Goal: Task Accomplishment & Management: Complete application form

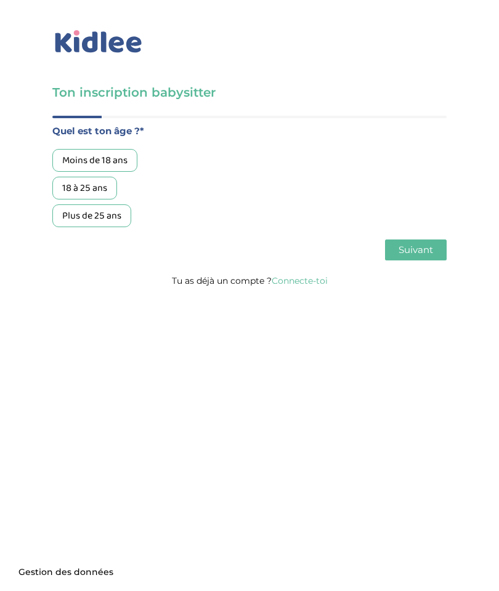
click at [89, 190] on div "18 à 25 ans" at bounding box center [84, 188] width 65 height 23
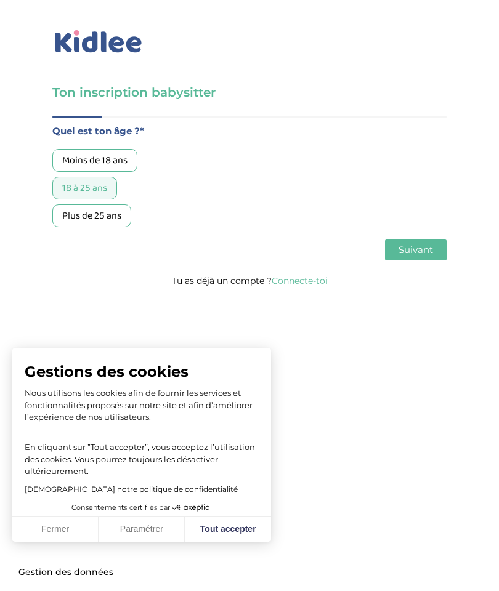
click at [414, 260] on button "Suivant" at bounding box center [416, 249] width 62 height 21
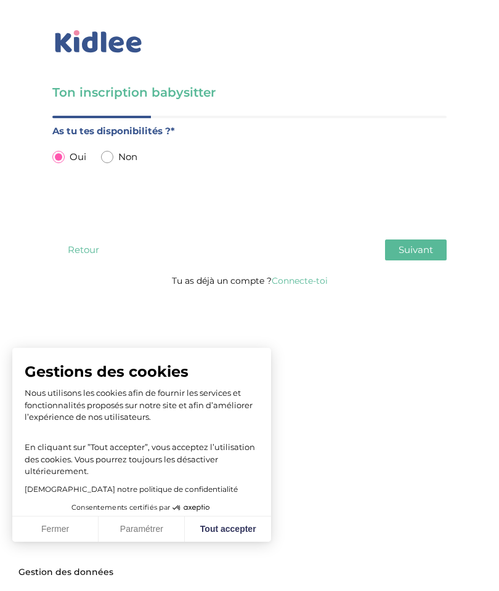
click at [113, 159] on input "radio" at bounding box center [107, 157] width 12 height 12
radio input "true"
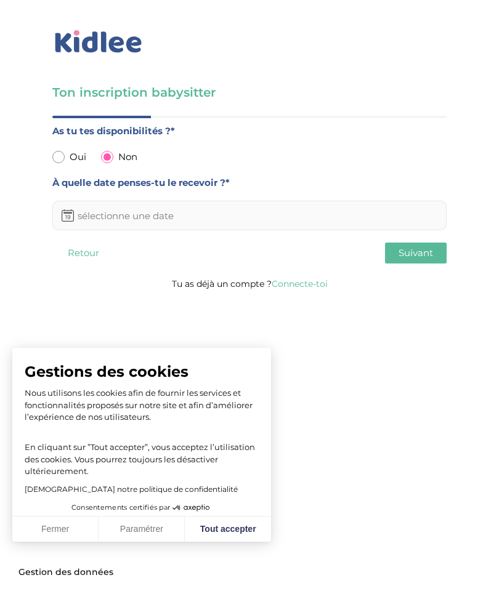
click at [63, 156] on input "radio" at bounding box center [58, 157] width 12 height 12
radio input "true"
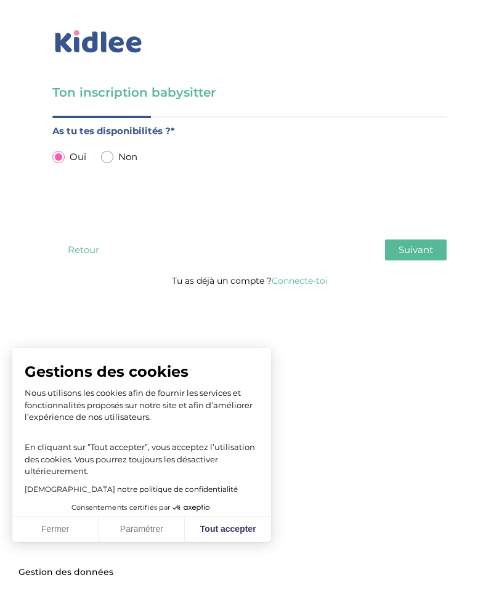
click at [121, 164] on span "Non" at bounding box center [127, 157] width 19 height 16
click at [115, 155] on div "Non" at bounding box center [119, 157] width 36 height 16
click at [112, 156] on input "radio" at bounding box center [107, 157] width 12 height 12
radio input "true"
radio input "false"
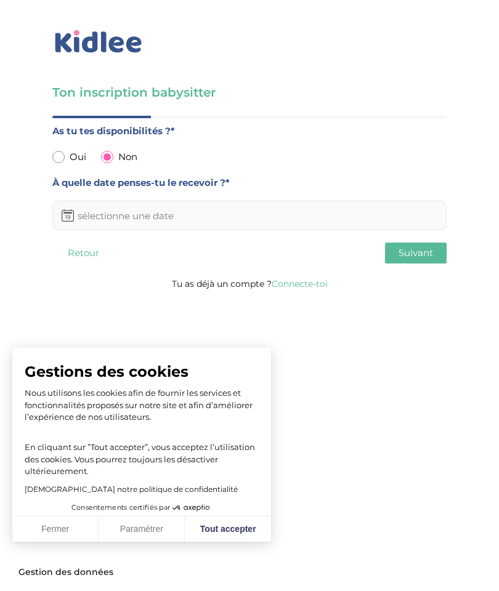
click at [70, 215] on icon at bounding box center [68, 217] width 6 height 4
click at [106, 220] on input "text" at bounding box center [249, 216] width 394 height 30
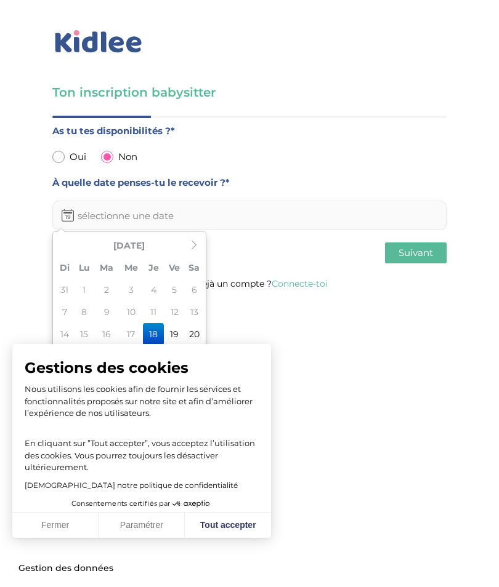
click at [276, 210] on input "text" at bounding box center [249, 216] width 394 height 30
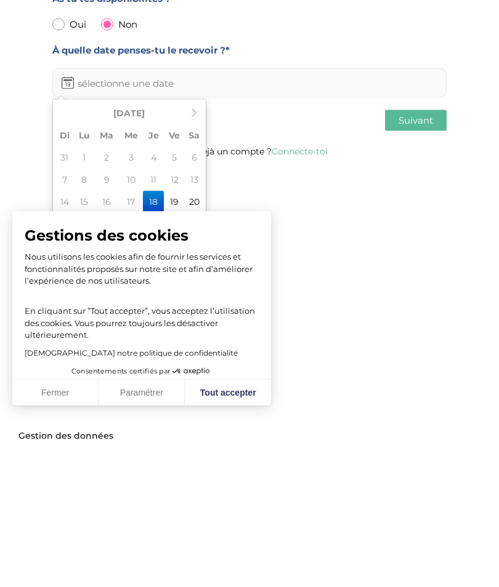
click at [214, 513] on button "Tout accepter" at bounding box center [228, 526] width 86 height 26
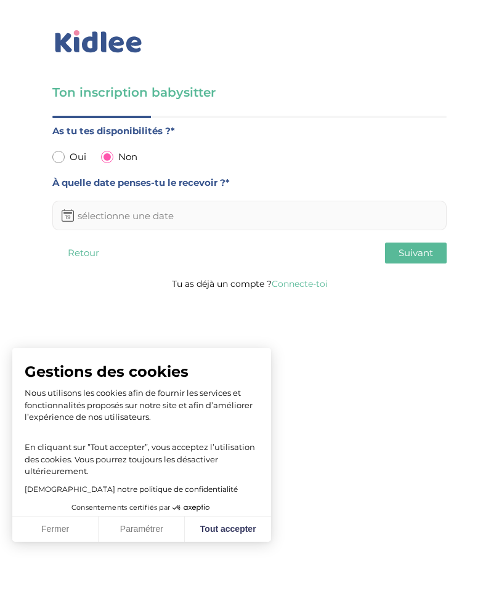
checkbox input "true"
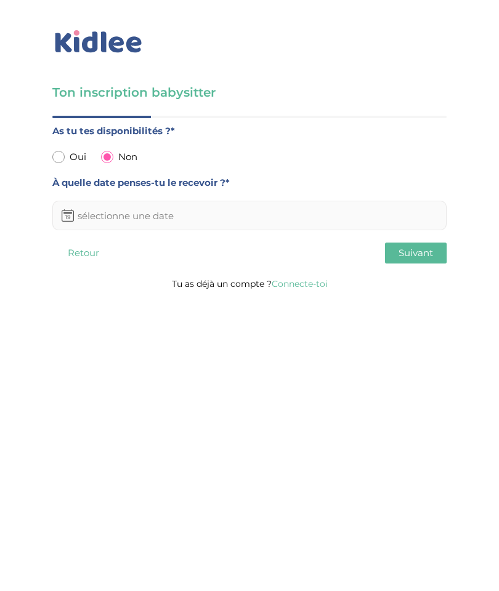
click at [115, 217] on input "text" at bounding box center [249, 216] width 394 height 30
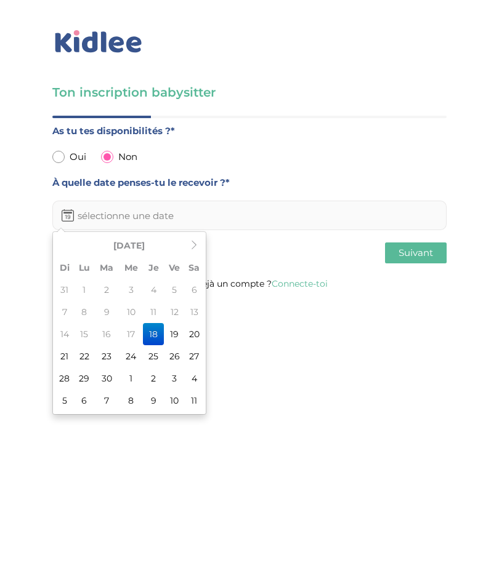
click at [154, 353] on td "25" at bounding box center [153, 356] width 21 height 22
type input "[DATE]"
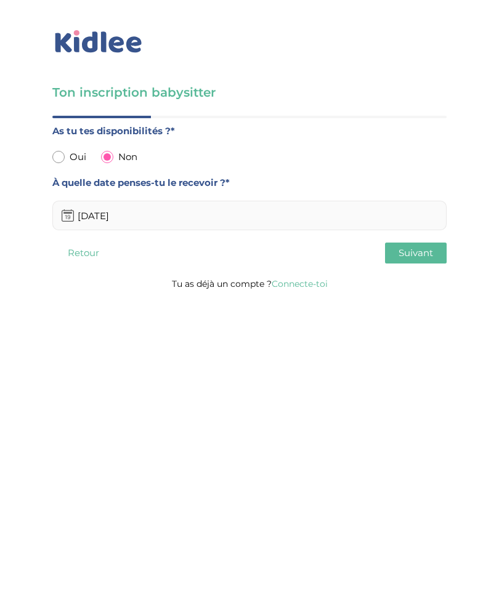
click at [435, 252] on button "Suivant" at bounding box center [416, 252] width 62 height 21
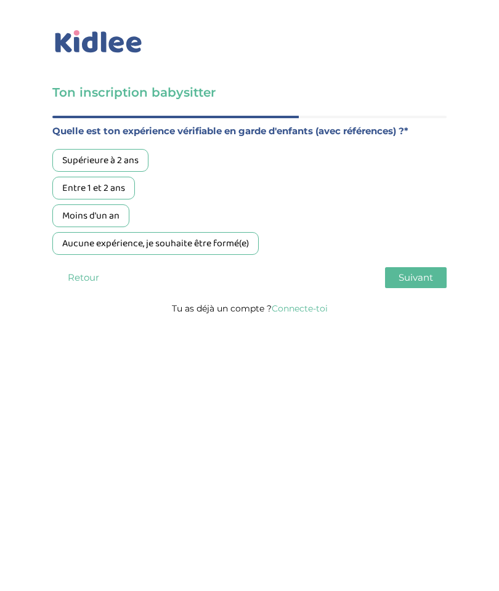
click at [132, 164] on div "Supérieure à 2 ans" at bounding box center [100, 160] width 96 height 23
click at [393, 281] on button "Suivant" at bounding box center [416, 277] width 62 height 21
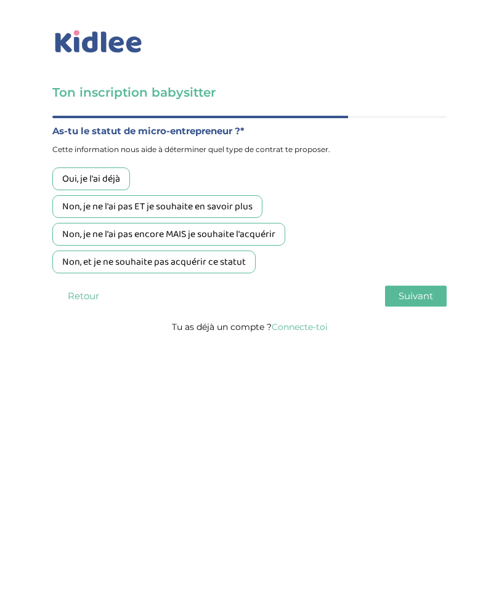
click at [241, 206] on div "Non, je ne l'ai pas ET je souhaite en savoir plus" at bounding box center [157, 206] width 210 height 23
click at [413, 307] on button "Suivant" at bounding box center [416, 296] width 62 height 21
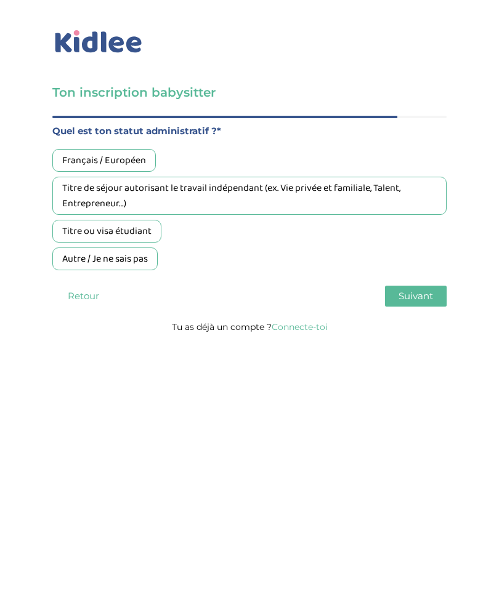
click at [122, 169] on div "Français / Européen" at bounding box center [103, 160] width 103 height 23
click at [431, 296] on span "Suivant" at bounding box center [415, 296] width 34 height 12
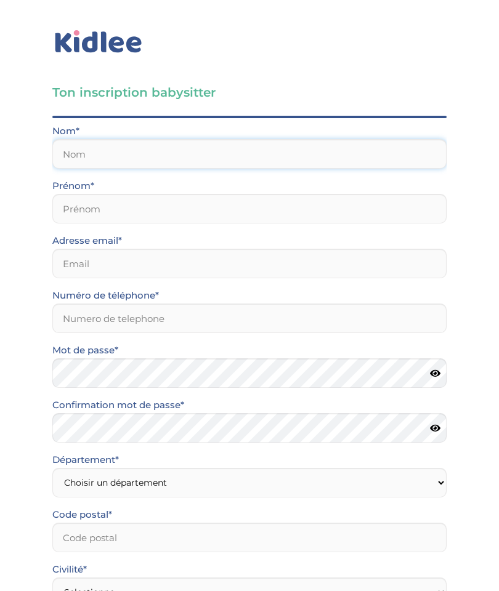
click at [322, 148] on input "text" at bounding box center [249, 154] width 394 height 30
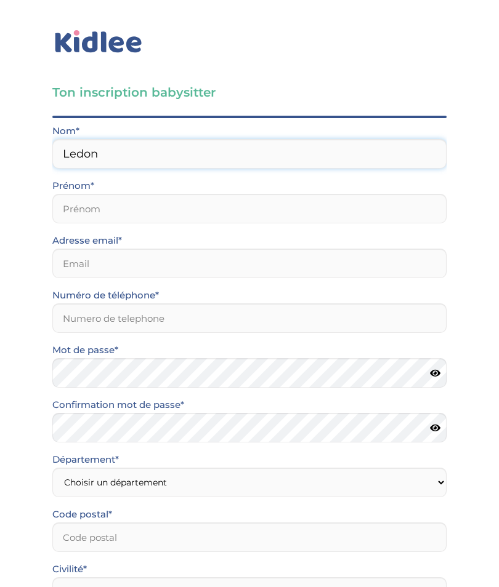
type input "Ledon"
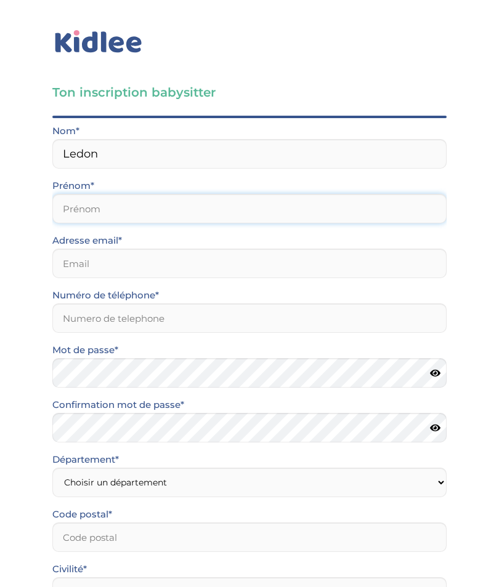
click at [65, 206] on input "text" at bounding box center [249, 209] width 394 height 30
type input "Oceane"
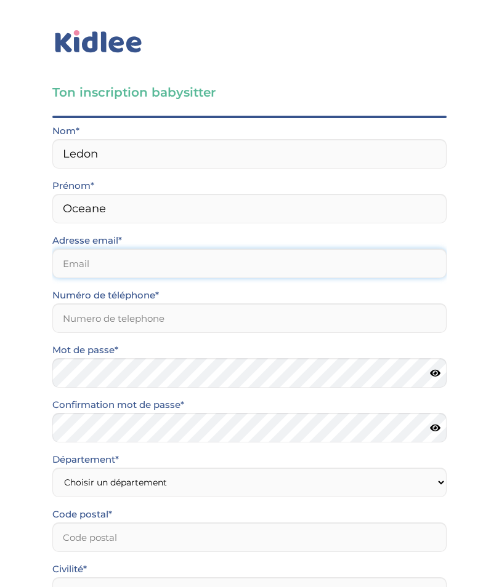
click at [62, 268] on input "email" at bounding box center [249, 264] width 394 height 30
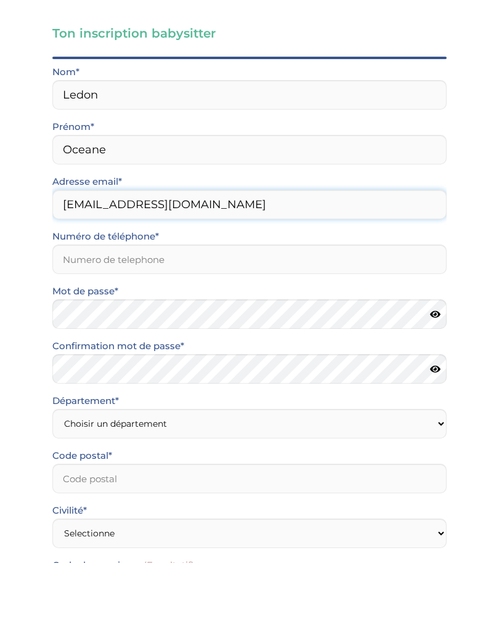
type input "oledon92@icloud.com"
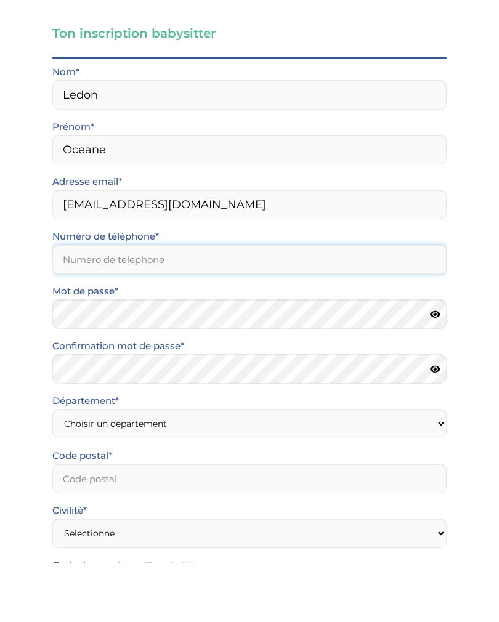
click at [391, 303] on input "Numéro de téléphone*" at bounding box center [249, 318] width 394 height 30
type input "0695859214"
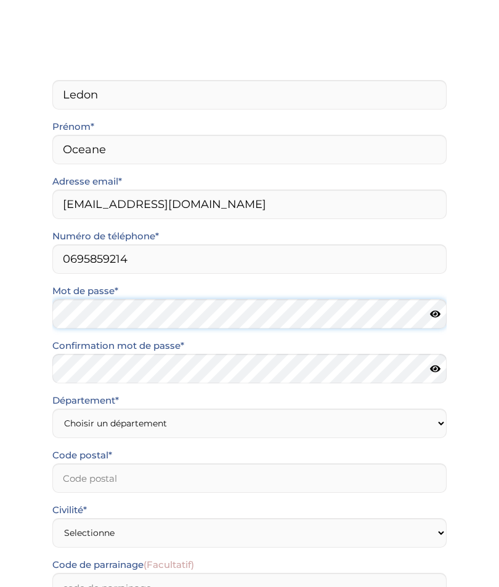
scroll to position [145, 0]
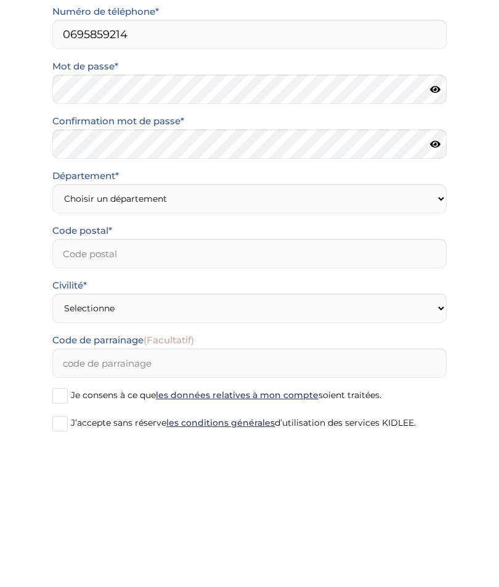
click at [434, 223] on icon at bounding box center [435, 227] width 10 height 9
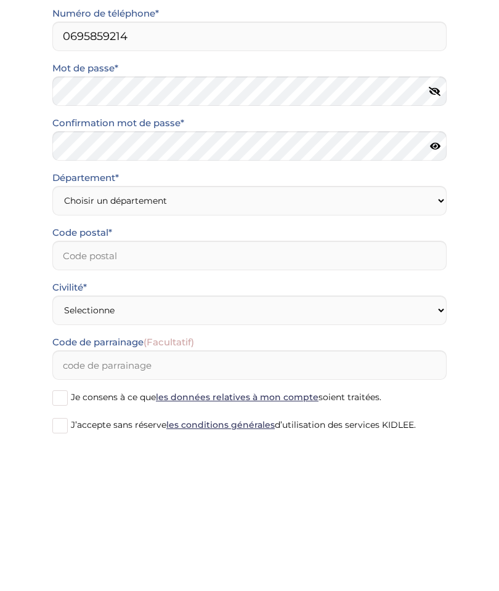
scroll to position [203, 0]
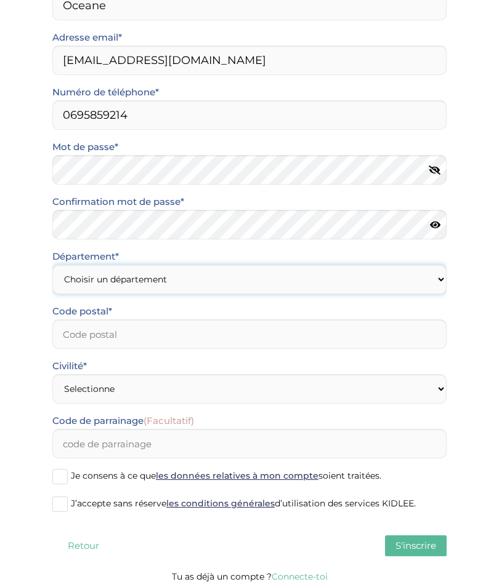
click at [128, 271] on select "Choisir un département Paris (75) Hauts-de-Seine (92) Yvelines (78) Val-de-Marn…" at bounding box center [249, 280] width 394 height 30
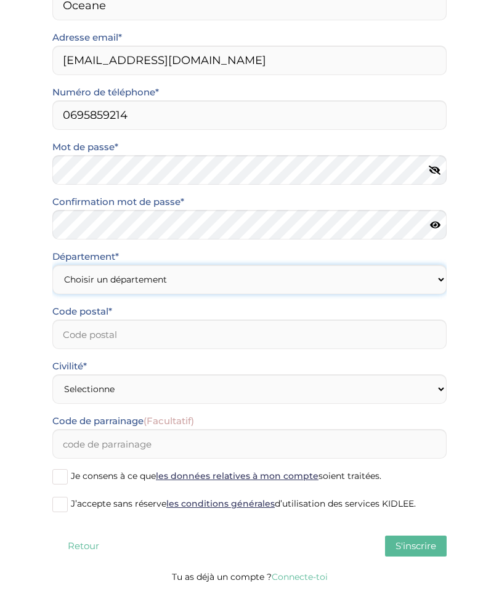
select select "92"
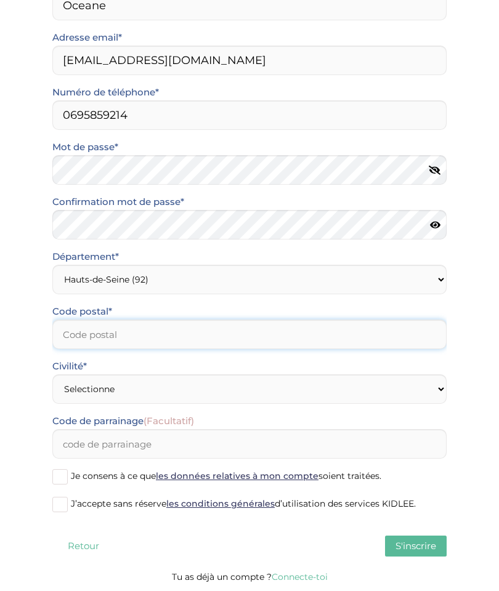
click at [213, 337] on input "Code postal*" at bounding box center [249, 334] width 394 height 30
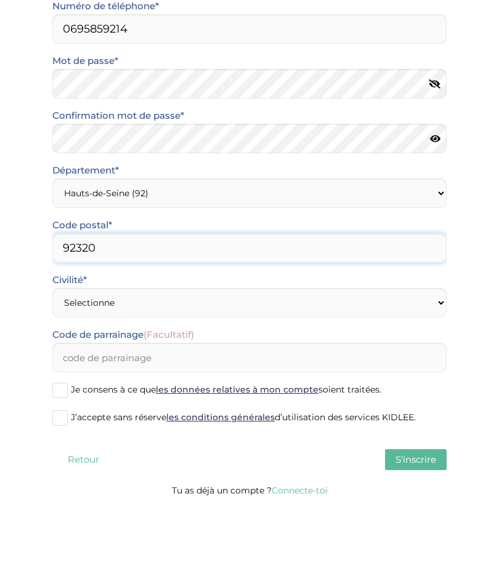
type input "92320"
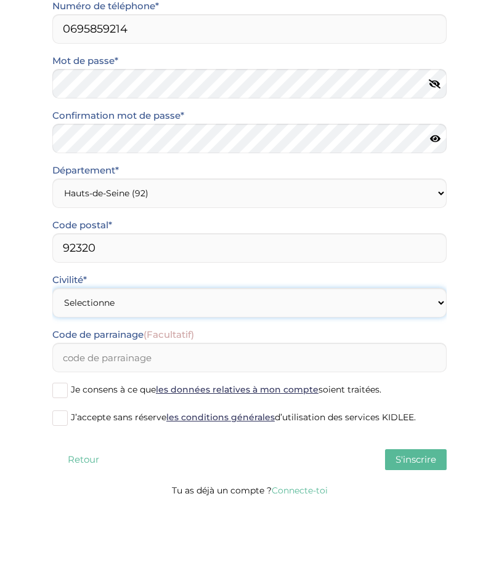
click at [383, 374] on select "Selectionne Mr Mme" at bounding box center [249, 389] width 394 height 30
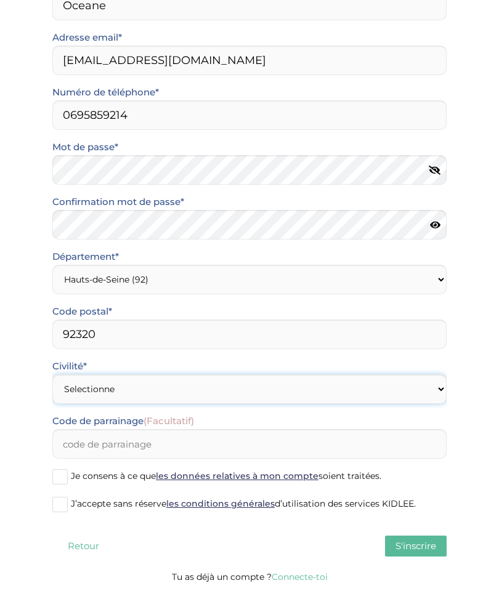
select select "1"
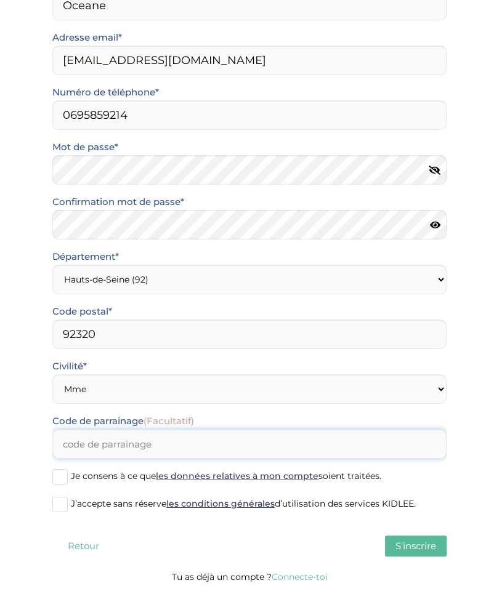
click at [58, 447] on input "Code de parrainage (Facultatif)" at bounding box center [249, 444] width 394 height 30
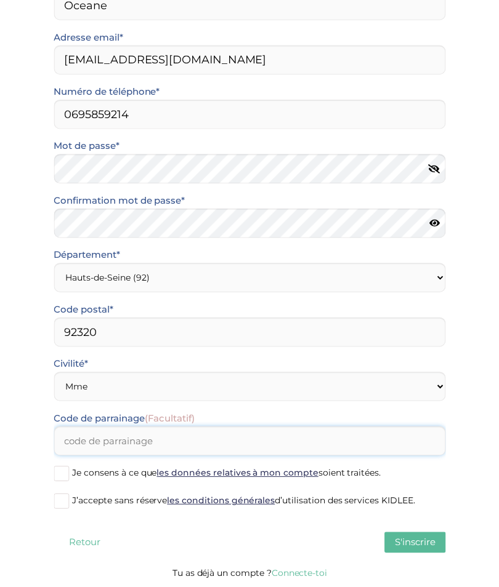
scroll to position [207, 0]
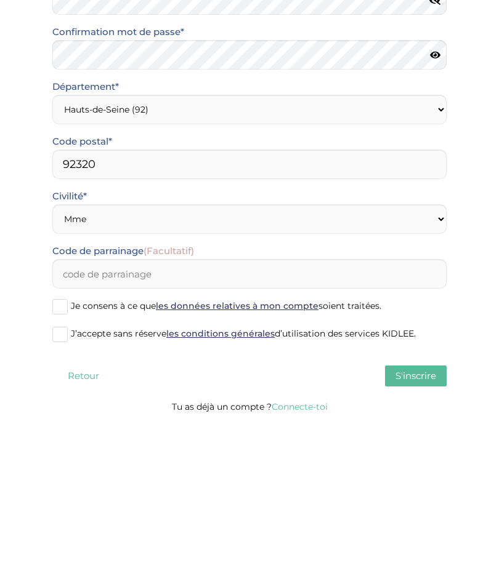
click at [63, 465] on span at bounding box center [59, 472] width 15 height 15
click at [0, 0] on input "Je consens à ce que les données relatives à mon compte soient traitées." at bounding box center [0, 0] width 0 height 0
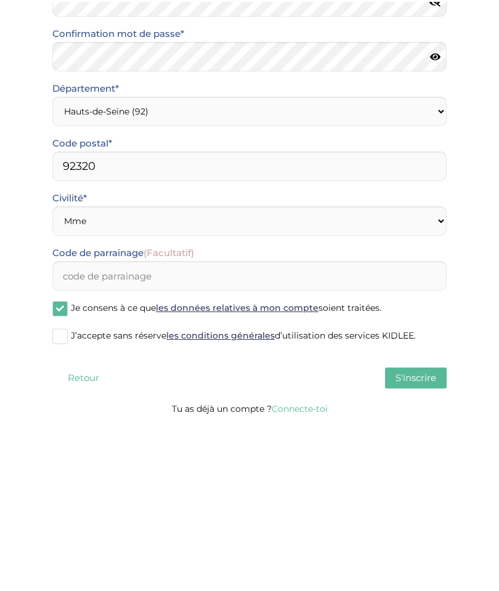
scroll to position [203, 0]
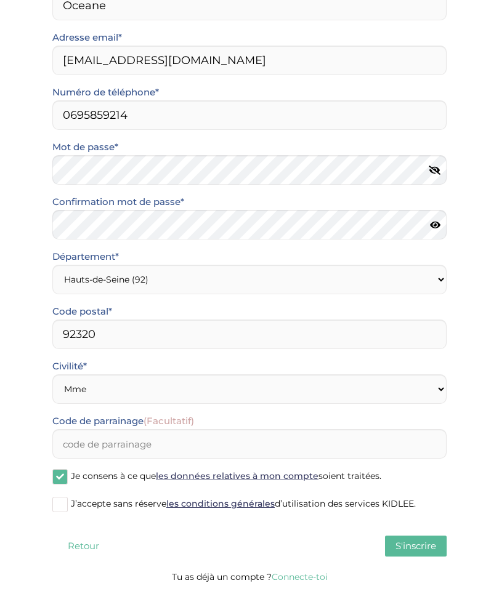
click at [62, 509] on span at bounding box center [59, 504] width 15 height 15
click at [0, 0] on input "J’accepte sans réserve les conditions générales d’utilisation des services KIDL…" at bounding box center [0, 0] width 0 height 0
click at [419, 548] on span "S'inscrire" at bounding box center [415, 546] width 41 height 12
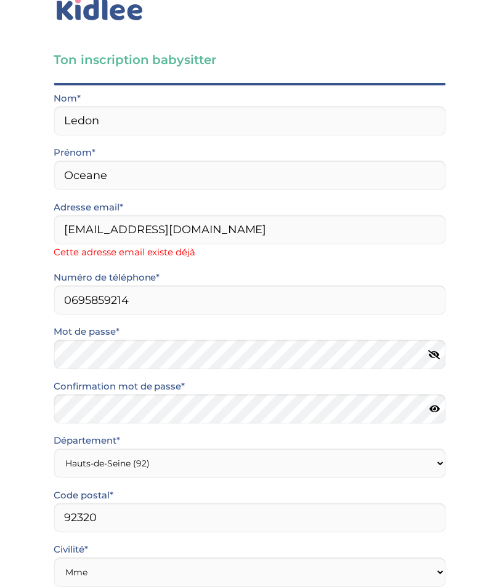
scroll to position [30, 0]
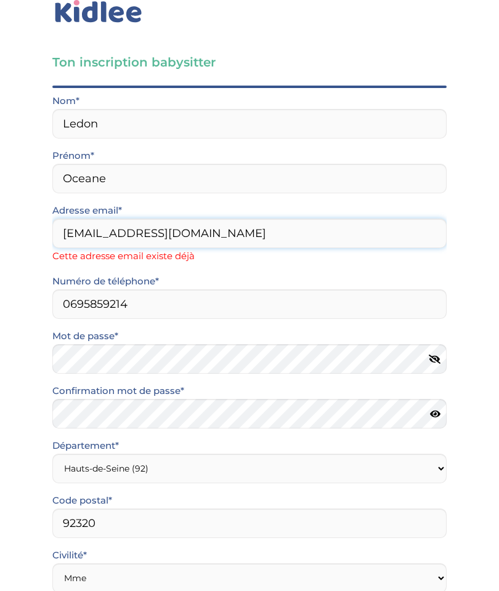
click at [246, 243] on input "oledon92@icloud.com" at bounding box center [249, 233] width 394 height 30
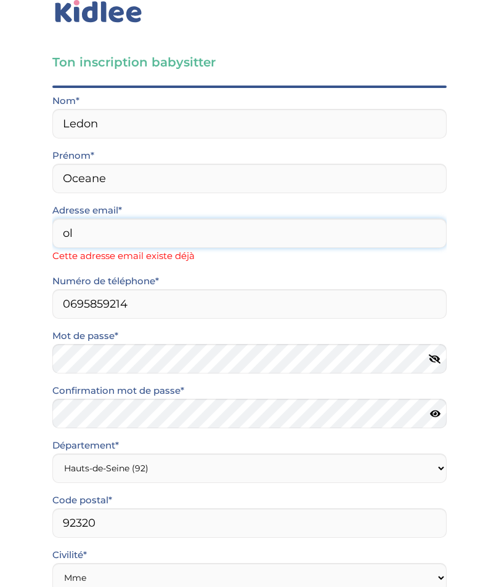
type input "o"
type input "oceaneledon@gmail.com"
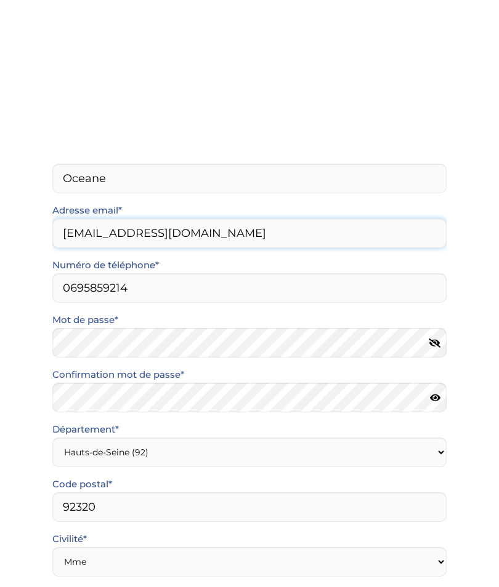
scroll to position [207, 0]
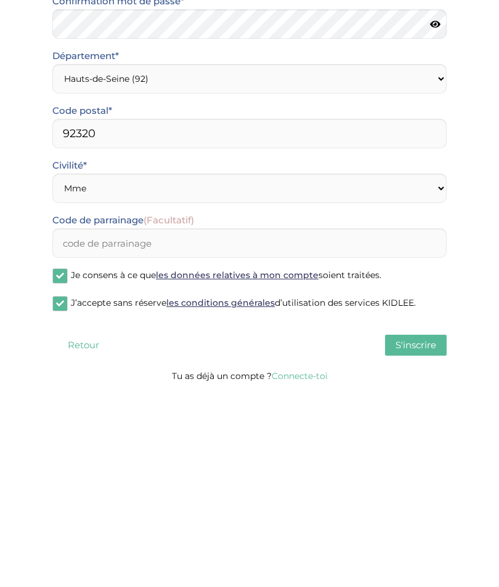
click at [425, 536] on span "S'inscrire" at bounding box center [415, 542] width 41 height 12
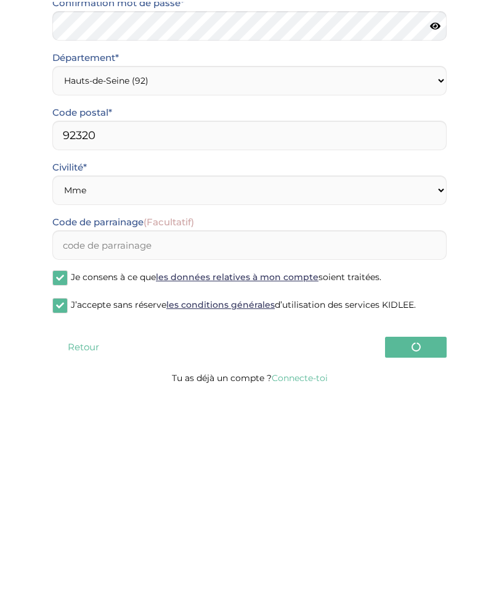
scroll to position [203, 0]
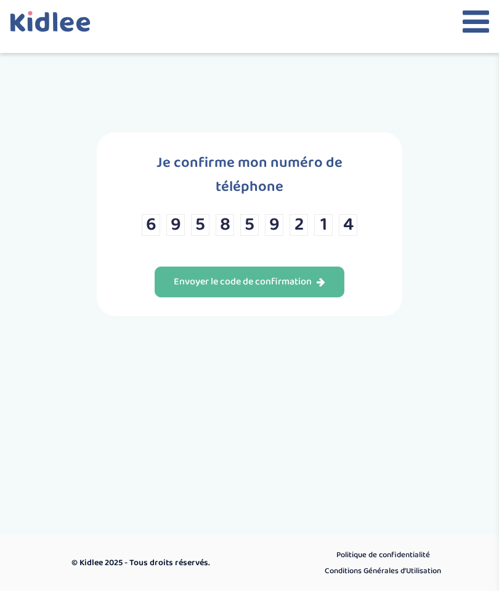
click at [294, 288] on div "Envoyer le code de confirmation" at bounding box center [249, 282] width 151 height 14
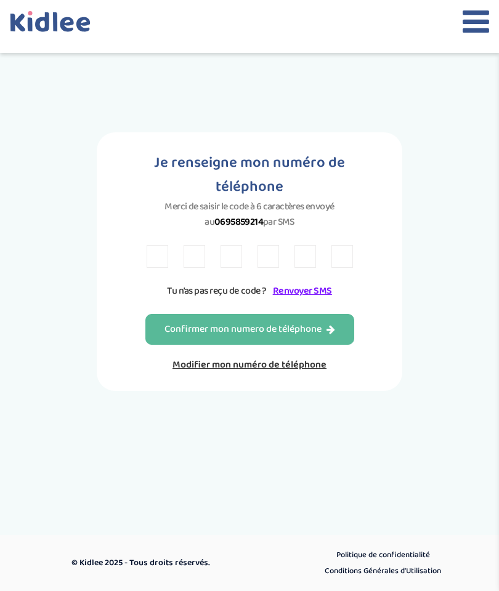
click at [164, 265] on input "text" at bounding box center [157, 256] width 22 height 23
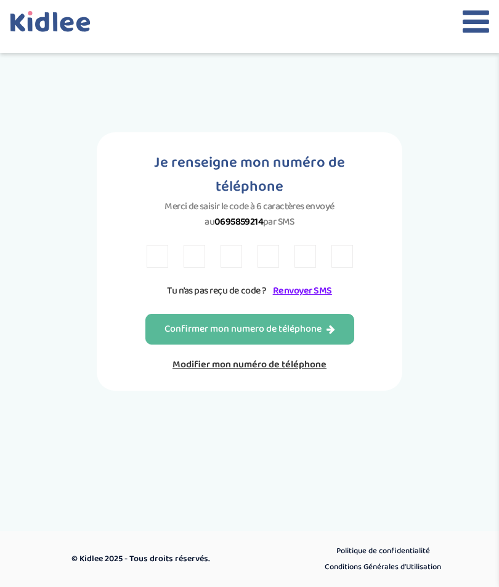
type input "F"
type input "D"
type input "F"
type input "6"
type input "K"
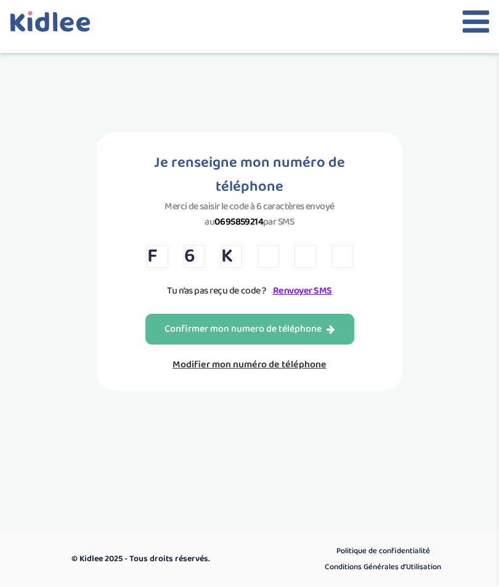
type input "9"
type input "K"
type input "V"
click at [325, 337] on div "Confirmer mon numero de téléphone" at bounding box center [249, 330] width 170 height 14
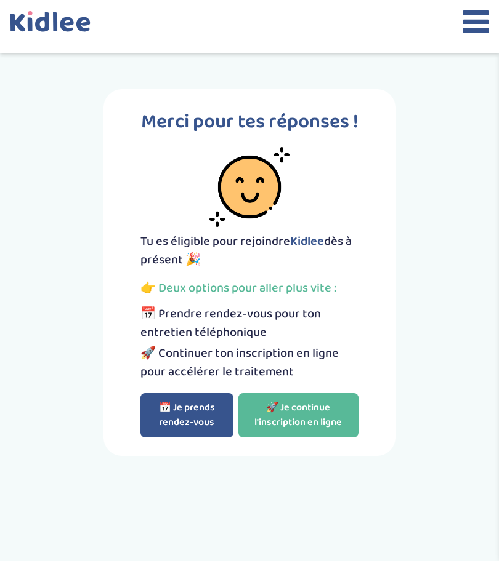
click at [333, 438] on link "🚀 Je continue l'inscription en ligne" at bounding box center [298, 415] width 121 height 44
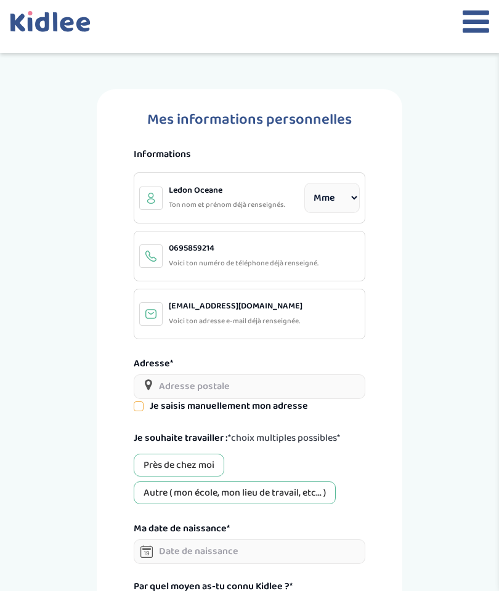
select select "1"
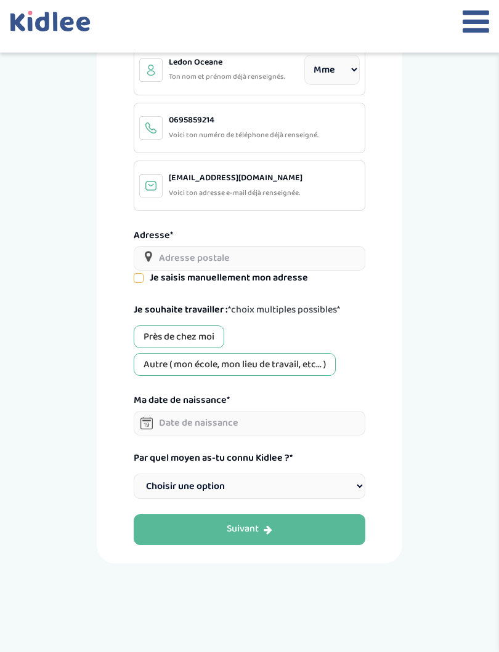
scroll to position [130, 0]
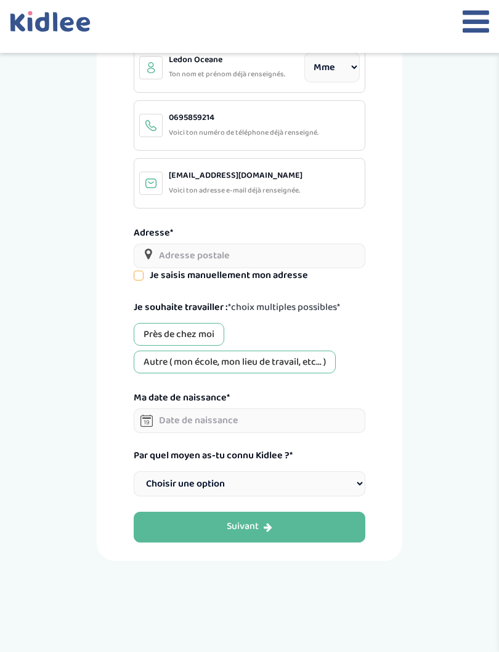
click at [244, 250] on input "text" at bounding box center [249, 256] width 231 height 25
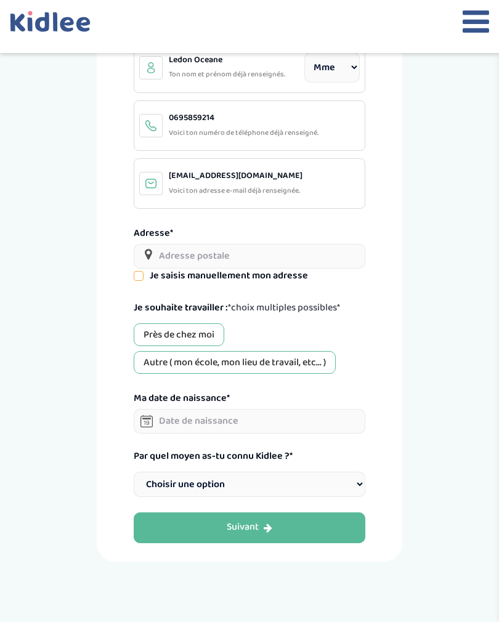
click at [140, 265] on input "text" at bounding box center [249, 256] width 231 height 25
click at [257, 255] on input "text" at bounding box center [249, 256] width 231 height 25
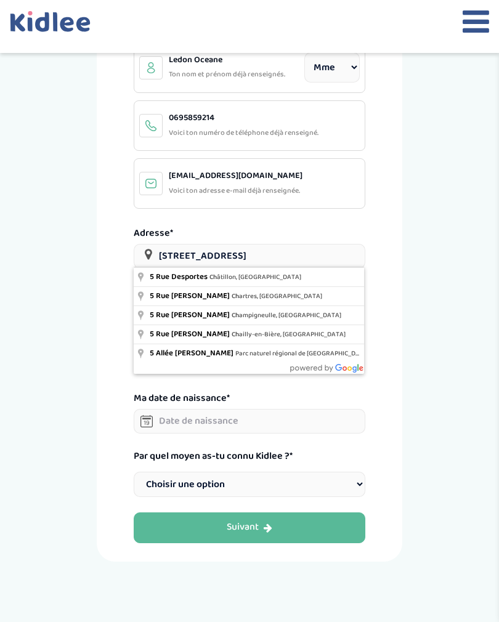
type input "5 Rue Desportes, Châtillon, France"
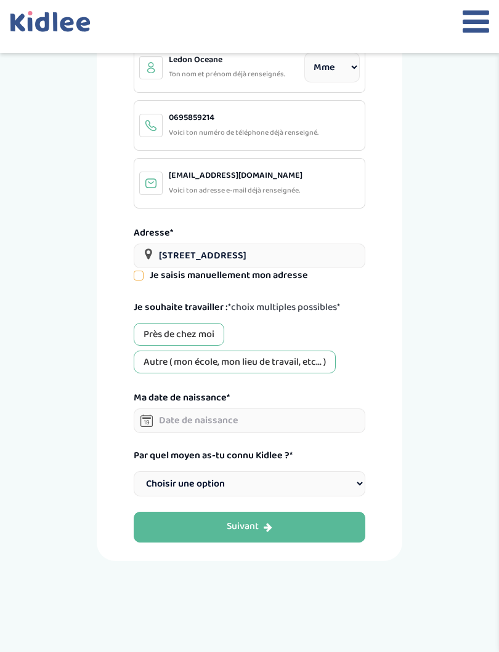
click at [258, 367] on div "Autre ( mon école, mon lieu de travail, etc... )" at bounding box center [235, 362] width 202 height 23
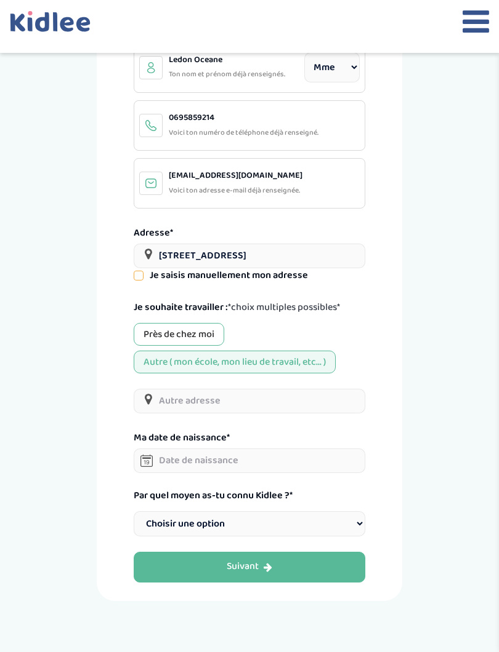
click at [199, 333] on div "Près de chez moi" at bounding box center [179, 334] width 90 height 23
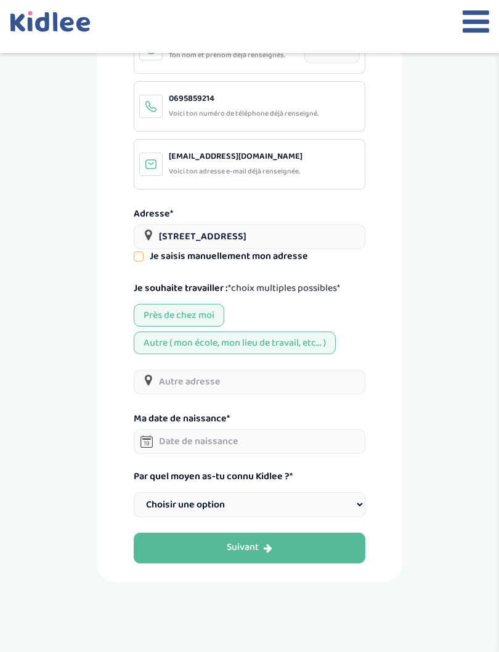
scroll to position [183, 0]
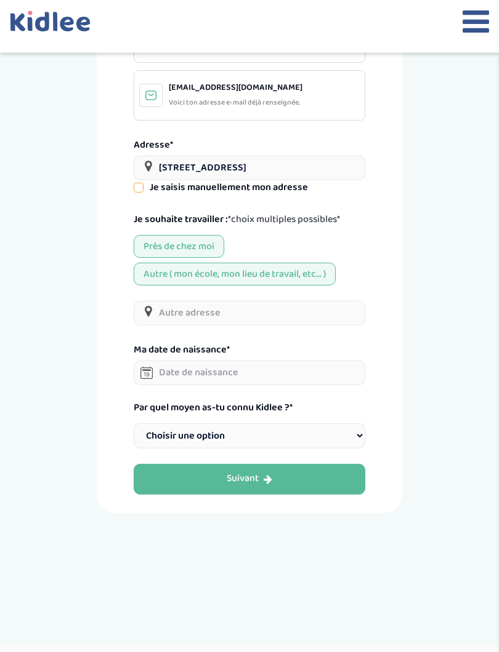
click at [257, 379] on input "text" at bounding box center [249, 373] width 231 height 25
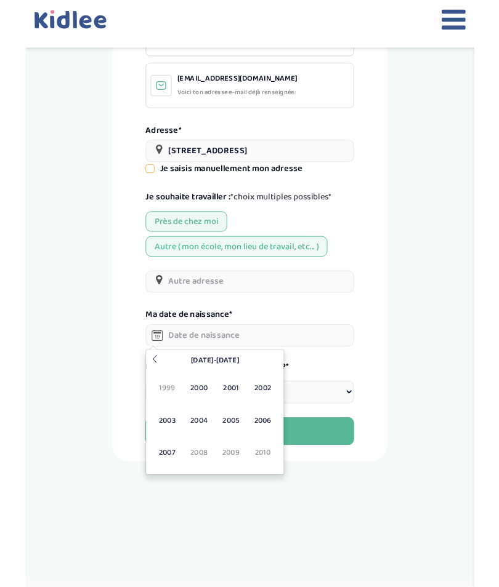
scroll to position [218, 0]
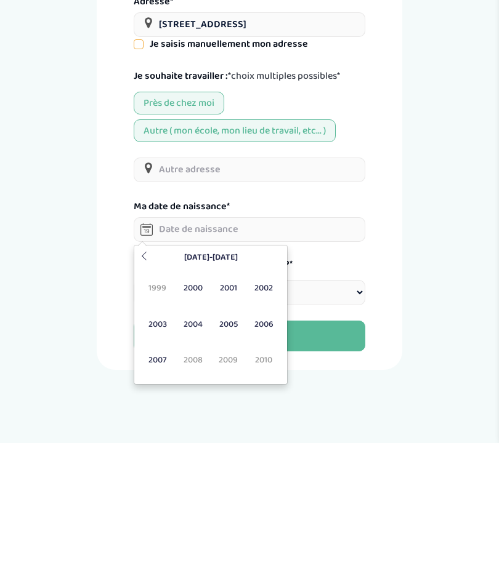
click at [159, 487] on span "2007" at bounding box center [158, 503] width 33 height 33
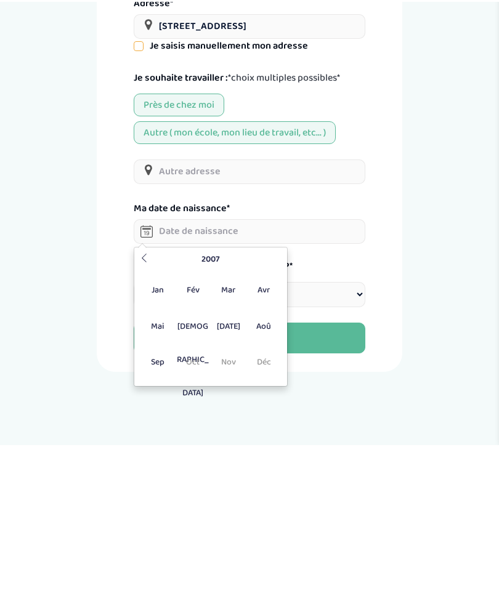
scroll to position [323, 0]
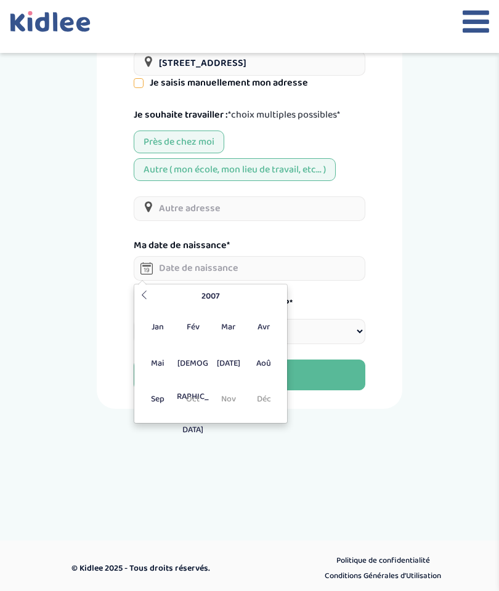
click at [159, 363] on span "Mai" at bounding box center [158, 363] width 33 height 33
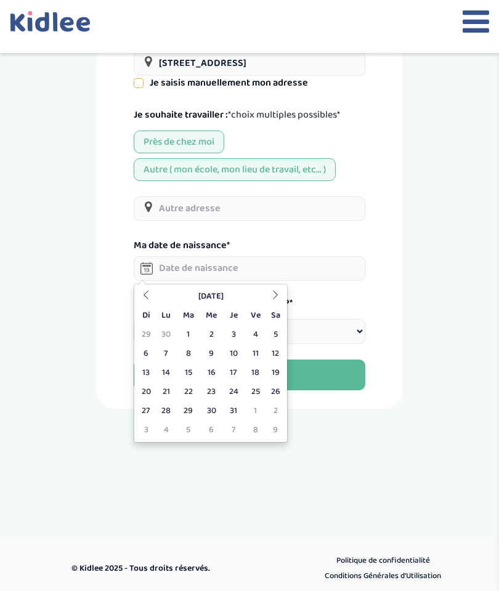
click at [230, 337] on td "3" at bounding box center [234, 334] width 22 height 19
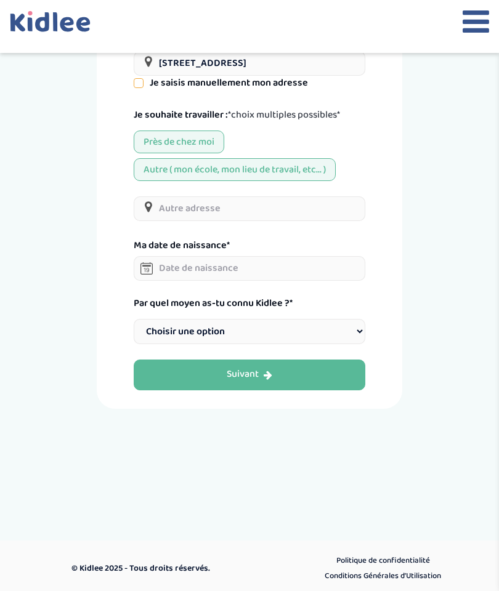
type input "03-05-2007"
click at [289, 335] on select "Choisir une option Bouche à Oreille Google Plateforme Gens de confiance Faceboo…" at bounding box center [249, 331] width 231 height 25
select select "6"
click at [255, 375] on div "Suivant" at bounding box center [249, 374] width 46 height 14
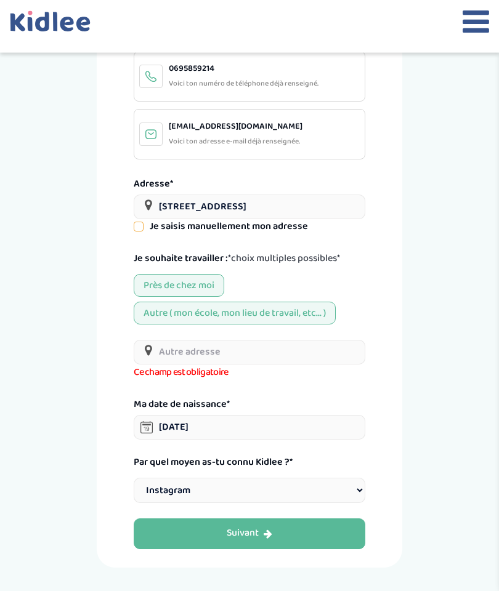
scroll to position [108, 0]
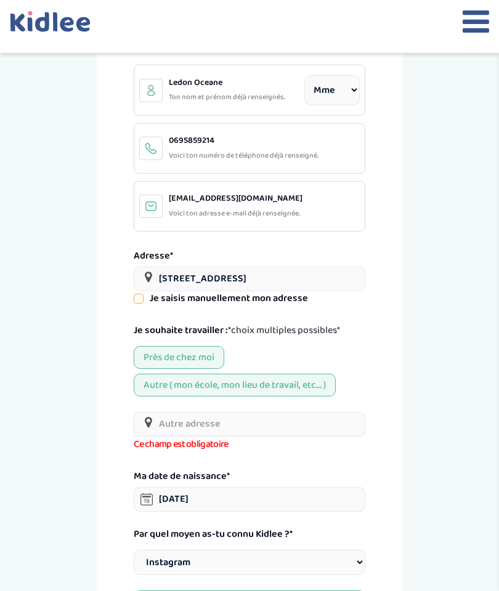
click at [201, 431] on input "text" at bounding box center [249, 424] width 231 height 25
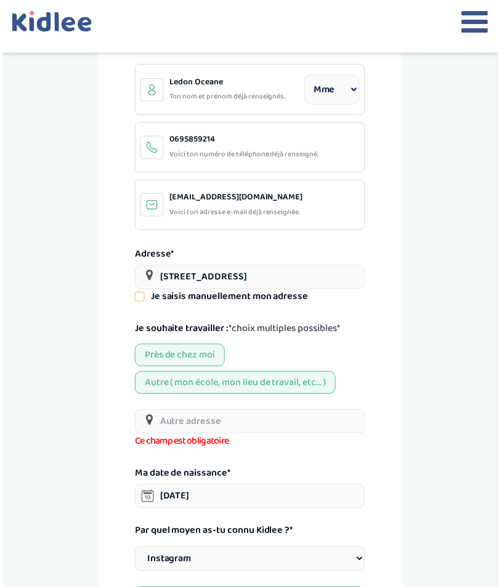
scroll to position [156, 0]
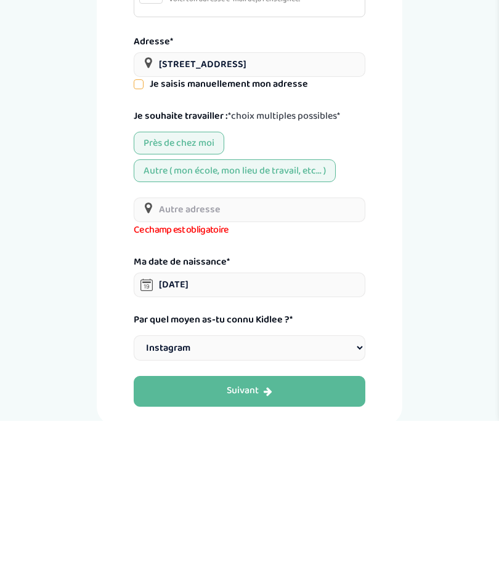
click at [271, 326] on div "Autre ( mon école, mon lieu de travail, etc... )" at bounding box center [235, 337] width 202 height 23
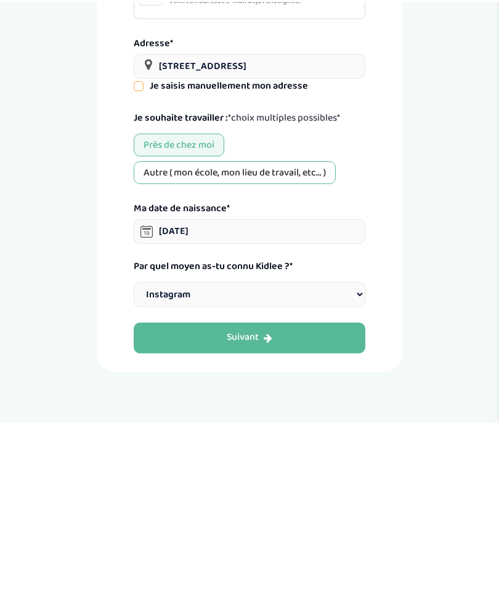
scroll to position [283, 0]
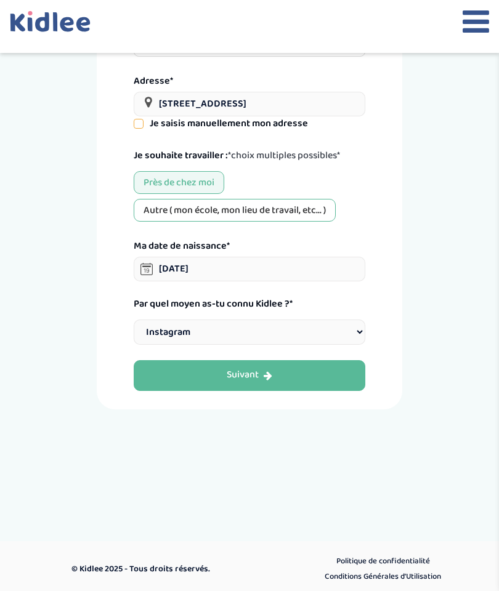
click at [250, 372] on div "Suivant" at bounding box center [249, 375] width 46 height 14
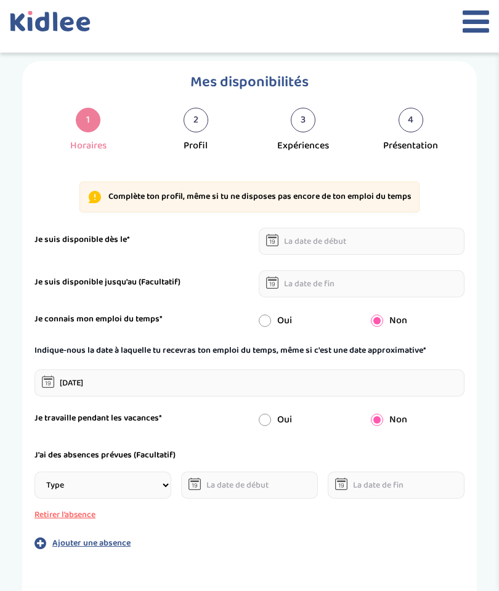
scroll to position [31, 0]
click at [273, 241] on icon at bounding box center [272, 240] width 12 height 12
click at [272, 246] on icon at bounding box center [272, 240] width 12 height 12
click at [334, 246] on input "text" at bounding box center [361, 241] width 206 height 27
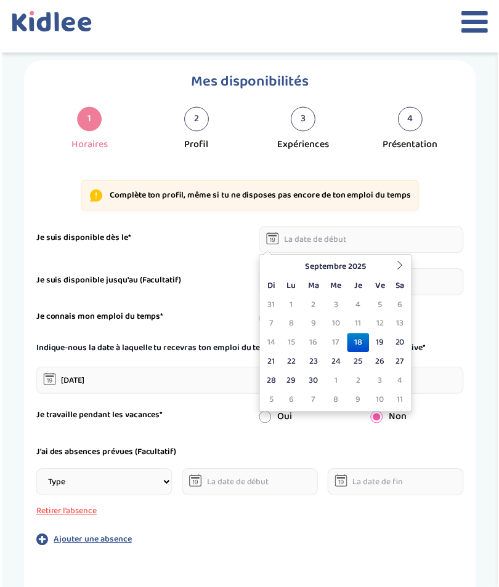
scroll to position [31, 0]
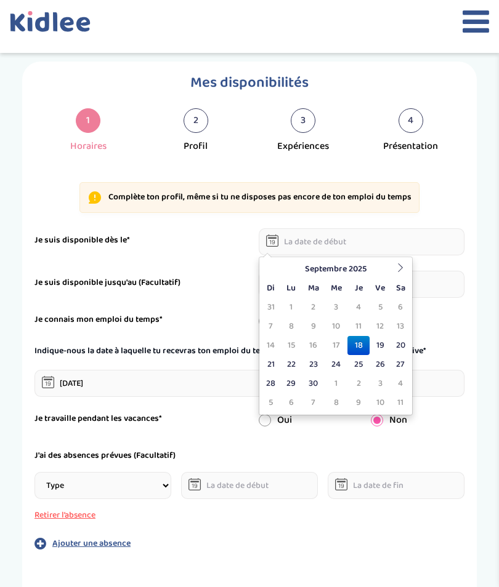
click at [363, 238] on input "text" at bounding box center [361, 241] width 206 height 27
click at [380, 350] on td "19" at bounding box center [380, 345] width 22 height 19
type input "19-09-2025"
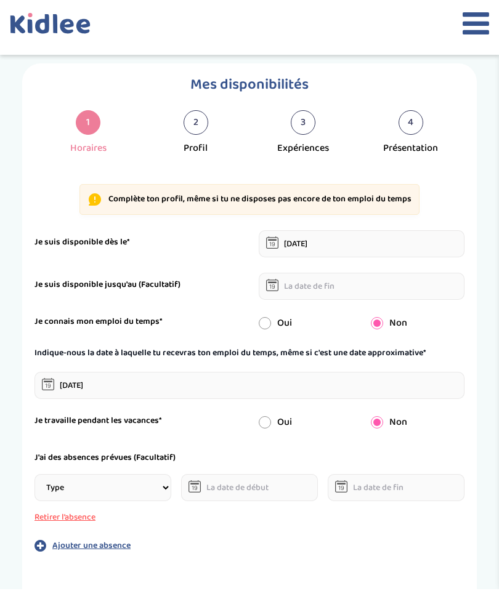
scroll to position [31, 0]
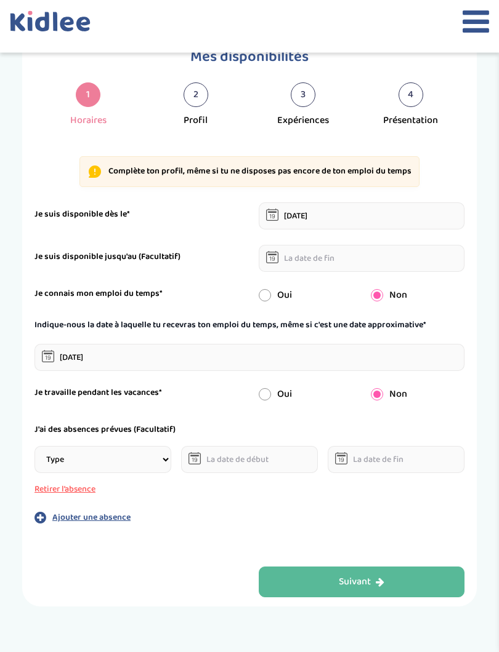
click at [259, 395] on input "radio" at bounding box center [264, 395] width 12 height 12
radio input "true"
radio input "false"
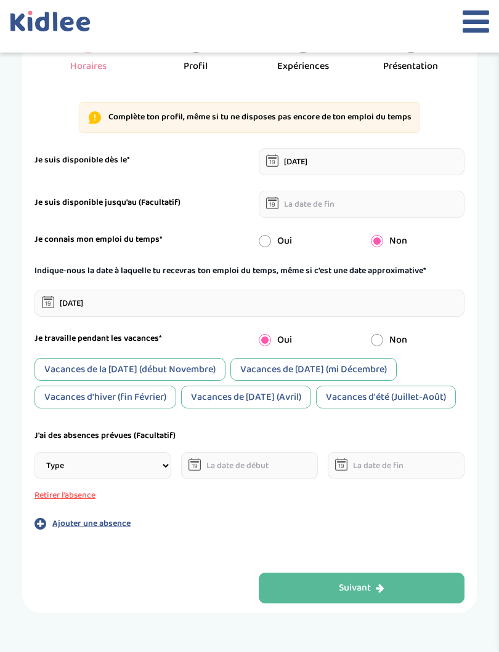
scroll to position [111, 0]
click at [90, 370] on div "Vacances de la Toussaint (début Novembre)" at bounding box center [129, 369] width 191 height 23
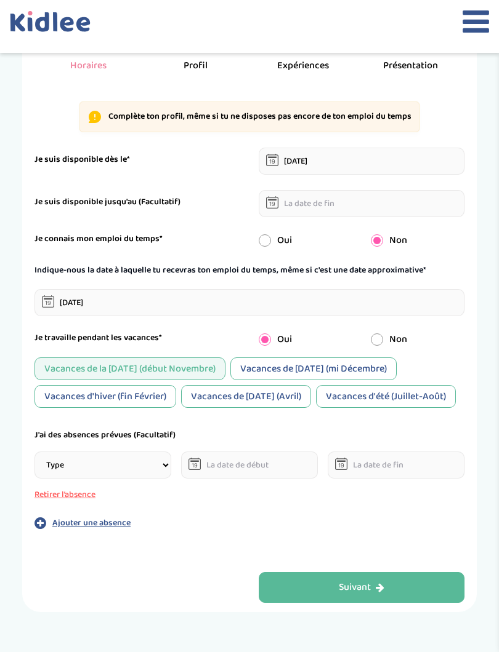
click at [326, 369] on div "Vacances de Noël (mi Décembre)" at bounding box center [313, 369] width 166 height 23
click at [89, 398] on div "Vacances d'hiver (fin Février)" at bounding box center [105, 396] width 142 height 23
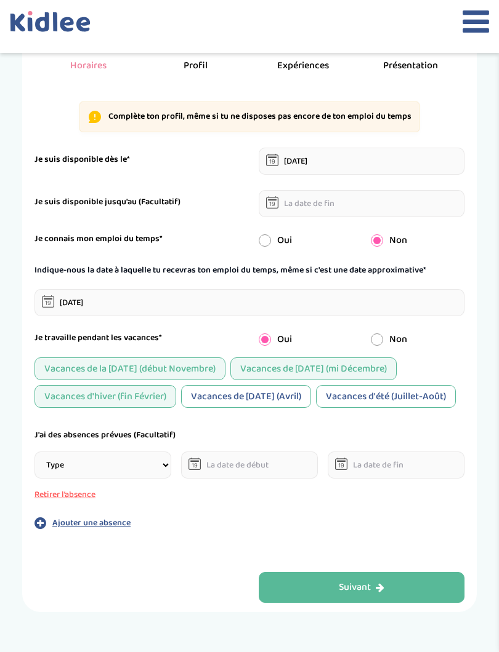
click at [282, 397] on div "Vacances de Pâques (Avril)" at bounding box center [246, 396] width 130 height 23
click at [356, 408] on div "Vacances d'été (Juillet-Août)" at bounding box center [386, 396] width 140 height 23
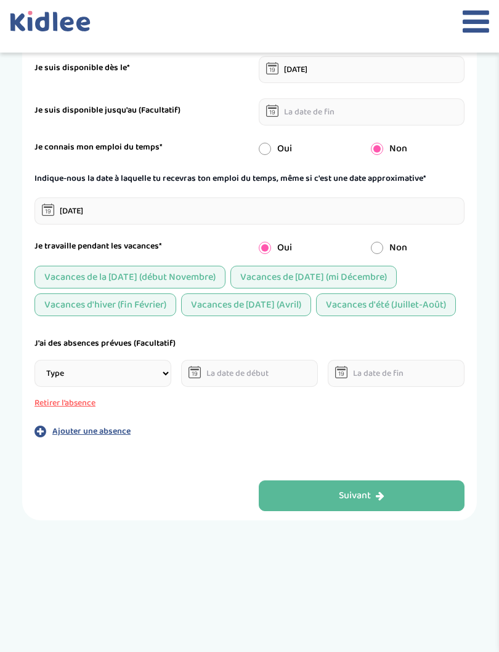
click at [41, 375] on select "Type Stages Alternances Vacances Partiels Autre" at bounding box center [102, 374] width 137 height 27
click at [274, 376] on input "text" at bounding box center [249, 373] width 137 height 27
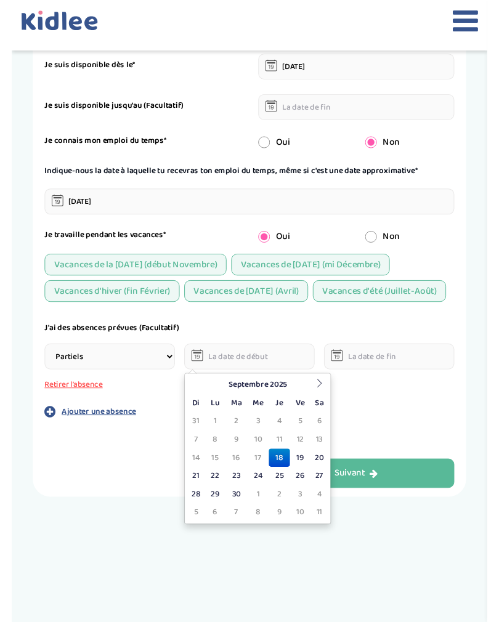
scroll to position [202, 0]
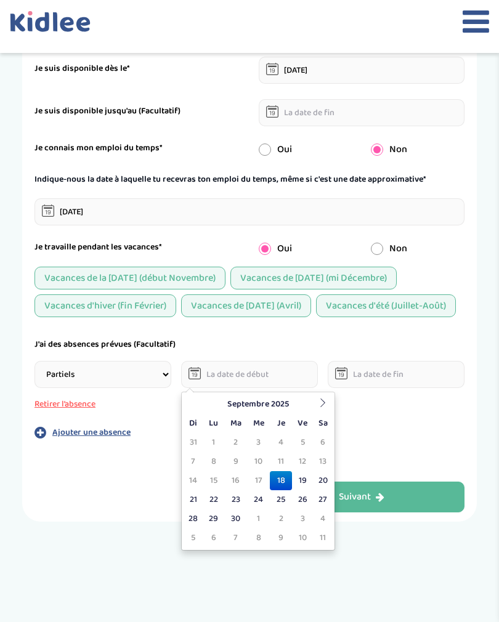
click at [22, 389] on div "Mes disponibilités 1 Horaires 2 Profil 3 Expériences 4 Présentation Indique nou…" at bounding box center [249, 282] width 473 height 785
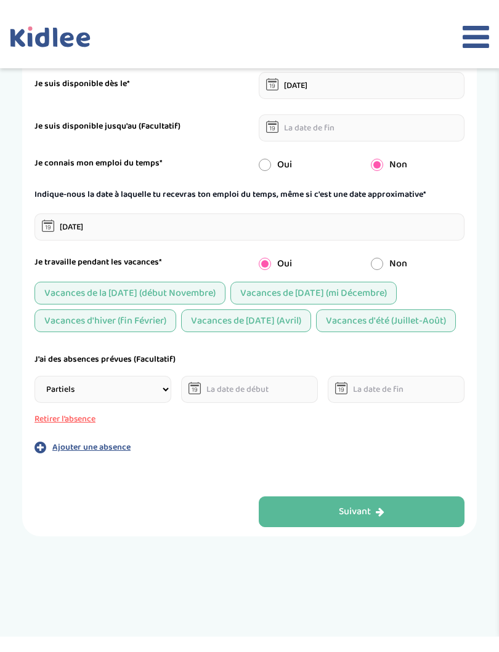
scroll to position [203, 0]
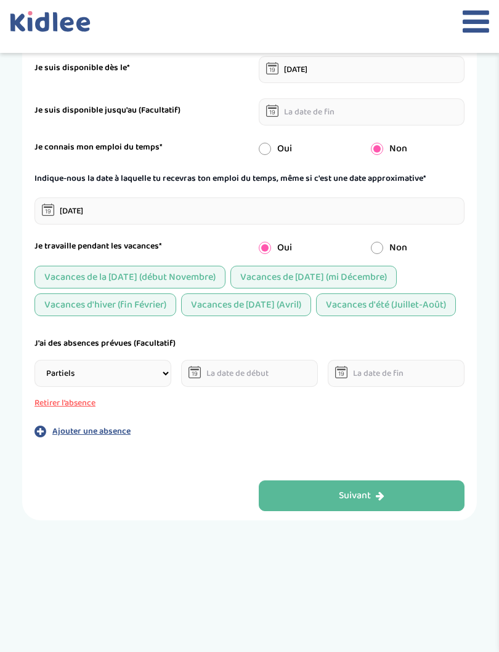
click at [347, 501] on div "Suivant" at bounding box center [362, 496] width 46 height 14
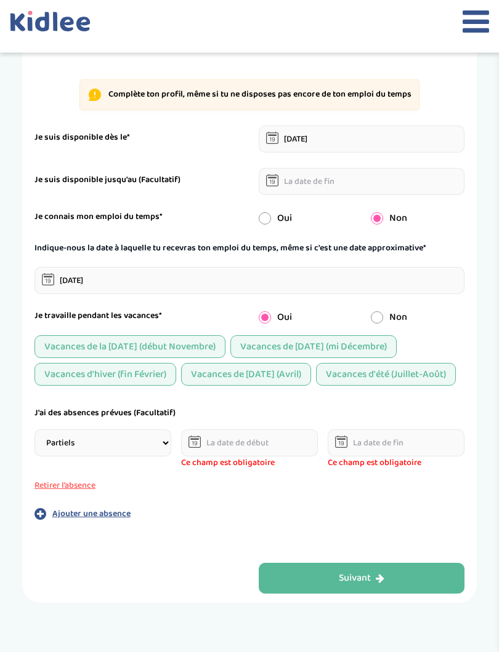
scroll to position [102, 0]
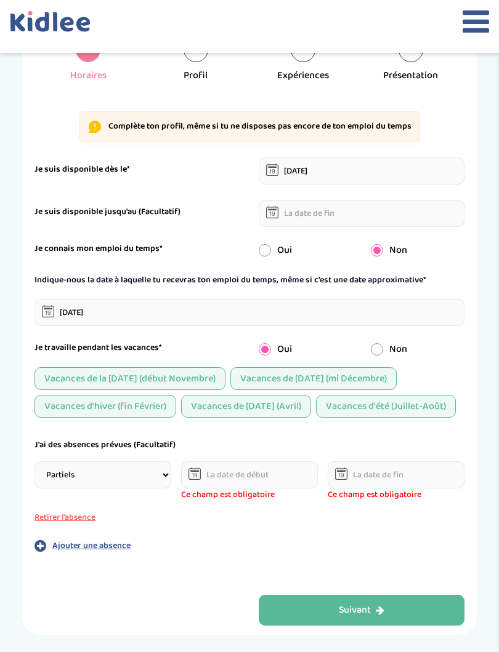
click at [158, 468] on select "Type Stages Alternances Vacances Partiels Autre" at bounding box center [102, 475] width 137 height 27
click at [152, 470] on select "Type Stages Alternances Vacances Partiels Autre" at bounding box center [102, 475] width 137 height 27
select select "Autre"
click at [151, 470] on select "Type Stages Alternances Vacances Partiels Autre" at bounding box center [102, 475] width 137 height 27
click at [135, 511] on div "Type Stages Alternances Vacances Partiels Autre Ce champ est obligatoire Ce cha…" at bounding box center [249, 493] width 430 height 63
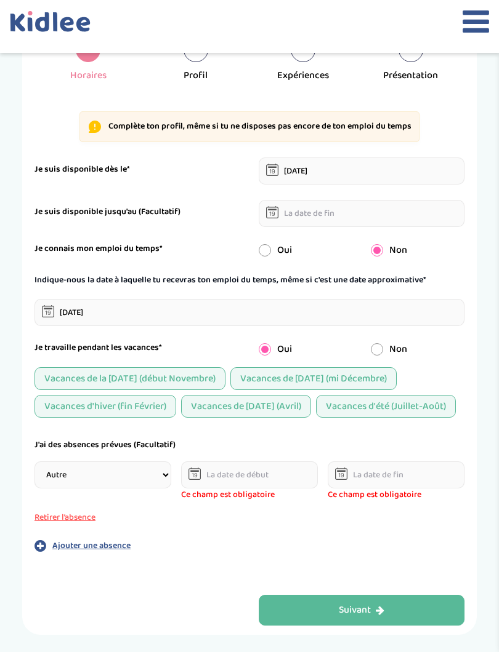
click at [170, 533] on div "J'ai des absences prévues (Facultatif) Type Stages Alternances Vacances Partiel…" at bounding box center [249, 496] width 430 height 114
click at [82, 519] on button "Retirer l’absence" at bounding box center [102, 517] width 137 height 13
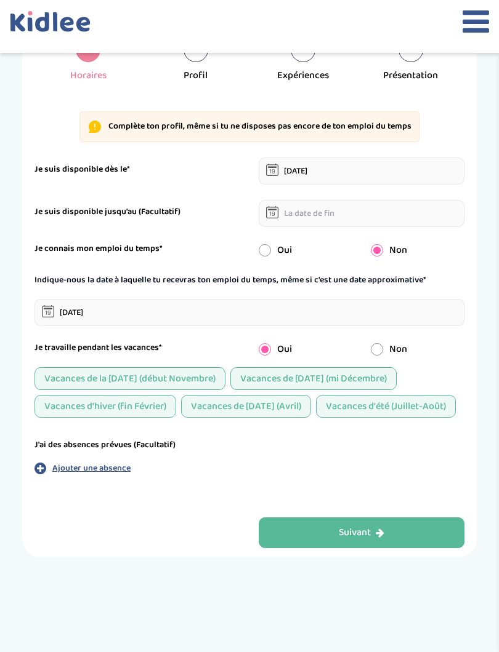
click at [362, 535] on div "Suivant" at bounding box center [362, 533] width 46 height 14
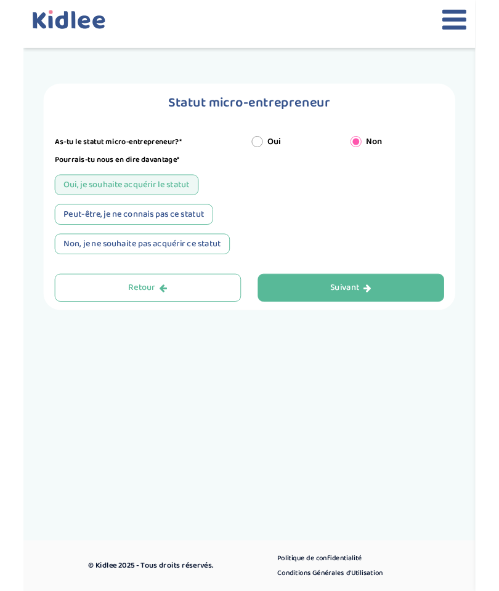
scroll to position [0, 0]
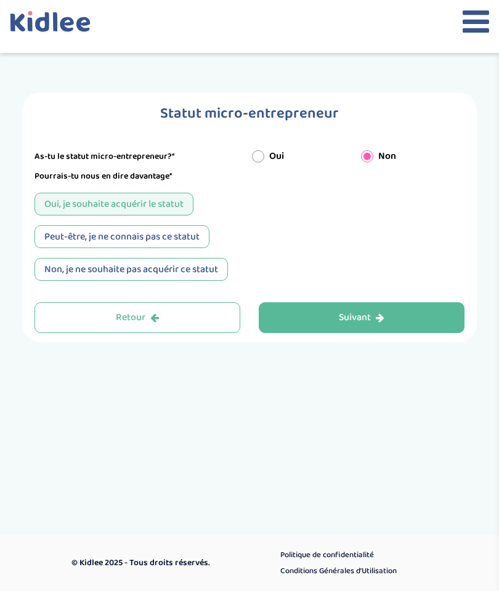
click at [428, 329] on button "Suivant" at bounding box center [361, 317] width 206 height 31
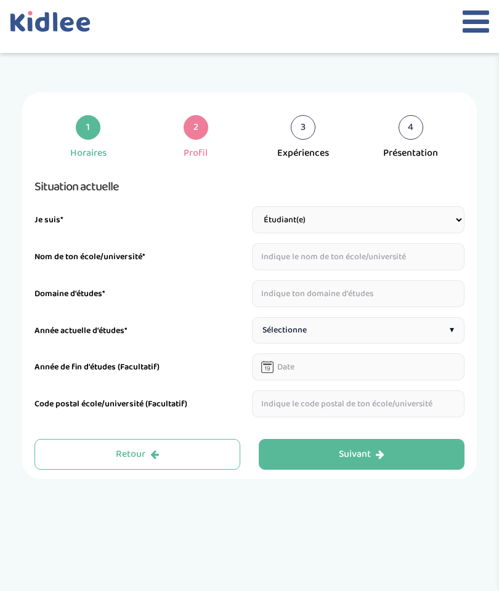
click at [428, 263] on input "text" at bounding box center [358, 256] width 212 height 27
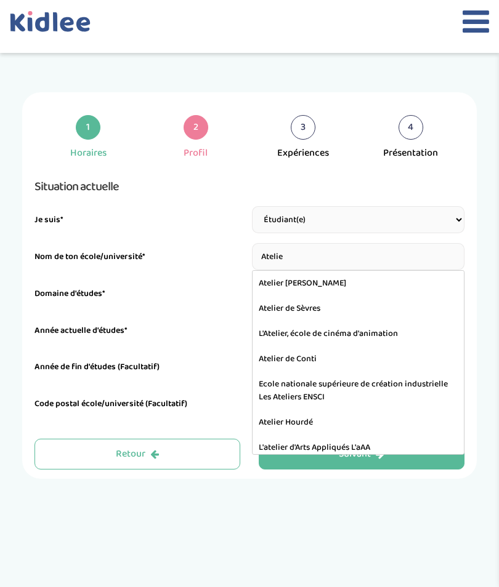
type input "Atelier de Sèvres"
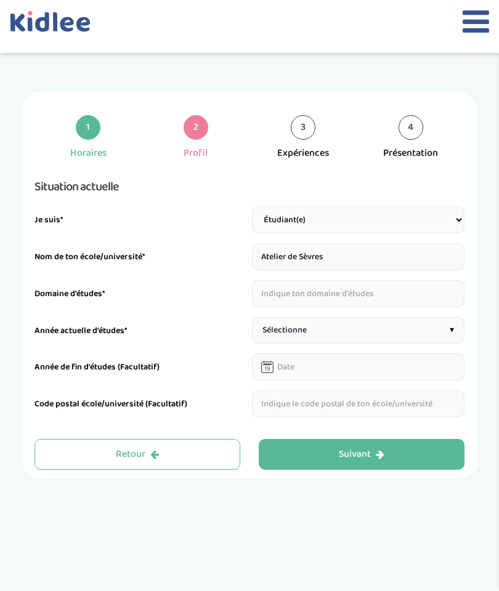
click at [366, 301] on input "text" at bounding box center [358, 293] width 212 height 27
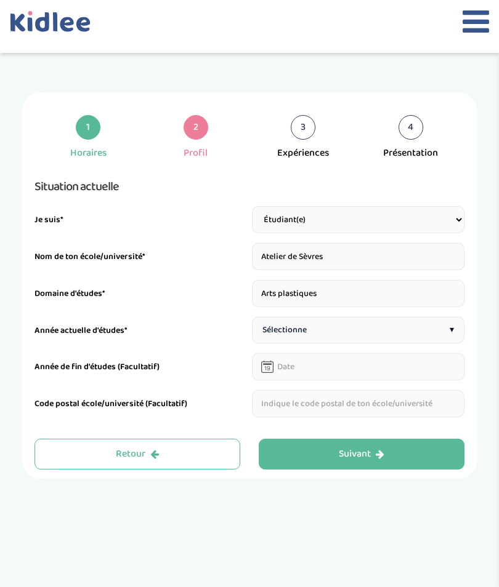
type input "Arts plastiques"
click at [350, 324] on div "Sélectionne ▾" at bounding box center [358, 330] width 212 height 26
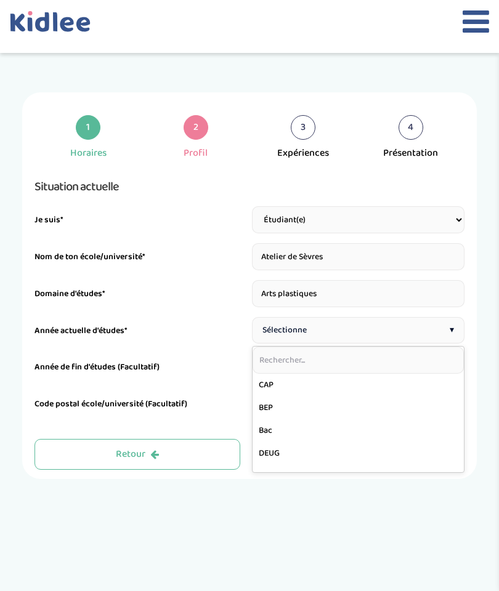
click at [209, 368] on div "Année de fin d'études (Facultatif)" at bounding box center [140, 371] width 212 height 20
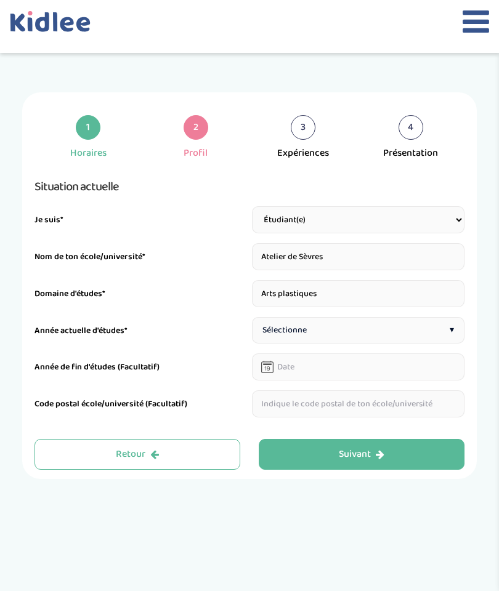
click at [374, 452] on div "Suivant" at bounding box center [362, 454] width 46 height 14
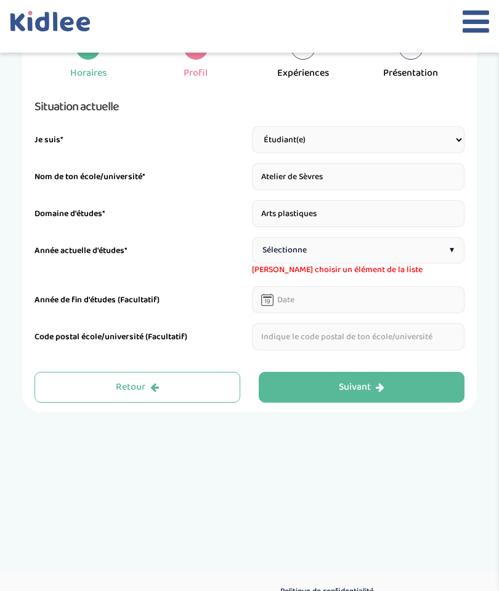
scroll to position [101, 0]
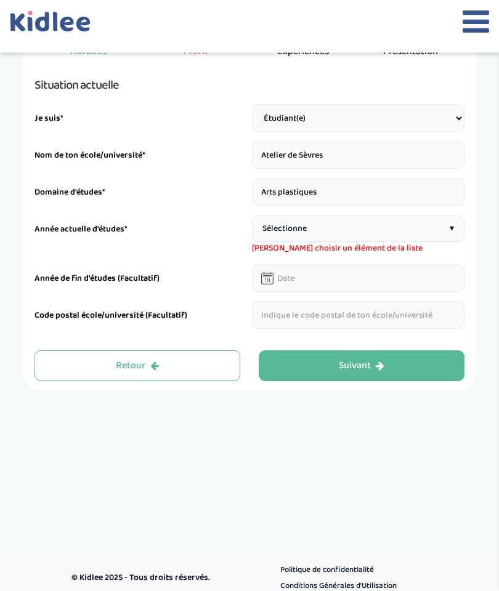
click at [406, 230] on div "Sélectionne ▾" at bounding box center [358, 229] width 212 height 26
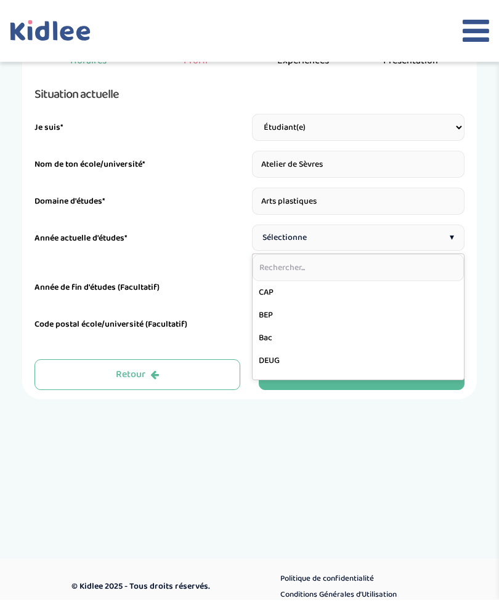
scroll to position [102, 0]
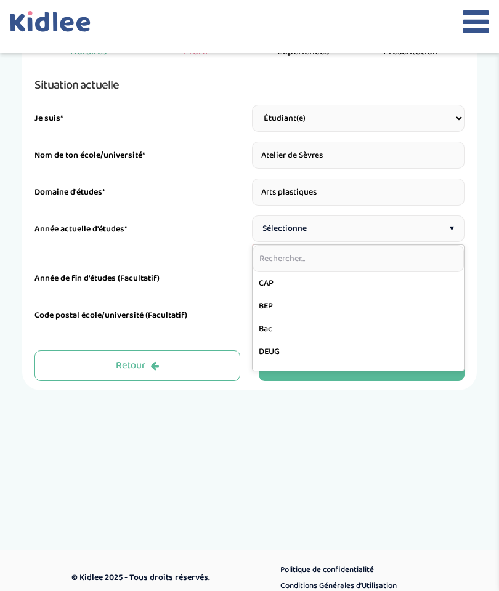
click at [383, 264] on input "text" at bounding box center [357, 258] width 211 height 27
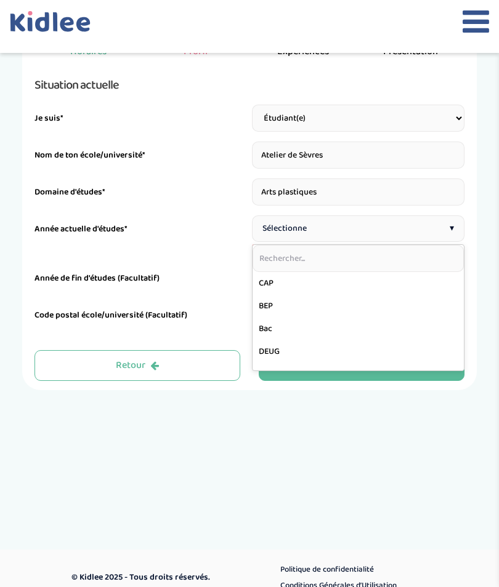
type input "L"
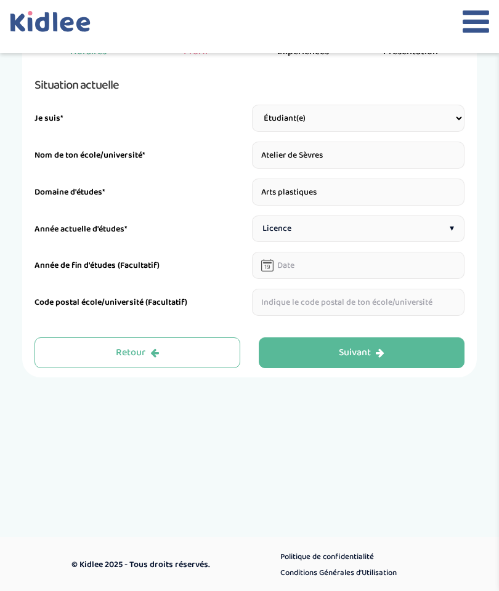
click at [373, 351] on div "Suivant" at bounding box center [362, 353] width 46 height 14
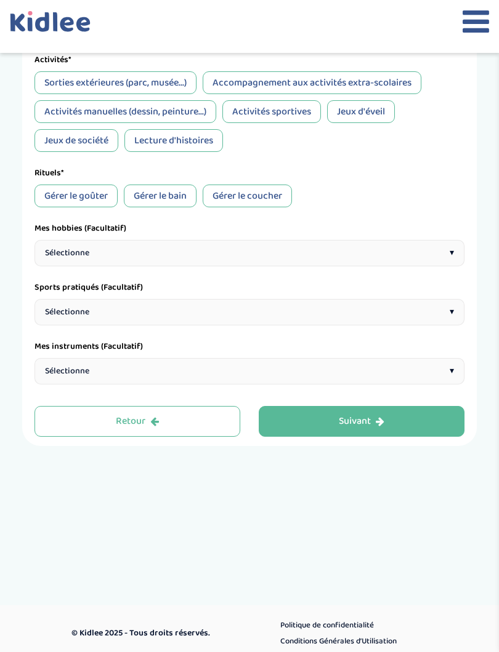
click at [57, 427] on button "Retour" at bounding box center [137, 421] width 206 height 31
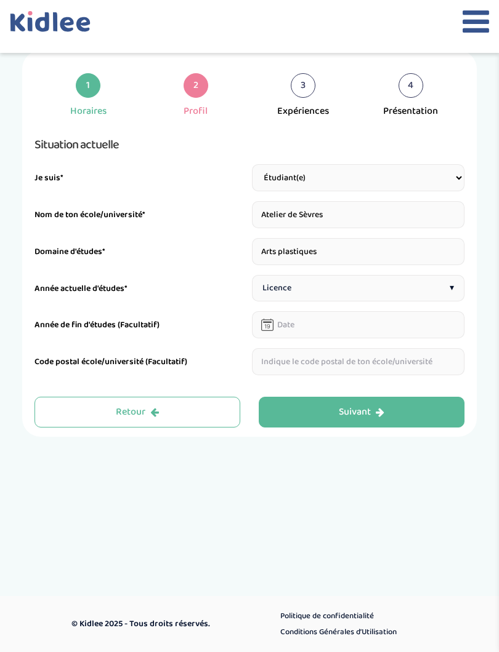
click at [404, 286] on div "Licence ▾" at bounding box center [358, 288] width 212 height 26
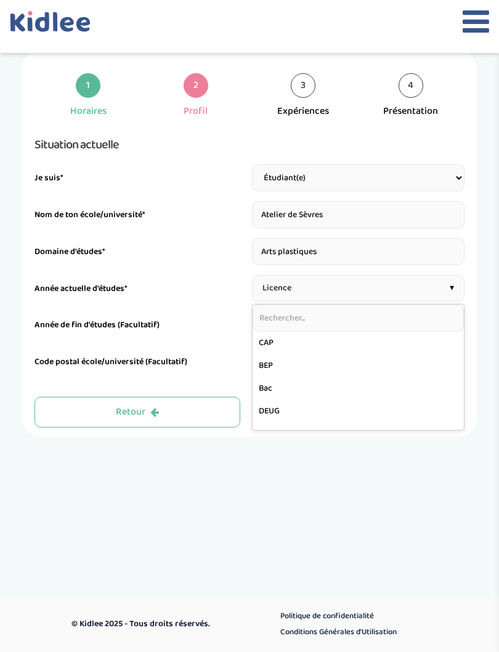
click at [369, 321] on input "text" at bounding box center [357, 318] width 211 height 27
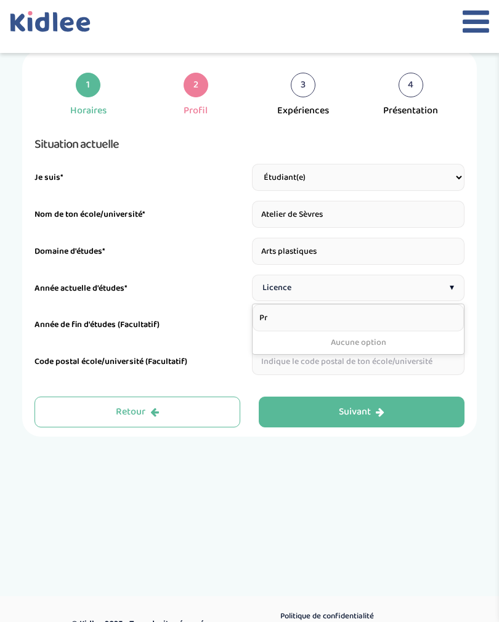
type input "P"
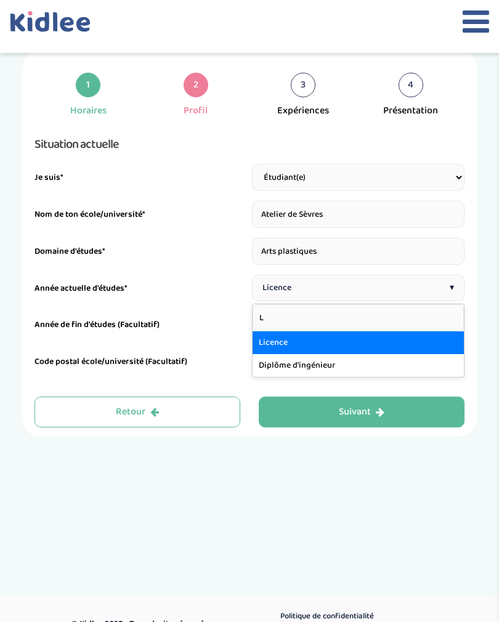
type input "Li"
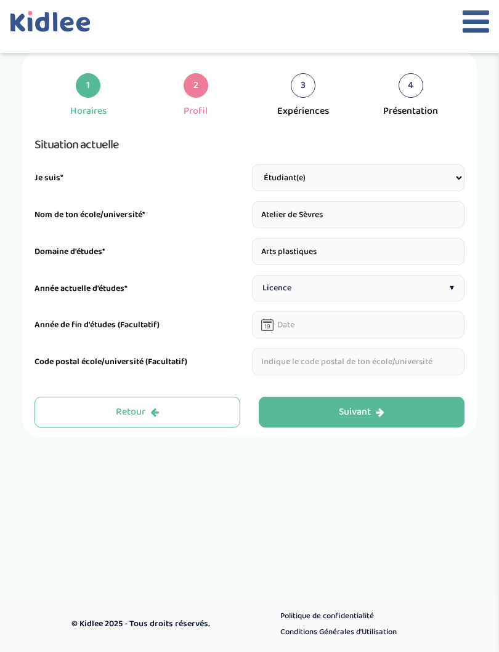
click at [362, 415] on div "Suivant" at bounding box center [362, 413] width 46 height 14
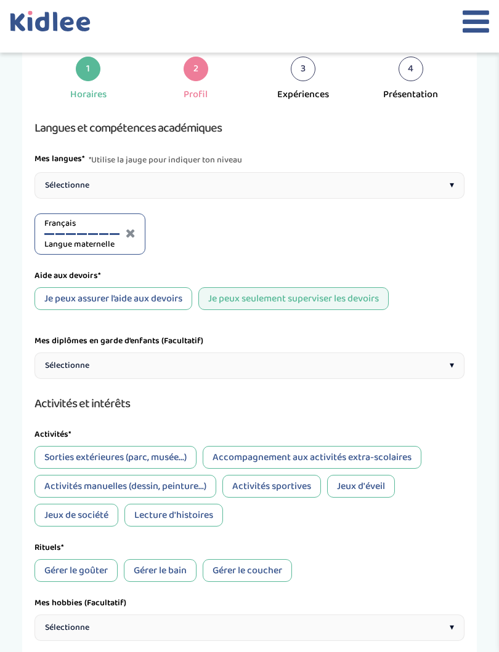
scroll to position [58, 0]
click at [50, 186] on span "Sélectionne" at bounding box center [67, 185] width 44 height 13
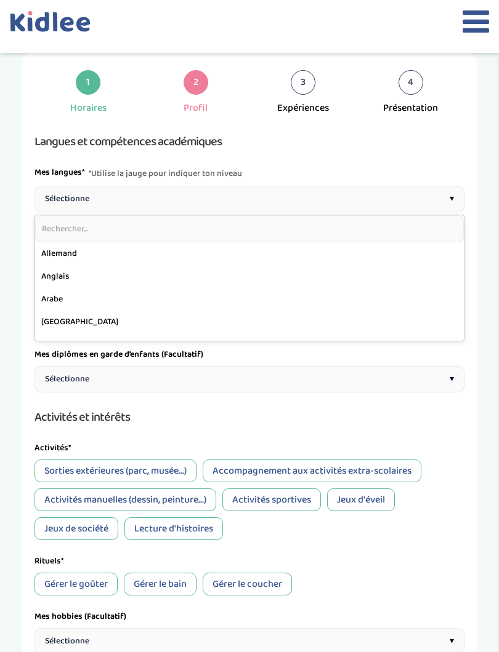
scroll to position [44, 0]
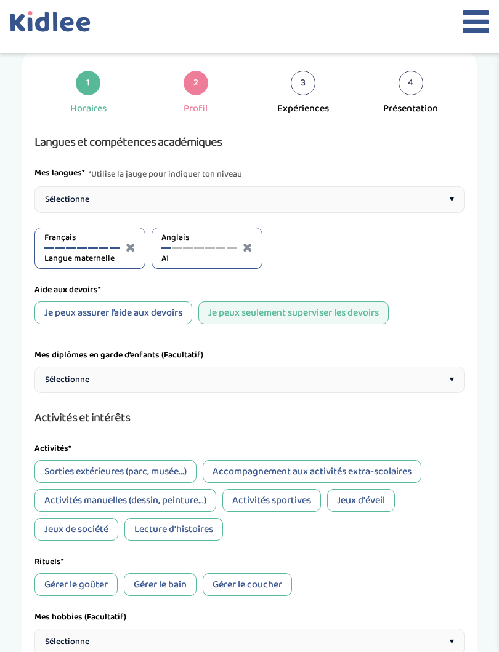
click at [47, 195] on span "Sélectionne" at bounding box center [67, 199] width 44 height 13
click at [200, 248] on div at bounding box center [199, 248] width 10 height 2
click at [187, 248] on div at bounding box center [188, 248] width 10 height 2
click at [303, 249] on div at bounding box center [305, 248] width 10 height 2
click at [206, 252] on div "Anglais B1" at bounding box center [198, 248] width 75 height 34
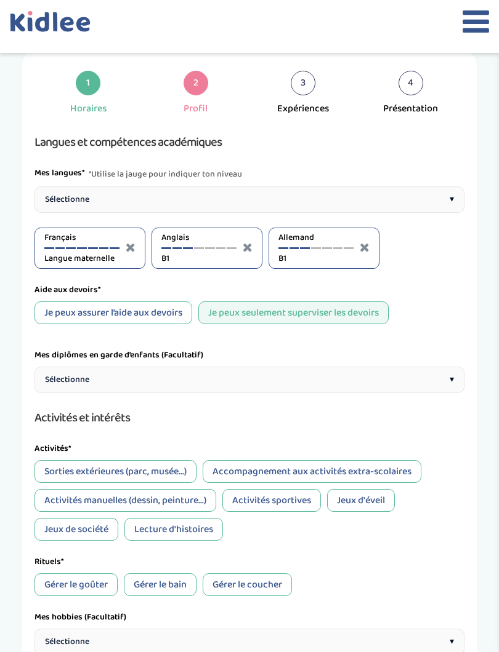
click at [213, 247] on div "Anglais B1" at bounding box center [198, 248] width 75 height 34
click at [209, 249] on div at bounding box center [210, 248] width 10 height 2
click at [197, 248] on div at bounding box center [199, 248] width 10 height 2
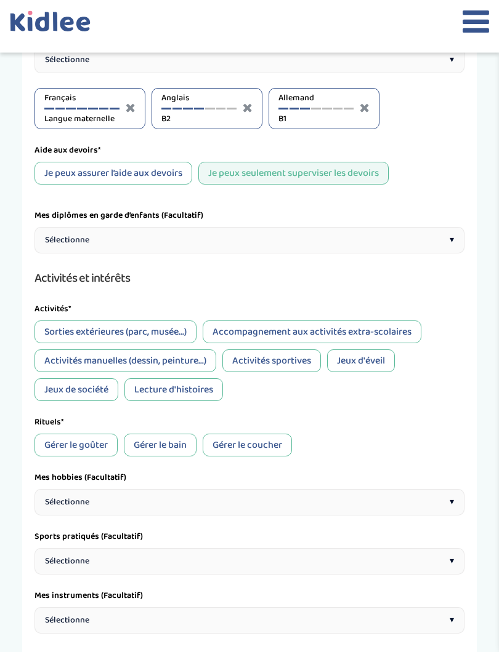
scroll to position [184, 0]
click at [54, 185] on div "Je peux assurer l’aide aux devoirs" at bounding box center [113, 173] width 158 height 23
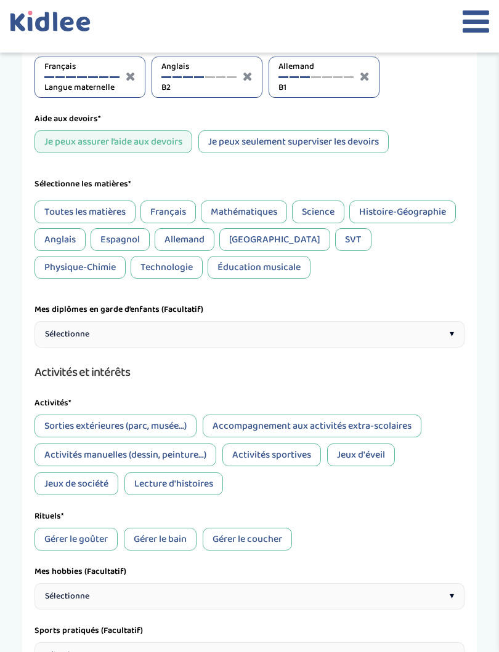
scroll to position [215, 0]
click at [178, 213] on div "Français" at bounding box center [167, 212] width 55 height 23
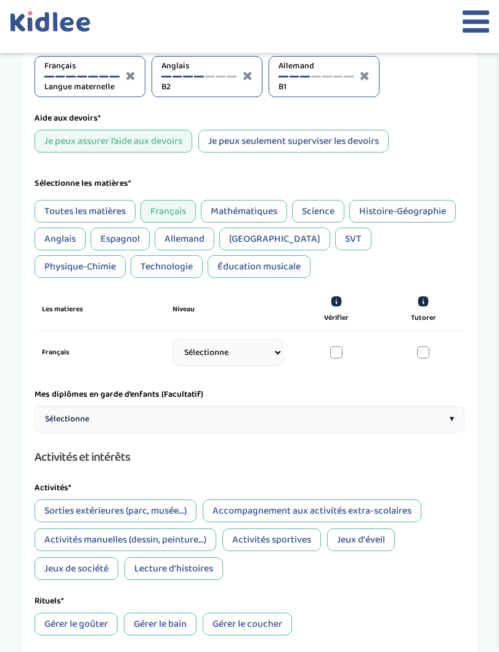
click at [207, 274] on div "Éducation musicale" at bounding box center [258, 266] width 103 height 23
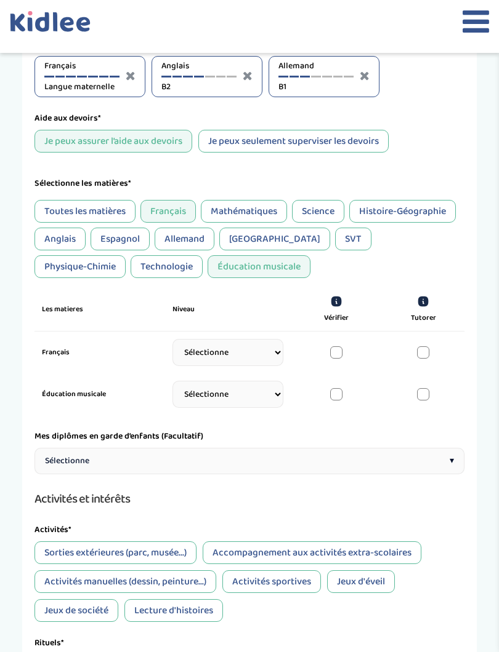
click at [130, 277] on div "Technologie" at bounding box center [166, 266] width 72 height 23
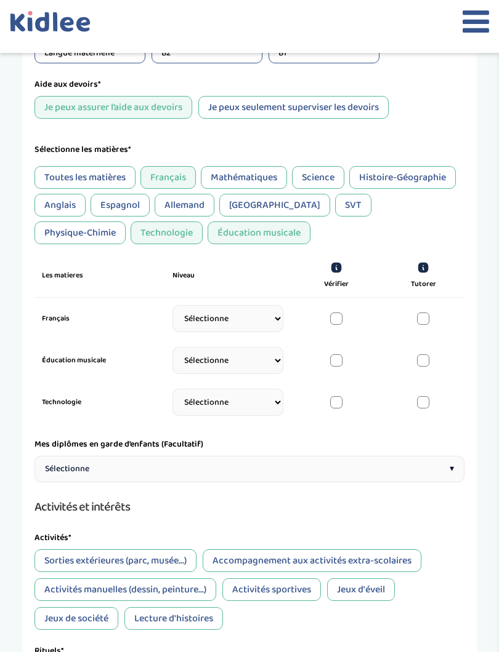
scroll to position [251, 0]
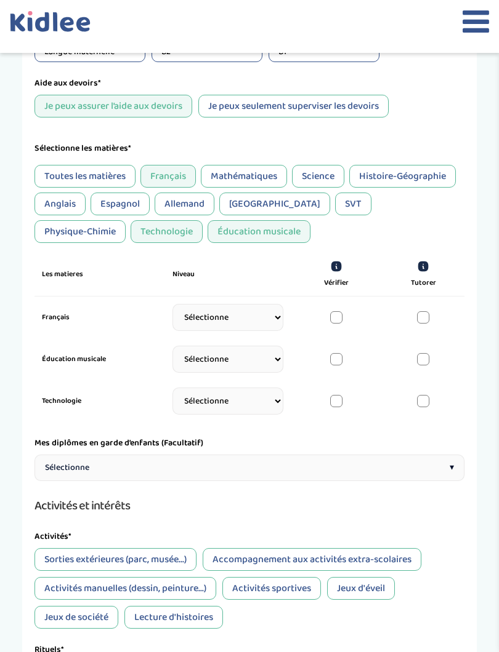
click at [335, 204] on div "SVT" at bounding box center [353, 204] width 36 height 23
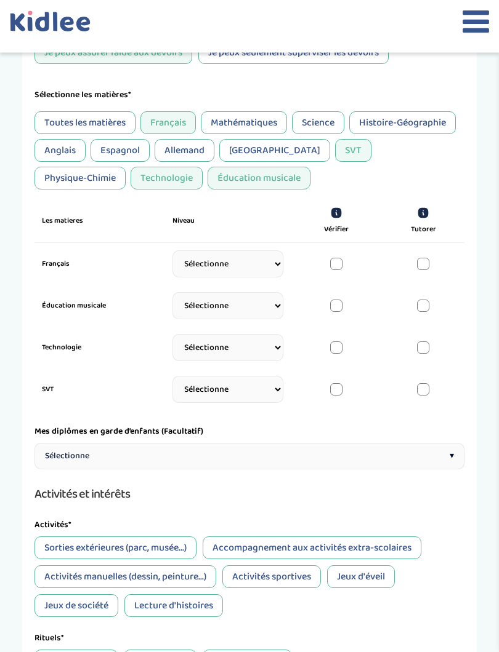
scroll to position [308, 0]
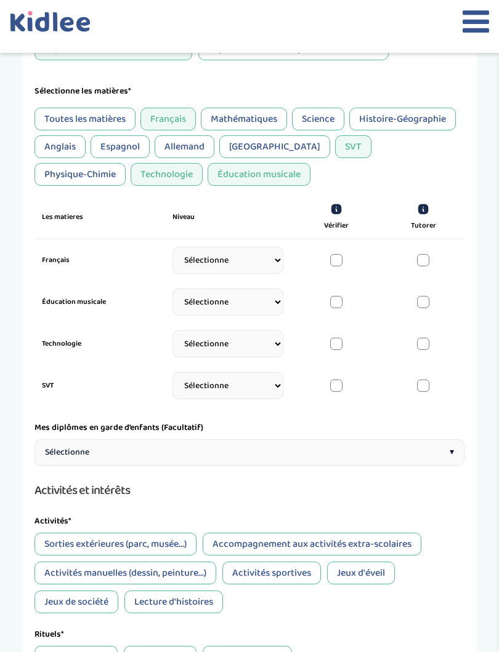
click at [253, 270] on select "Sélectionne CP CE1 CE2 CM1 CM2 6eme 5eme 4eme 3eme Seconde Prémière Terminale" at bounding box center [227, 260] width 111 height 27
select select "Prémière"
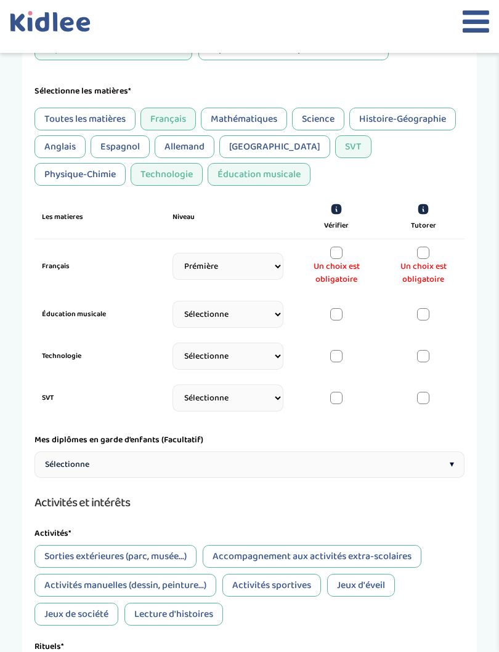
click at [339, 259] on div at bounding box center [336, 253] width 12 height 12
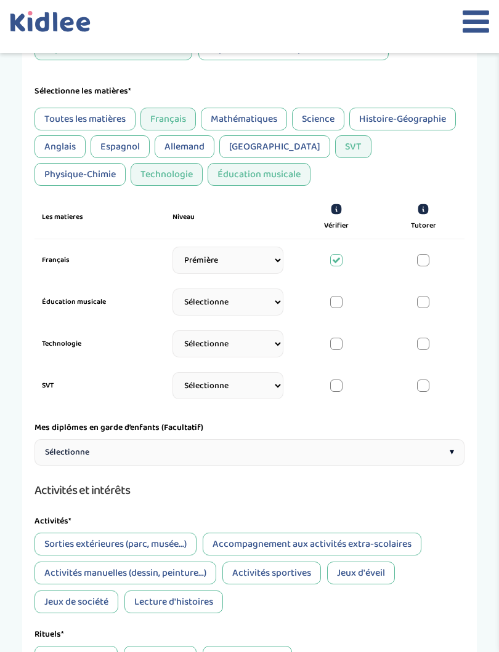
click at [252, 312] on select "Sélectionne CP CE1 CE2 CM1 CM2 6eme 5eme 4eme 3eme Seconde Prémière Terminale" at bounding box center [227, 302] width 111 height 27
select select "3eme"
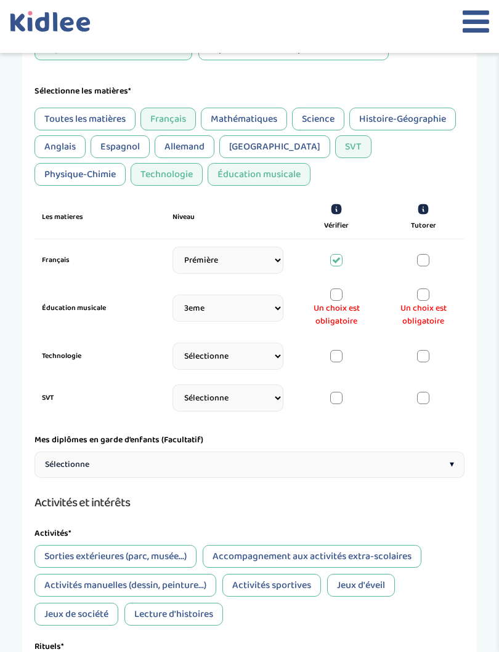
click at [427, 301] on div at bounding box center [423, 295] width 12 height 12
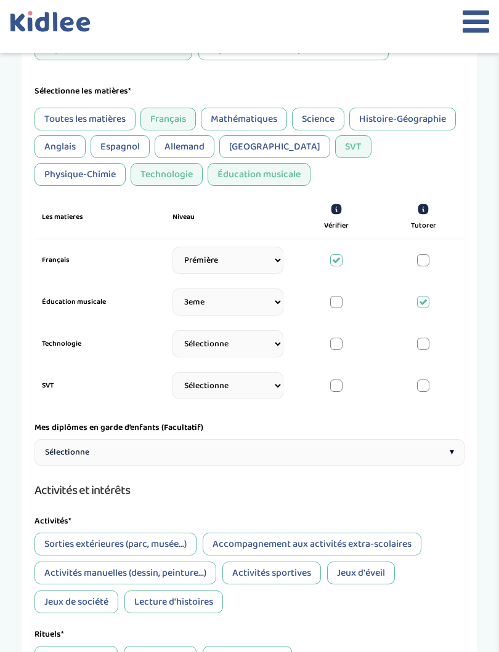
click at [333, 305] on div at bounding box center [336, 302] width 12 height 12
click at [428, 307] on div at bounding box center [423, 302] width 12 height 12
click at [262, 351] on select "Sélectionne CP CE1 CE2 CM1 CM2 6eme 5eme 4eme 3eme Seconde Prémière Terminale" at bounding box center [227, 344] width 111 height 27
select select "3eme"
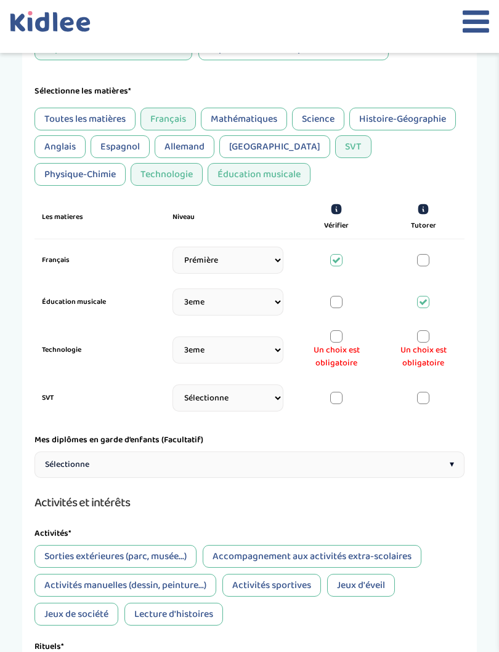
click at [342, 343] on div at bounding box center [336, 337] width 12 height 12
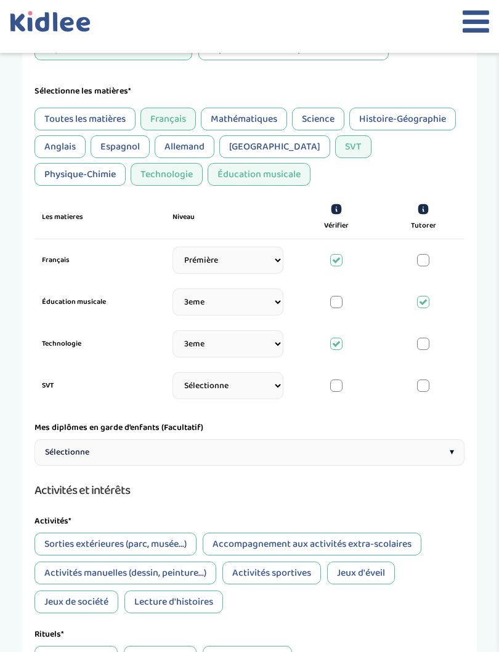
click at [247, 398] on select "Sélectionne CP CE1 CE2 CM1 CM2 6eme 5eme 4eme 3eme Seconde Prémière Terminale" at bounding box center [227, 385] width 111 height 27
select select "3eme"
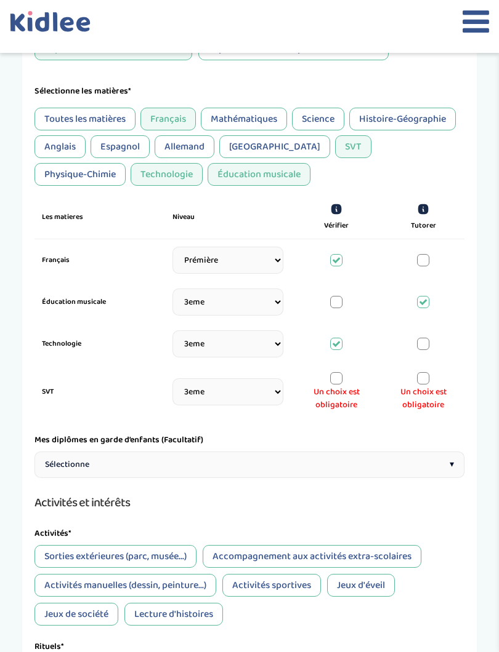
click at [342, 380] on div at bounding box center [336, 378] width 12 height 12
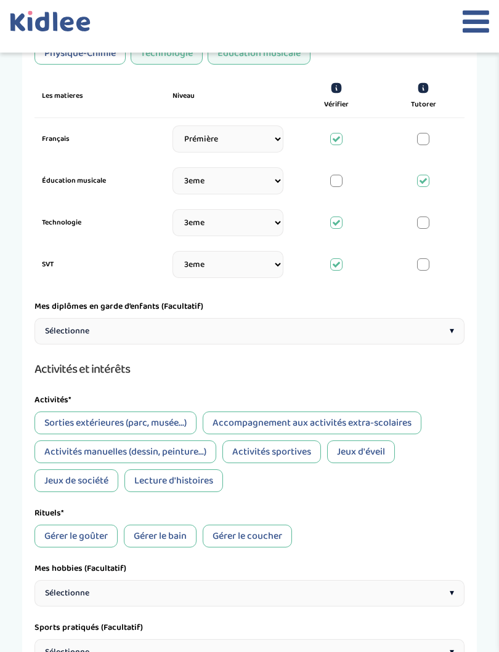
scroll to position [429, 0]
click at [295, 341] on div "Sélectionne ▾" at bounding box center [249, 332] width 430 height 26
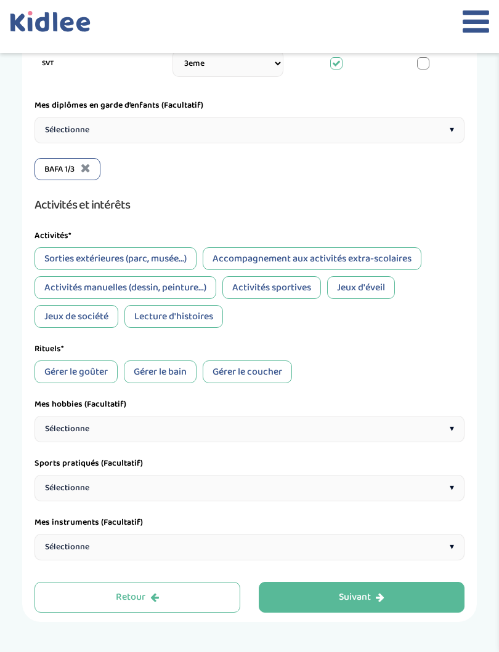
scroll to position [631, 0]
click at [379, 297] on div "Jeux d'éveil" at bounding box center [361, 287] width 68 height 23
click at [58, 328] on div "Jeux de société" at bounding box center [76, 316] width 84 height 23
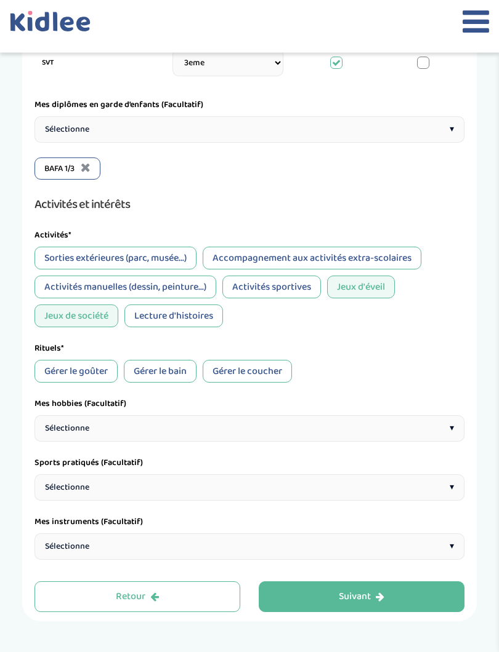
click at [207, 323] on div "Lecture d'histoires" at bounding box center [173, 316] width 98 height 23
click at [194, 293] on div "Activités manuelles (dessin, peinture...)" at bounding box center [125, 287] width 182 height 23
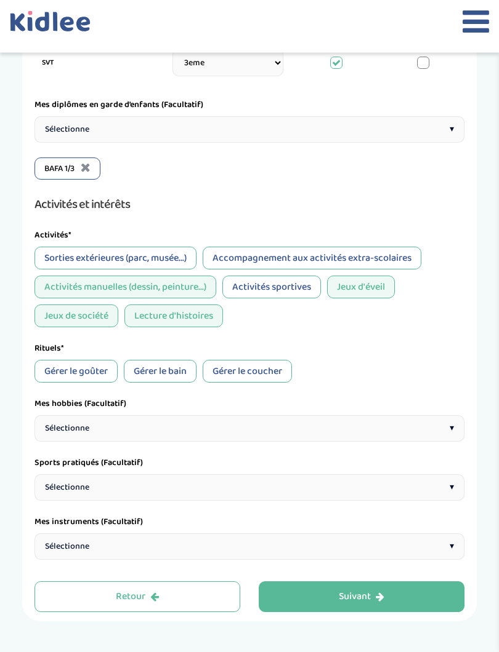
click at [324, 269] on div "Accompagnement aux activités extra-scolaires" at bounding box center [311, 258] width 218 height 23
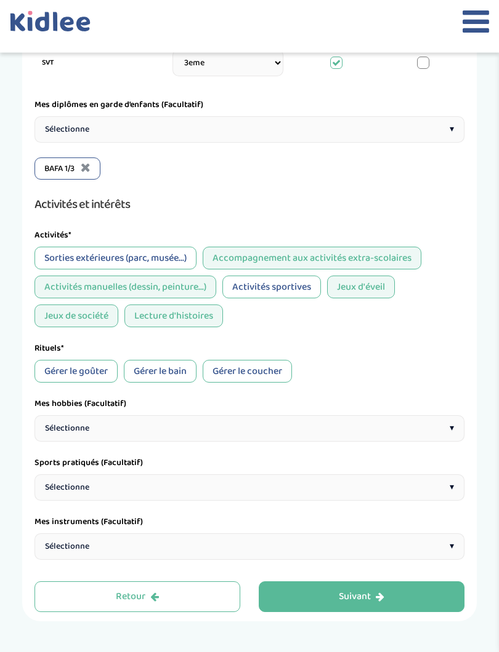
click at [291, 295] on div "Activités sportives" at bounding box center [271, 287] width 98 height 23
click at [48, 266] on div "Sorties extérieures (parc, musée...)" at bounding box center [115, 258] width 162 height 23
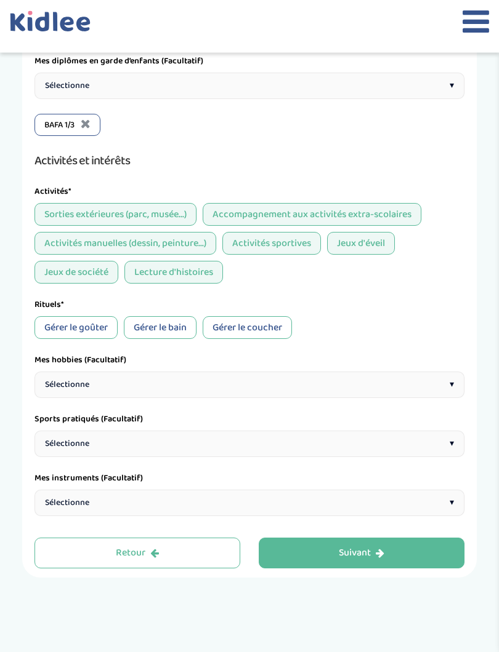
scroll to position [676, 0]
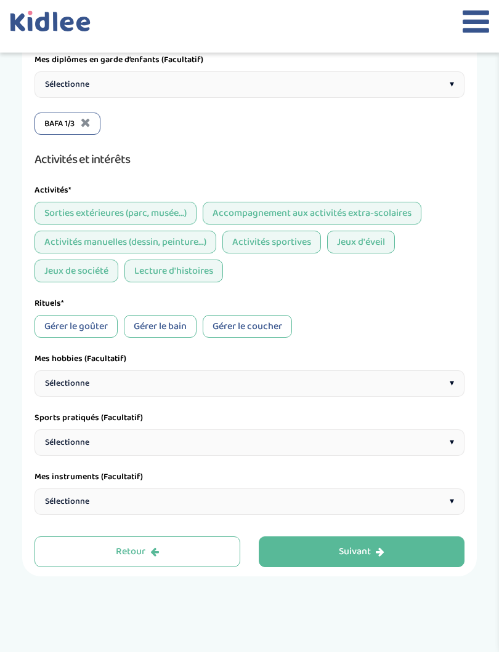
click at [63, 333] on div "Gérer le goûter" at bounding box center [75, 327] width 83 height 23
click at [241, 338] on div "Gérer le coucher" at bounding box center [246, 327] width 89 height 23
click at [177, 338] on div "Gérer le bain" at bounding box center [160, 327] width 73 height 23
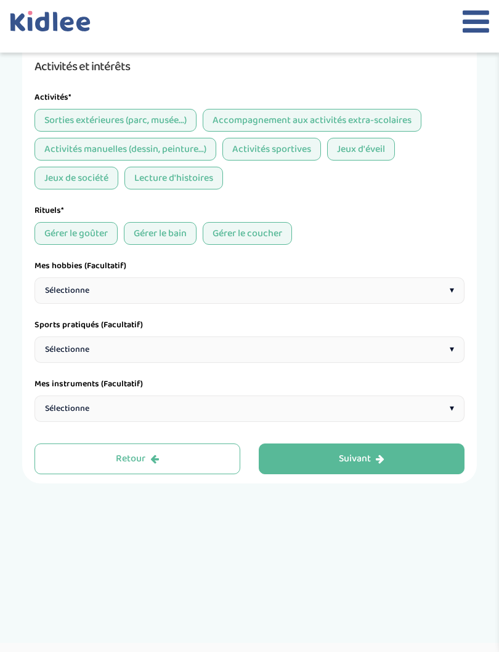
scroll to position [769, 0]
click at [315, 302] on div "Sélectionne ▾" at bounding box center [249, 291] width 430 height 26
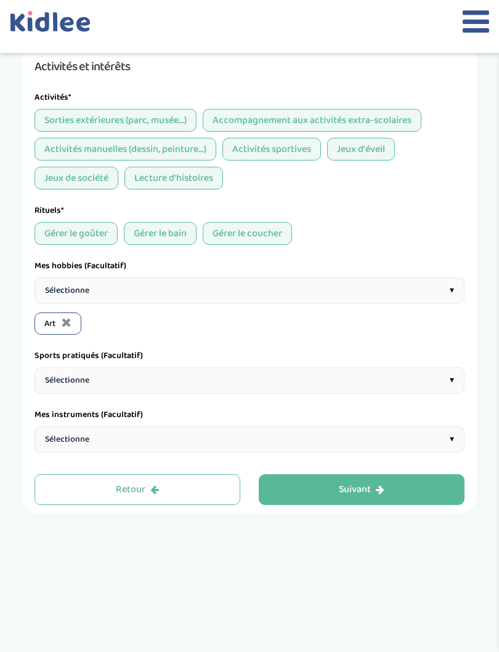
click at [295, 294] on div "Sélectionne ▾" at bounding box center [249, 291] width 430 height 26
click at [50, 297] on span "Sélectionne" at bounding box center [67, 290] width 44 height 13
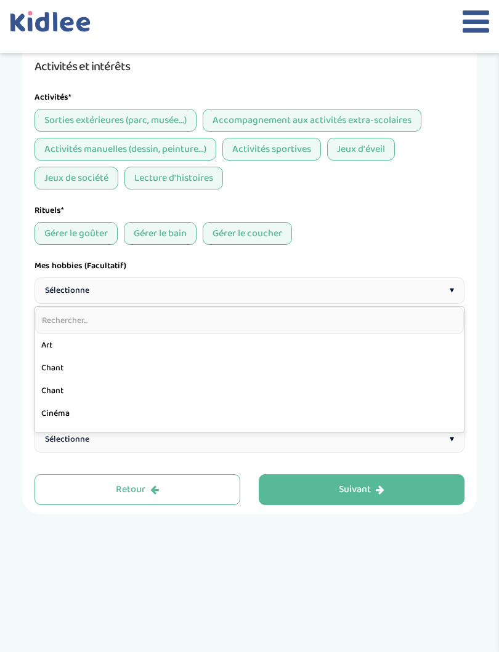
click at [72, 297] on span "Sélectionne" at bounding box center [67, 290] width 44 height 13
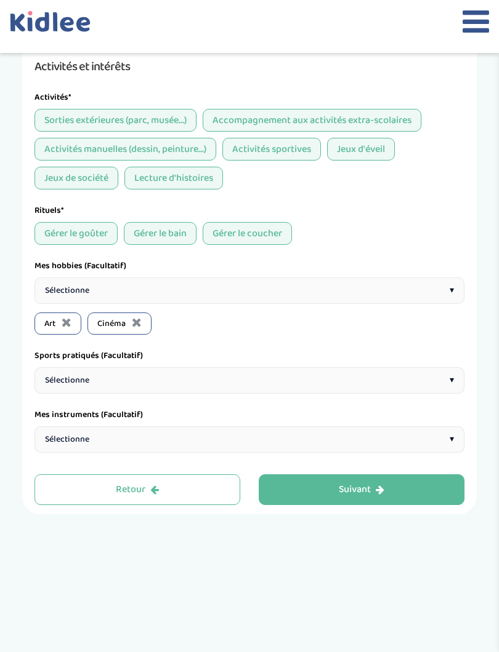
click at [62, 297] on span "Sélectionne" at bounding box center [67, 290] width 44 height 13
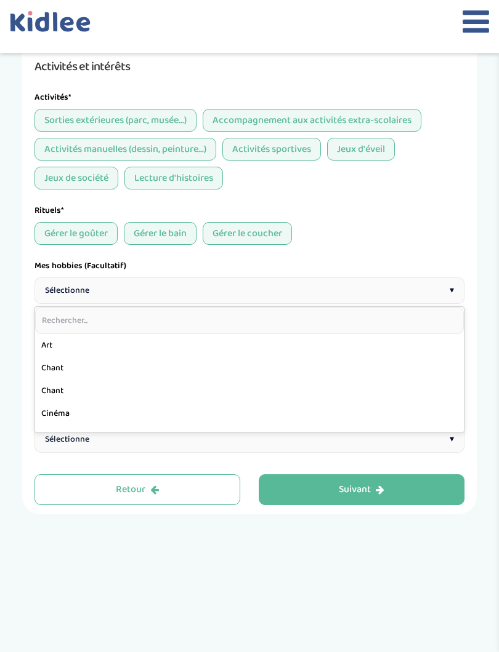
click at [57, 323] on input "text" at bounding box center [249, 320] width 428 height 27
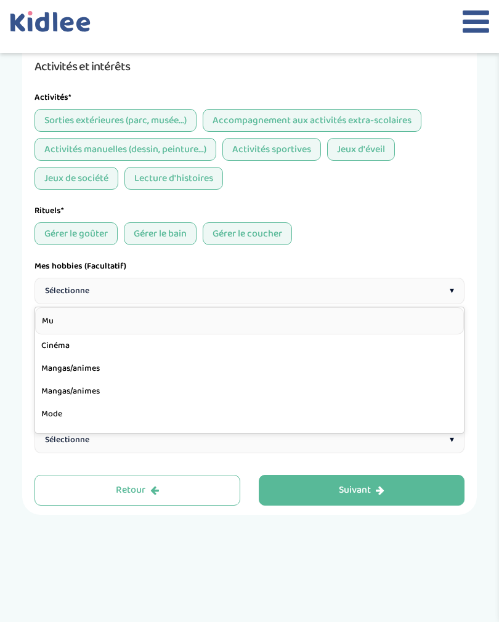
type input "Mus"
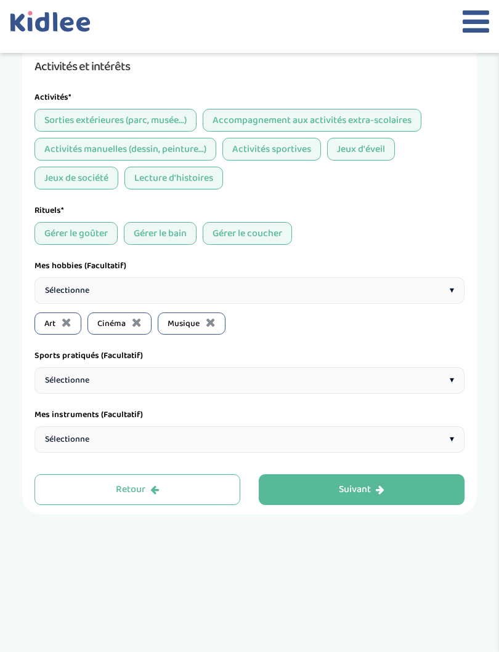
click at [65, 291] on div "Sélectionne ▾" at bounding box center [249, 291] width 430 height 26
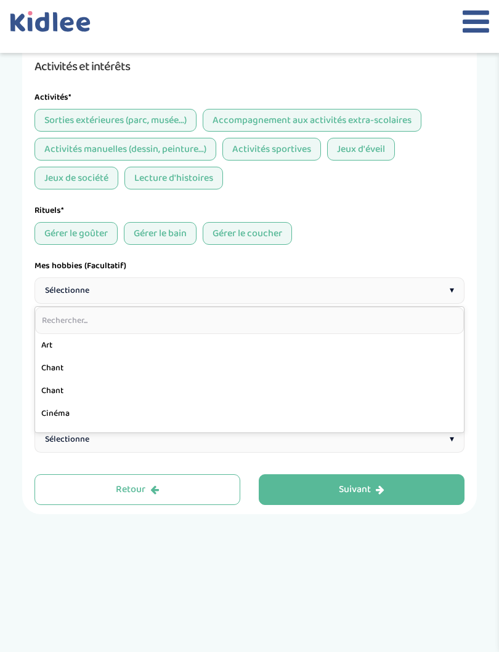
click at [60, 334] on input "text" at bounding box center [249, 320] width 428 height 27
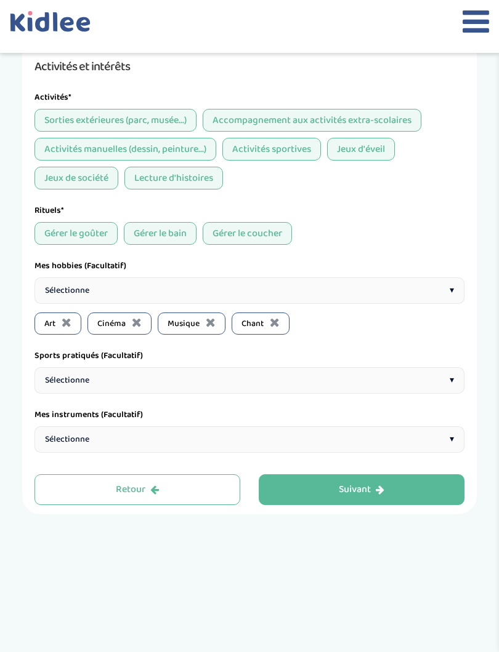
click at [55, 297] on span "Sélectionne" at bounding box center [67, 290] width 44 height 13
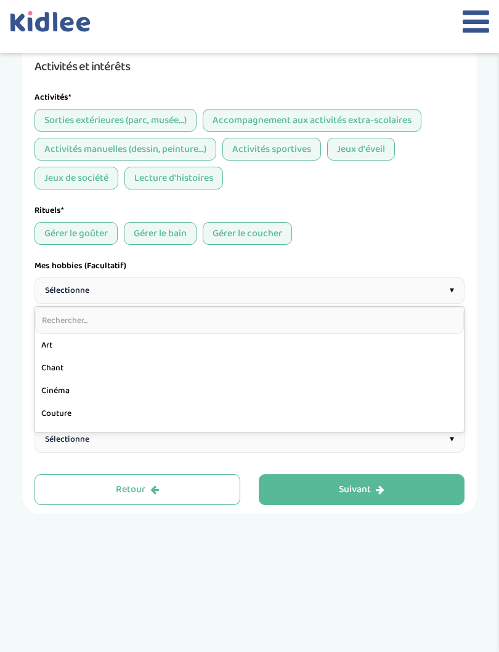
click at [50, 334] on input "text" at bounding box center [249, 320] width 428 height 27
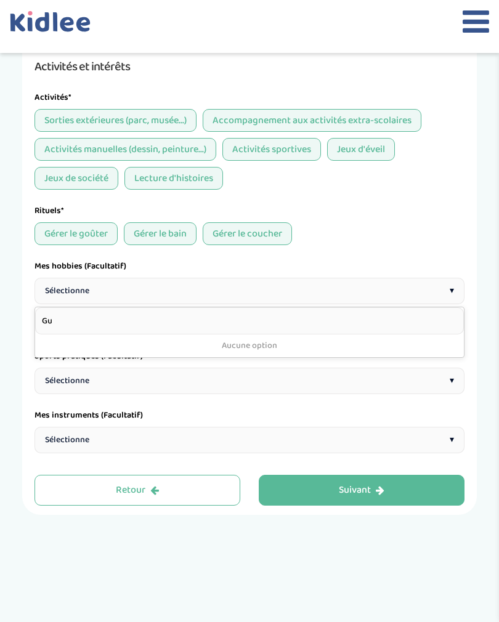
type input "G"
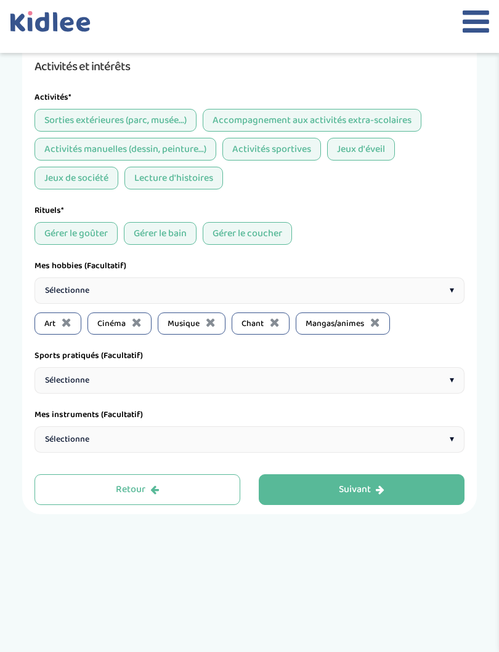
click at [433, 304] on div "Sélectionne ▾" at bounding box center [249, 291] width 430 height 26
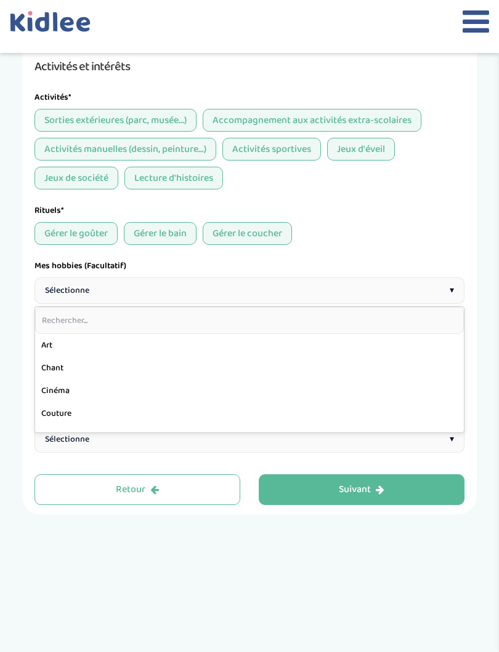
click at [366, 334] on input "text" at bounding box center [249, 320] width 428 height 27
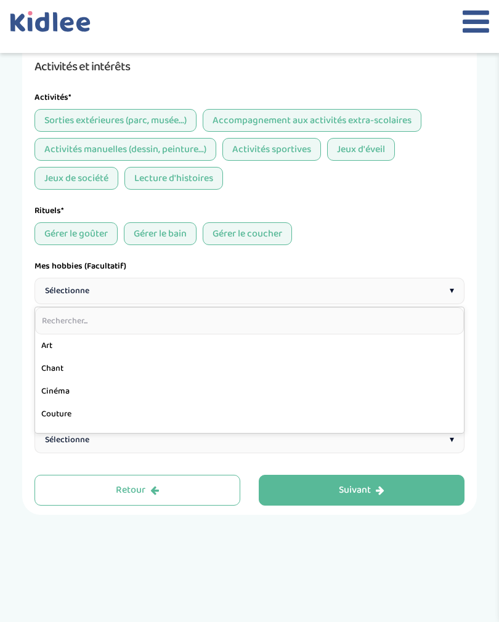
type input "P"
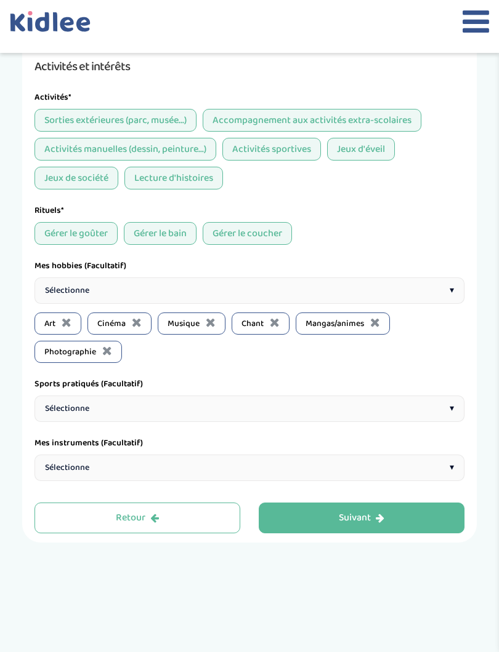
click at [58, 297] on span "Sélectionne" at bounding box center [67, 290] width 44 height 13
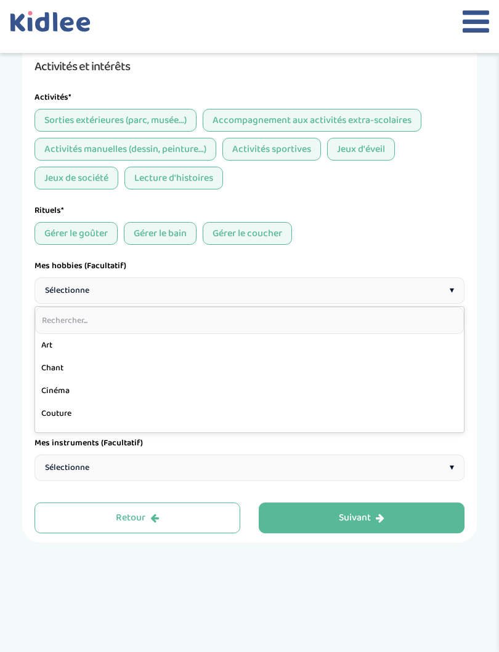
click at [62, 334] on input "text" at bounding box center [249, 320] width 428 height 27
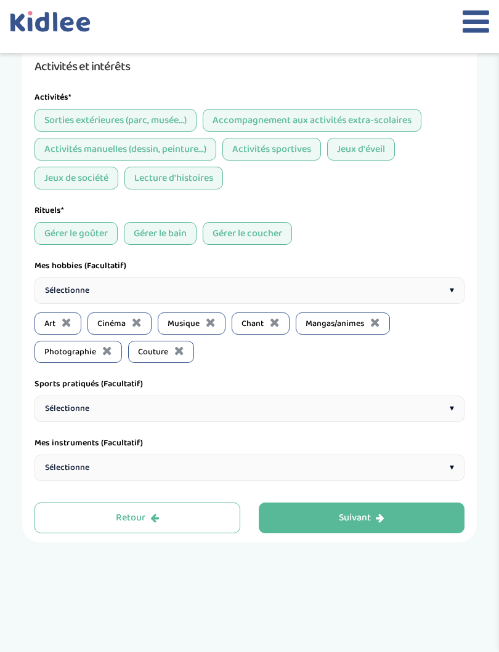
click at [57, 297] on span "Sélectionne" at bounding box center [67, 290] width 44 height 13
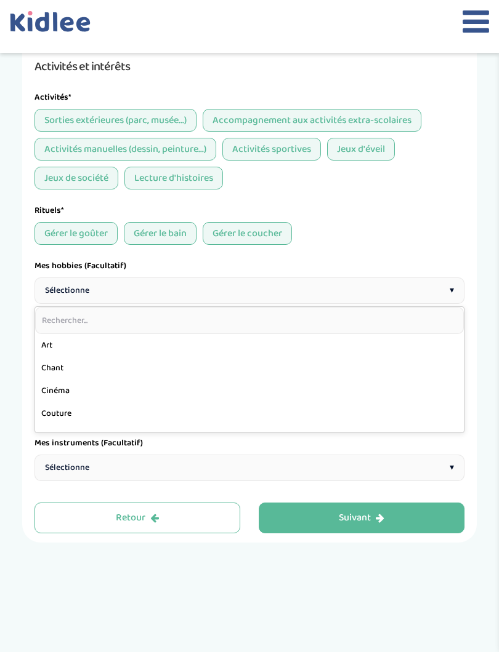
click at [60, 334] on input "text" at bounding box center [249, 320] width 428 height 27
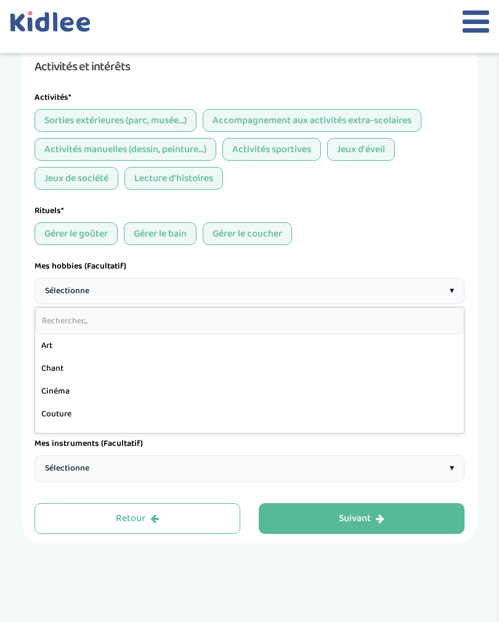
type input "P"
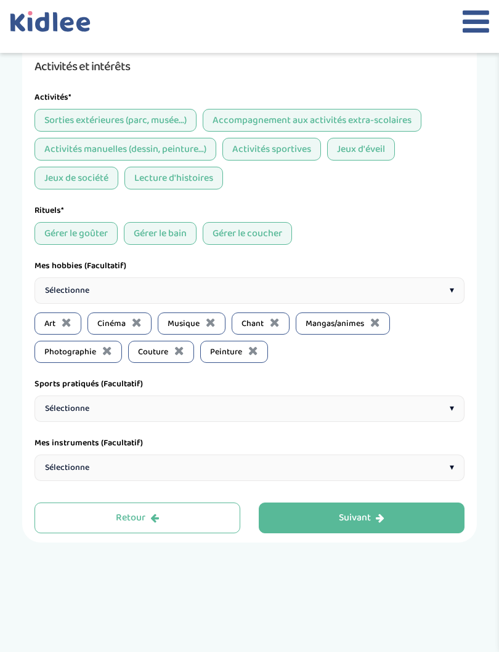
click at [56, 297] on span "Sélectionne" at bounding box center [67, 290] width 44 height 13
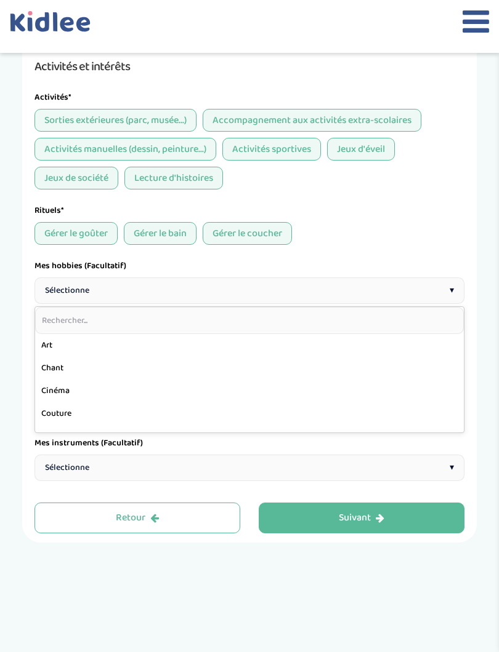
click at [59, 334] on input "text" at bounding box center [249, 320] width 428 height 27
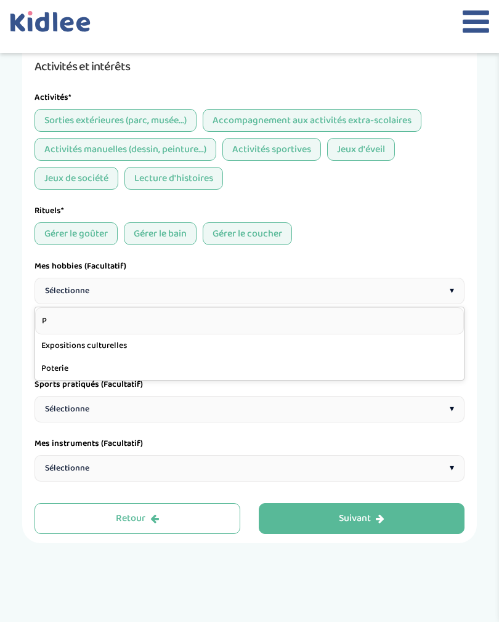
type input "Po"
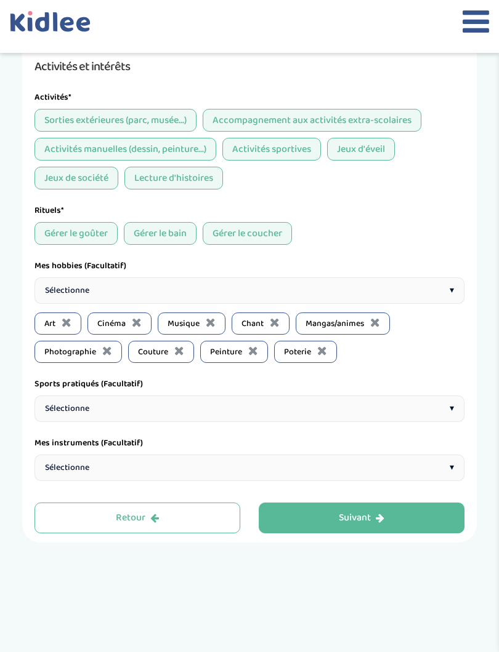
click at [57, 297] on span "Sélectionne" at bounding box center [67, 290] width 44 height 13
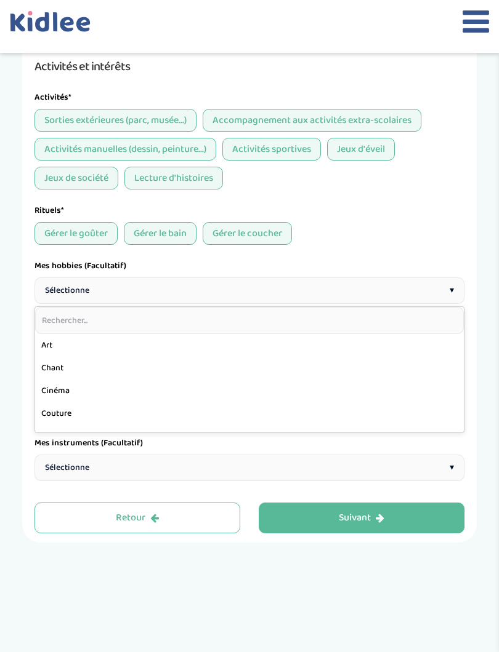
click at [63, 334] on input "text" at bounding box center [249, 320] width 428 height 27
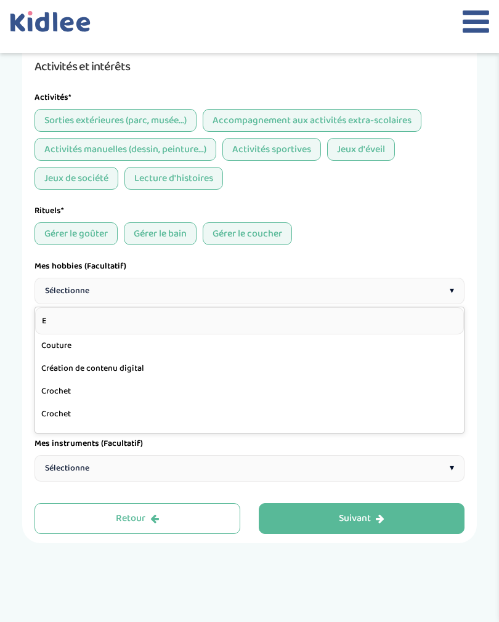
type input "Ex"
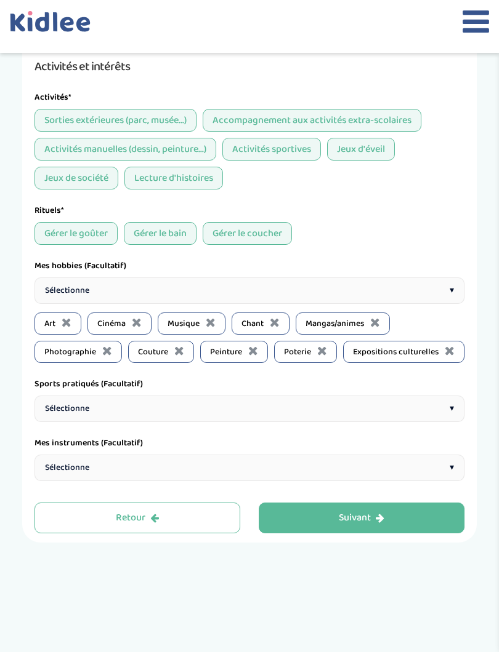
click at [60, 297] on span "Sélectionne" at bounding box center [67, 290] width 44 height 13
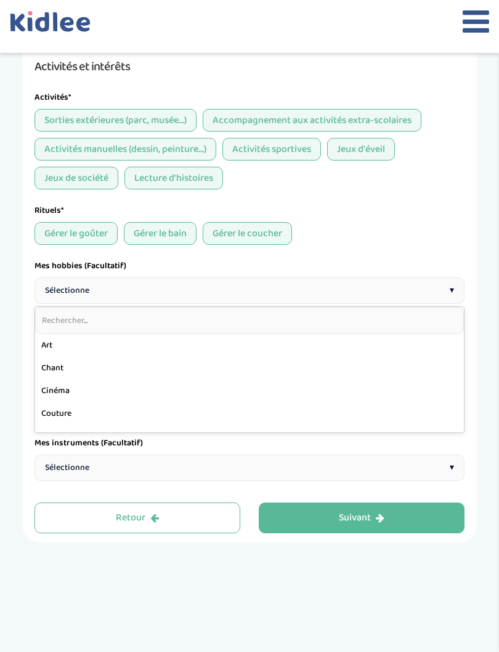
click at [56, 334] on input "text" at bounding box center [249, 320] width 428 height 27
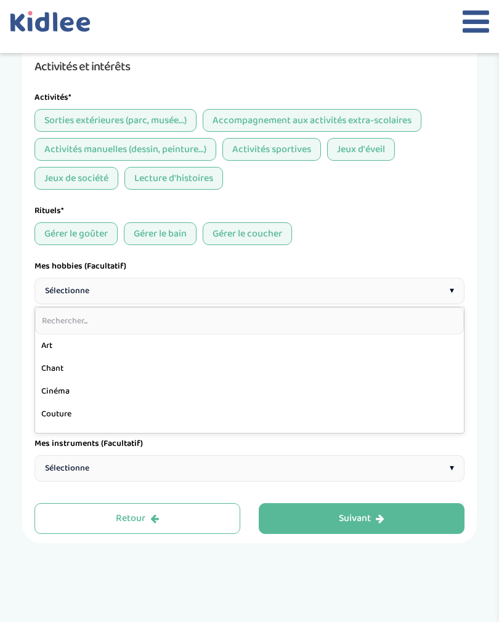
type input "B"
type input "C"
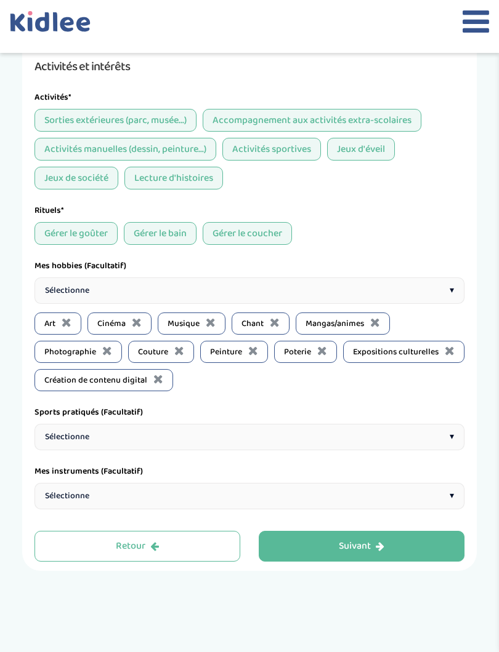
click at [57, 297] on span "Sélectionne" at bounding box center [67, 290] width 44 height 13
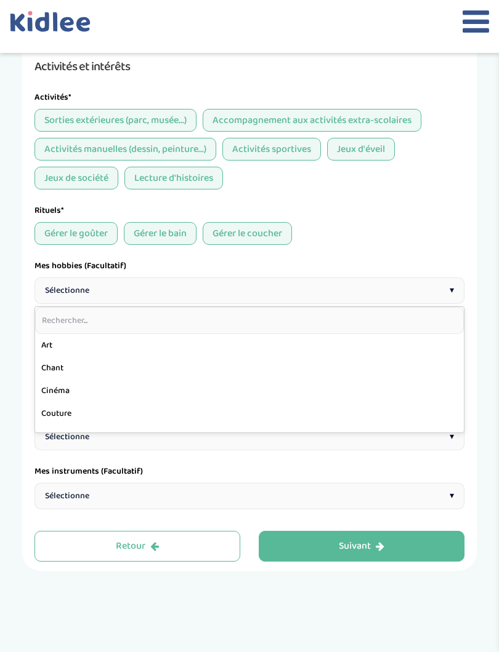
click at [57, 334] on input "text" at bounding box center [249, 320] width 428 height 27
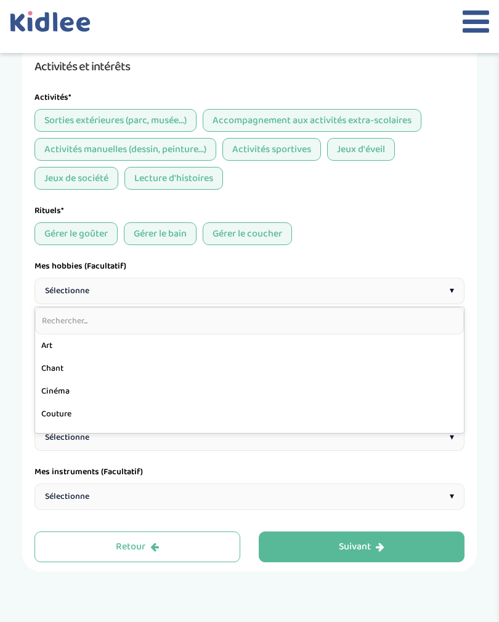
type input "D"
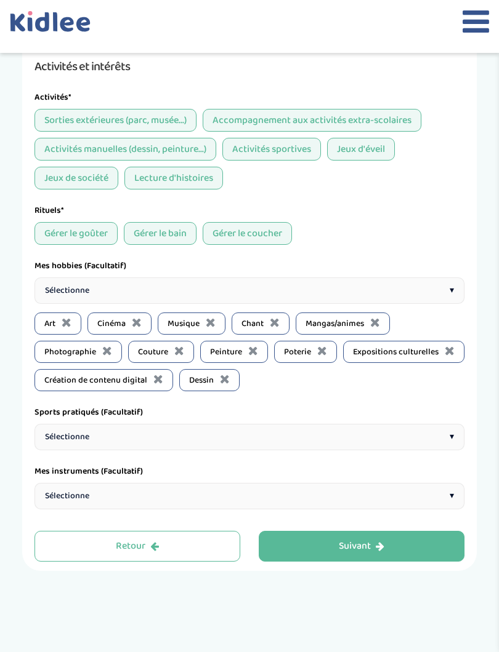
click at [55, 297] on span "Sélectionne" at bounding box center [67, 290] width 44 height 13
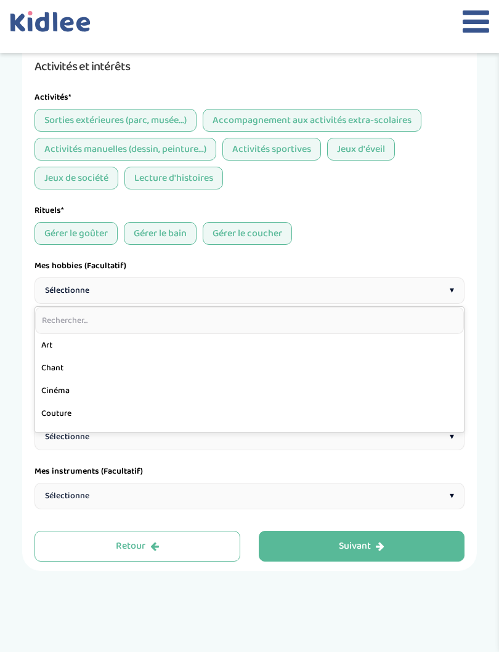
click at [49, 334] on input "text" at bounding box center [249, 320] width 428 height 27
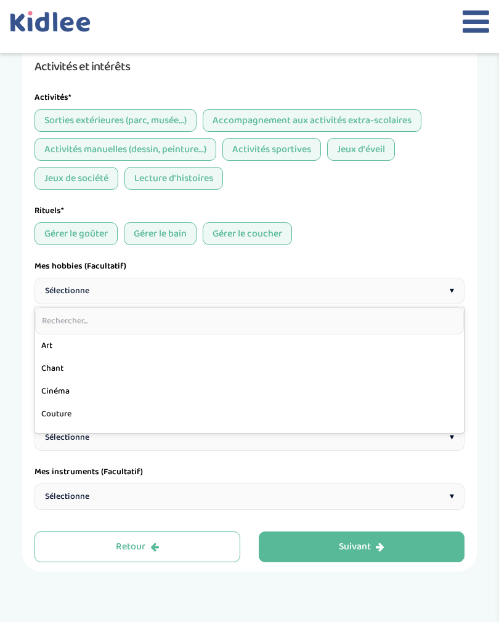
type input "E"
type input "F"
type input "G"
type input "H"
type input "I"
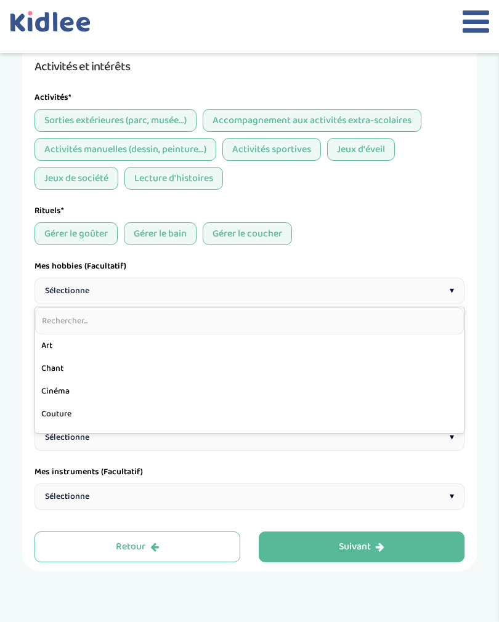
type input "J"
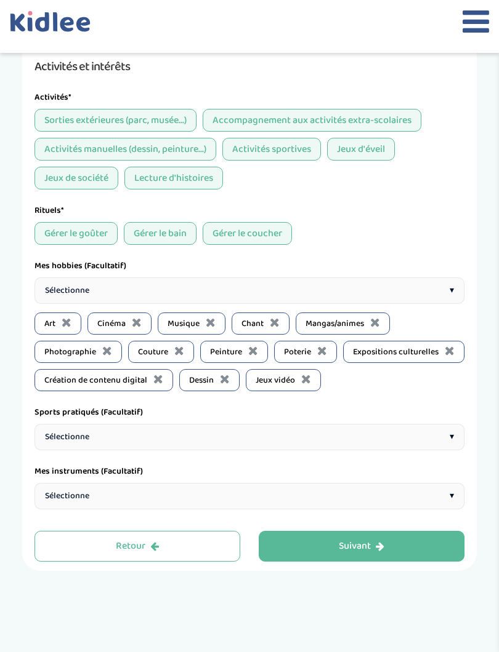
click at [62, 297] on span "Sélectionne" at bounding box center [67, 290] width 44 height 13
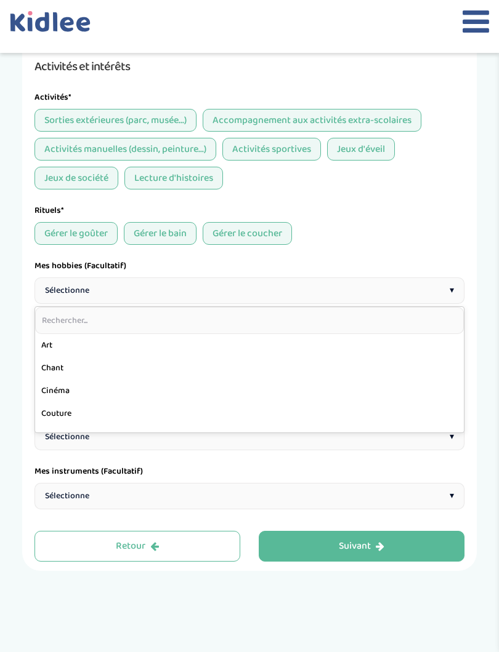
click at [58, 334] on input "text" at bounding box center [249, 320] width 428 height 27
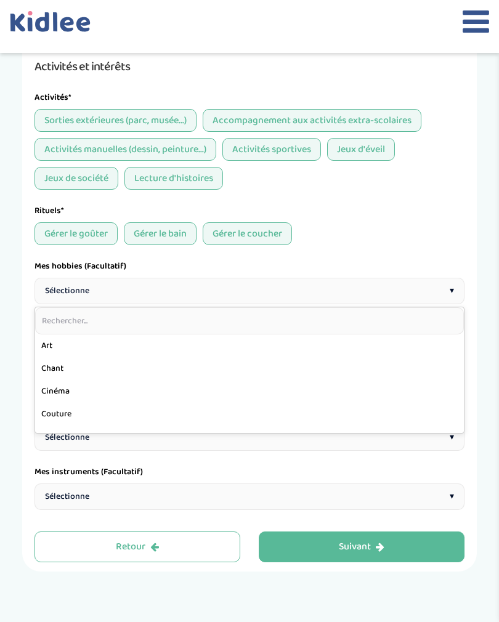
type input "K"
type input "L"
type input "M"
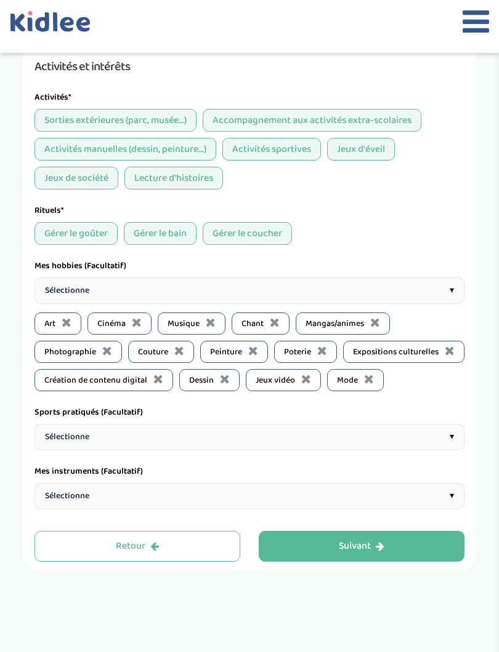
click at [393, 436] on div "Sélectionne ▾" at bounding box center [249, 437] width 430 height 26
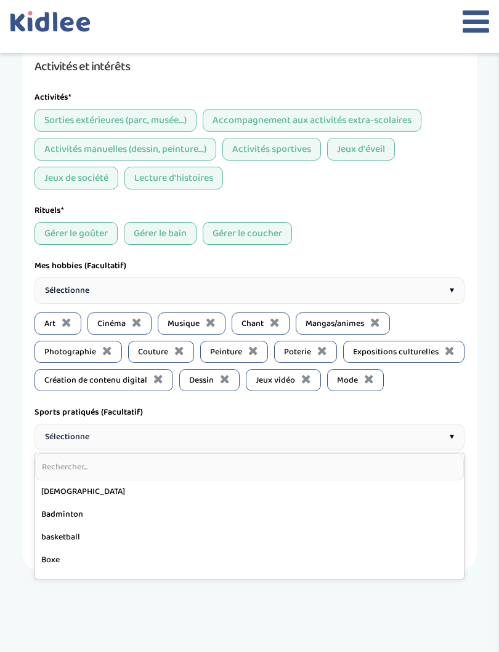
click at [372, 481] on input "text" at bounding box center [249, 467] width 428 height 27
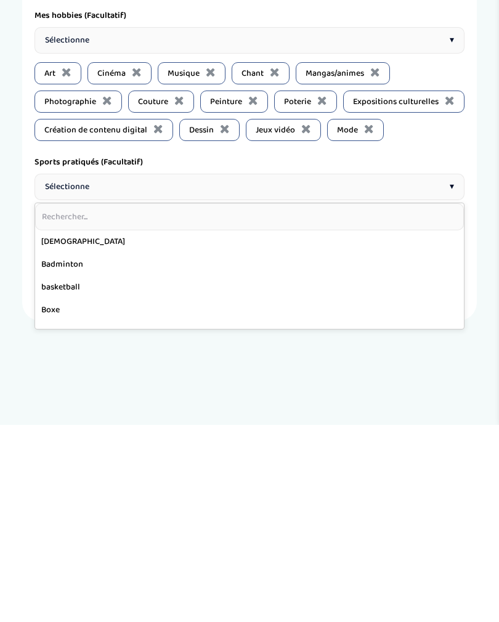
scroll to position [854, 0]
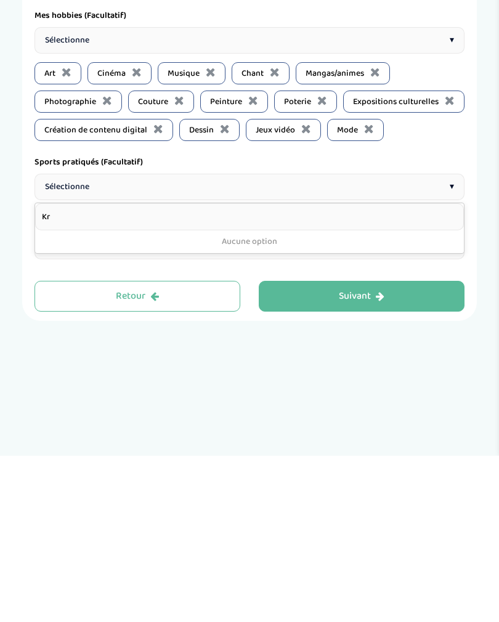
type input "K"
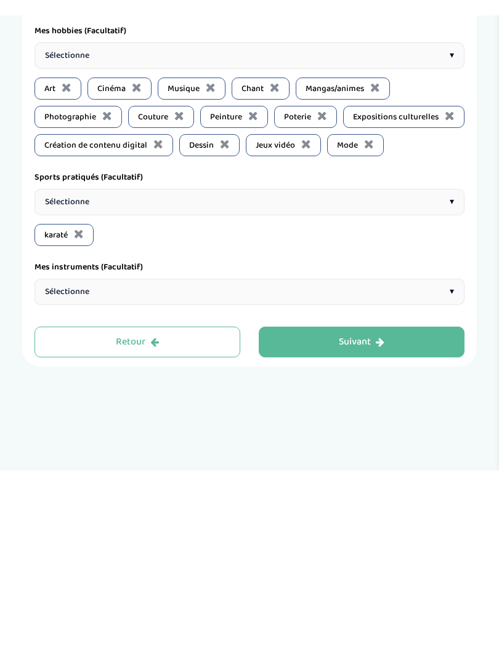
scroll to position [915, 0]
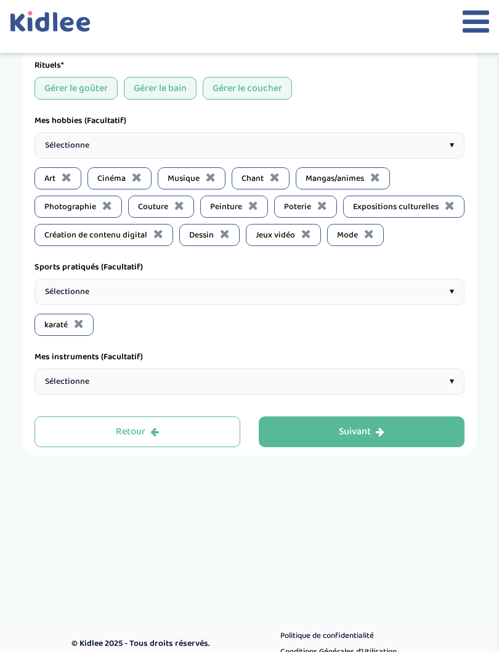
click at [68, 299] on span "Sélectionne" at bounding box center [67, 292] width 44 height 13
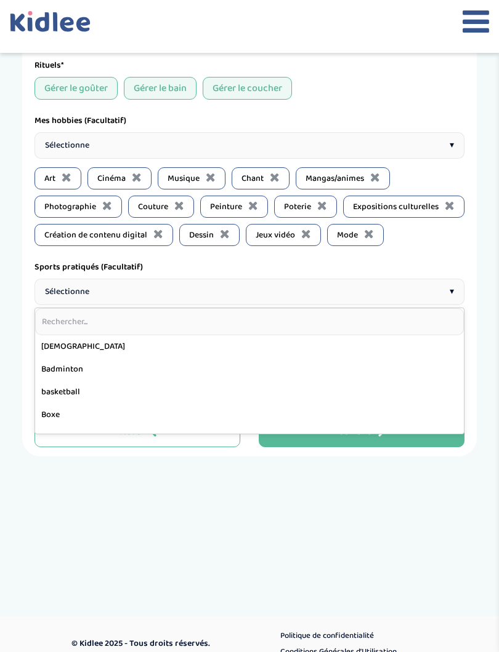
click at [56, 335] on input "text" at bounding box center [249, 321] width 428 height 27
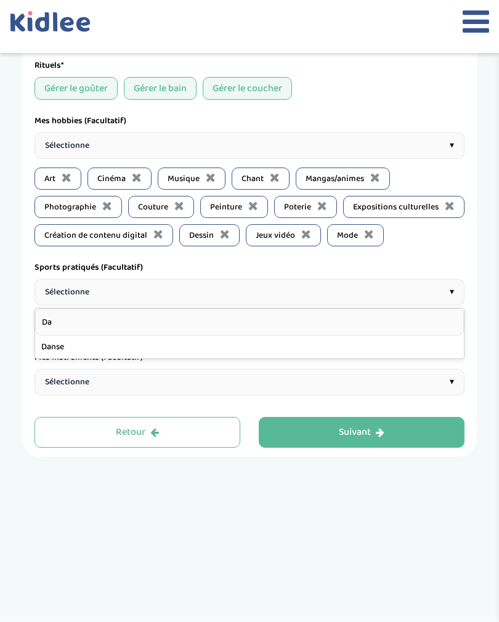
type input "[PERSON_NAME]"
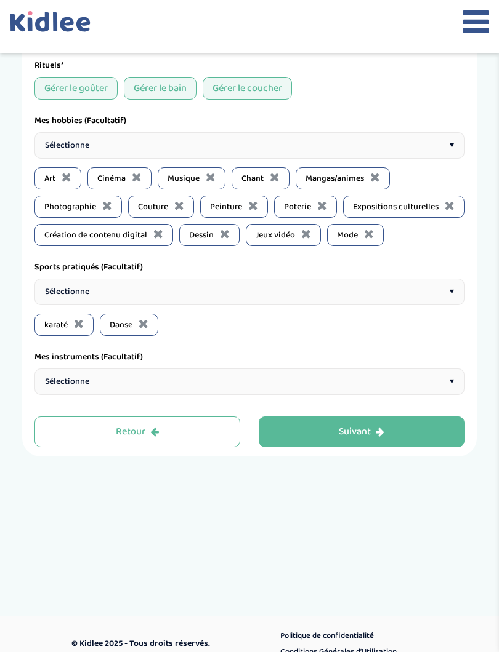
click at [57, 388] on span "Sélectionne" at bounding box center [67, 381] width 44 height 13
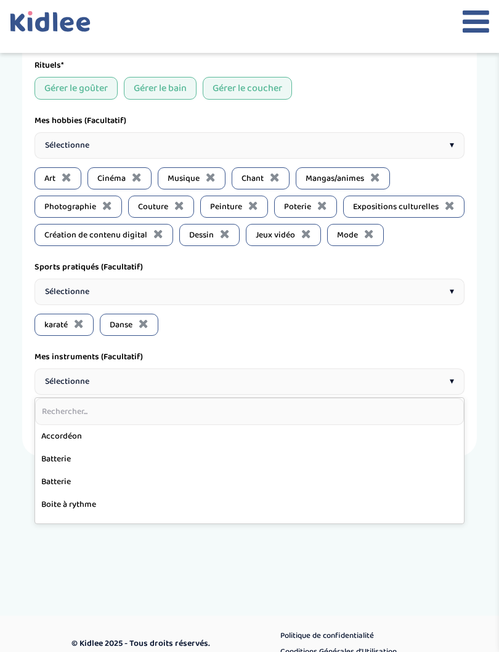
click at [57, 420] on input "text" at bounding box center [249, 411] width 428 height 27
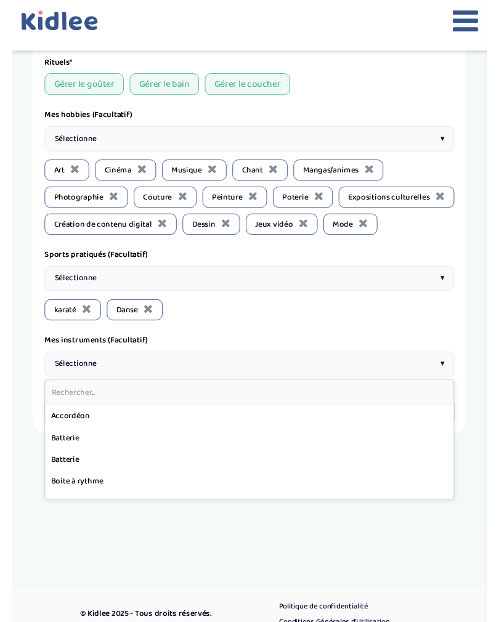
scroll to position [944, 0]
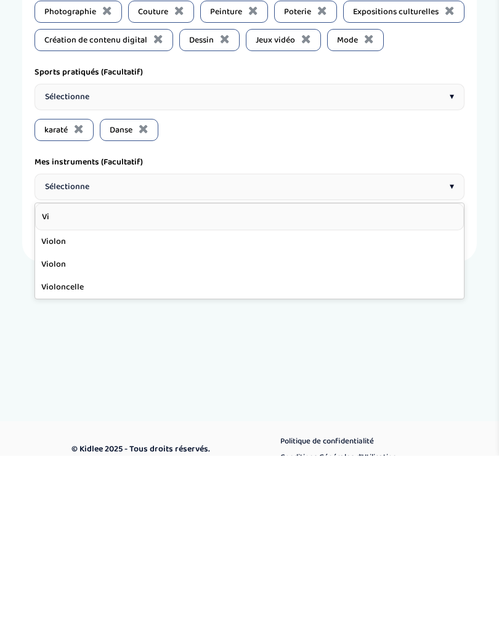
type input "Vio"
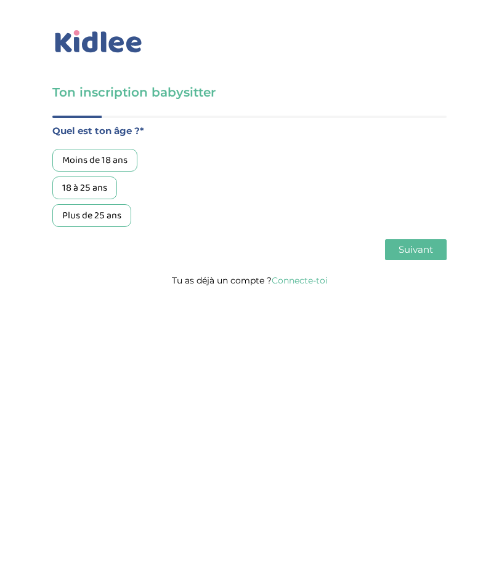
click at [307, 286] on link "Connecte-toi" at bounding box center [299, 280] width 56 height 11
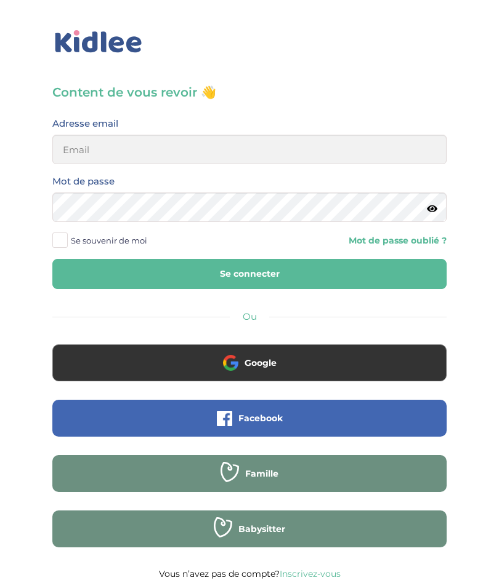
click at [287, 370] on button "Google" at bounding box center [249, 363] width 394 height 37
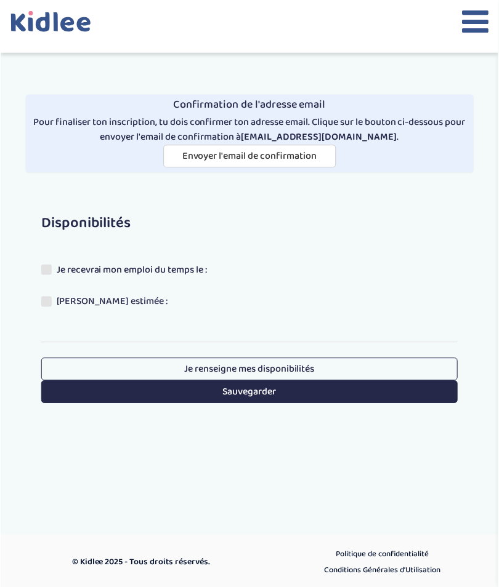
scroll to position [3, 0]
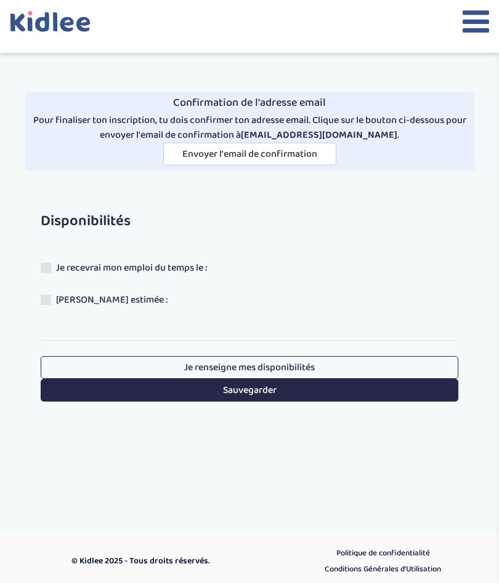
click at [46, 265] on span at bounding box center [46, 268] width 10 height 10
click at [0, 0] on input "Je recevrai mon emploi du temps le :" at bounding box center [0, 0] width 0 height 0
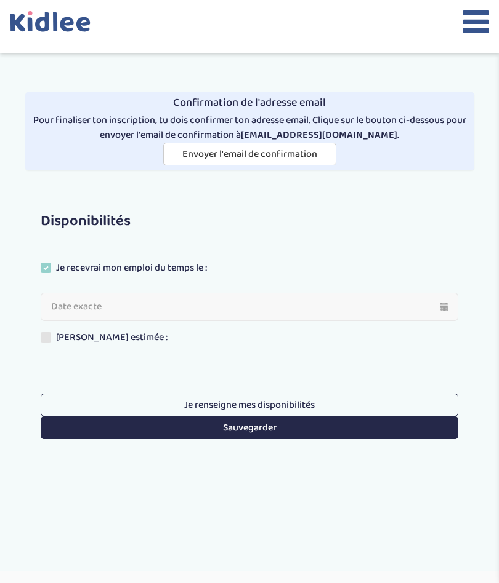
click at [62, 311] on input "text" at bounding box center [249, 307] width 417 height 28
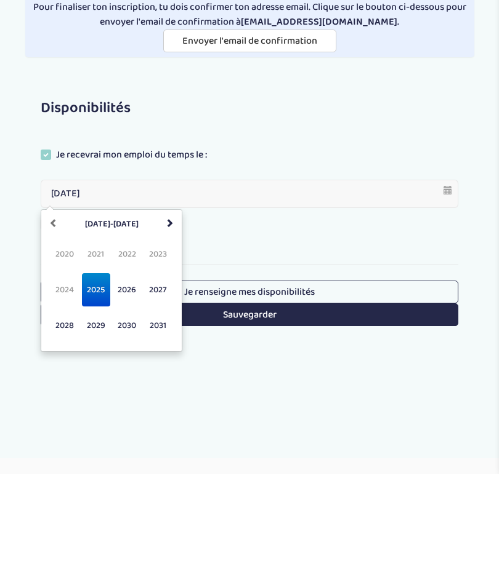
click at [91, 387] on span "2025" at bounding box center [96, 403] width 28 height 33
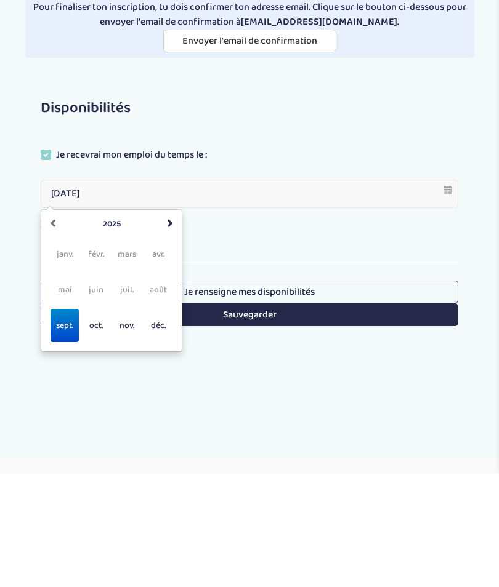
click at [62, 422] on span "sept." at bounding box center [64, 438] width 28 height 33
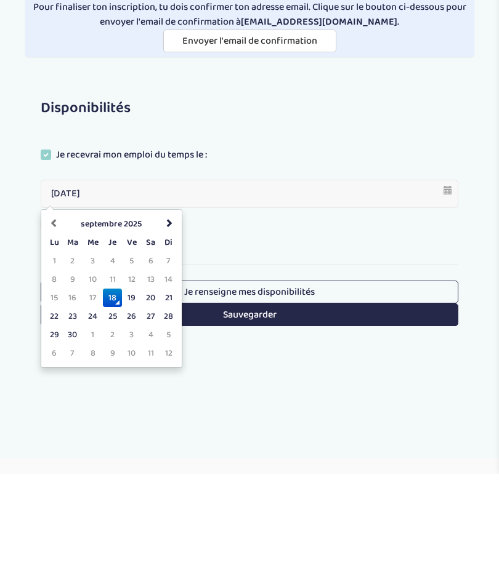
click at [113, 420] on td "25" at bounding box center [112, 429] width 19 height 18
type input "25-09-2025"
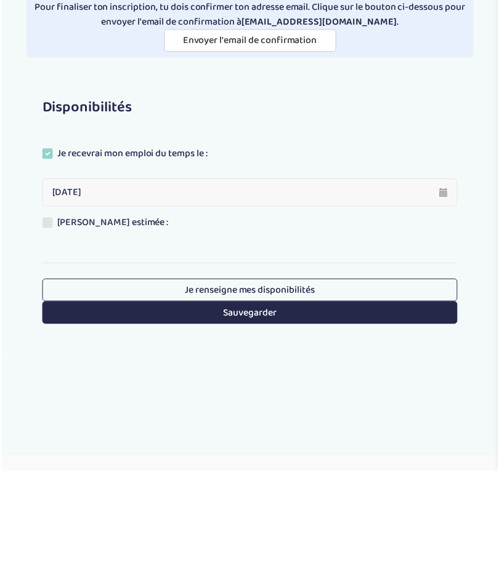
scroll to position [46, 0]
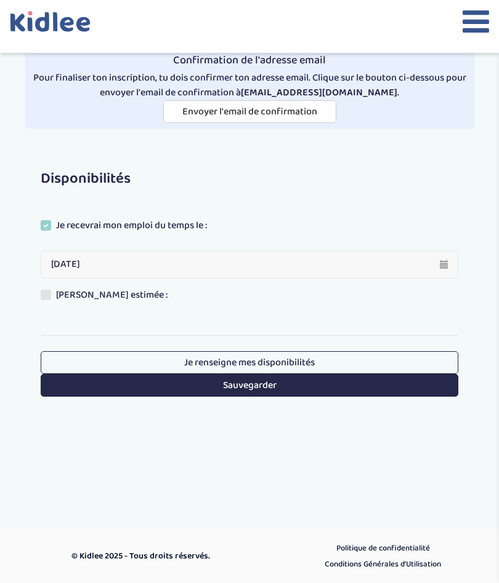
click at [380, 390] on button "Sauvegarder" at bounding box center [249, 385] width 417 height 23
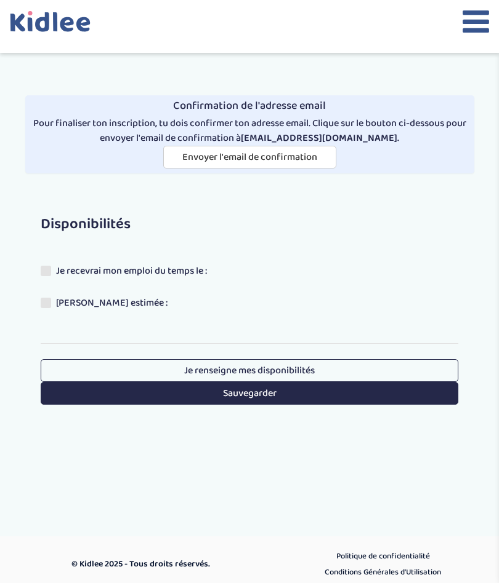
click at [391, 368] on link "Je renseigne mes disponibilités" at bounding box center [249, 370] width 417 height 23
click at [49, 303] on span at bounding box center [46, 303] width 10 height 10
click at [0, 0] on input "[PERSON_NAME] estimée :" at bounding box center [0, 0] width 0 height 0
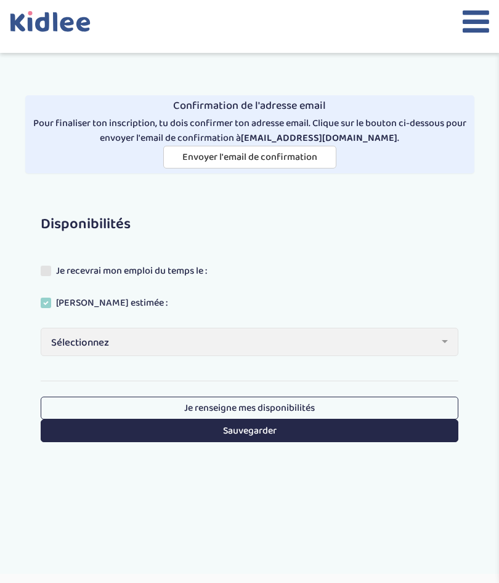
click at [414, 342] on span "Sélectionnez" at bounding box center [244, 343] width 387 height 17
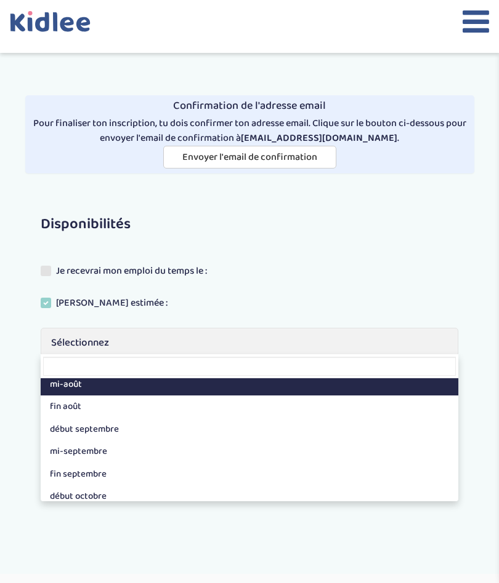
scroll to position [30, 0]
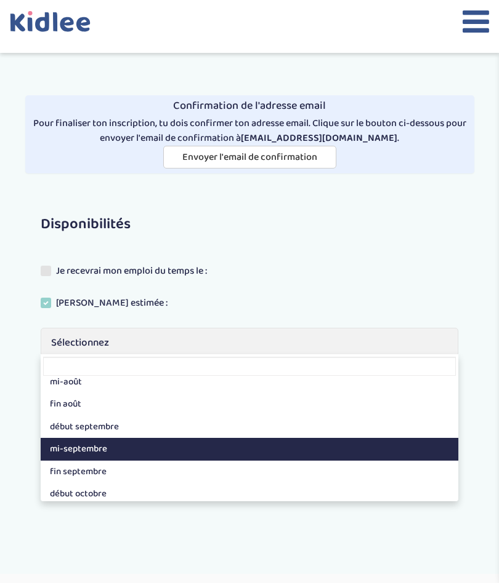
select select "4"
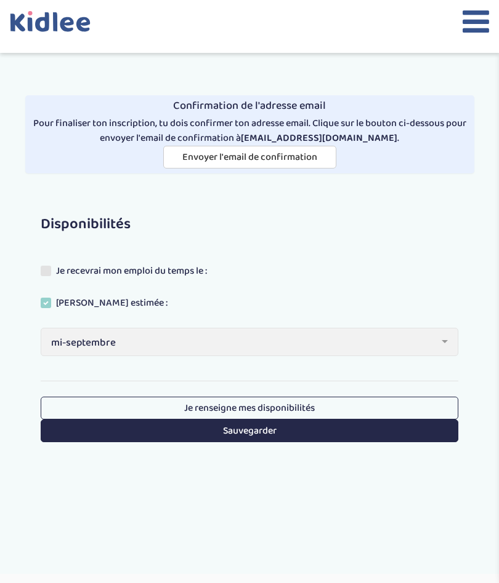
click at [367, 428] on button "Sauvegarder" at bounding box center [249, 431] width 417 height 23
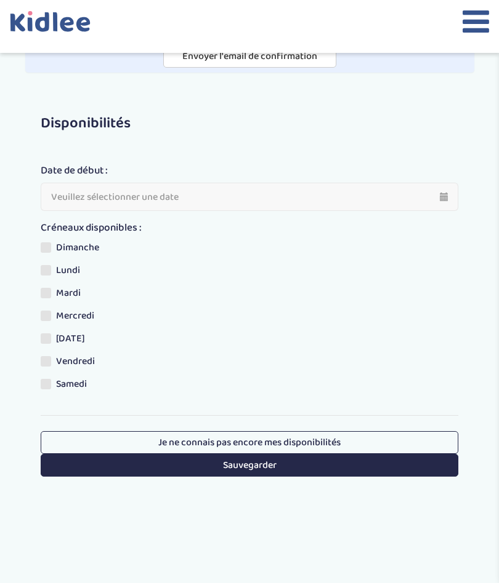
scroll to position [125, 0]
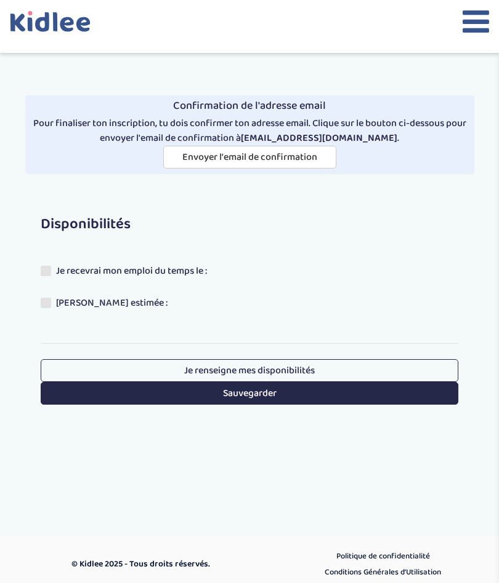
click at [381, 393] on button "Sauvegarder" at bounding box center [249, 393] width 417 height 23
click at [395, 369] on link "Je renseigne mes disponibilités" at bounding box center [249, 370] width 417 height 23
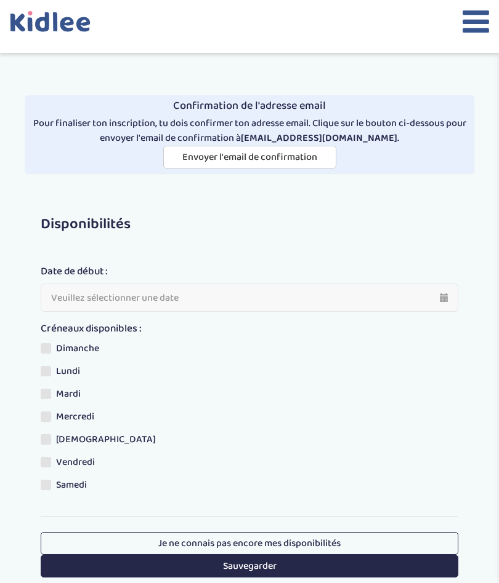
click at [52, 465] on label "Vendredi" at bounding box center [72, 464] width 63 height 18
click at [0, 0] on input "Vendredi" at bounding box center [0, 0] width 0 height 0
click at [49, 483] on span at bounding box center [46, 485] width 10 height 10
click at [0, 0] on input "Samedi" at bounding box center [0, 0] width 0 height 0
click at [46, 350] on span at bounding box center [46, 348] width 10 height 10
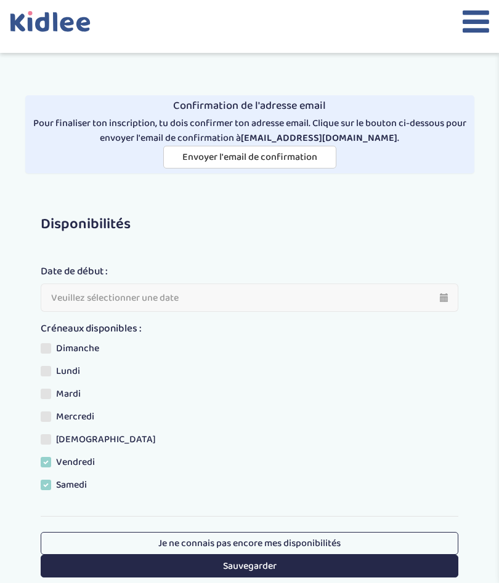
click at [0, 0] on input "Dimanche" at bounding box center [0, 0] width 0 height 0
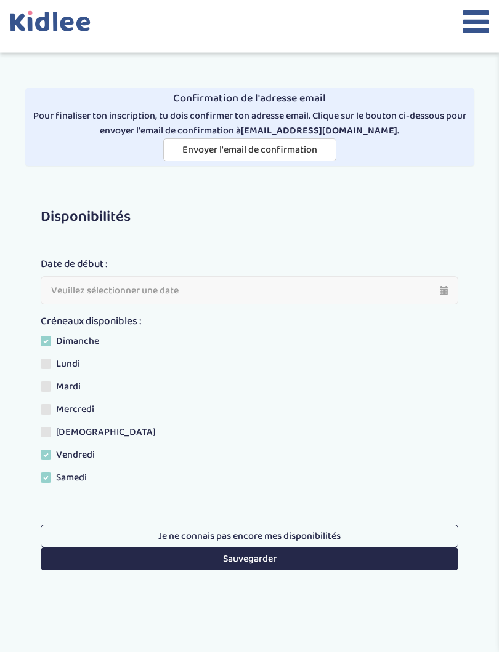
scroll to position [7, 0]
click at [442, 288] on input "text" at bounding box center [249, 290] width 417 height 28
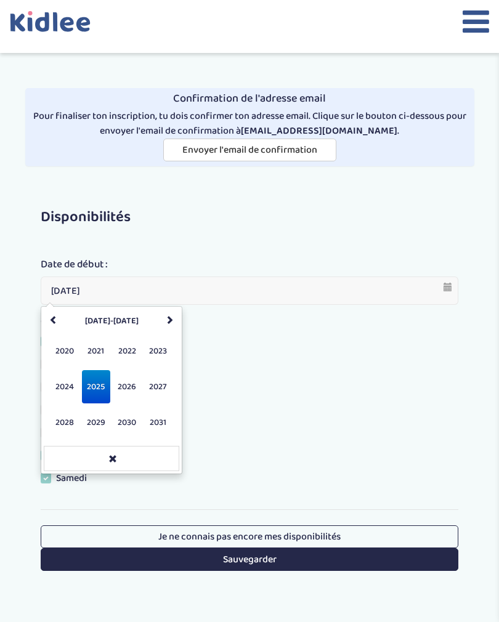
click at [101, 396] on span "2025" at bounding box center [96, 386] width 28 height 33
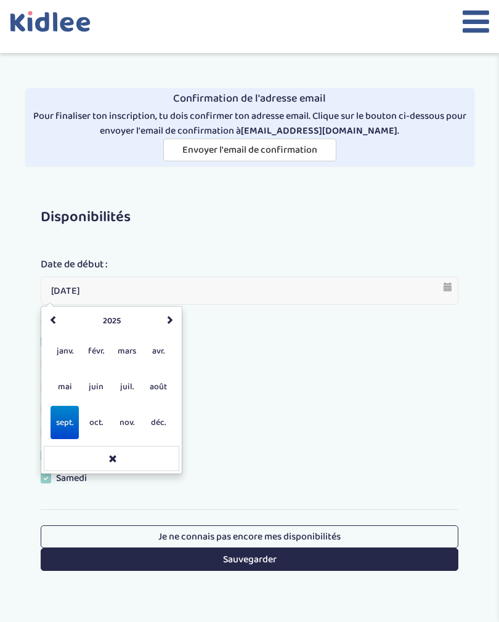
click at [65, 419] on span "sept." at bounding box center [64, 422] width 28 height 33
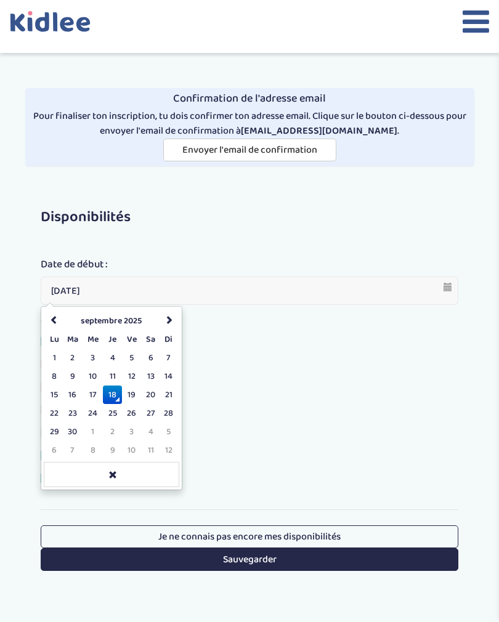
click at [110, 393] on td "18" at bounding box center [112, 394] width 19 height 18
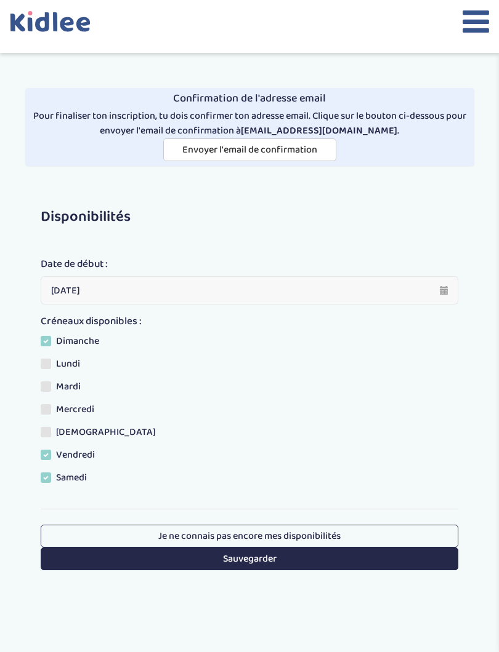
click at [425, 291] on input "18-09-2025" at bounding box center [249, 290] width 417 height 28
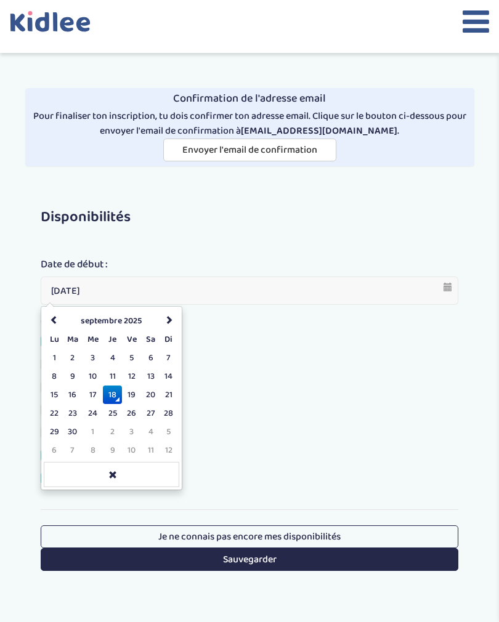
click at [112, 414] on td "25" at bounding box center [112, 413] width 19 height 18
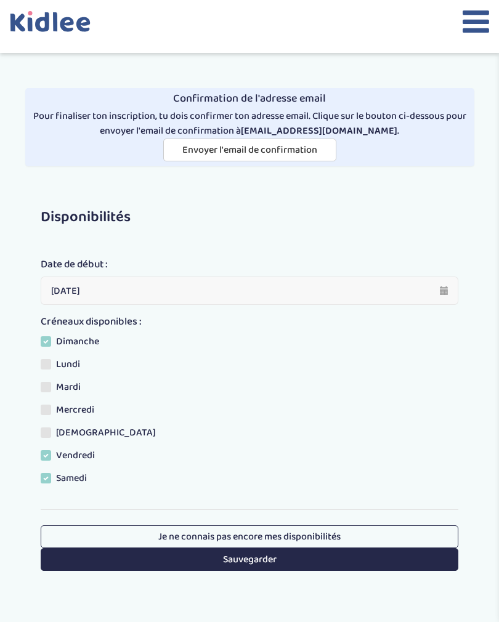
type input "25-09-2025"
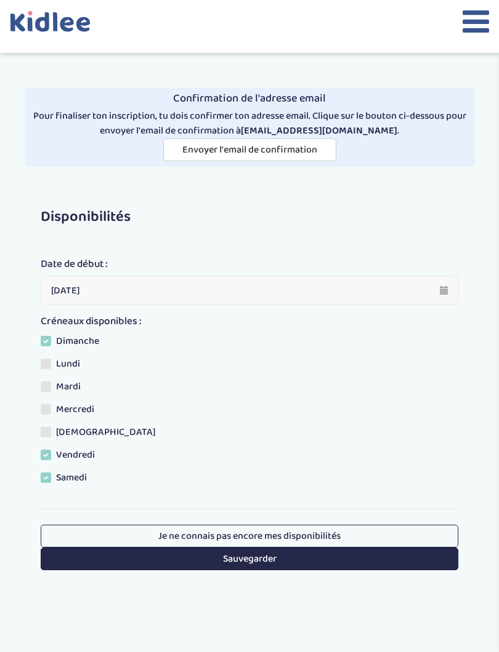
click at [76, 415] on label "Mercredi" at bounding box center [72, 412] width 63 height 18
click at [0, 0] on input "Mercredi" at bounding box center [0, 0] width 0 height 0
click at [372, 551] on button "Sauvegarder" at bounding box center [249, 559] width 417 height 23
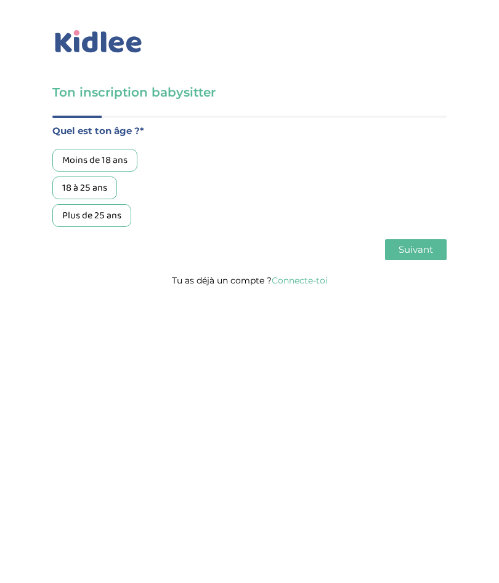
click at [305, 286] on link "Connecte-toi" at bounding box center [299, 280] width 56 height 11
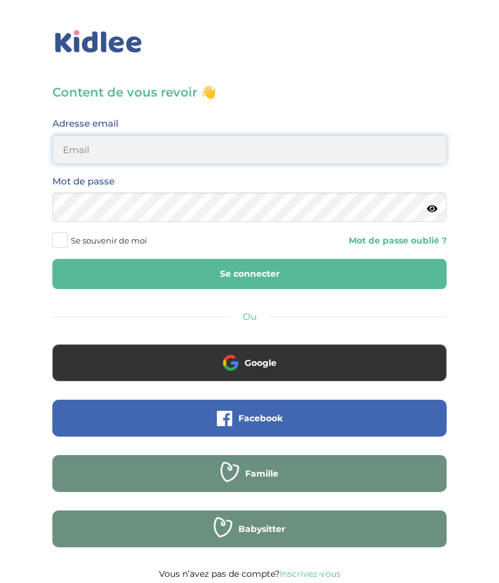
click at [61, 153] on input "email" at bounding box center [249, 150] width 394 height 30
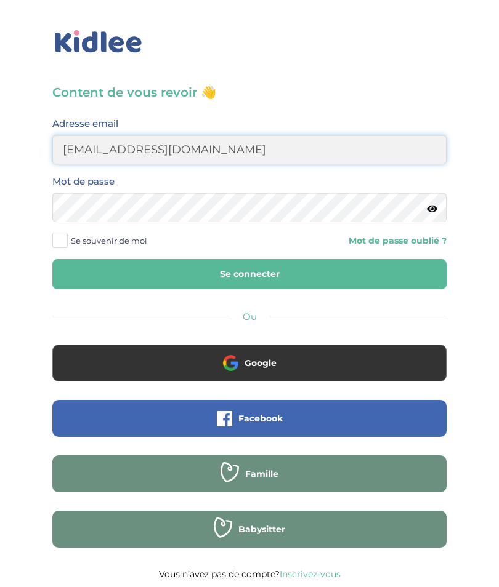
type input "[EMAIL_ADDRESS][DOMAIN_NAME]"
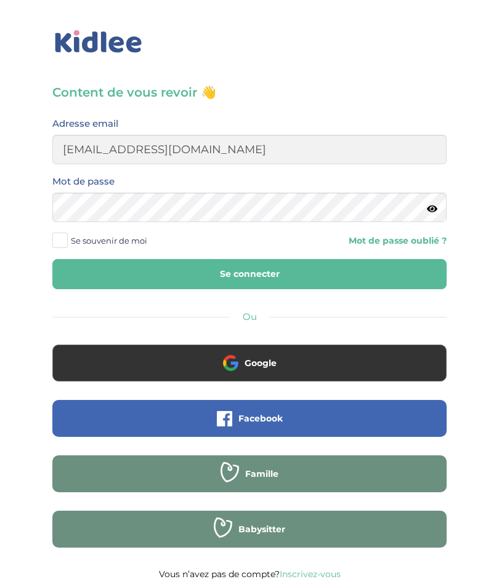
click at [425, 236] on link "Mot de passe oublié ?" at bounding box center [397, 241] width 98 height 12
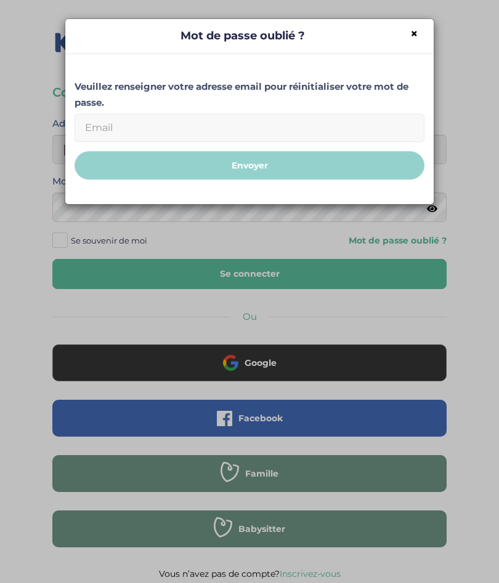
click at [440, 217] on div "× Mot de passe oublié ? Veuillez renseigner votre adresse email pour réinitiali…" at bounding box center [249, 291] width 499 height 583
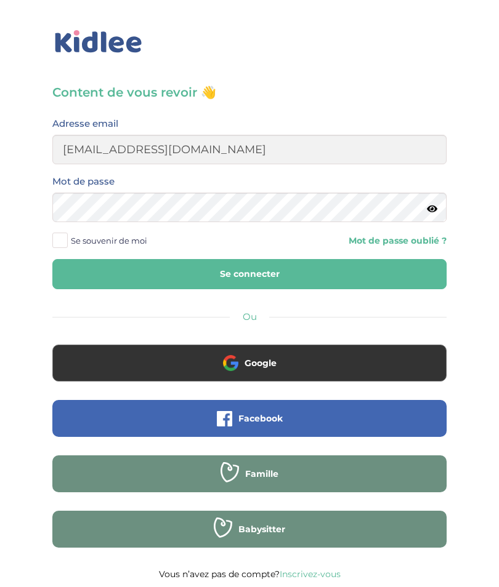
click at [433, 213] on icon at bounding box center [432, 208] width 10 height 9
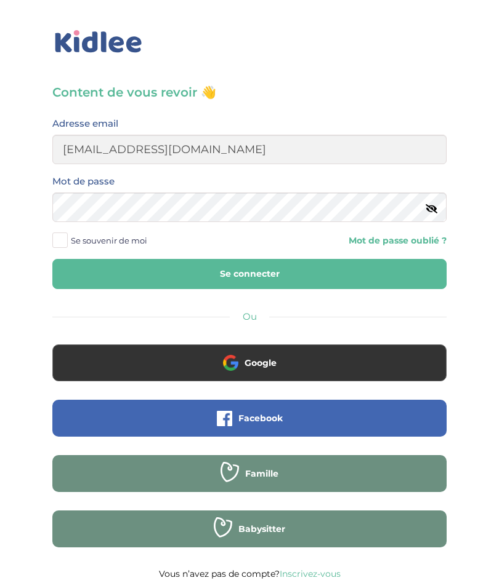
click at [351, 270] on button "Se connecter" at bounding box center [249, 274] width 394 height 30
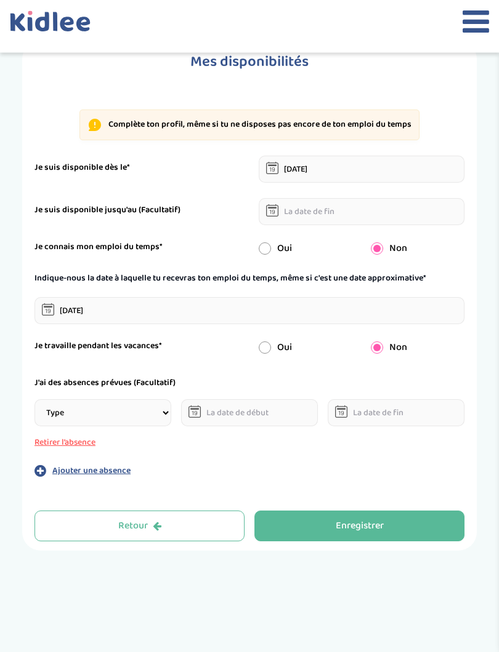
scroll to position [52, 0]
click at [358, 532] on div "Enregistrer" at bounding box center [359, 526] width 48 height 14
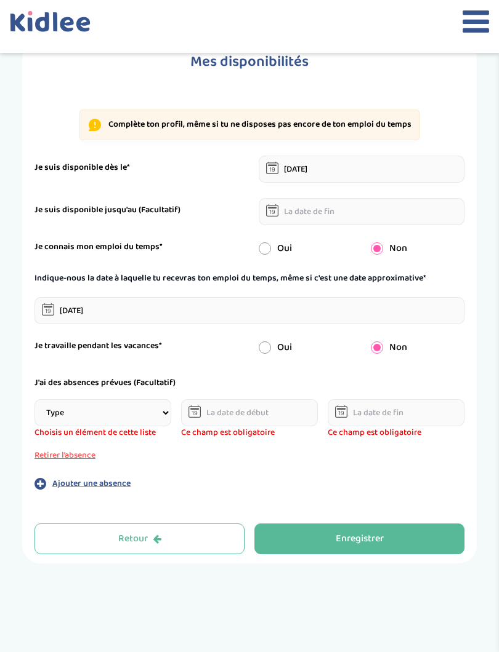
scroll to position [101, 0]
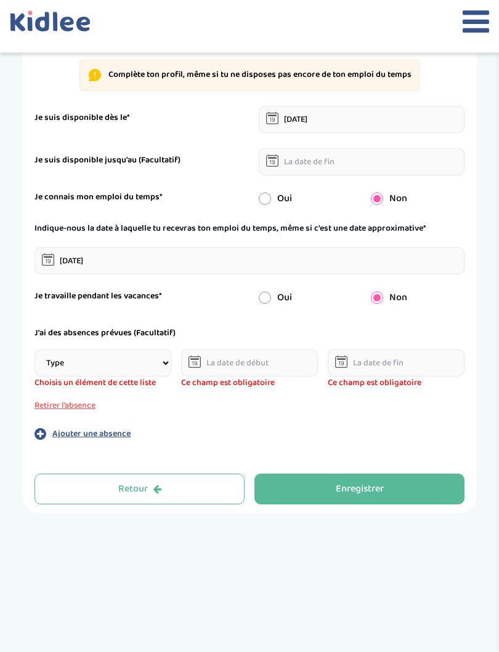
click at [43, 406] on button "Retirer l’absence" at bounding box center [102, 406] width 137 height 13
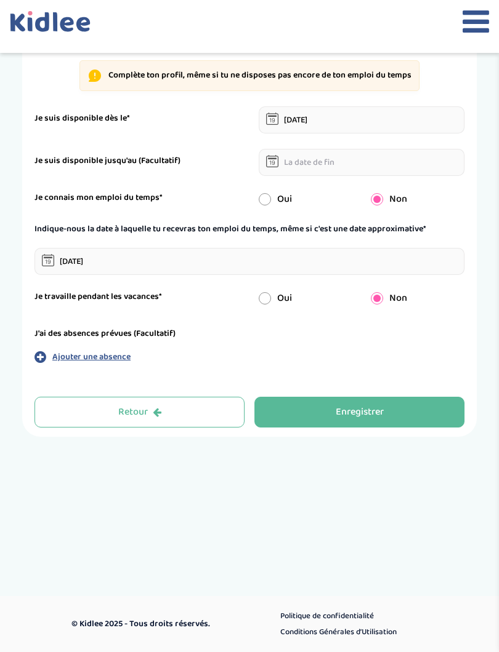
click at [372, 409] on div "Enregistrer" at bounding box center [359, 413] width 48 height 14
click at [376, 423] on button "button" at bounding box center [359, 412] width 210 height 31
click at [377, 412] on div "Enregistrer" at bounding box center [359, 413] width 48 height 14
click at [379, 412] on button "Enregistrer" at bounding box center [359, 412] width 210 height 31
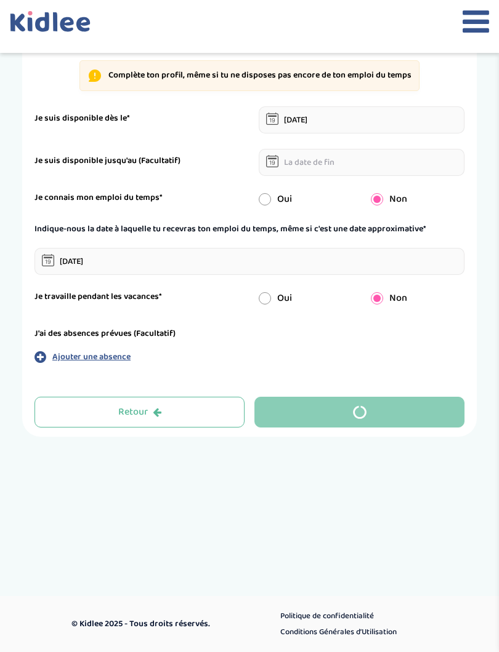
click at [381, 411] on button "button" at bounding box center [359, 412] width 210 height 31
click at [382, 412] on button "button" at bounding box center [359, 412] width 210 height 31
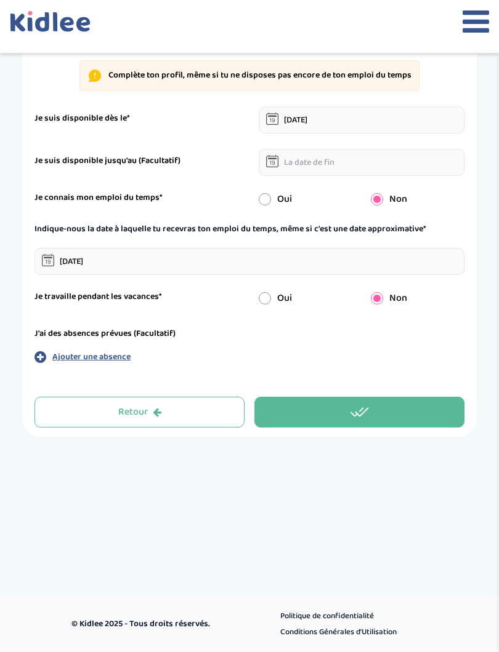
click at [383, 413] on button "button" at bounding box center [359, 412] width 210 height 31
click at [373, 411] on button "button" at bounding box center [359, 412] width 210 height 31
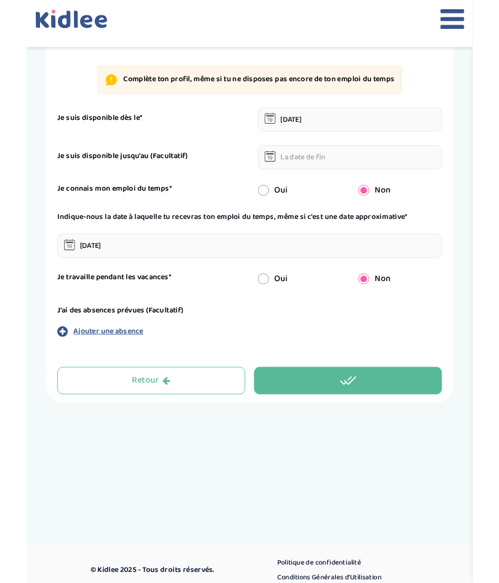
scroll to position [0, 0]
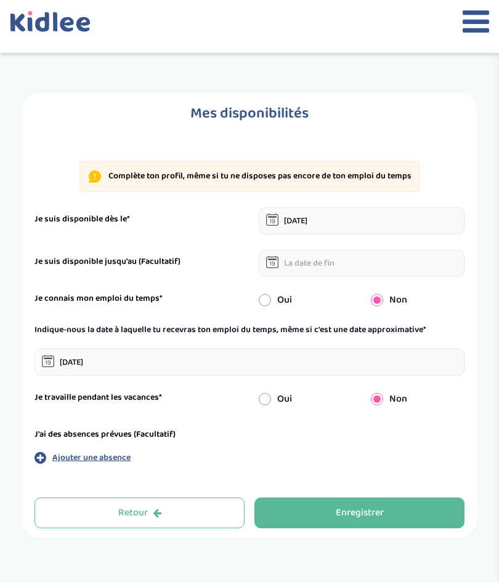
click at [366, 513] on div "Enregistrer" at bounding box center [359, 514] width 48 height 14
click at [378, 507] on button "button" at bounding box center [359, 513] width 210 height 31
click at [79, 521] on button "Retour" at bounding box center [139, 513] width 210 height 31
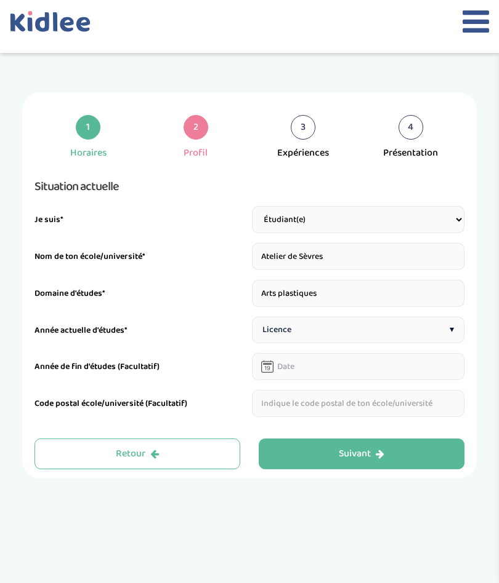
click at [392, 446] on button "Suivant" at bounding box center [361, 454] width 206 height 31
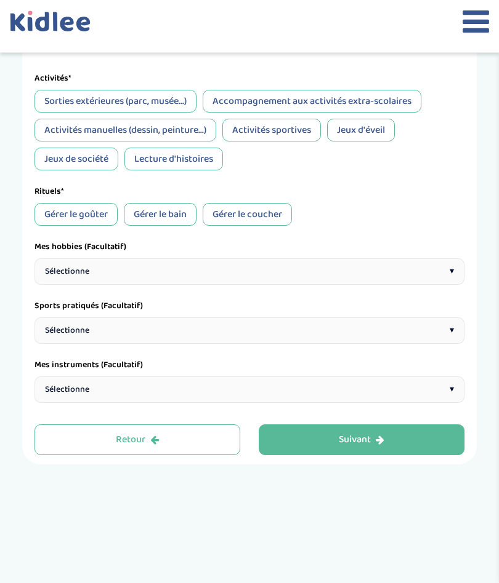
scroll to position [415, 0]
click at [60, 285] on div "Sélectionne ▾" at bounding box center [249, 271] width 430 height 26
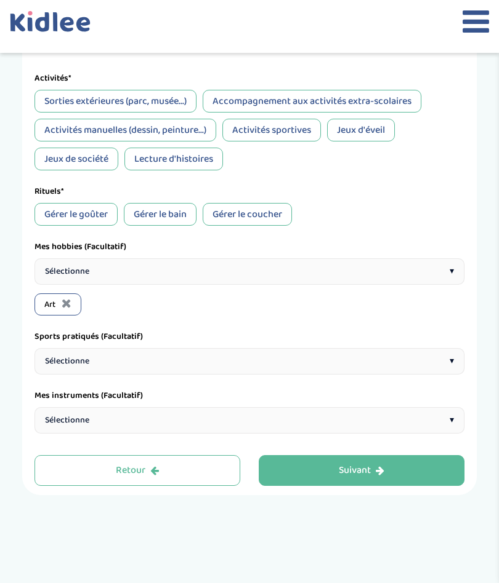
click at [67, 278] on span "Sélectionne" at bounding box center [67, 271] width 44 height 13
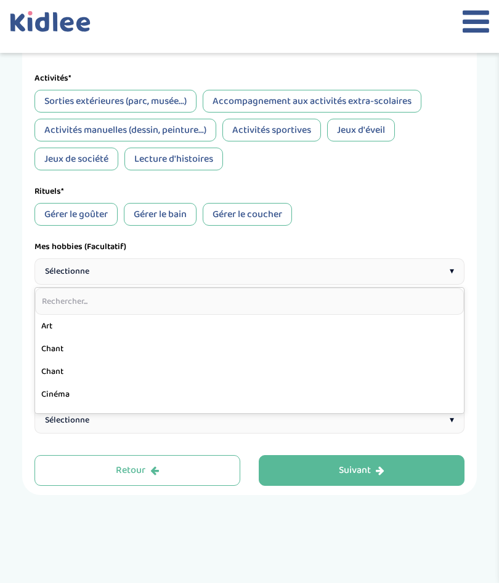
click at [64, 315] on input "text" at bounding box center [249, 301] width 428 height 27
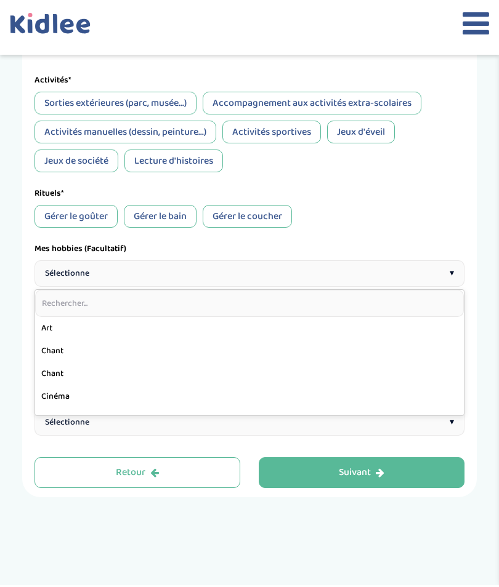
scroll to position [414, 0]
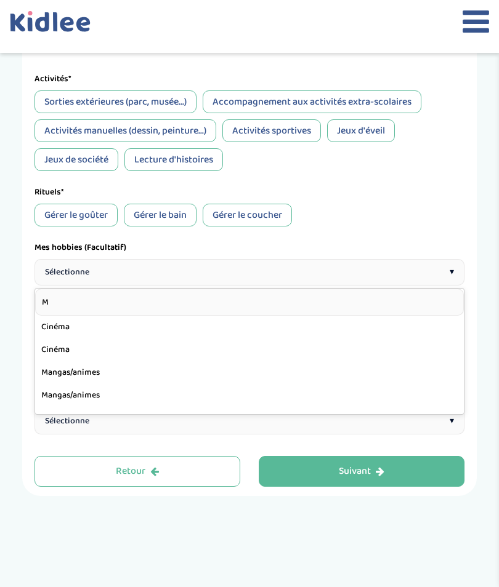
type input "Ma"
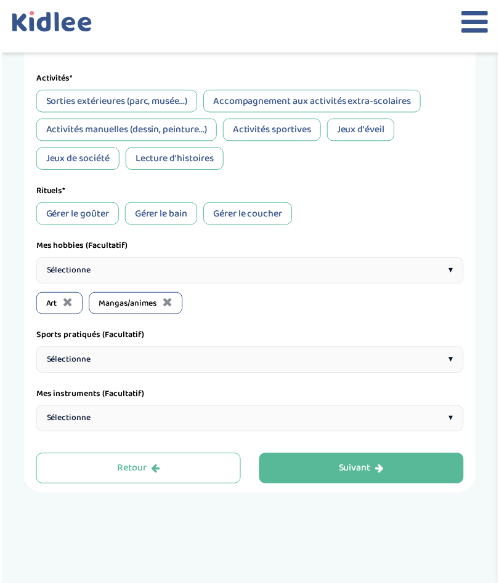
scroll to position [415, 0]
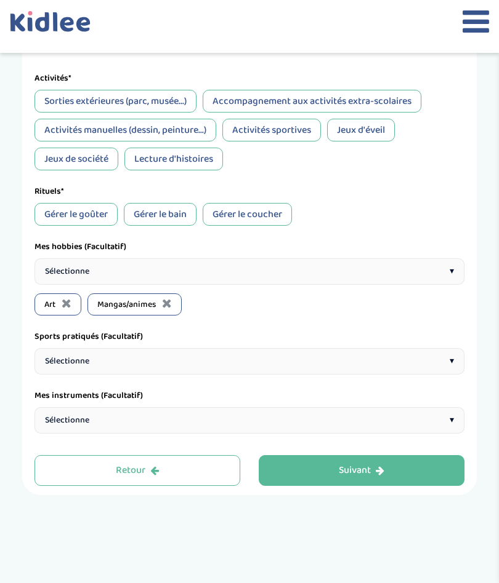
click at [61, 278] on span "Sélectionne" at bounding box center [67, 271] width 44 height 13
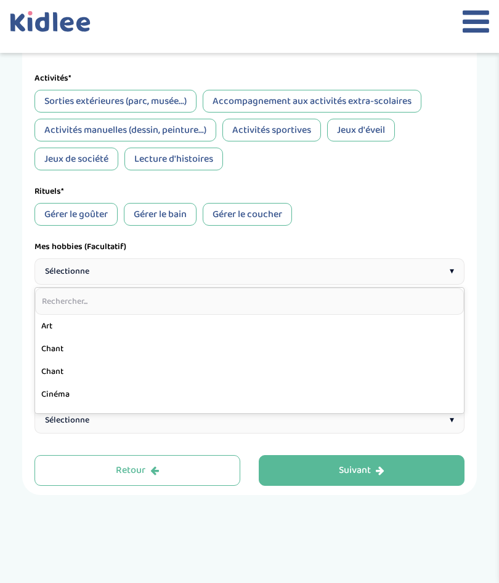
click at [73, 278] on span "Sélectionne" at bounding box center [67, 271] width 44 height 13
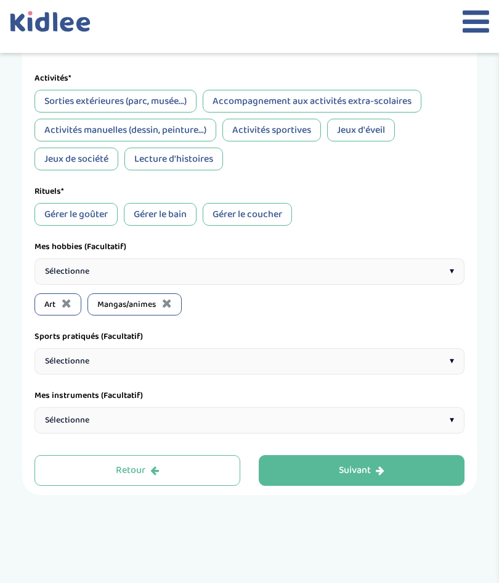
click at [64, 310] on icon at bounding box center [67, 303] width 10 height 12
click at [58, 278] on span "Sélectionne" at bounding box center [67, 271] width 44 height 13
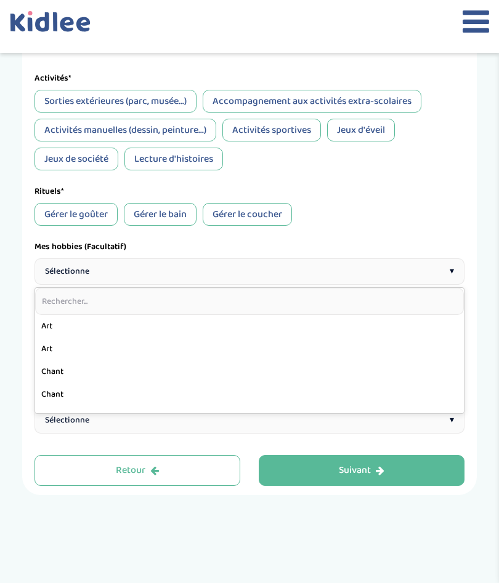
click at [59, 309] on input "text" at bounding box center [249, 301] width 428 height 27
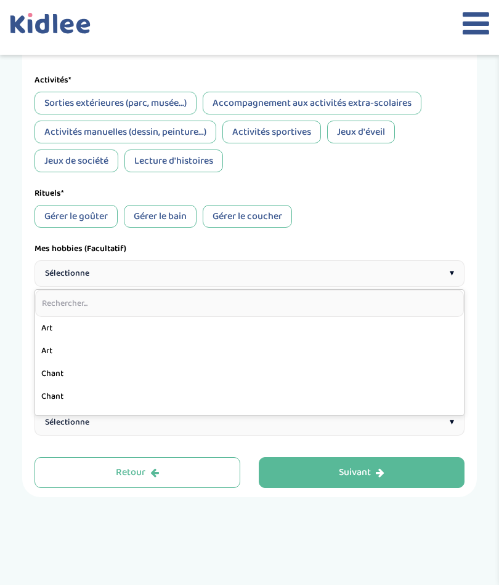
scroll to position [414, 0]
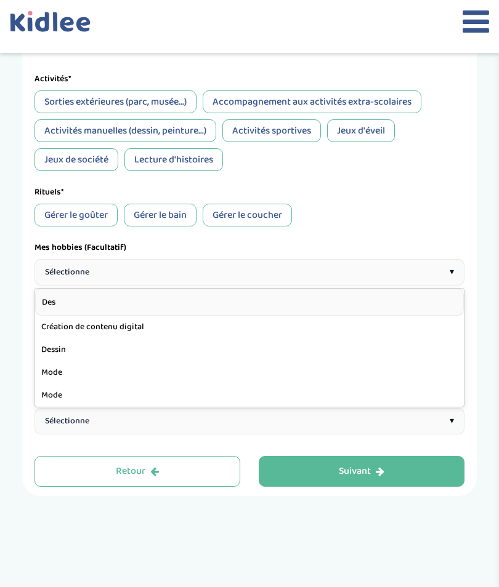
type input "Dess"
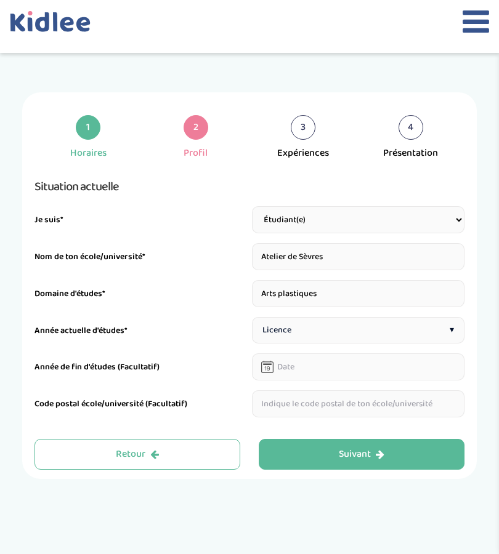
click at [403, 454] on button "Suivant" at bounding box center [361, 454] width 206 height 31
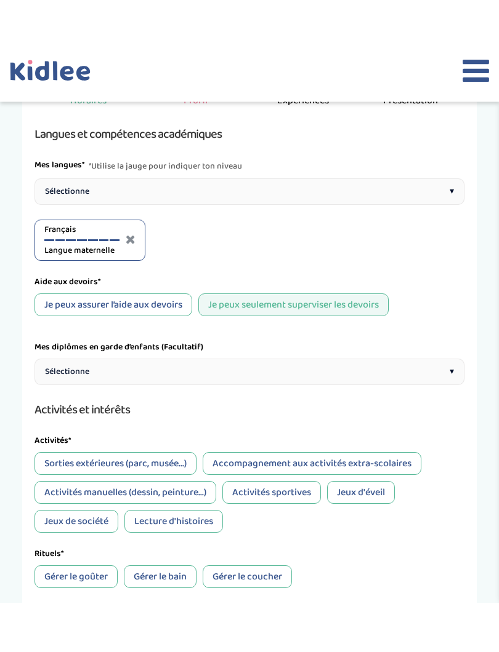
scroll to position [139, 0]
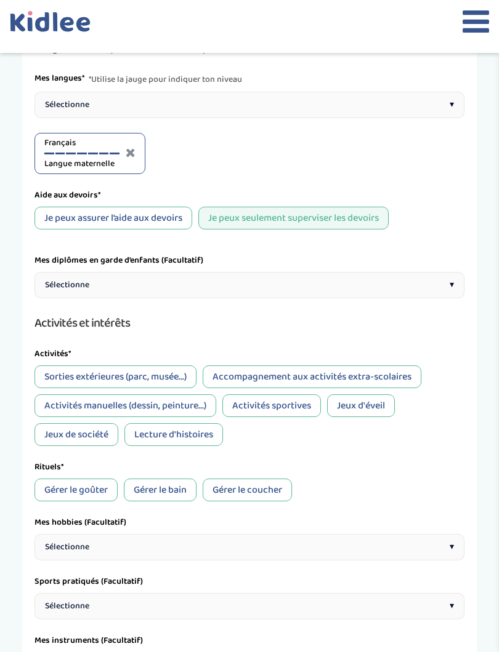
click at [366, 287] on div "Sélectionne ▾" at bounding box center [249, 285] width 430 height 26
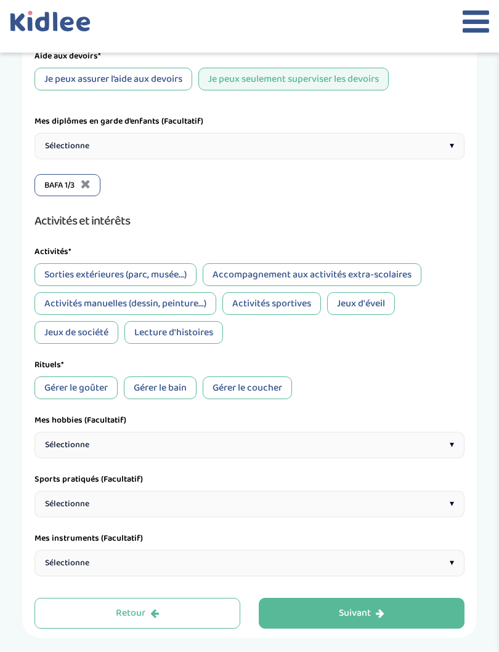
scroll to position [277, 0]
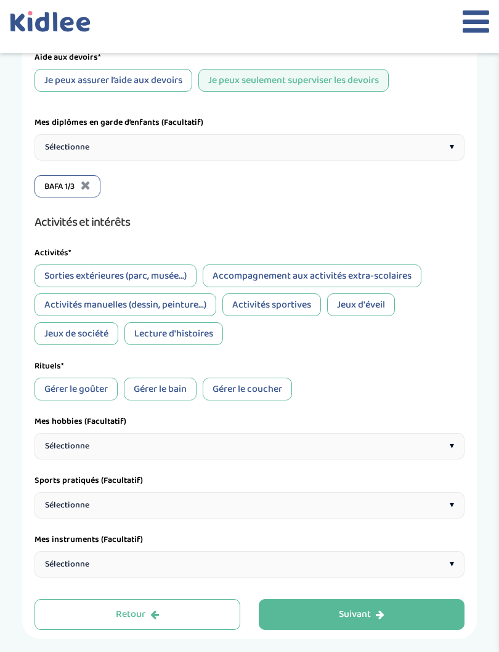
click at [178, 279] on div "Sorties extérieures (parc, musée...)" at bounding box center [115, 276] width 162 height 23
click at [331, 284] on div "Accompagnement aux activités extra-scolaires" at bounding box center [311, 276] width 218 height 23
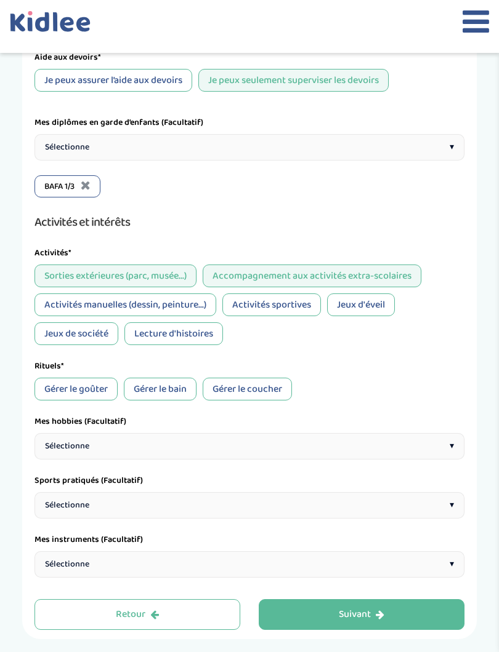
click at [189, 304] on div "Activités manuelles (dessin, peinture...)" at bounding box center [125, 305] width 182 height 23
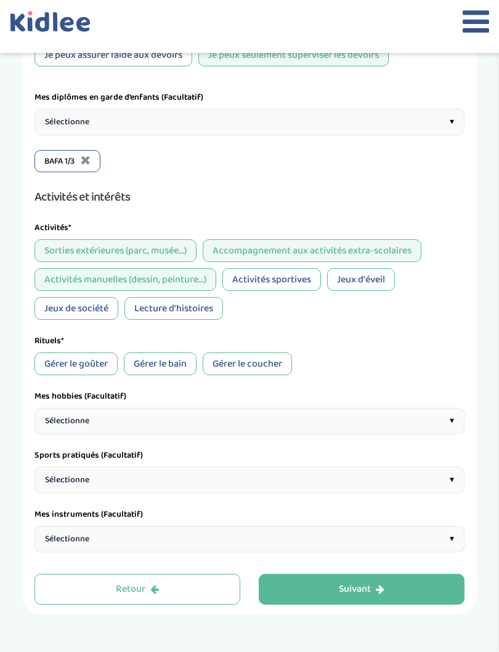
scroll to position [310, 0]
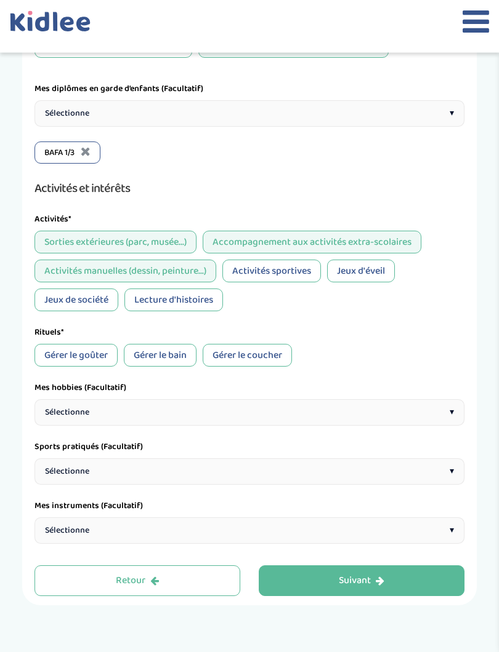
click at [289, 270] on div "Activités sportives" at bounding box center [271, 271] width 98 height 23
click at [348, 280] on div "Jeux d'éveil" at bounding box center [361, 271] width 68 height 23
click at [95, 301] on div "Jeux de société" at bounding box center [76, 300] width 84 height 23
click at [159, 306] on div "Lecture d'histoires" at bounding box center [173, 300] width 98 height 23
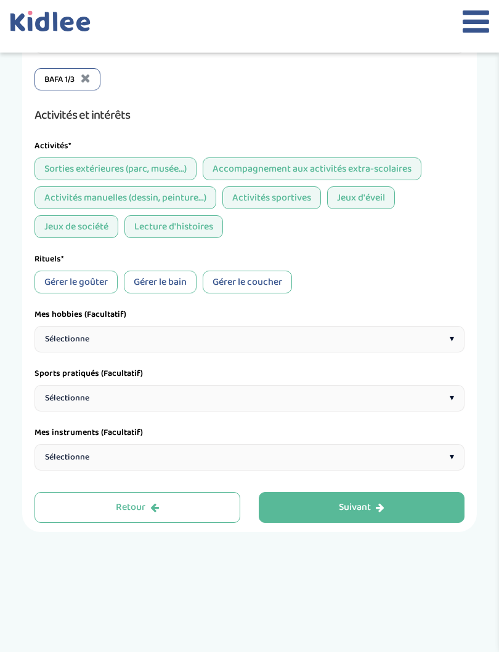
scroll to position [385, 0]
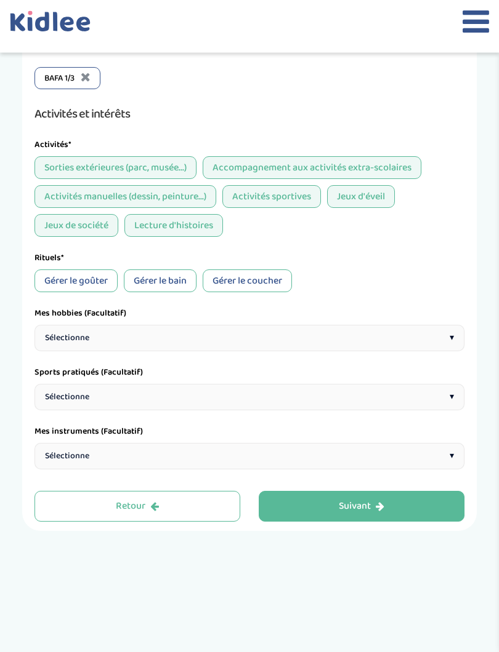
click at [103, 291] on div "Gérer le goûter" at bounding box center [75, 281] width 83 height 23
click at [165, 291] on div "Gérer le bain" at bounding box center [160, 281] width 73 height 23
click at [249, 293] on div "Gérer le coucher" at bounding box center [246, 281] width 89 height 23
click at [194, 352] on div "Sélectionne ▾" at bounding box center [249, 339] width 430 height 26
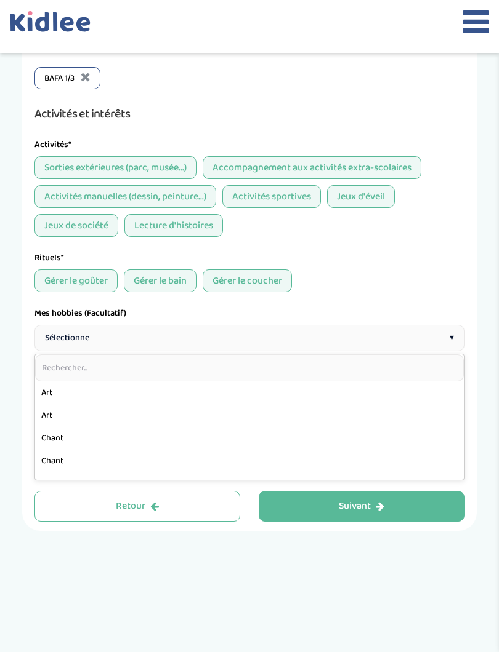
click at [174, 376] on input "text" at bounding box center [249, 368] width 428 height 27
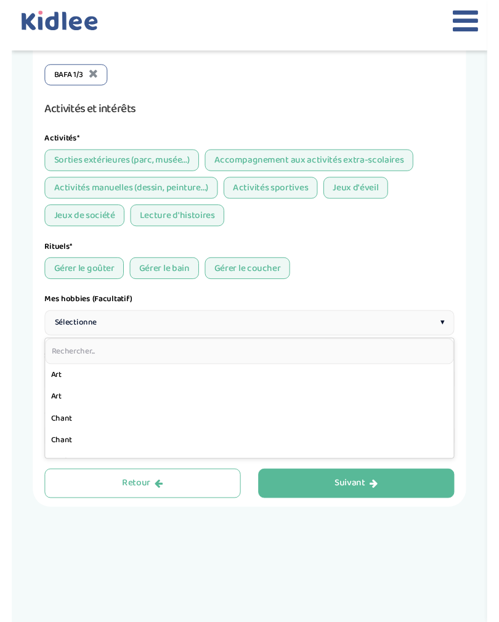
scroll to position [385, 0]
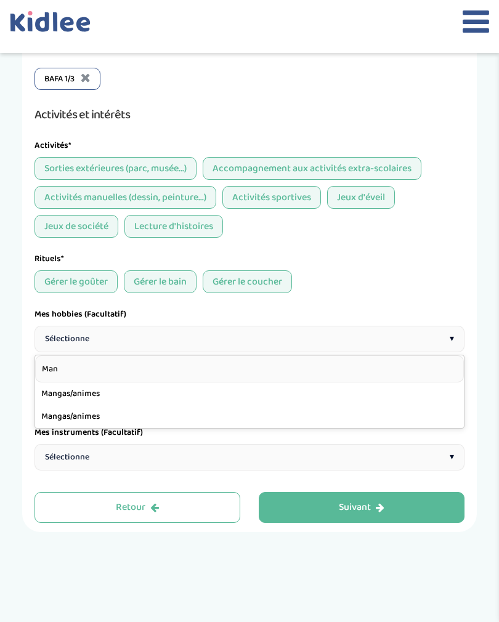
type input "Mang"
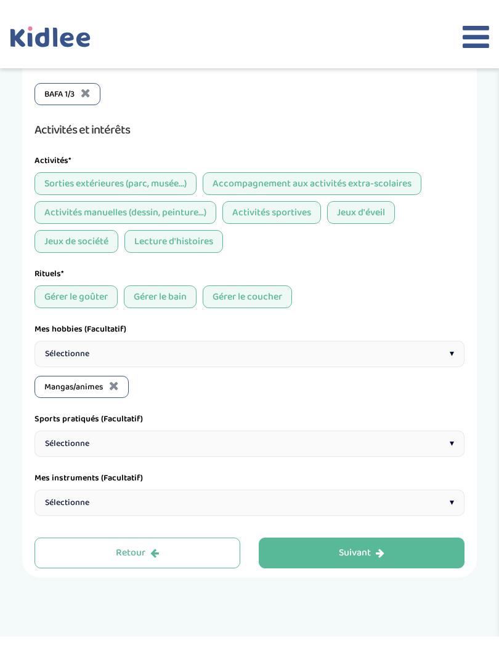
scroll to position [385, 0]
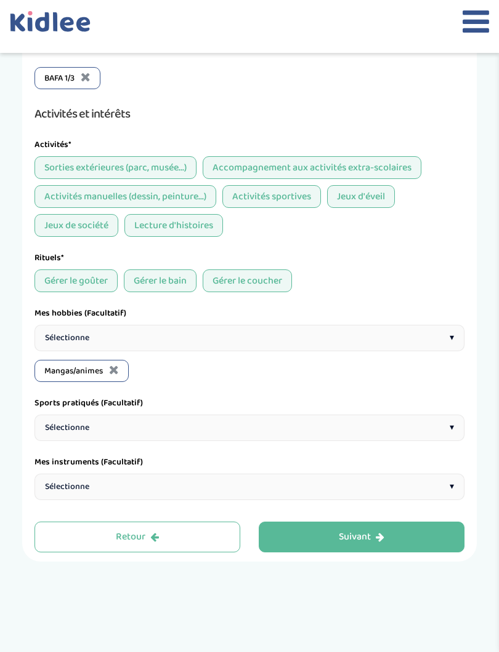
click at [242, 344] on div "Sélectionne ▾" at bounding box center [249, 338] width 430 height 26
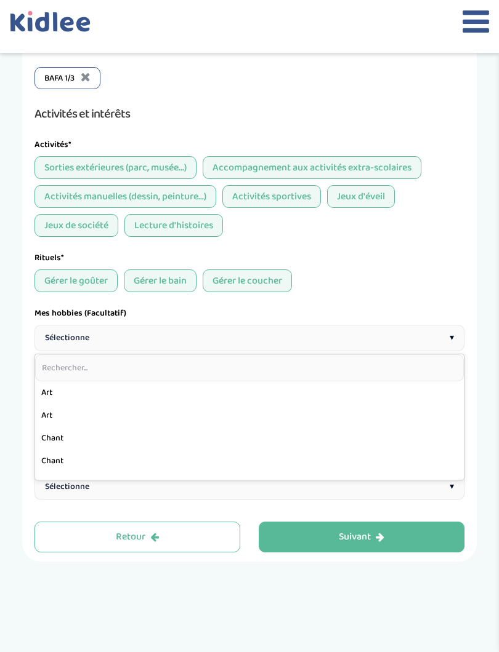
click at [233, 379] on input "text" at bounding box center [249, 368] width 428 height 27
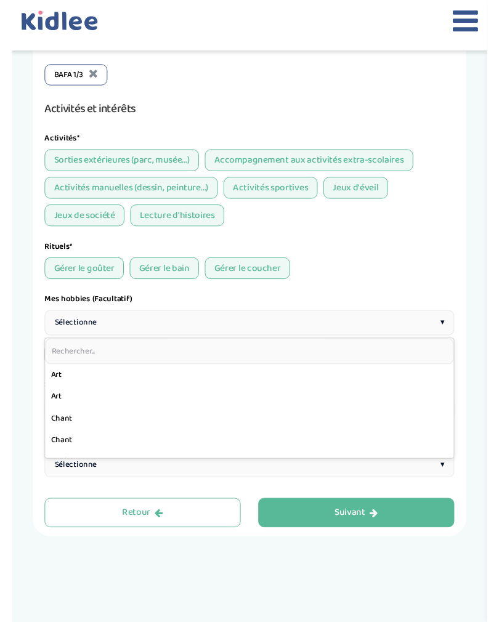
scroll to position [385, 0]
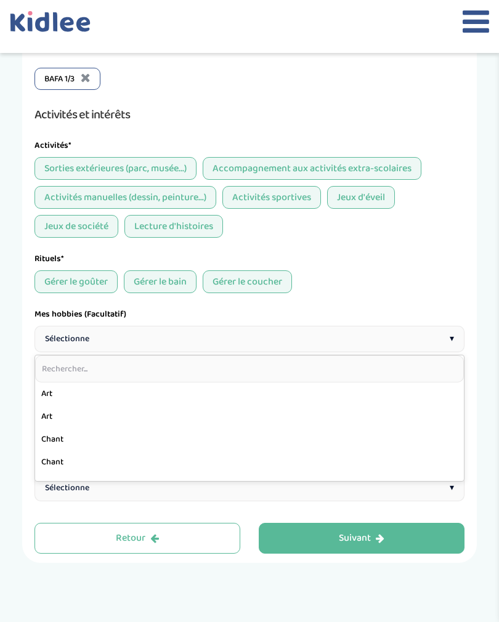
type input "J"
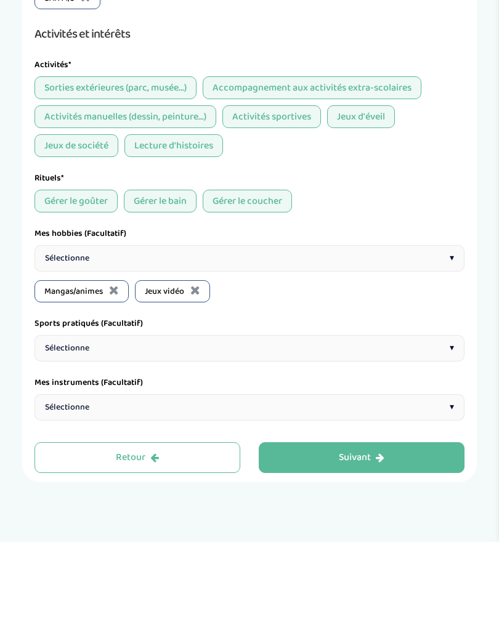
scroll to position [465, 0]
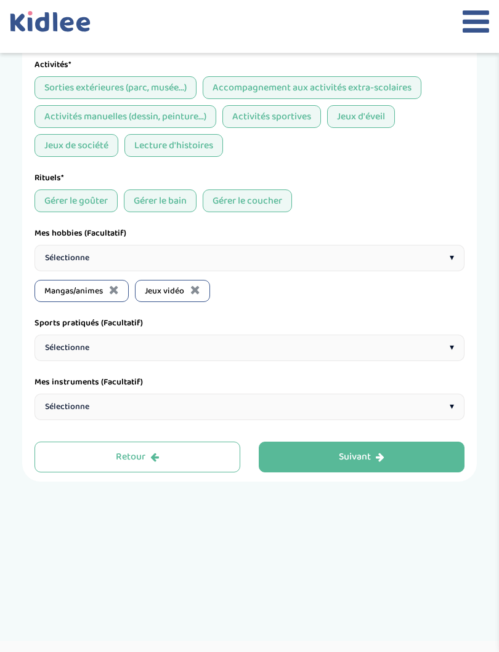
click at [356, 267] on div "Sélectionne ▾" at bounding box center [249, 258] width 430 height 26
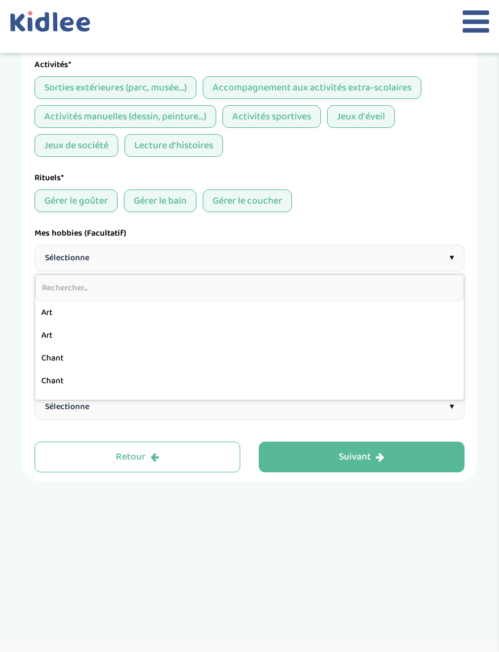
click at [339, 302] on input "text" at bounding box center [249, 287] width 428 height 27
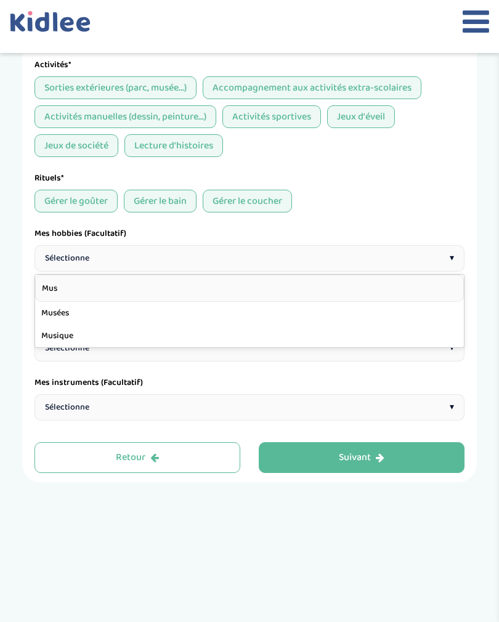
type input "Musi"
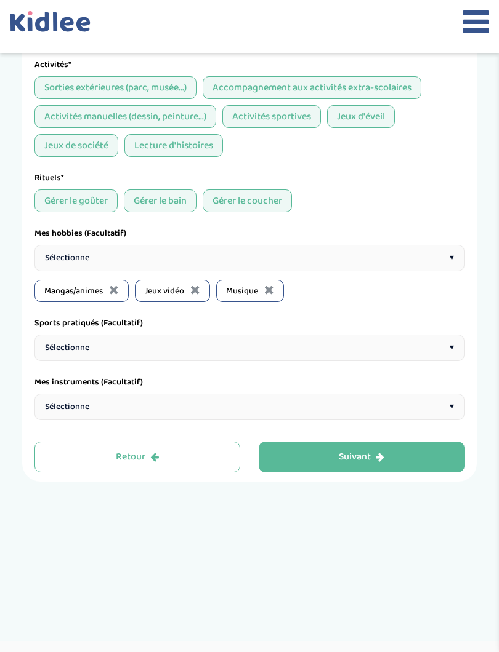
click at [61, 262] on span "Sélectionne" at bounding box center [67, 258] width 44 height 13
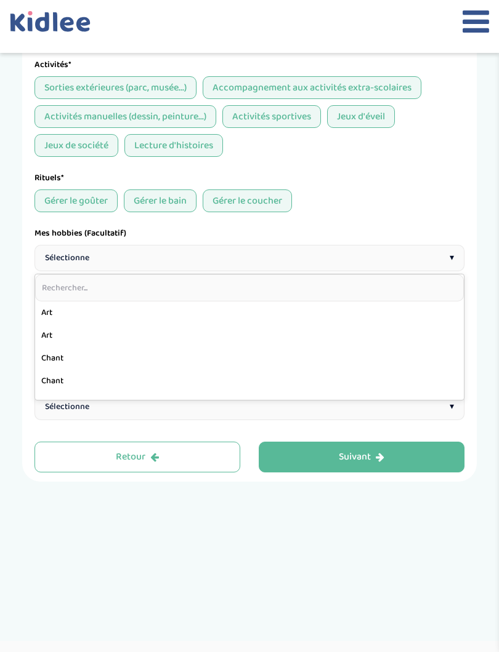
click at [57, 291] on input "text" at bounding box center [249, 287] width 428 height 27
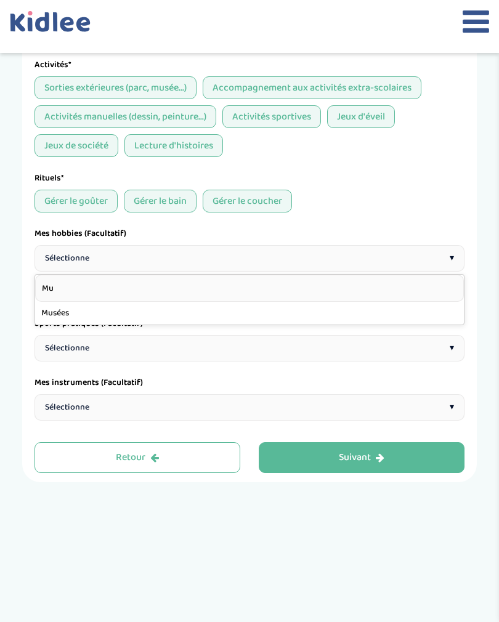
type input "Mus"
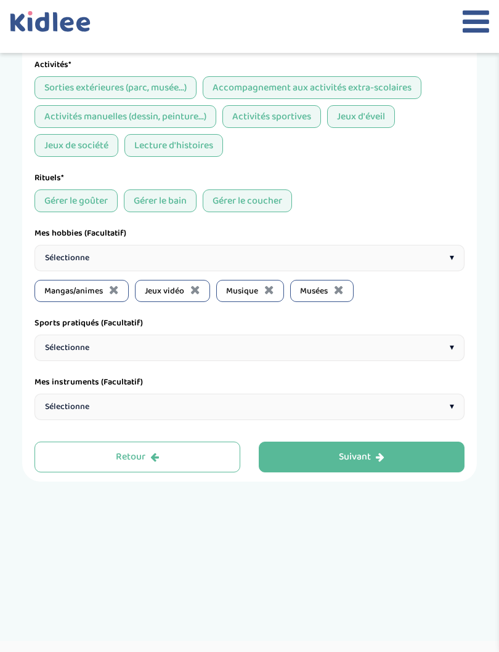
click at [58, 265] on span "Sélectionne" at bounding box center [67, 258] width 44 height 13
click at [55, 260] on span "Sélectionne" at bounding box center [67, 258] width 44 height 13
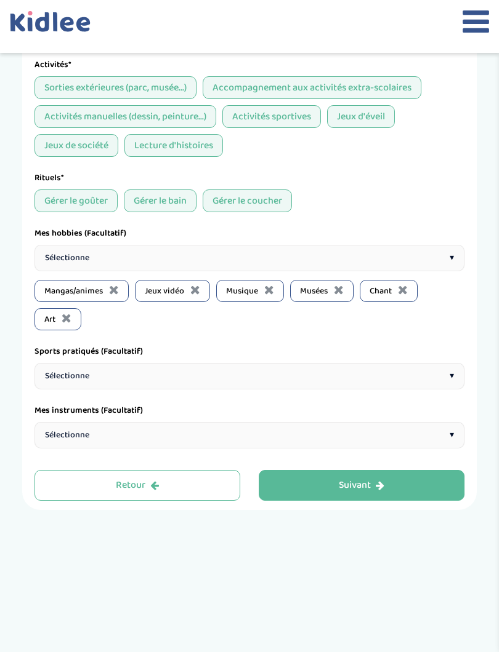
click at [58, 265] on span "Sélectionne" at bounding box center [67, 258] width 44 height 13
click at [57, 383] on span "Sélectionne" at bounding box center [67, 376] width 44 height 13
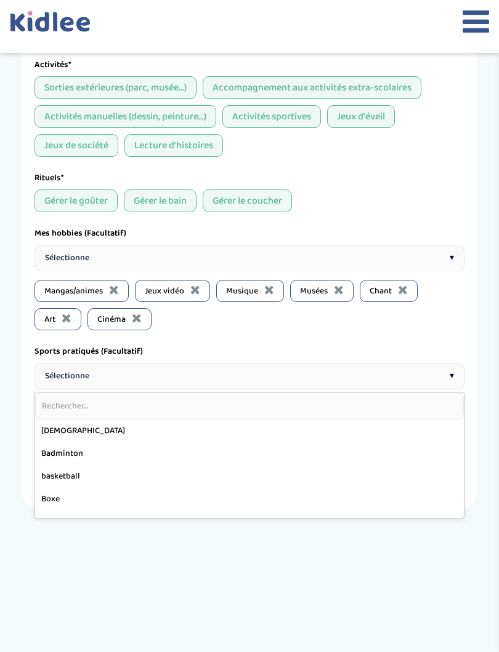
click at [46, 420] on input "text" at bounding box center [249, 406] width 428 height 27
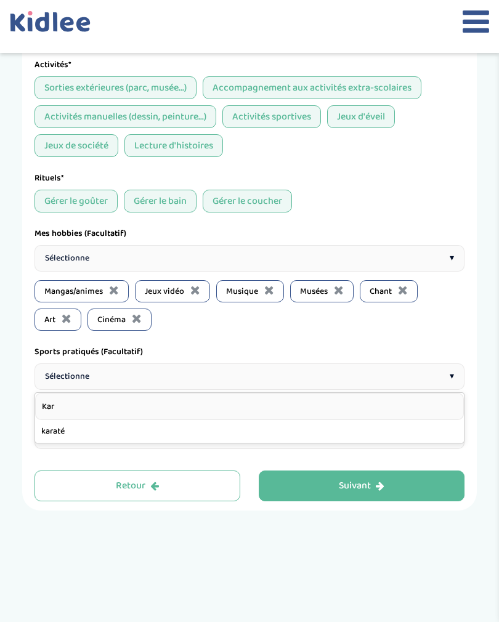
type input "Kara"
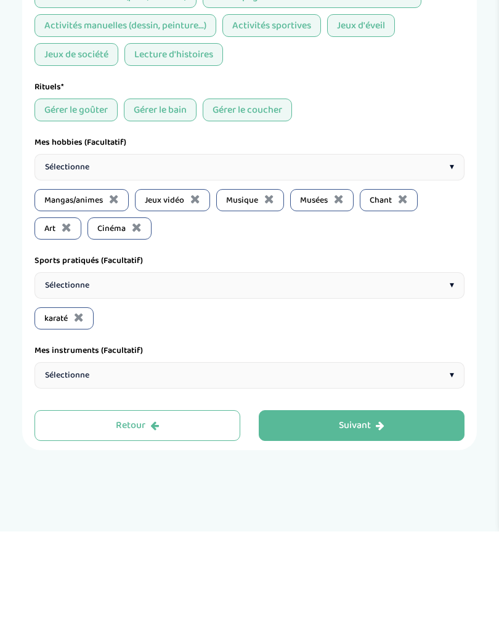
scroll to position [546, 0]
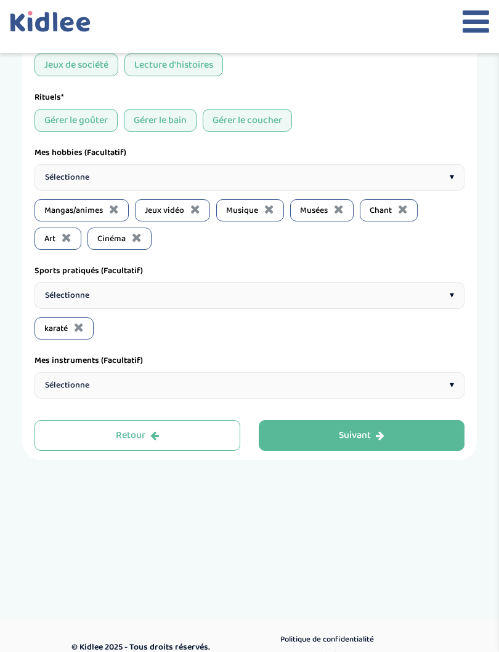
click at [331, 303] on div "Sélectionne ▾" at bounding box center [249, 296] width 430 height 26
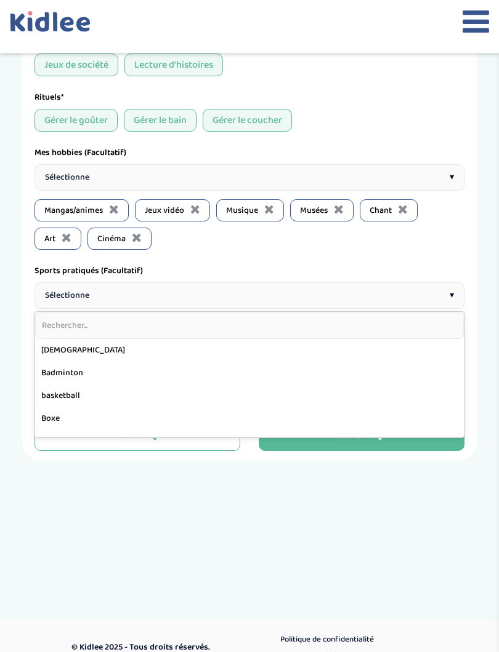
click at [311, 332] on input "text" at bounding box center [249, 325] width 428 height 27
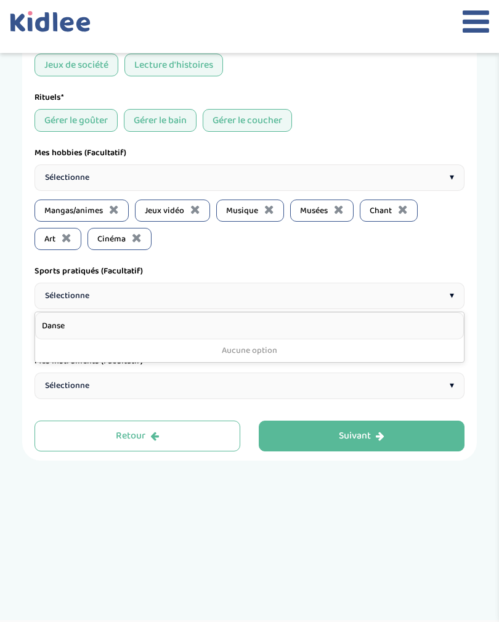
type input "Dans"
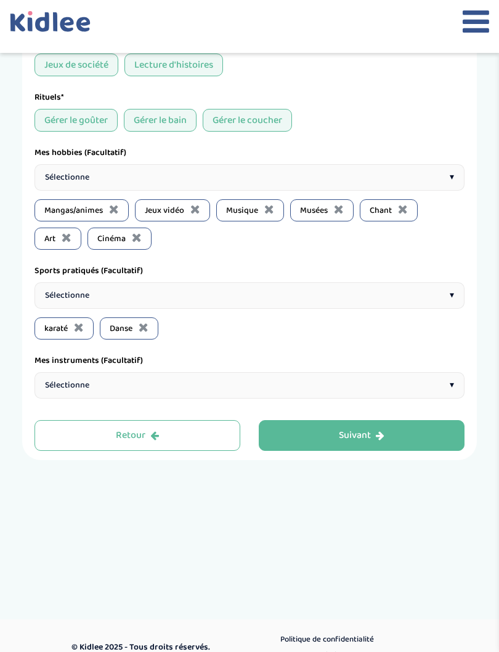
click at [54, 392] on span "Sélectionne" at bounding box center [67, 385] width 44 height 13
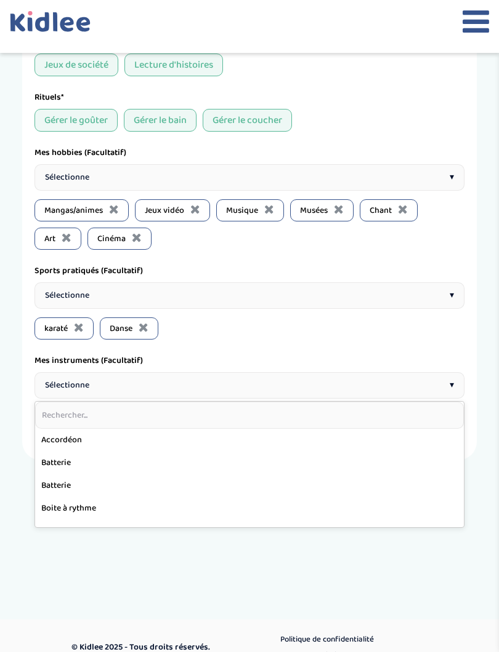
click at [57, 429] on input "text" at bounding box center [249, 415] width 428 height 27
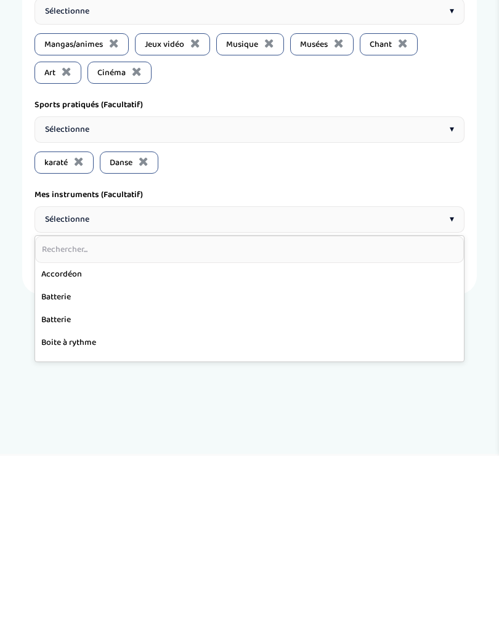
scroll to position [575, 0]
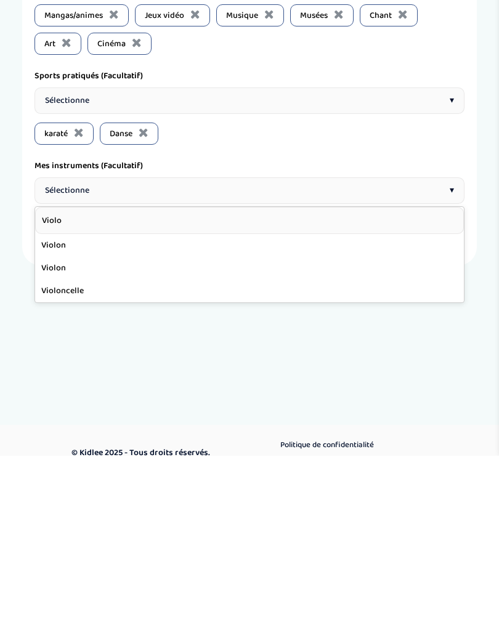
type input "Violon"
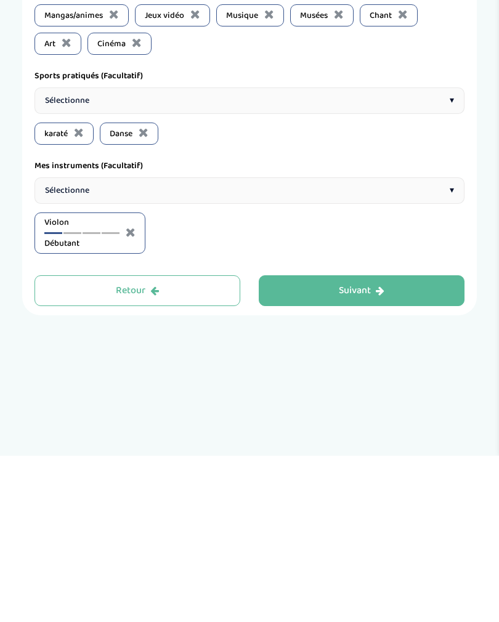
scroll to position [577, 0]
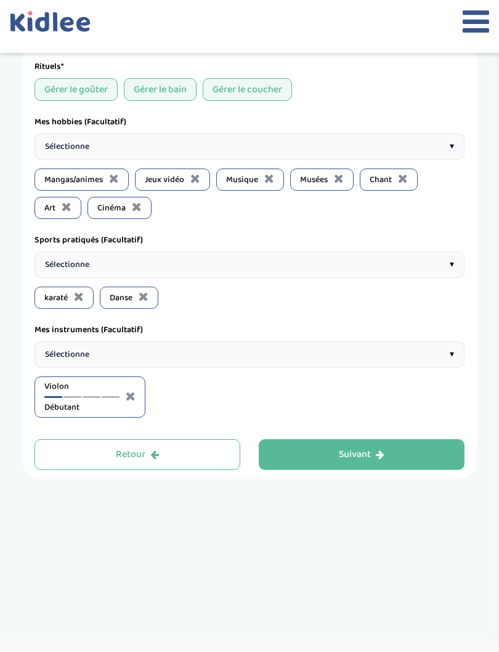
click at [109, 393] on span "Violon" at bounding box center [81, 386] width 75 height 13
click at [94, 398] on div at bounding box center [91, 397] width 18 height 2
click at [108, 393] on span "Violon" at bounding box center [81, 386] width 75 height 13
click at [104, 398] on div at bounding box center [111, 397] width 18 height 2
click at [91, 398] on div at bounding box center [91, 397] width 18 height 2
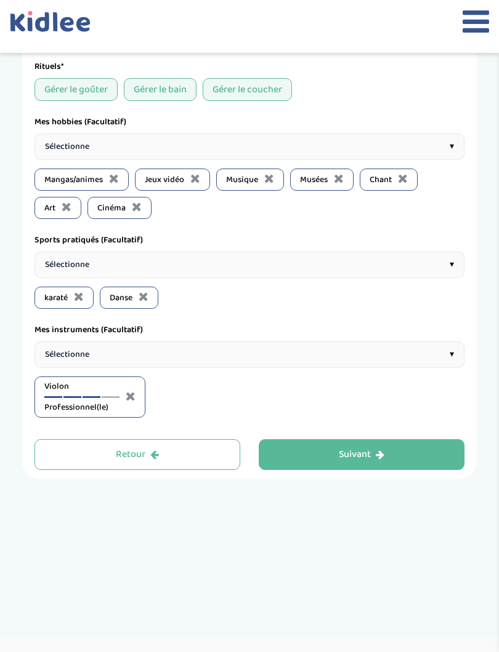
click at [76, 398] on div at bounding box center [72, 397] width 18 height 2
click at [90, 393] on span "Violon" at bounding box center [81, 386] width 75 height 13
click at [84, 398] on div at bounding box center [91, 397] width 18 height 2
click at [57, 356] on span "Sélectionne" at bounding box center [67, 354] width 44 height 13
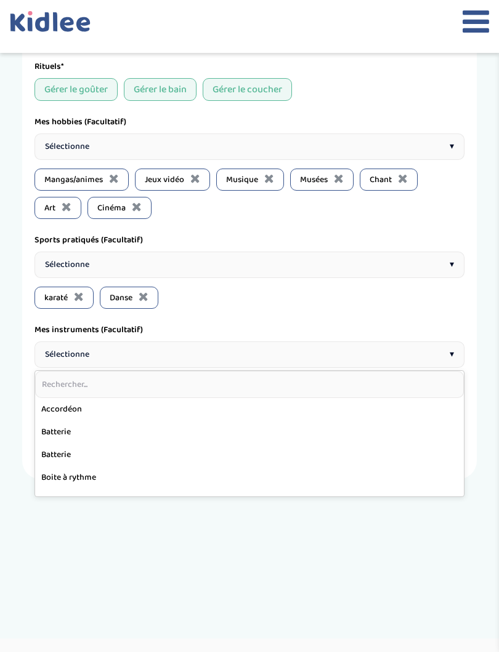
click at [54, 398] on input "text" at bounding box center [249, 384] width 428 height 27
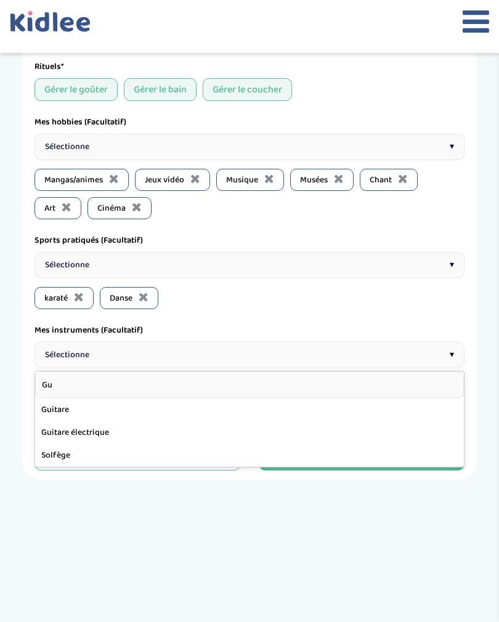
type input "Gui"
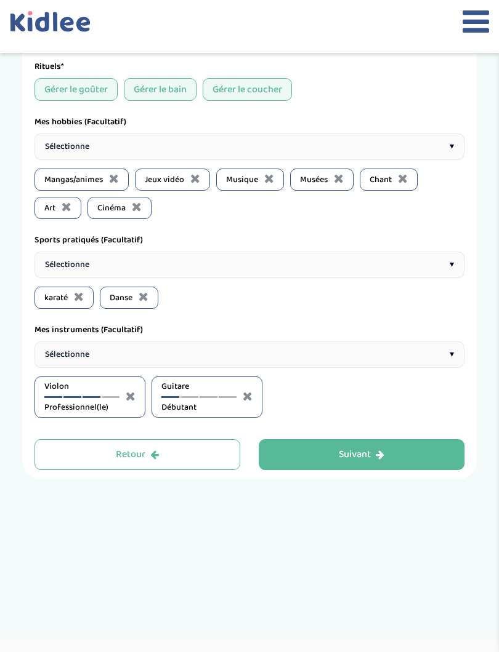
click at [188, 398] on div at bounding box center [189, 397] width 18 height 2
click at [273, 358] on div "Sélectionne ▾" at bounding box center [249, 355] width 430 height 26
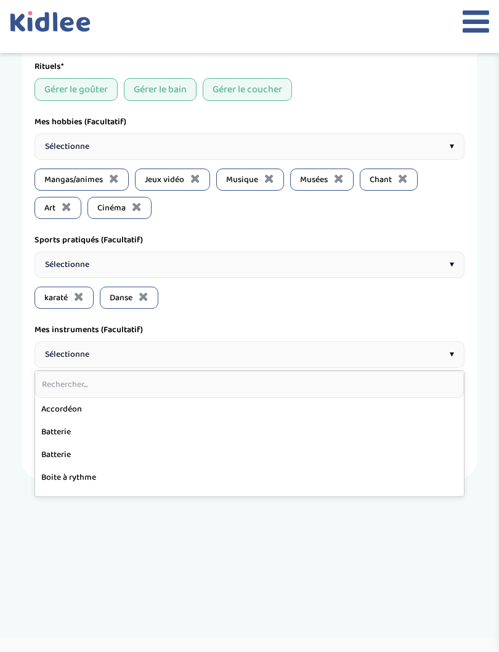
click at [252, 396] on input "text" at bounding box center [249, 384] width 428 height 27
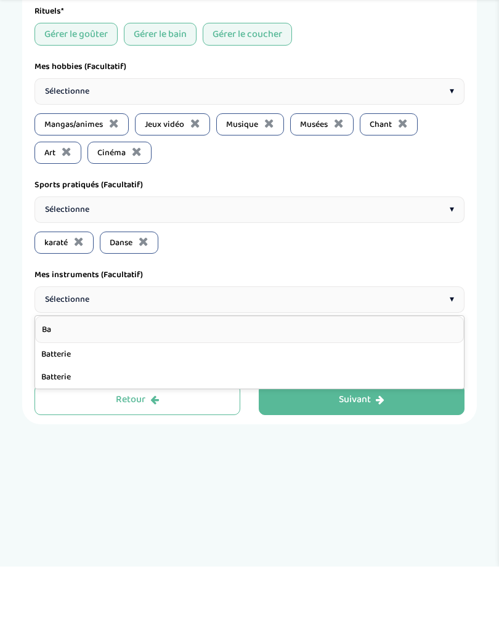
type input "B"
click at [82, 371] on input "basse" at bounding box center [249, 384] width 428 height 27
type input "b"
type input "Mao"
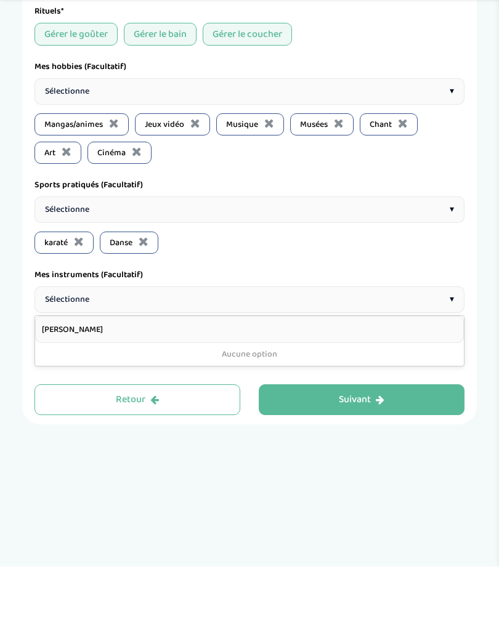
click at [478, 369] on div "1 Horaires 2 Profil 3 Expériences 4 Présentation Indique nous ta situation admi…" at bounding box center [249, 75] width 473 height 1118
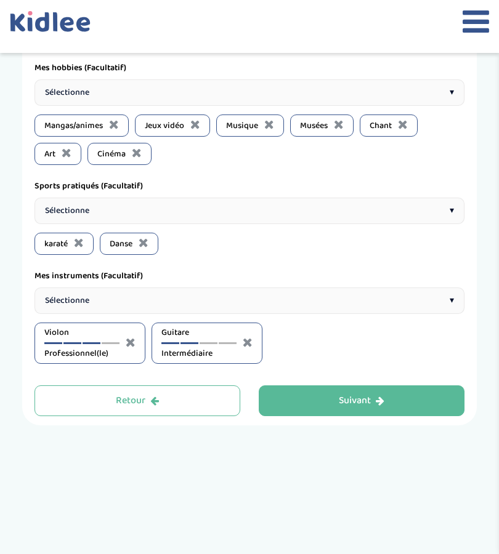
scroll to position [725, 0]
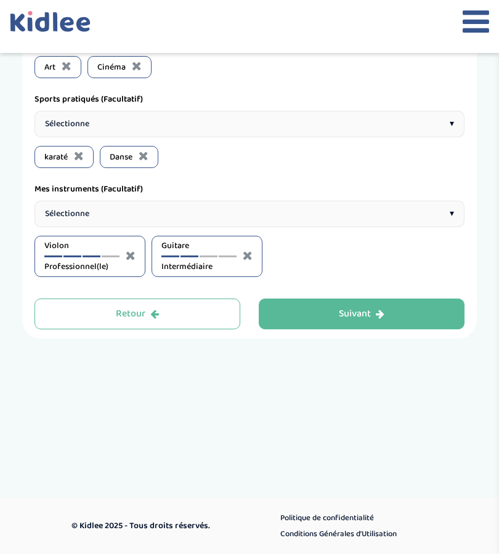
click at [376, 320] on div "Suivant" at bounding box center [362, 314] width 46 height 14
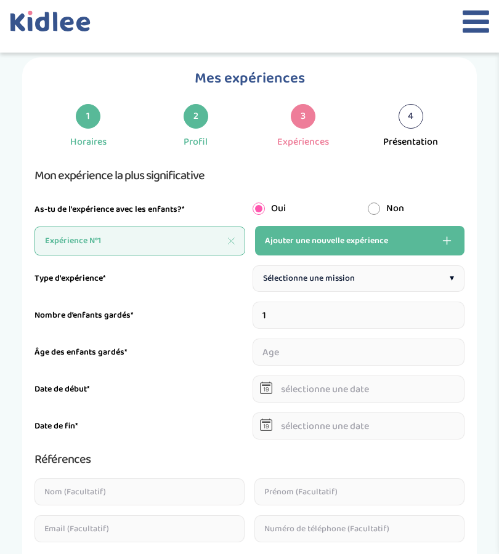
scroll to position [34, 0]
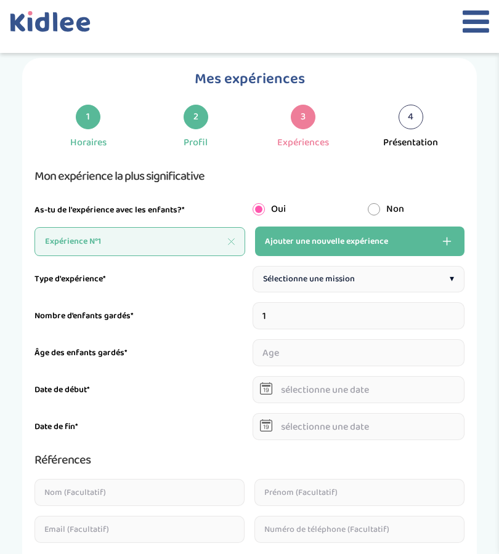
click at [382, 283] on div "Sélectionne une mission ▾" at bounding box center [358, 279] width 212 height 26
click at [371, 287] on div "Baby-sitting le week-end ▾" at bounding box center [358, 279] width 212 height 26
click at [407, 286] on div "Sorties d’école ▾" at bounding box center [358, 279] width 212 height 26
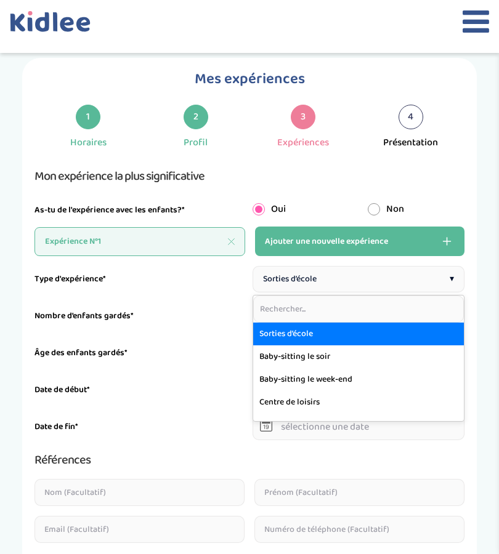
click at [412, 287] on div "Sorties d’école ▾" at bounding box center [358, 279] width 212 height 26
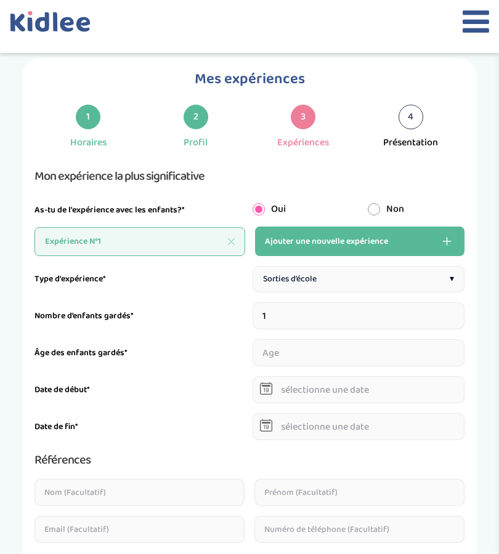
click at [427, 254] on button "Ajouter une nouvelle expérience" at bounding box center [359, 241] width 209 height 30
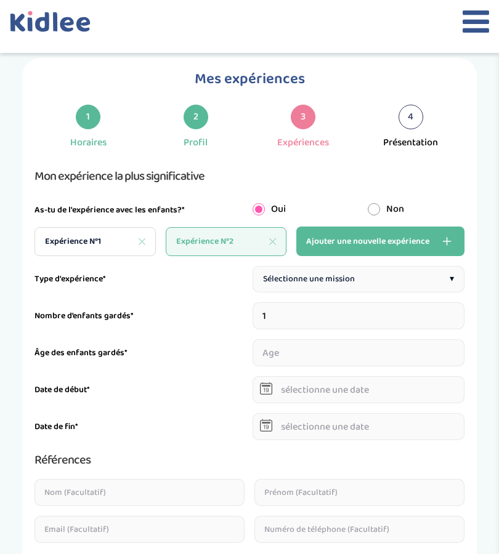
click at [436, 252] on button "Ajouter une nouvelle expérience" at bounding box center [380, 241] width 168 height 30
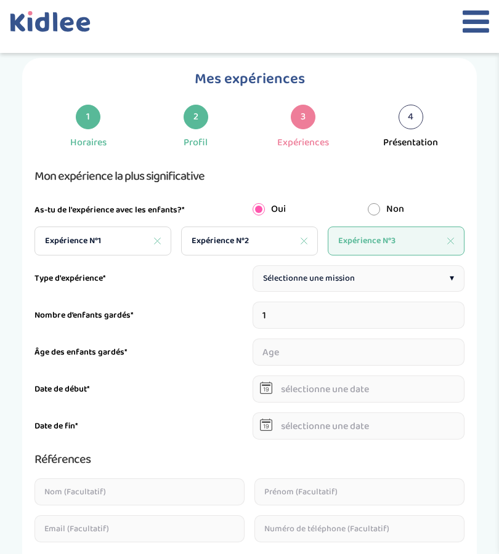
click at [45, 243] on span "Expérience N°1" at bounding box center [73, 240] width 56 height 13
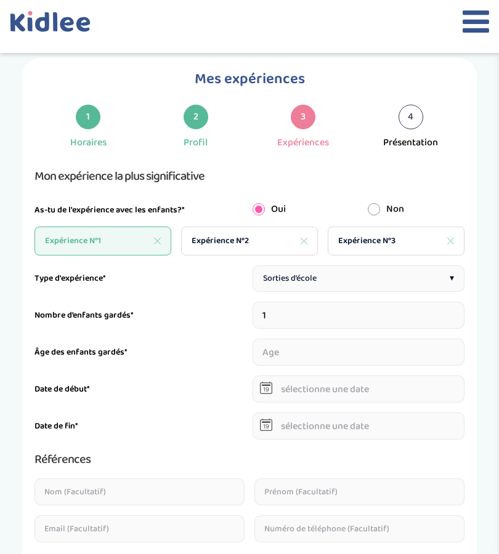
click at [374, 279] on div "Sorties d’école ▾" at bounding box center [358, 278] width 212 height 26
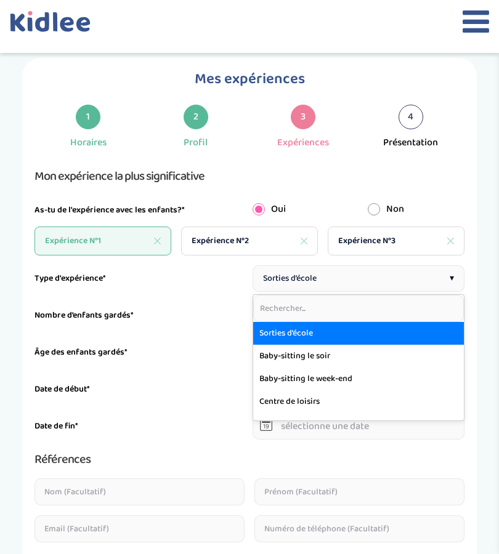
click at [38, 305] on div "Nombre d’enfants gardés* 1" at bounding box center [249, 315] width 430 height 27
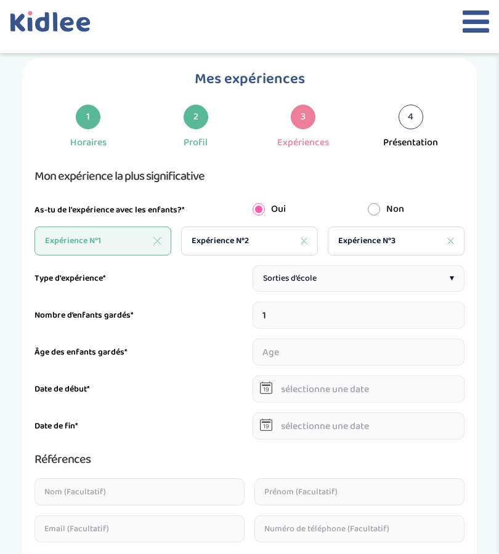
click at [343, 317] on input "1" at bounding box center [358, 315] width 212 height 27
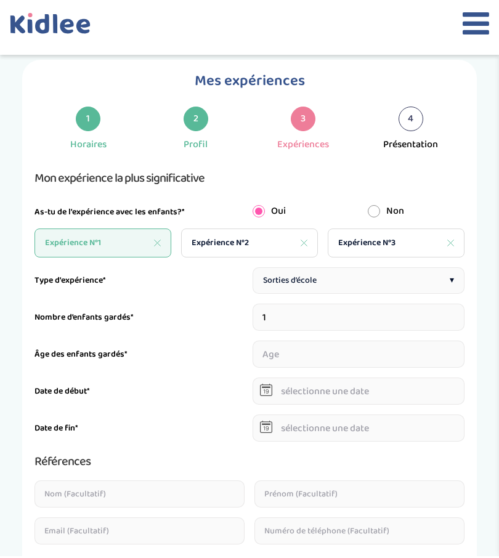
scroll to position [34, 0]
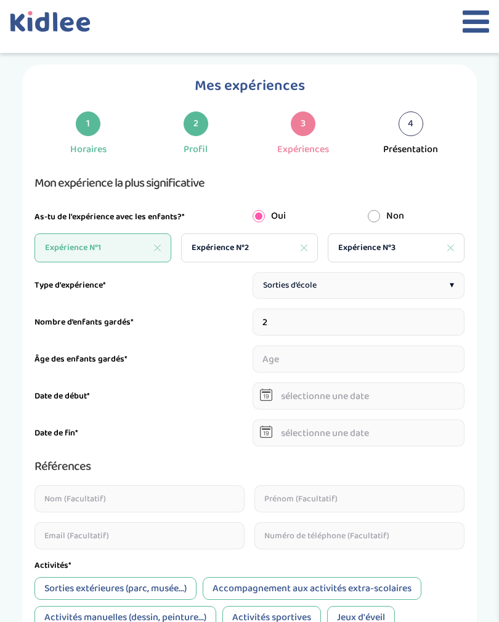
type input "2"
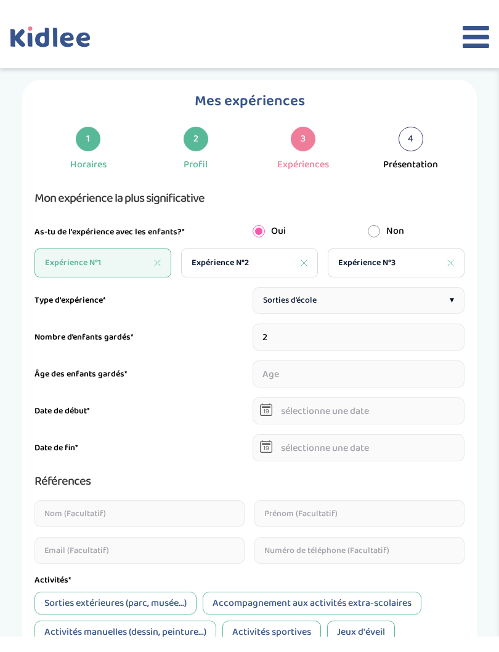
scroll to position [28, 0]
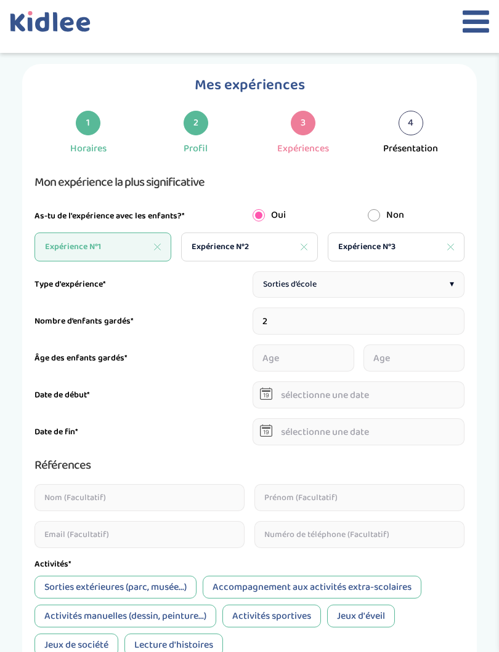
click at [311, 361] on input "number" at bounding box center [303, 358] width 102 height 27
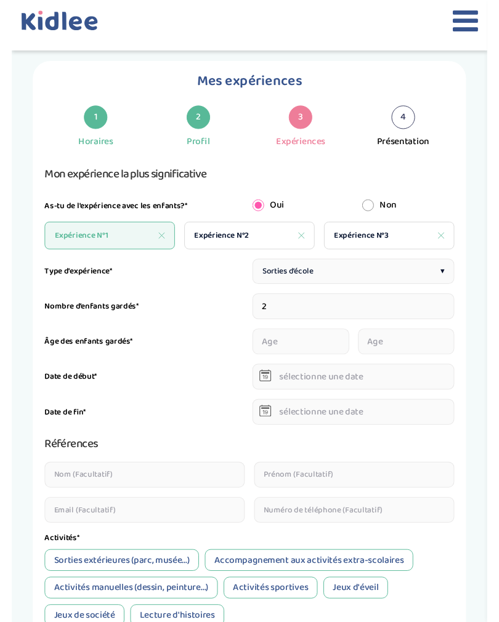
scroll to position [28, 0]
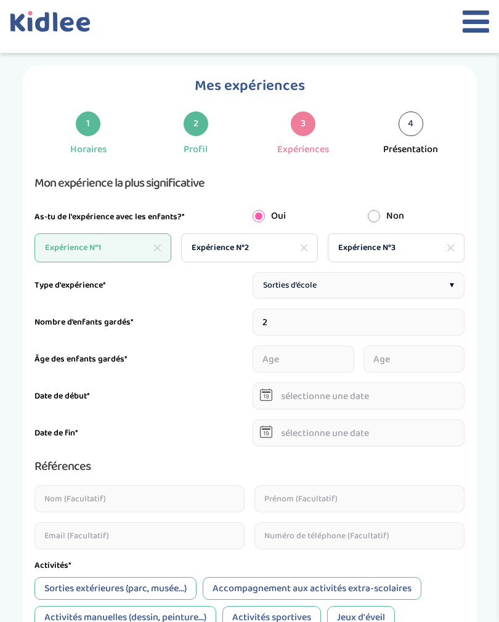
type input "1"
type input "8"
click at [409, 356] on input "number" at bounding box center [414, 358] width 102 height 27
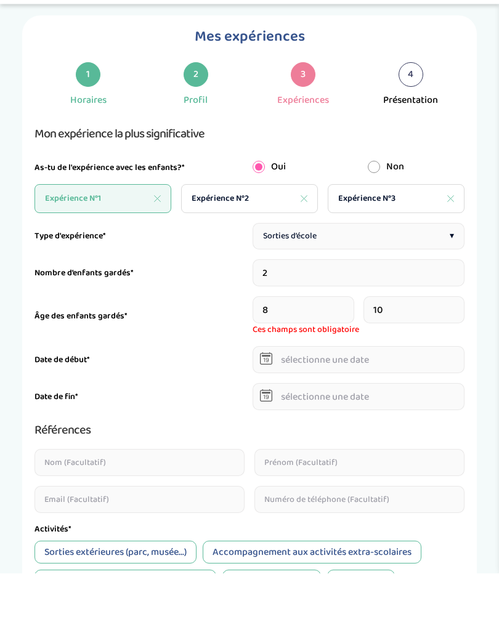
type input "10"
click at [412, 395] on input "text" at bounding box center [358, 408] width 212 height 27
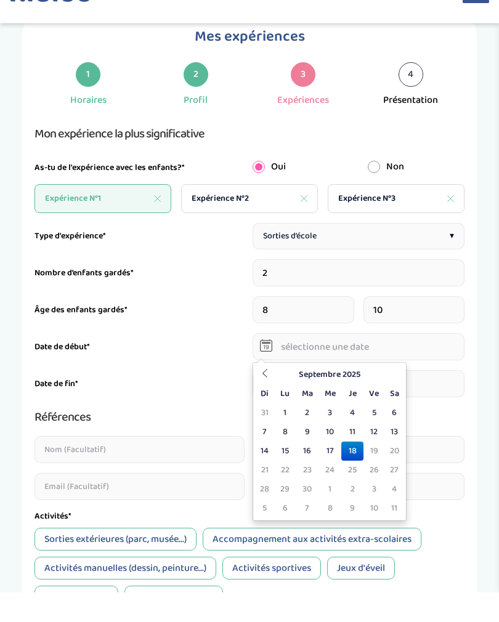
scroll to position [54, 0]
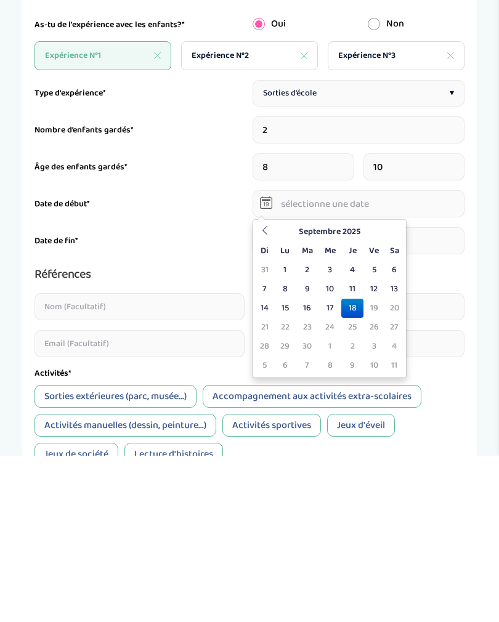
click at [347, 465] on td "18" at bounding box center [352, 474] width 22 height 19
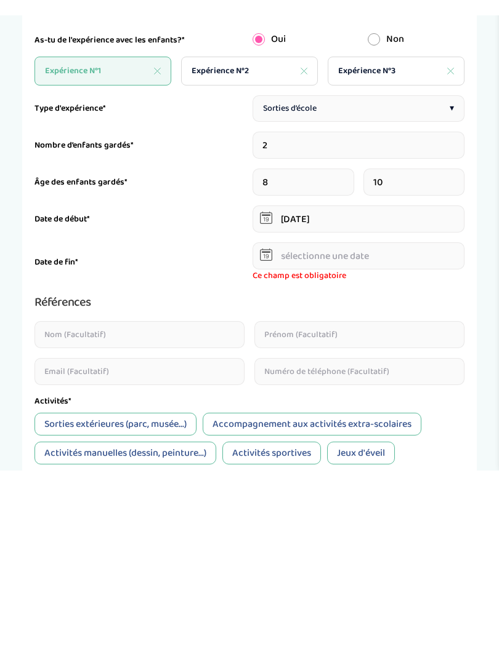
scroll to position [220, 0]
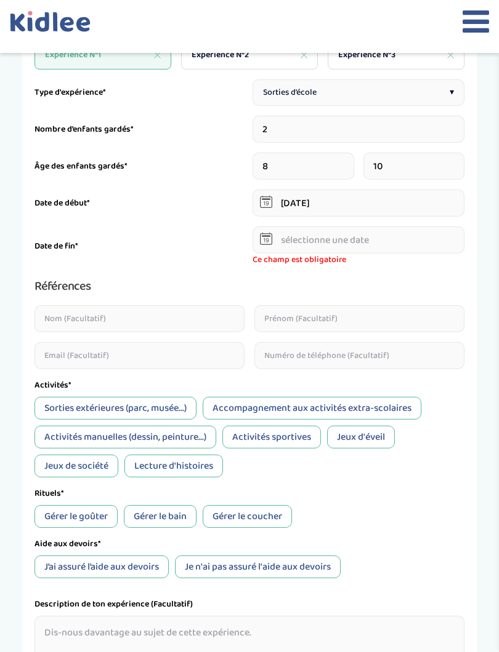
click at [372, 239] on input "text" at bounding box center [358, 239] width 212 height 27
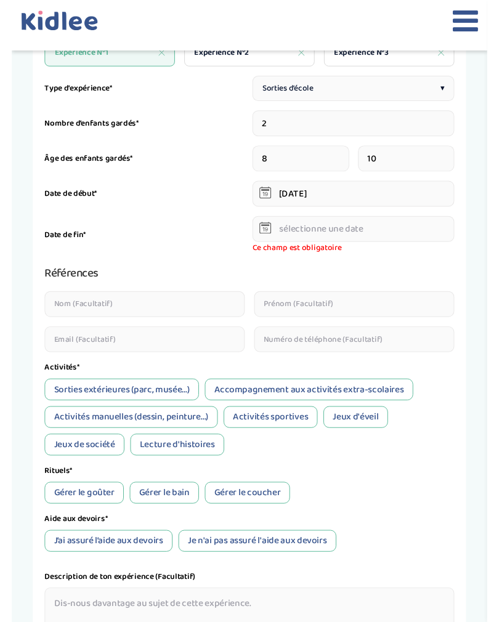
scroll to position [220, 0]
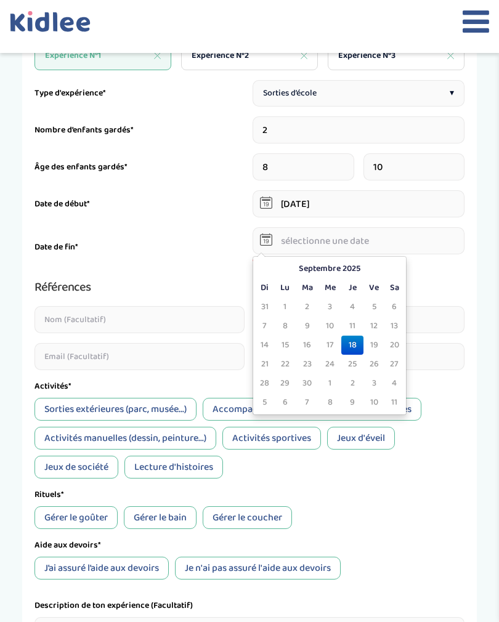
click at [343, 270] on th "Septembre 2025" at bounding box center [329, 268] width 111 height 19
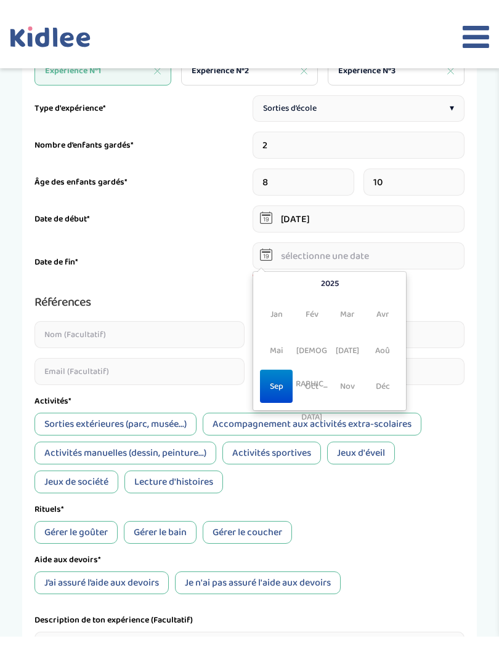
scroll to position [220, 0]
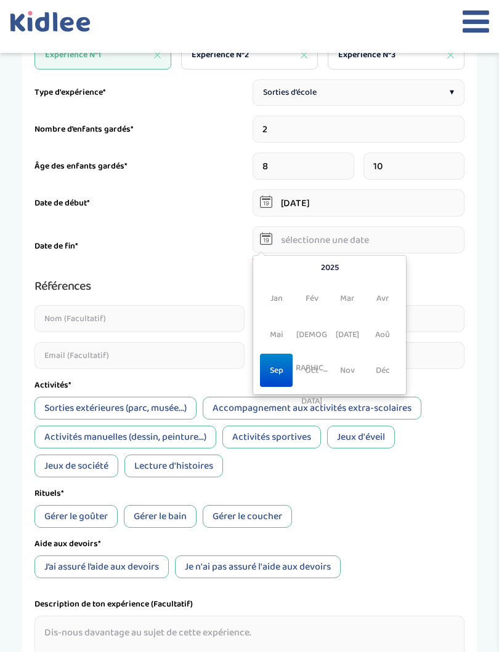
click at [332, 275] on th "2025" at bounding box center [329, 267] width 118 height 19
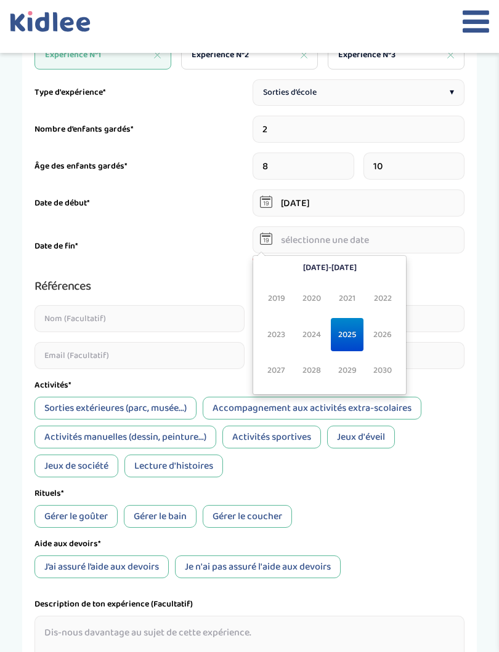
click at [308, 333] on span "2024" at bounding box center [311, 334] width 33 height 33
click at [321, 336] on span "2024" at bounding box center [311, 334] width 33 height 33
click at [321, 335] on span "2024" at bounding box center [311, 334] width 33 height 33
click at [312, 340] on span "2024" at bounding box center [311, 334] width 33 height 33
click at [315, 334] on span "2024" at bounding box center [311, 334] width 33 height 33
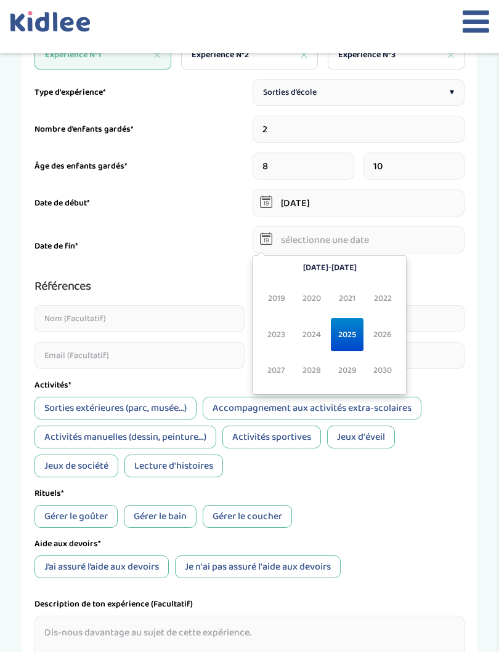
click at [382, 341] on span "2026" at bounding box center [382, 334] width 33 height 33
click at [347, 337] on span "2025" at bounding box center [347, 334] width 33 height 33
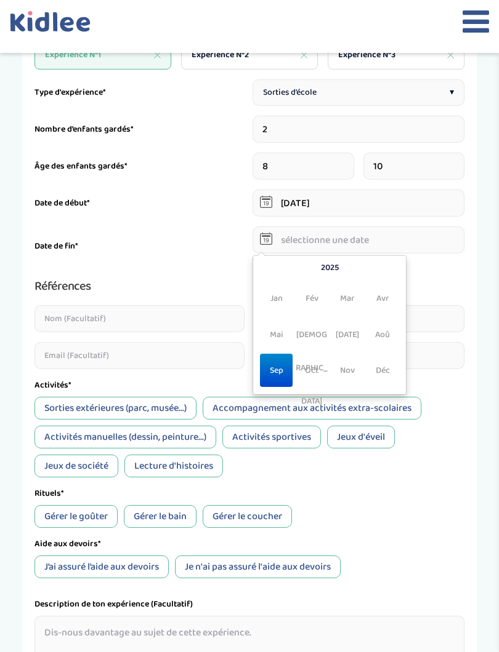
click at [330, 270] on th "2025" at bounding box center [329, 267] width 118 height 19
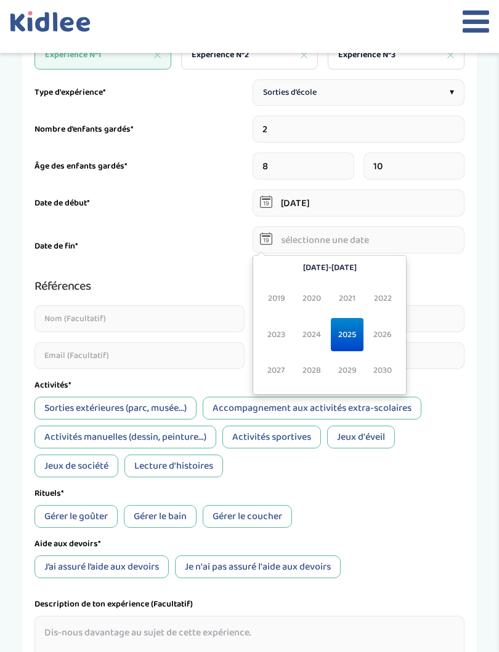
click at [310, 333] on span "2024" at bounding box center [311, 334] width 33 height 33
click at [372, 202] on input "18-09-2025" at bounding box center [358, 203] width 212 height 27
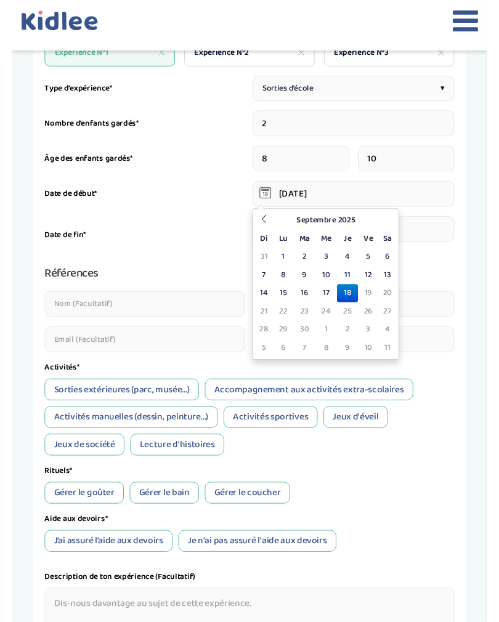
scroll to position [220, 0]
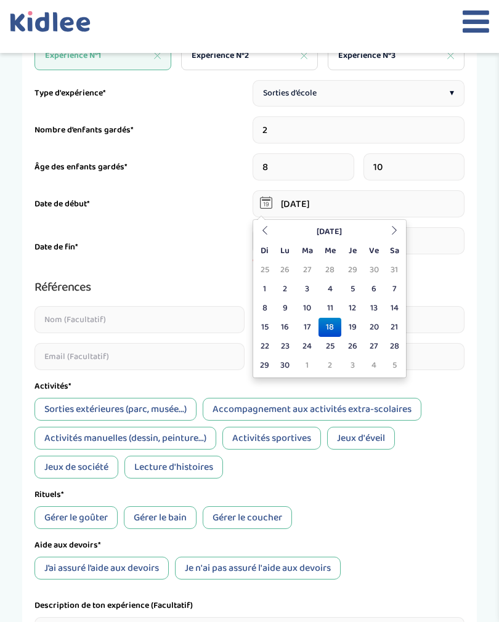
type input "18-09-2024"
click at [439, 253] on input "text" at bounding box center [358, 240] width 212 height 27
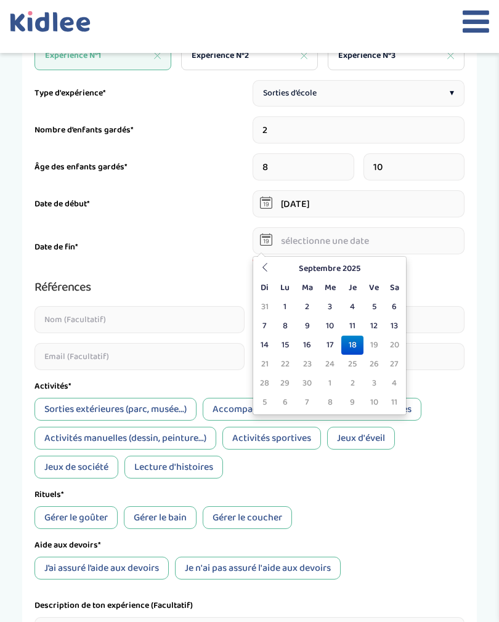
click at [349, 345] on td "18" at bounding box center [352, 344] width 22 height 19
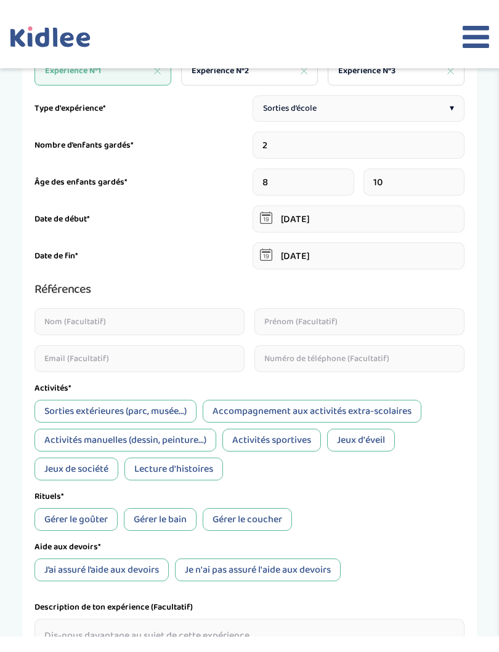
scroll to position [220, 0]
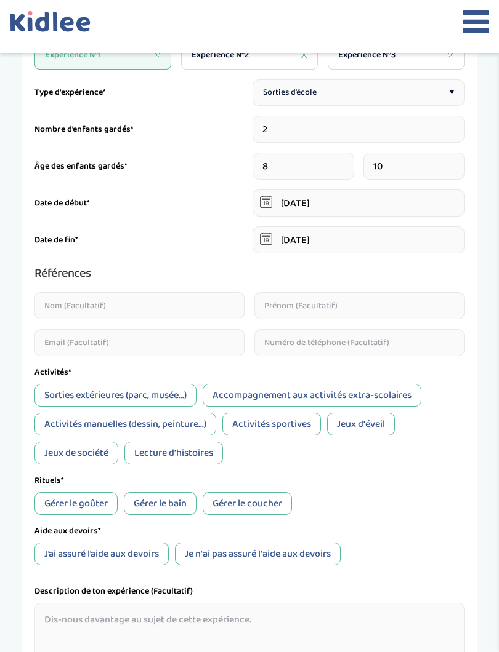
click at [338, 242] on input "18-09-2025" at bounding box center [358, 239] width 212 height 27
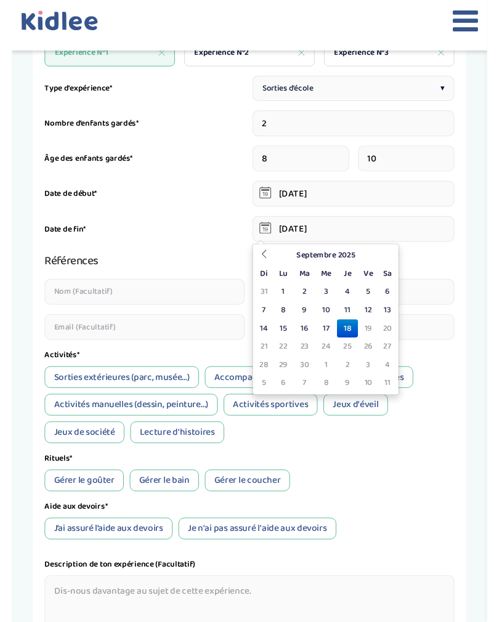
scroll to position [220, 0]
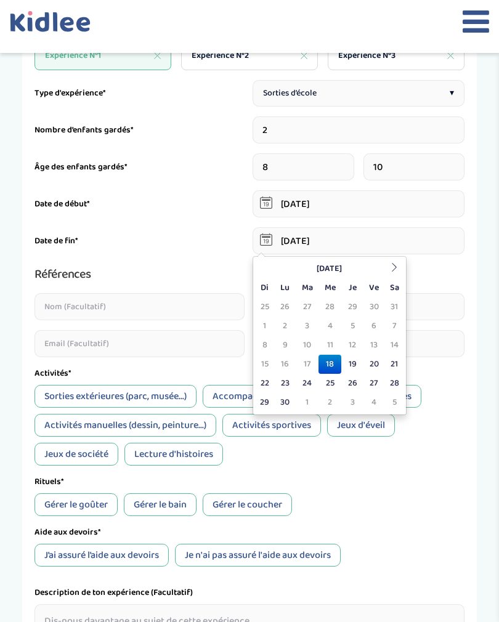
type input "18-09-2024"
click at [463, 299] on input "text" at bounding box center [359, 306] width 210 height 27
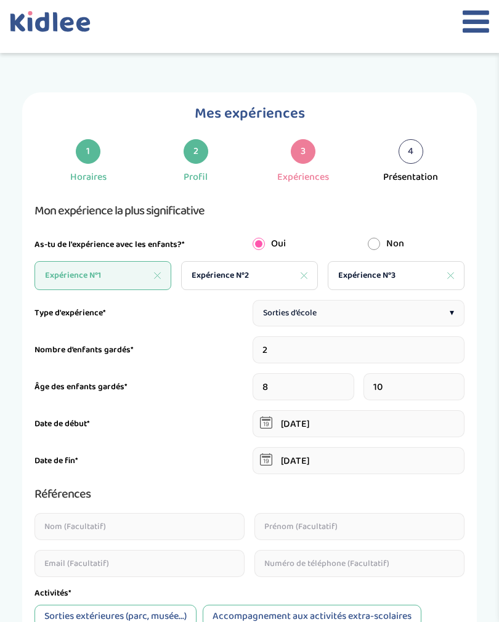
scroll to position [0, 0]
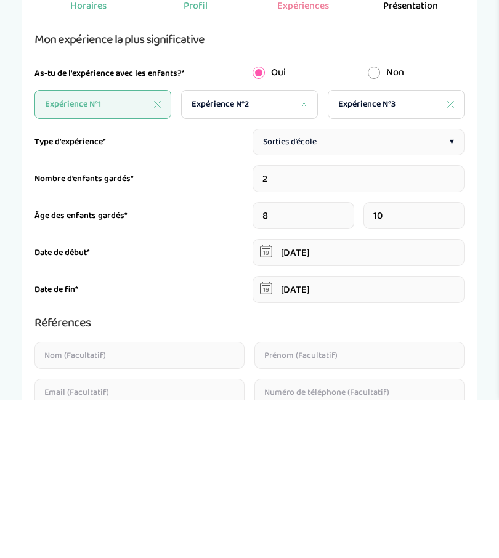
click at [419, 287] on div "Sorties d’école ▾" at bounding box center [358, 300] width 212 height 26
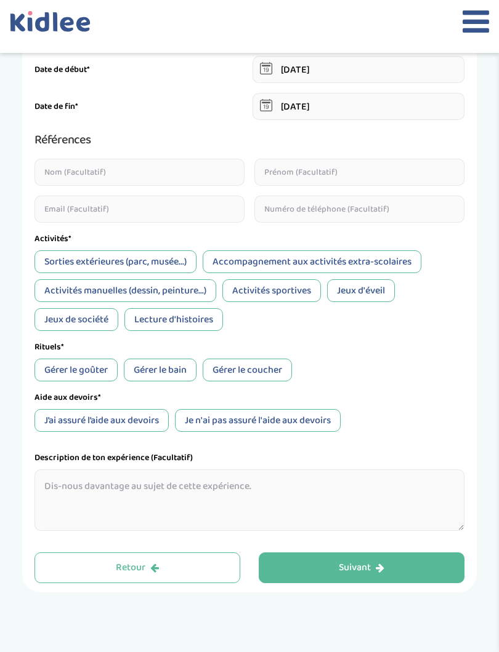
scroll to position [353, 0]
click at [196, 327] on div "Lecture d'histoires" at bounding box center [173, 320] width 98 height 23
click at [102, 327] on div "Jeux de société" at bounding box center [76, 320] width 84 height 23
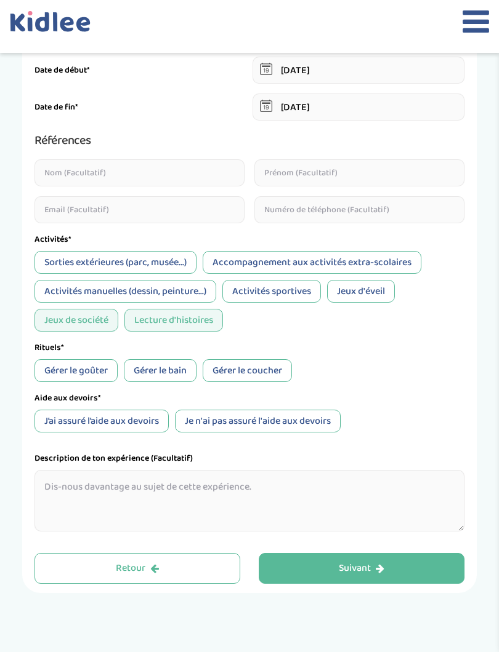
click at [320, 265] on div "Accompagnement aux activités extra-scolaires" at bounding box center [311, 262] width 218 height 23
click at [97, 378] on div "Gérer le goûter" at bounding box center [75, 370] width 83 height 23
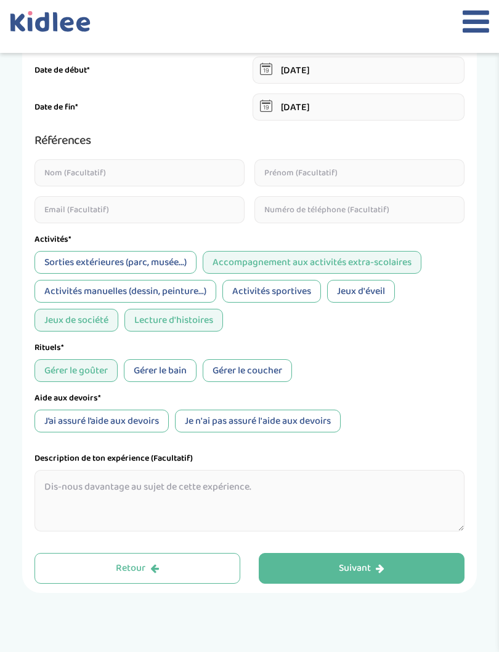
click at [146, 382] on div "Gérer le bain" at bounding box center [160, 370] width 73 height 23
click at [244, 374] on div "Gérer le coucher" at bounding box center [246, 370] width 89 height 23
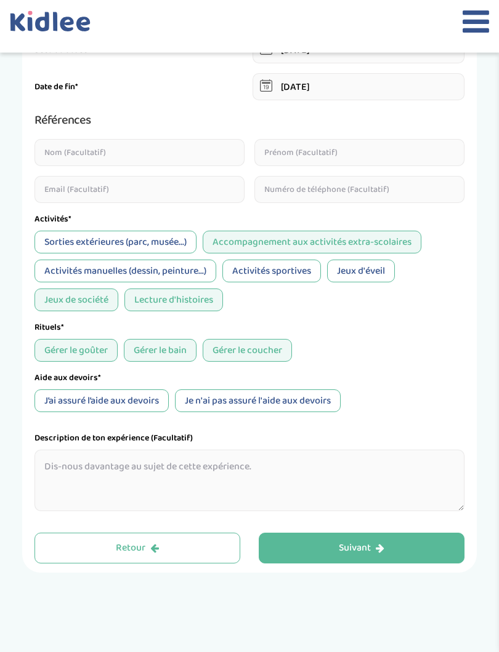
scroll to position [374, 0]
click at [140, 404] on div "J’ai assuré l’aide aux devoirs" at bounding box center [101, 400] width 134 height 23
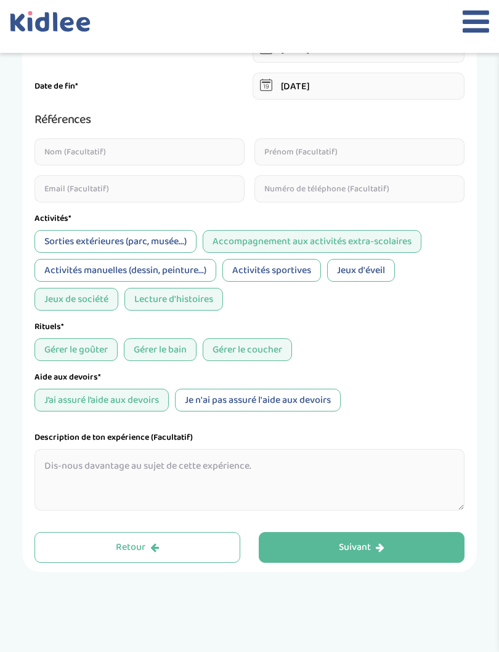
click at [375, 563] on button "Suivant" at bounding box center [361, 547] width 206 height 31
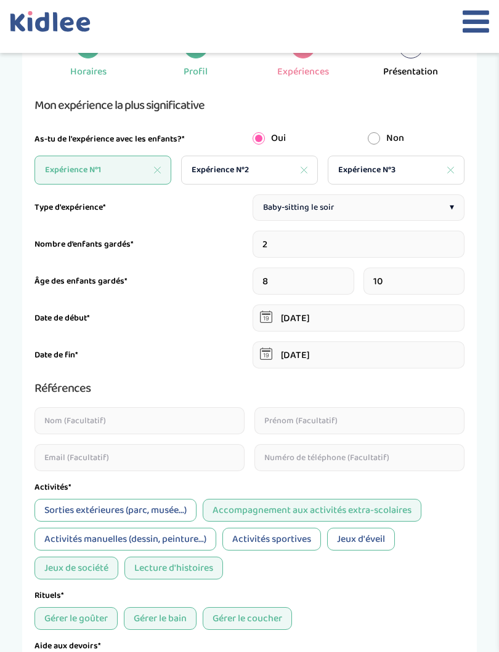
scroll to position [102, 0]
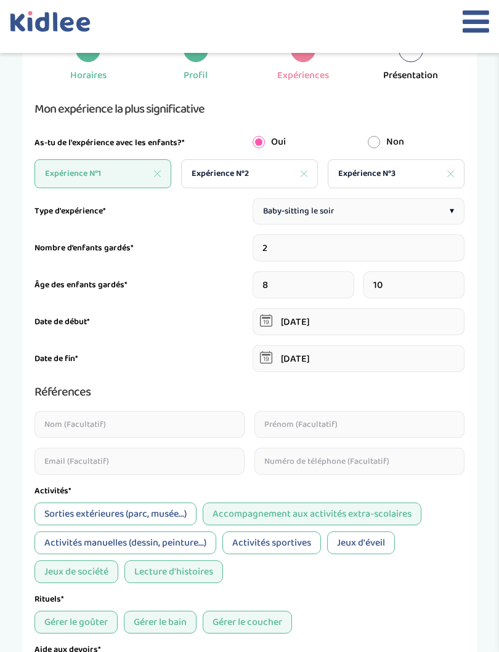
click at [268, 176] on div "Expérience N°2" at bounding box center [249, 173] width 137 height 29
type input "1"
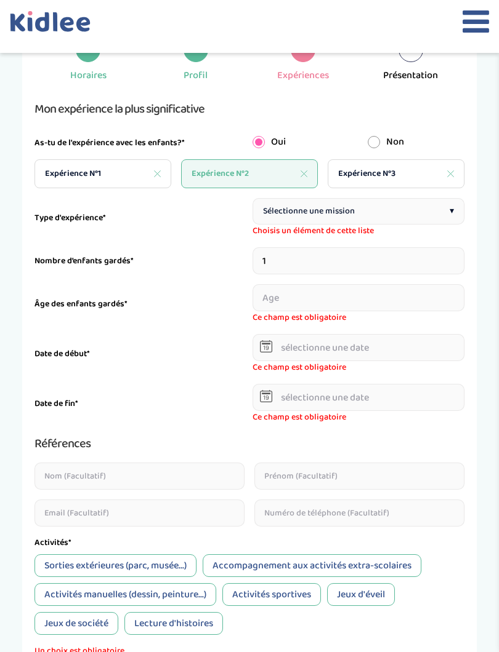
click at [375, 213] on div "Sélectionne une mission ▾" at bounding box center [358, 211] width 212 height 26
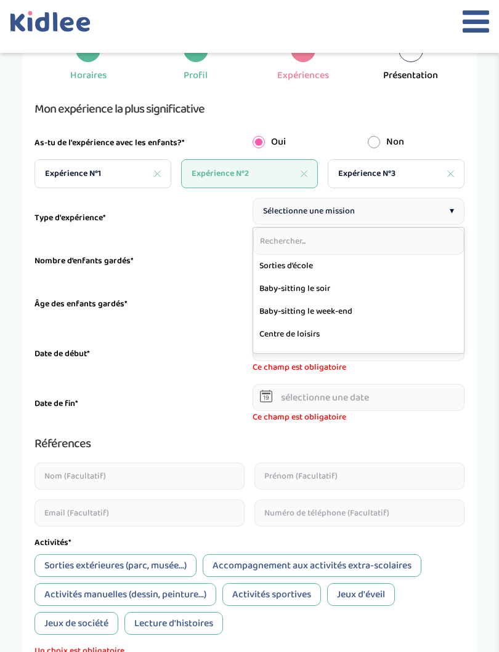
click at [305, 173] on icon at bounding box center [304, 174] width 6 height 6
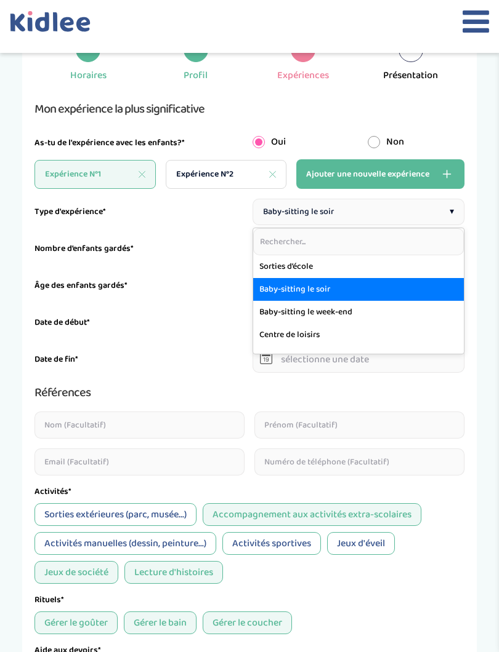
type input "2"
type input "18-09-2024"
click at [273, 172] on icon at bounding box center [272, 174] width 7 height 7
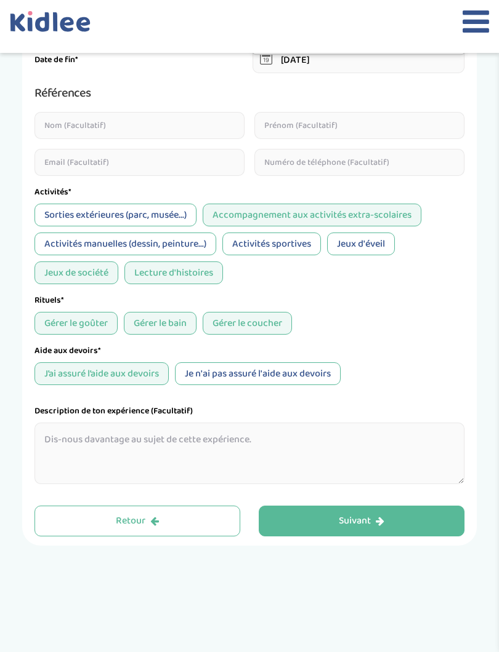
click at [341, 521] on div "Suivant" at bounding box center [362, 522] width 46 height 14
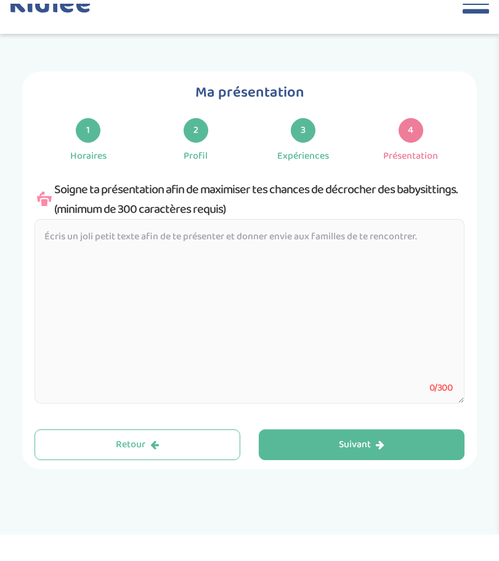
scroll to position [25, 0]
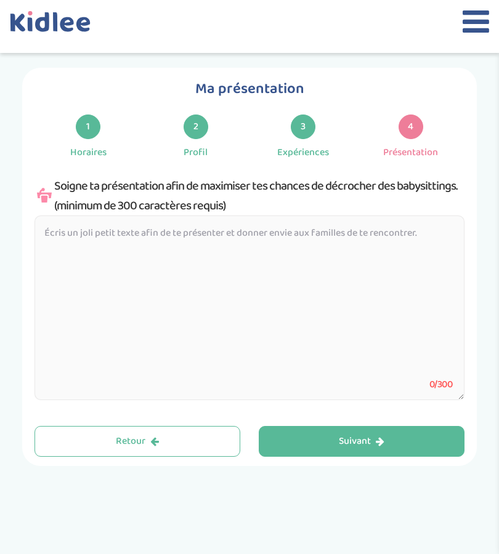
click at [308, 226] on textarea at bounding box center [249, 307] width 430 height 185
click at [315, 238] on textarea at bounding box center [249, 307] width 430 height 185
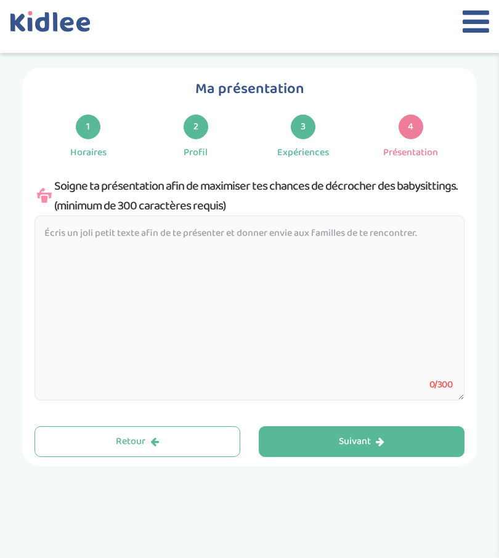
paste textarea "Bonjour, je m’appelle [Prénom], étudiante sérieuse et souriante. J’adore m’occu…"
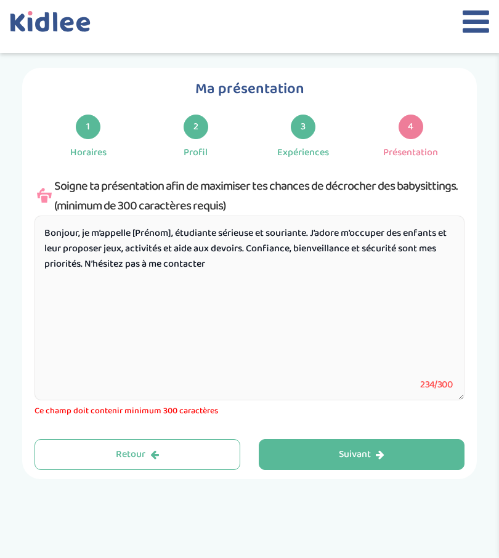
click at [172, 237] on textarea "Bonjour, je m’appelle [Prénom], étudiante sérieuse et souriante. J’adore m’occu…" at bounding box center [249, 307] width 430 height 185
type textarea "Bonjour, je m’appelle Océane, étudiante sérieuse et souriante. J’adore m’occupe…"
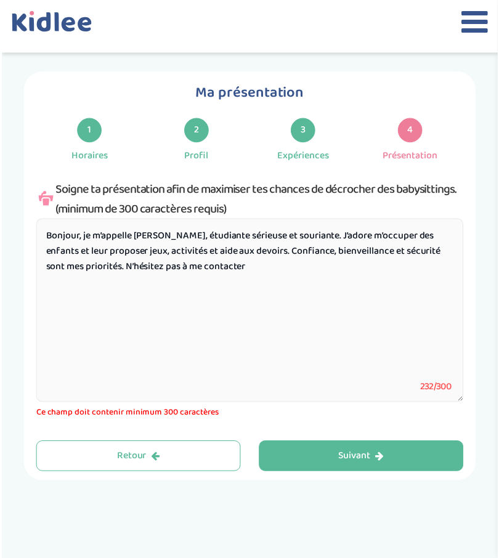
scroll to position [19, 0]
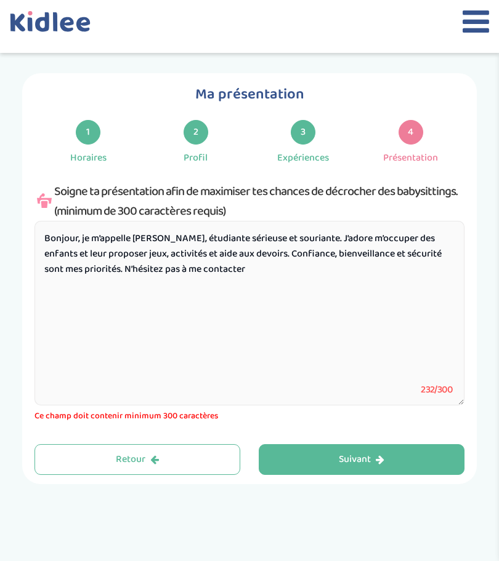
click at [48, 239] on textarea "Bonjour, je m’appelle Océane, étudiante sérieuse et souriante. J’adore m’occupe…" at bounding box center [249, 313] width 430 height 185
click at [49, 239] on textarea "Bonjour, je m’appelle Océane, étudiante sérieuse et souriante. J’adore m’occupe…" at bounding box center [249, 313] width 430 height 185
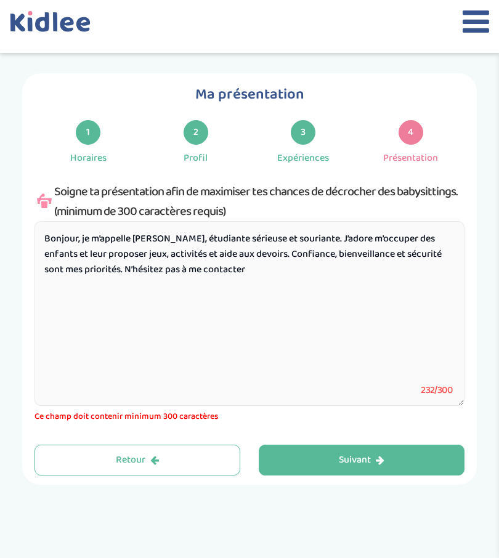
click at [54, 238] on textarea "Bonjour, je m’appelle Océane, étudiante sérieuse et souriante. J’adore m’occupe…" at bounding box center [249, 313] width 430 height 185
click at [56, 239] on textarea "Bonjour, je m’appelle Océane, étudiante sérieuse et souriante. J’adore m’occupe…" at bounding box center [249, 313] width 430 height 185
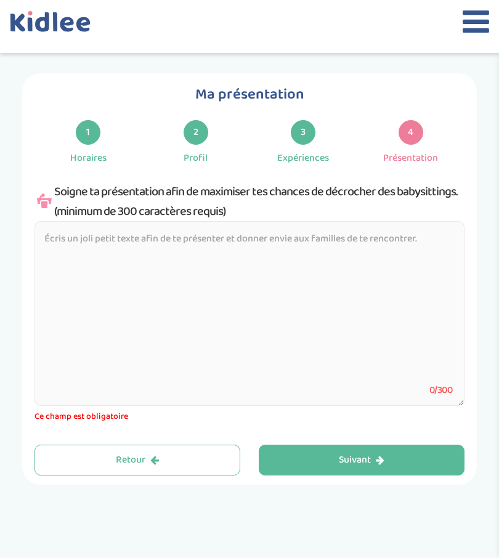
paste textarea "Bonjour, je m’appelle [Prénom], j’ai [âge] ans et je suis étudiante dans le dom…"
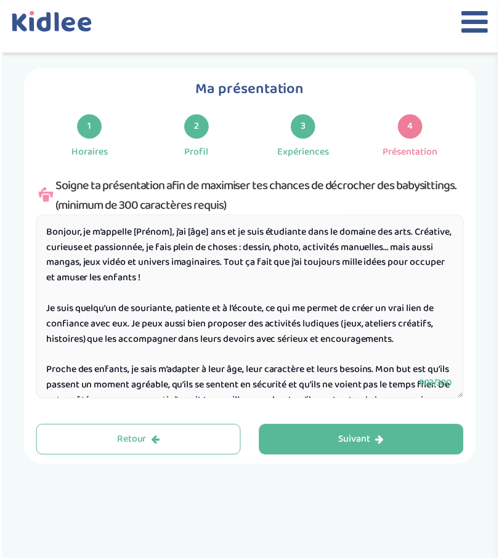
scroll to position [0, 0]
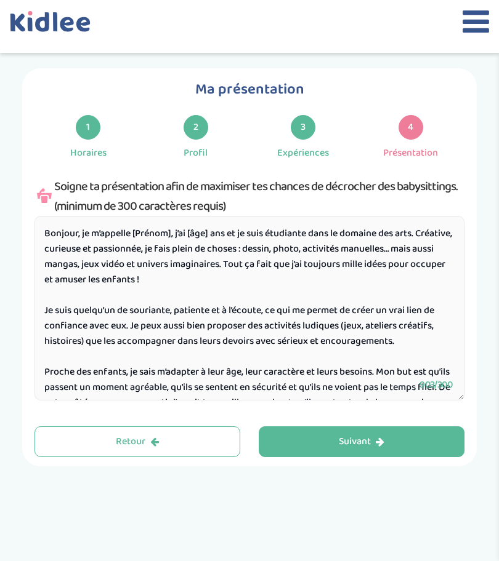
click at [207, 233] on textarea "Bonjour, je m’appelle [Prénom], j’ai [âge] ans et je suis étudiante dans le dom…" at bounding box center [249, 308] width 430 height 185
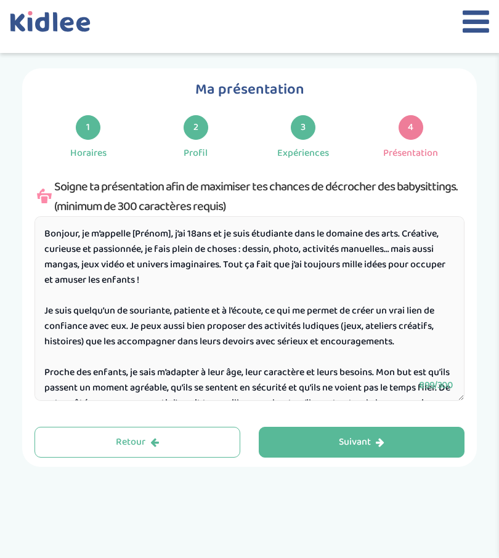
click at [172, 238] on textarea "Bonjour, je m’appelle [Prénom], j’ai 18ans et je suis étudiante dans le domaine…" at bounding box center [249, 308] width 430 height 185
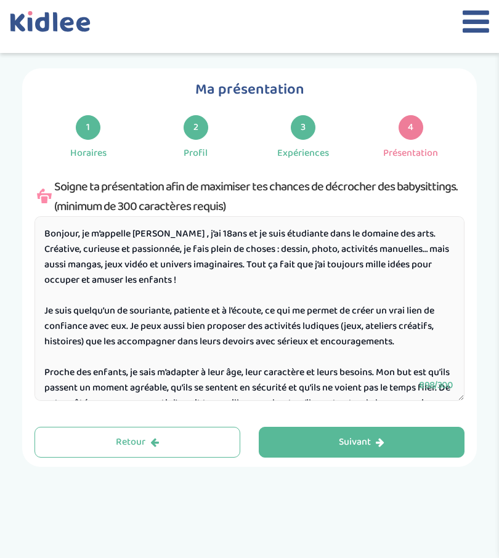
scroll to position [3, 0]
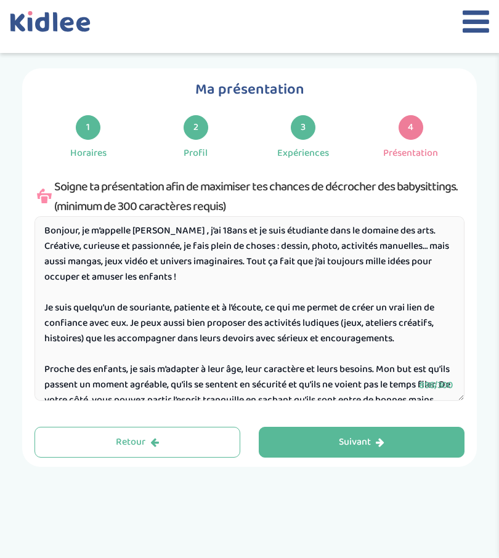
click at [396, 238] on textarea "Bonjour, je m’appelle Océane , j’ai 18ans et je suis étudiante dans le domaine …" at bounding box center [249, 308] width 430 height 185
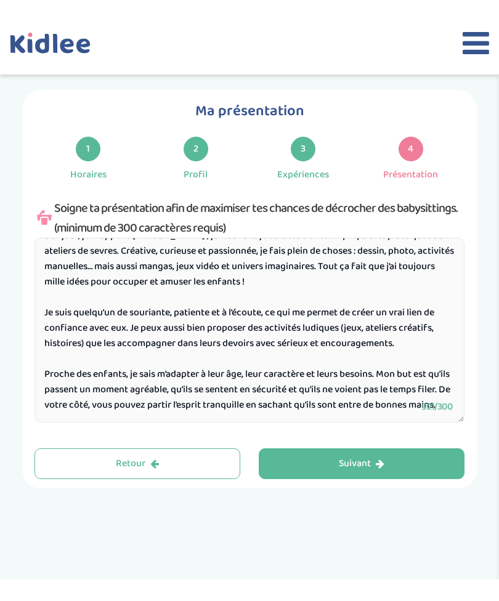
scroll to position [68, 0]
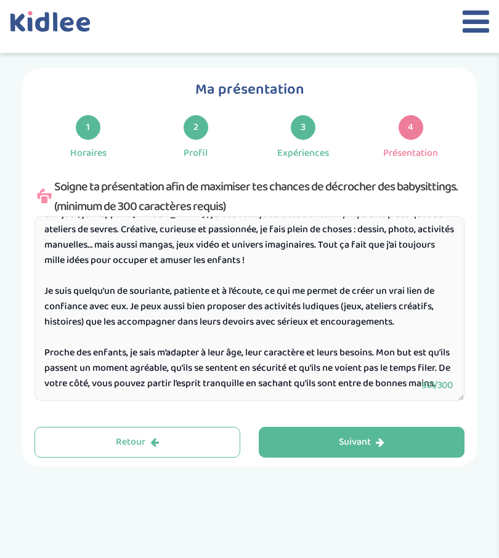
click at [422, 308] on textarea "Bonjour, je m’appelle Océane , j’ai 18ans et je suis étudiante en prepa arts pl…" at bounding box center [249, 308] width 430 height 185
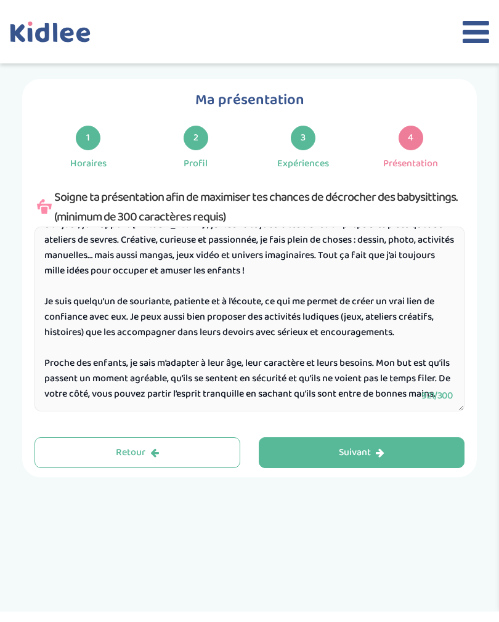
scroll to position [2, 0]
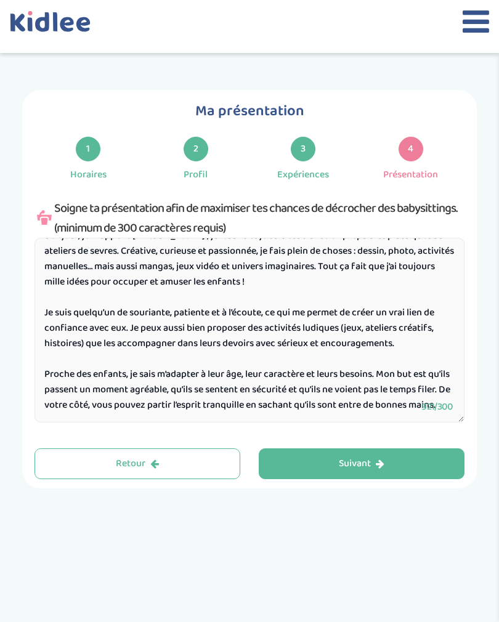
click at [339, 391] on textarea "Bonjour, je m’appelle Océane , j’ai 18ans et je suis étudiante en prepa arts pl…" at bounding box center [249, 330] width 430 height 185
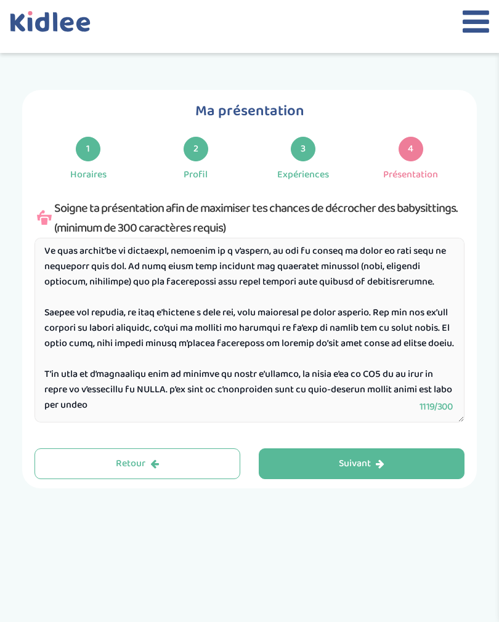
scroll to position [108, 0]
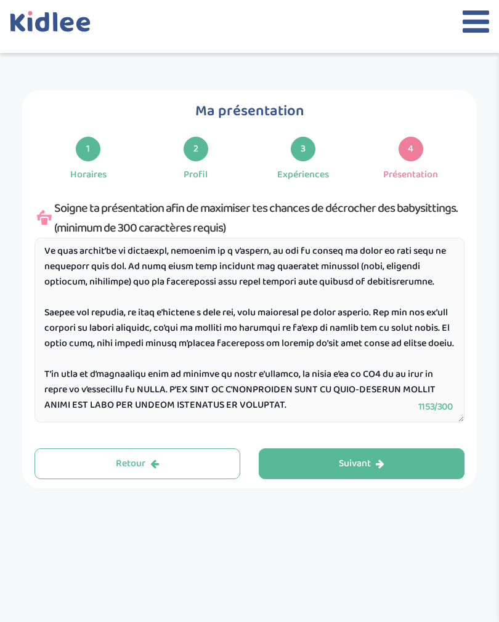
click at [159, 393] on textarea at bounding box center [249, 330] width 430 height 185
click at [161, 395] on textarea at bounding box center [249, 330] width 430 height 185
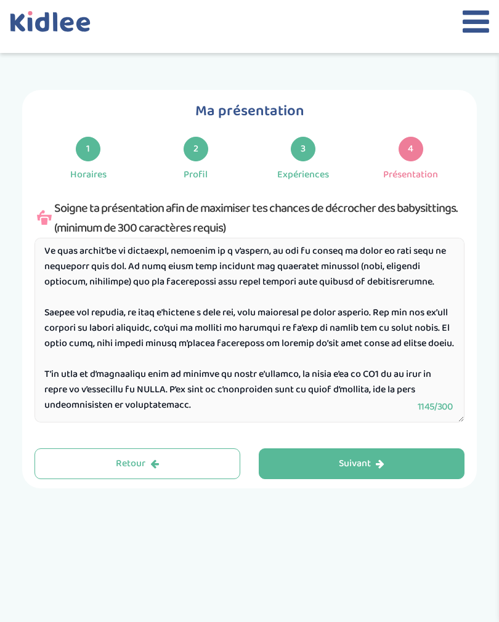
click at [44, 376] on textarea at bounding box center [249, 330] width 430 height 185
click at [217, 414] on textarea at bounding box center [249, 330] width 430 height 185
click at [44, 373] on textarea at bounding box center [249, 330] width 430 height 185
click at [284, 351] on textarea at bounding box center [249, 330] width 430 height 185
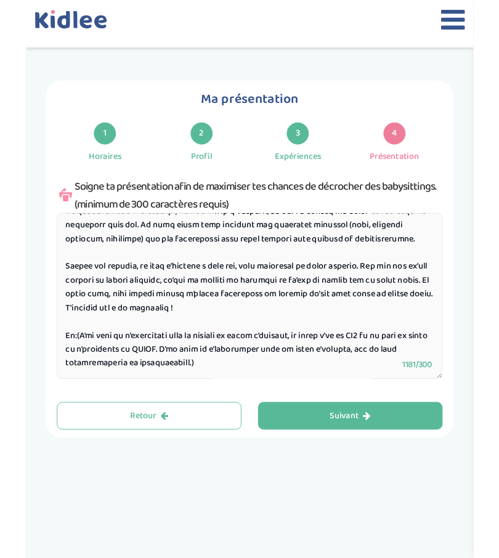
scroll to position [134, 0]
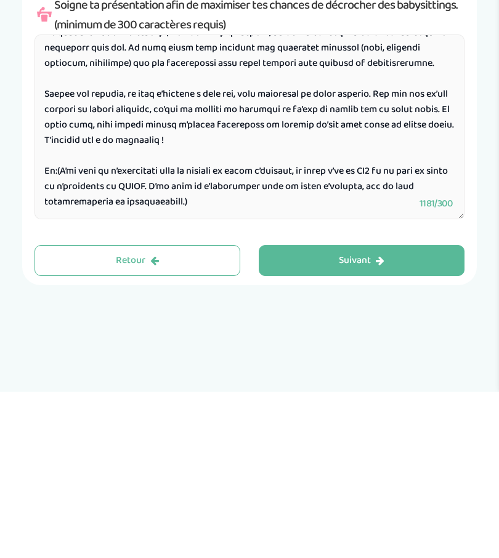
type textarea "Bonjour, je m’appelle Océane , j’ai 18ans et je suis étudiante en prepa arts pl…"
click at [418, 411] on button "Suivant" at bounding box center [361, 426] width 206 height 31
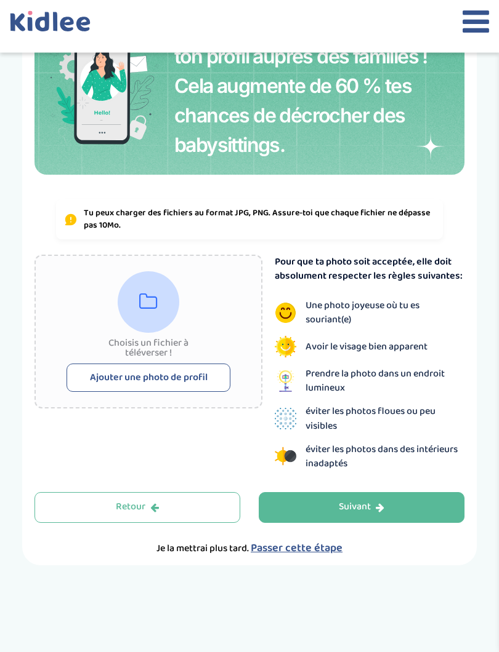
scroll to position [164, 0]
click at [82, 380] on button "Ajouter une photo de profil" at bounding box center [148, 378] width 164 height 28
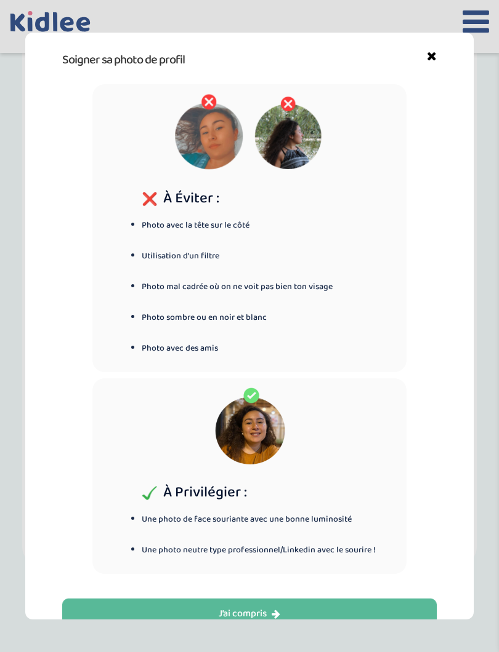
click at [326, 583] on button "J’ai compris" at bounding box center [249, 614] width 374 height 31
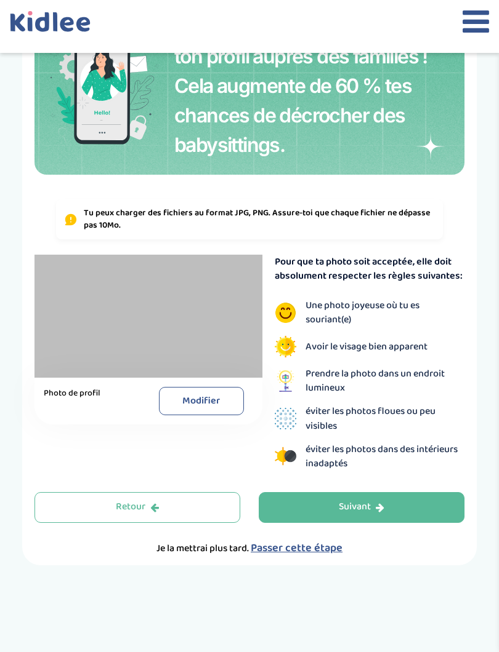
scroll to position [153, 0]
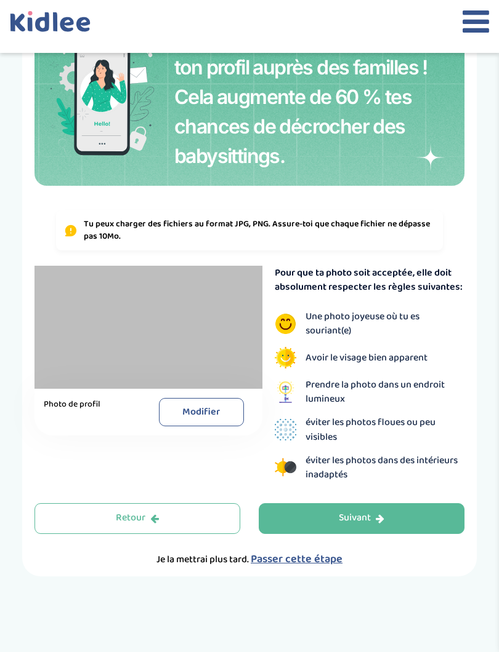
click at [166, 341] on div at bounding box center [148, 327] width 228 height 123
click at [167, 340] on div at bounding box center [148, 327] width 228 height 123
click at [209, 413] on button "Modifier" at bounding box center [201, 412] width 85 height 28
click at [387, 516] on button "Suivant" at bounding box center [361, 518] width 206 height 31
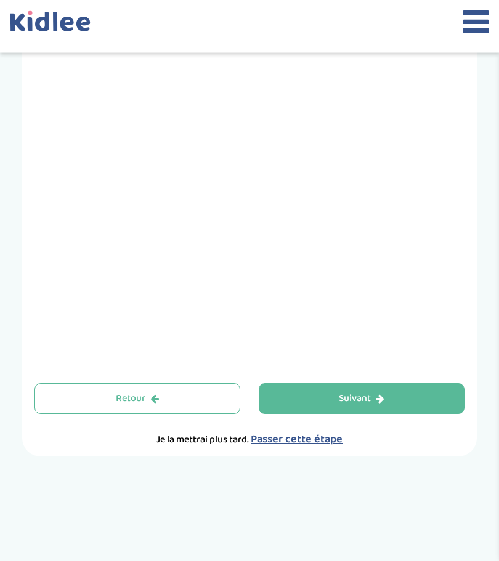
scroll to position [445, 0]
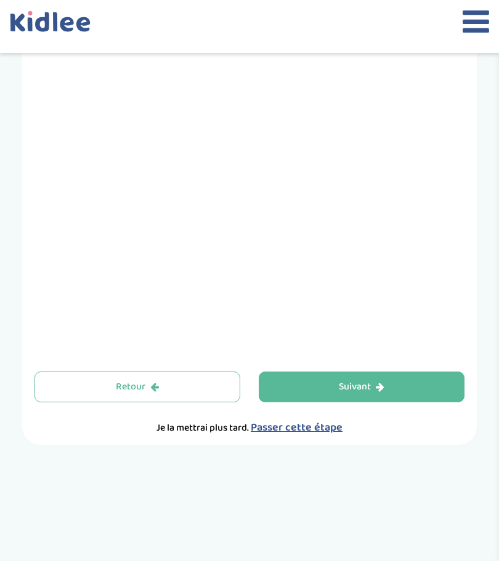
click at [179, 382] on button "Retour" at bounding box center [137, 387] width 206 height 31
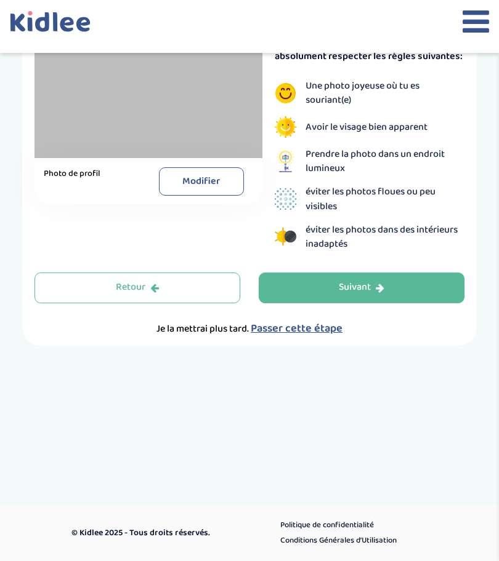
scroll to position [382, 0]
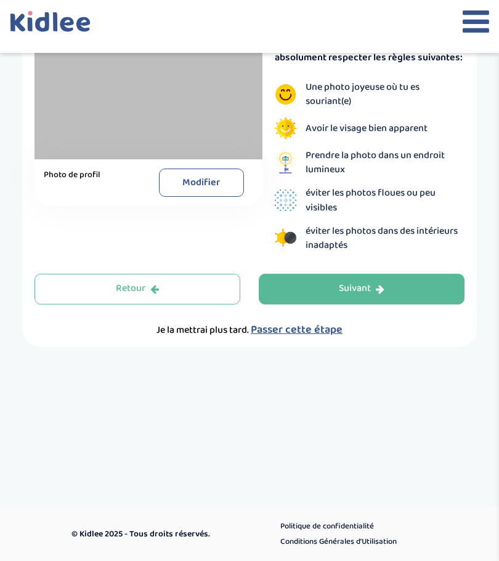
click at [364, 285] on div "Suivant" at bounding box center [362, 289] width 46 height 14
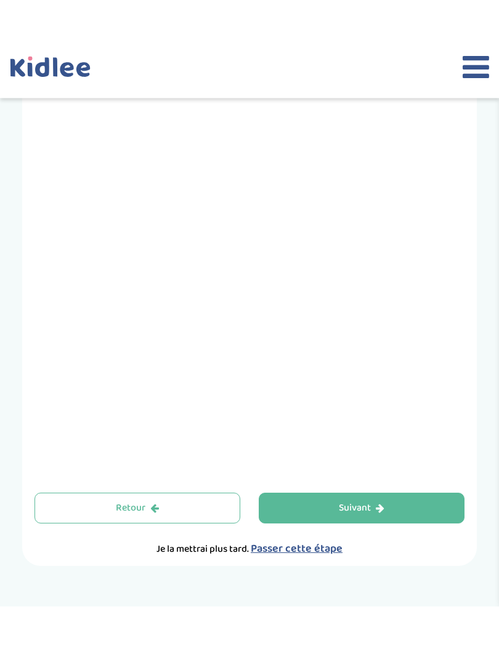
scroll to position [369, 0]
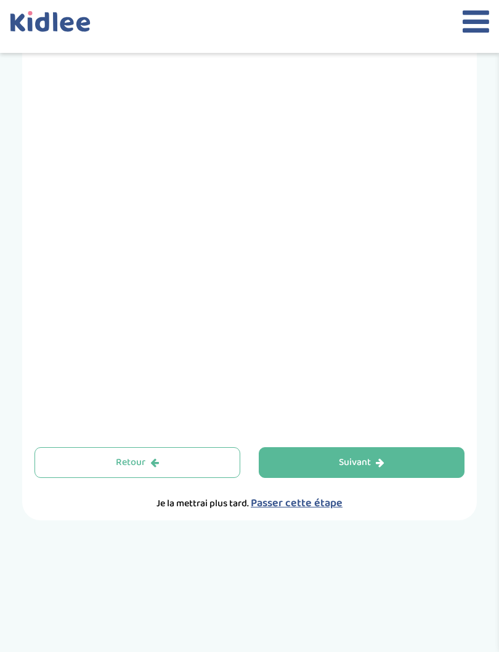
click at [388, 454] on button "Suivant" at bounding box center [361, 462] width 206 height 31
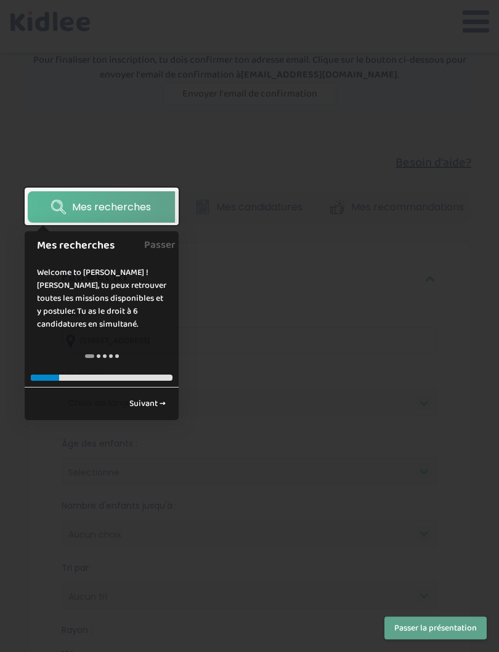
scroll to position [63, 0]
click at [160, 406] on link "Suivant →" at bounding box center [147, 405] width 50 height 20
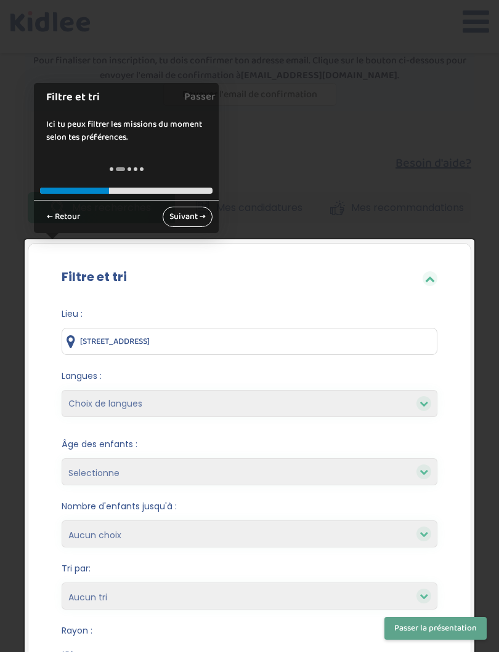
scroll to position [288, 0]
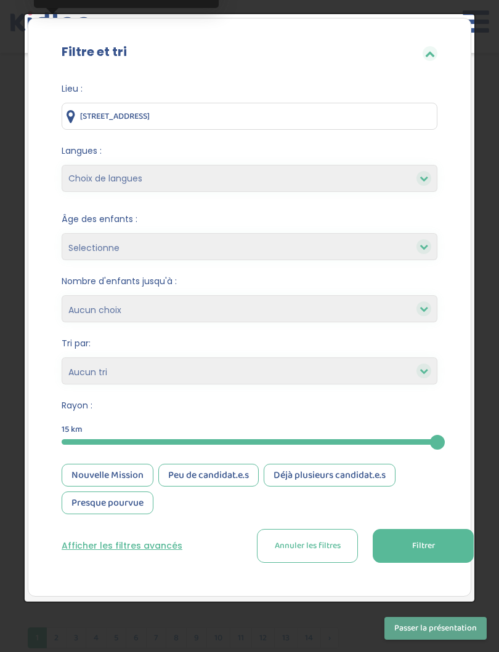
click at [494, 211] on div at bounding box center [249, 326] width 499 height 652
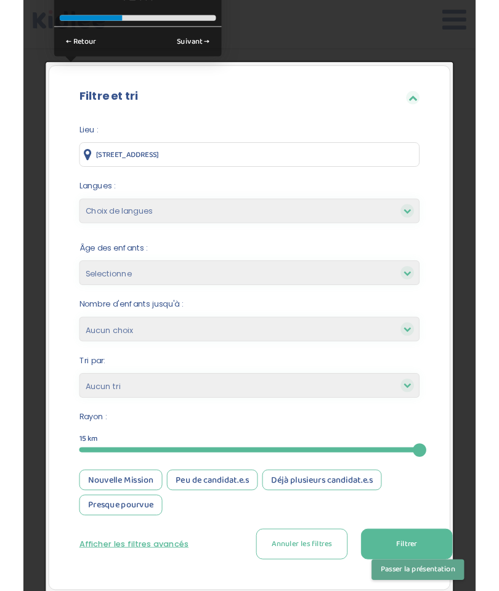
scroll to position [0, 0]
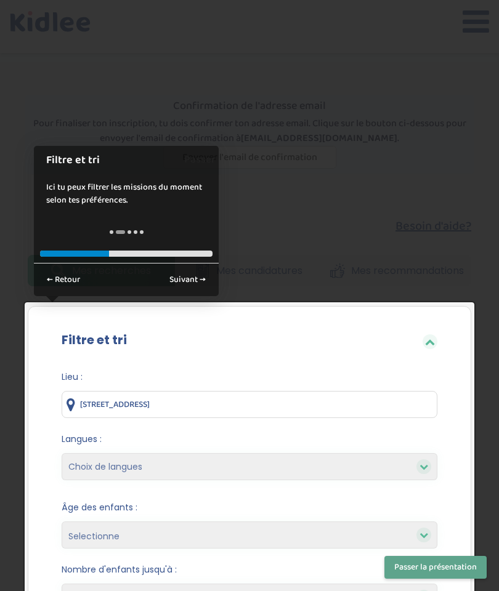
click at [203, 161] on link "Passer" at bounding box center [199, 160] width 31 height 28
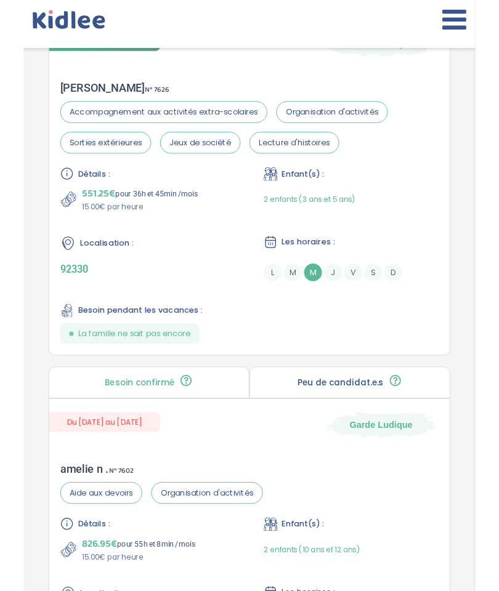
scroll to position [967, 0]
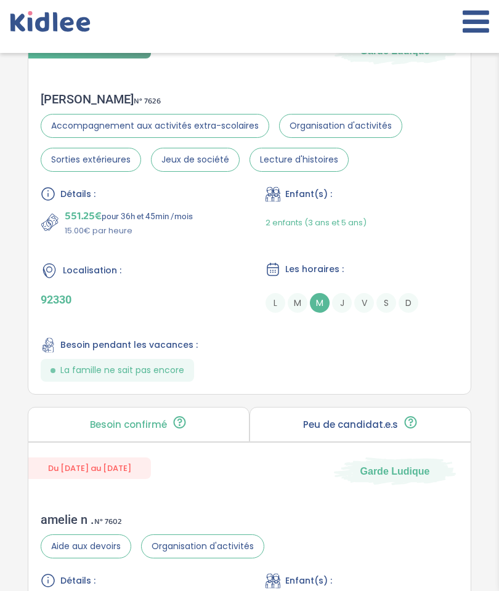
click at [60, 297] on p "92330" at bounding box center [137, 299] width 193 height 13
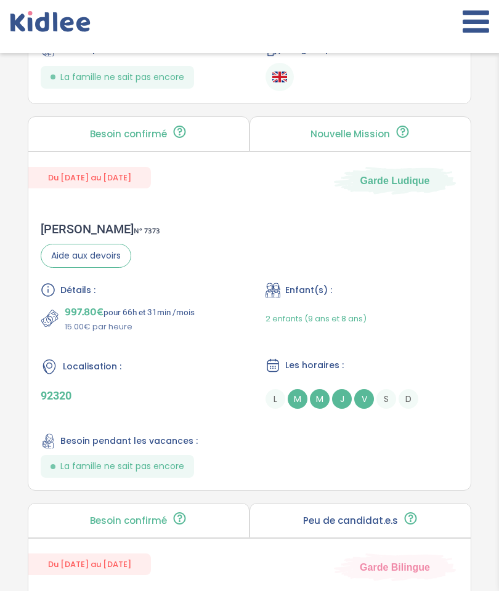
scroll to position [2819, 0]
click at [298, 409] on span "M" at bounding box center [297, 400] width 20 height 20
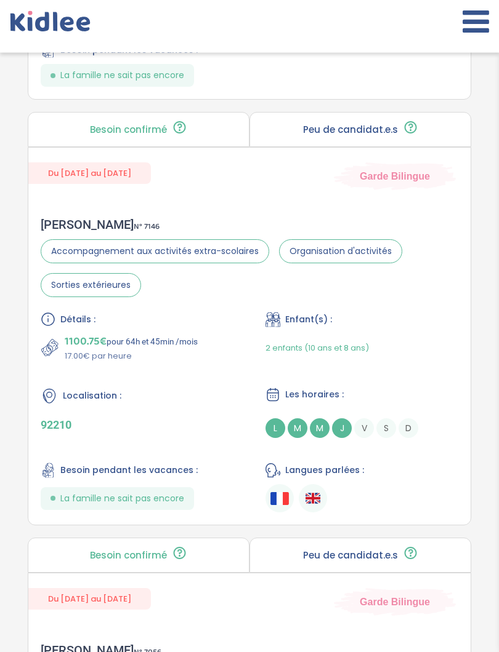
scroll to position [3211, 0]
click at [417, 320] on div "Marie M . N° 7146 Accompagnement aux activités extra-scolaires Organisation d'a…" at bounding box center [249, 365] width 442 height 320
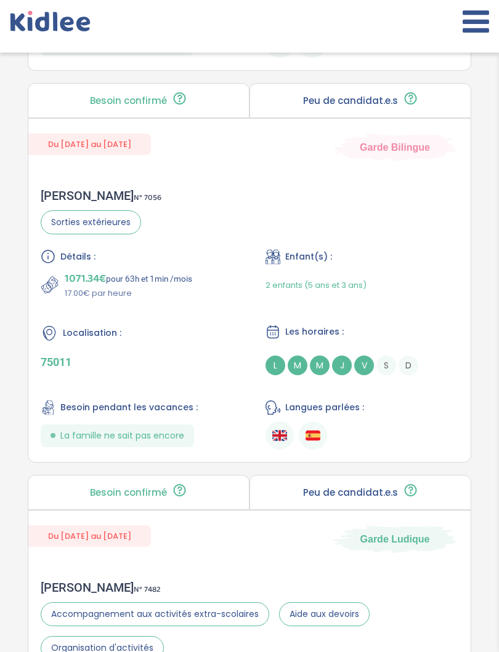
scroll to position [3666, 0]
click at [419, 260] on div "Fanny A . N° 7056 Sorties extérieures Détails : 1071.34€ pour 63h et 1min /mois…" at bounding box center [249, 319] width 442 height 286
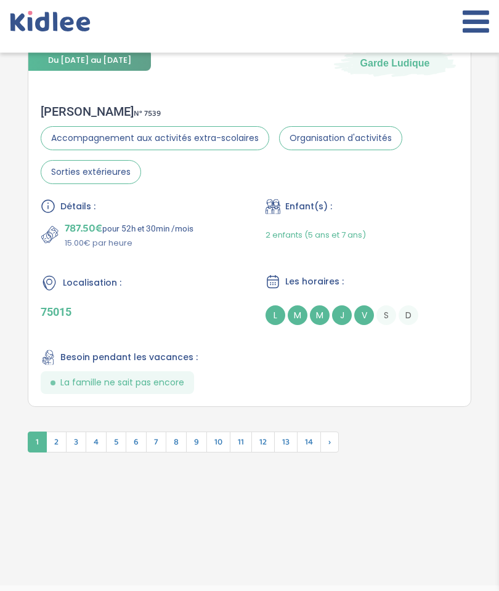
scroll to position [4566, 0]
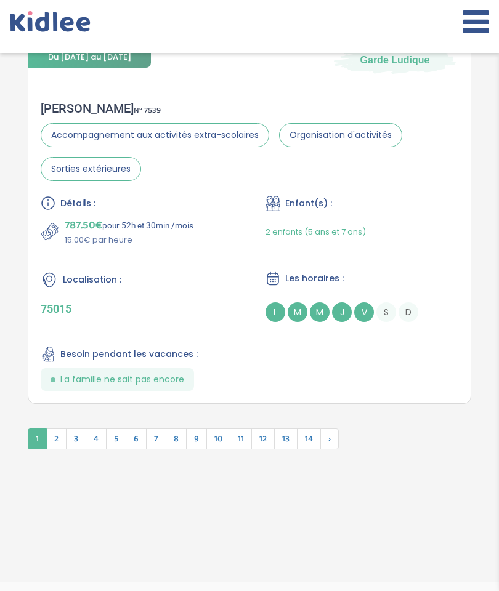
click at [53, 449] on span "2" at bounding box center [56, 438] width 20 height 21
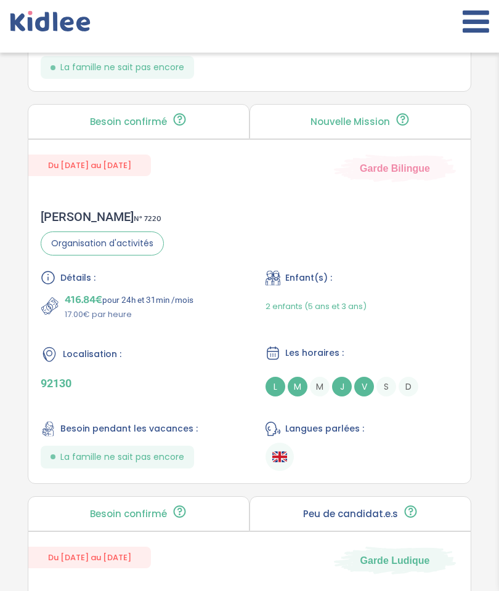
scroll to position [3961, 0]
click at [379, 239] on div "Céline V . N° 7220 Organisation d'activités Détails : 416.84€ pour 24h et 31min…" at bounding box center [249, 340] width 442 height 286
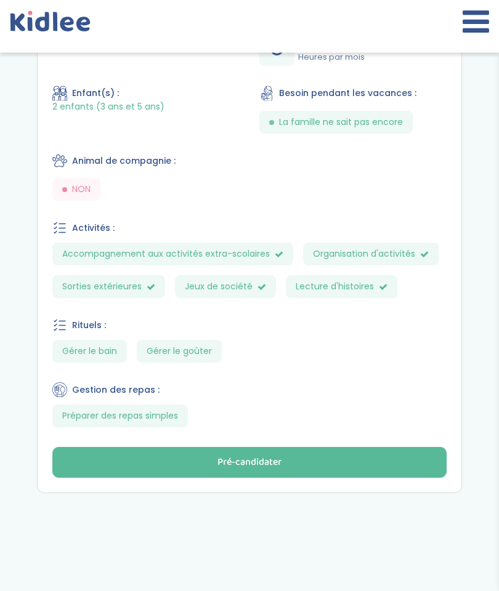
scroll to position [678, 0]
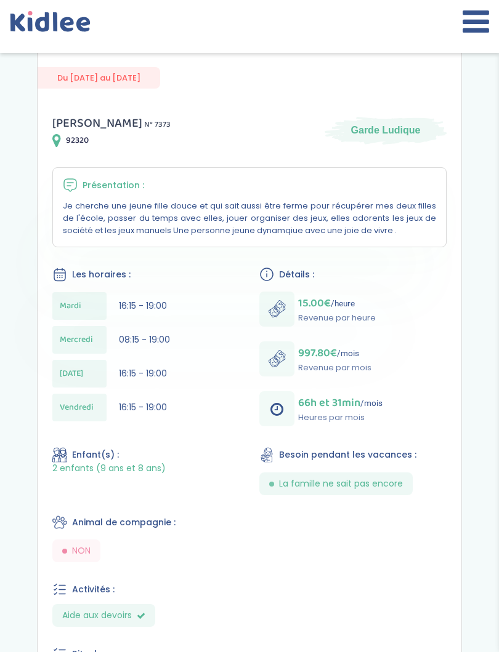
scroll to position [313, 0]
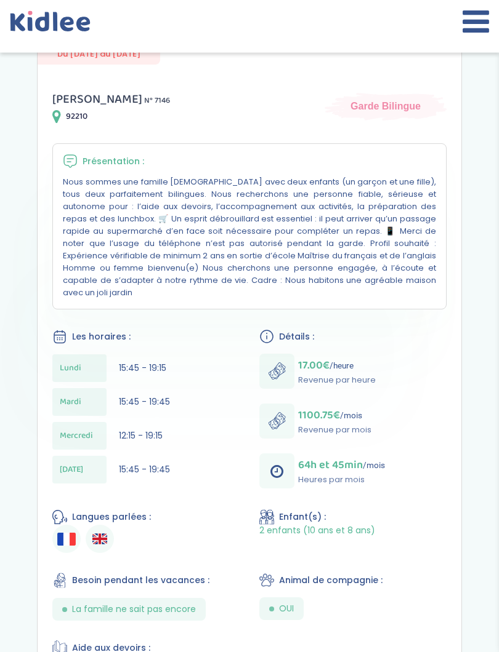
scroll to position [335, 0]
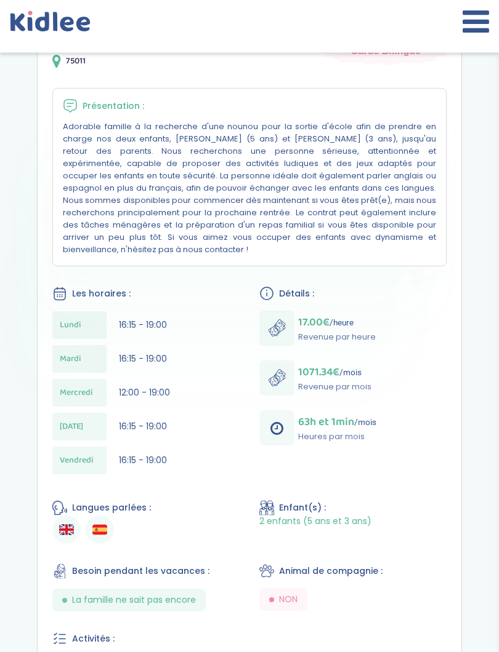
scroll to position [390, 0]
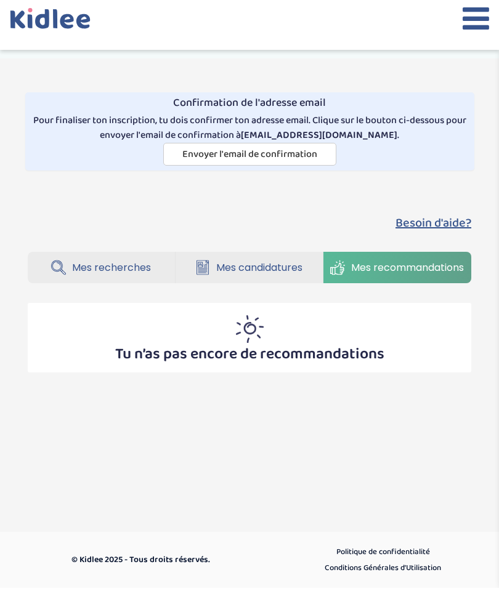
scroll to position [-1, 0]
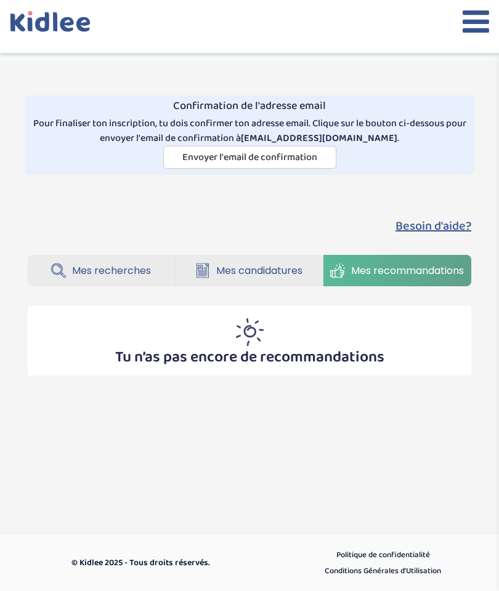
click at [129, 273] on span "Mes recherches" at bounding box center [111, 270] width 79 height 15
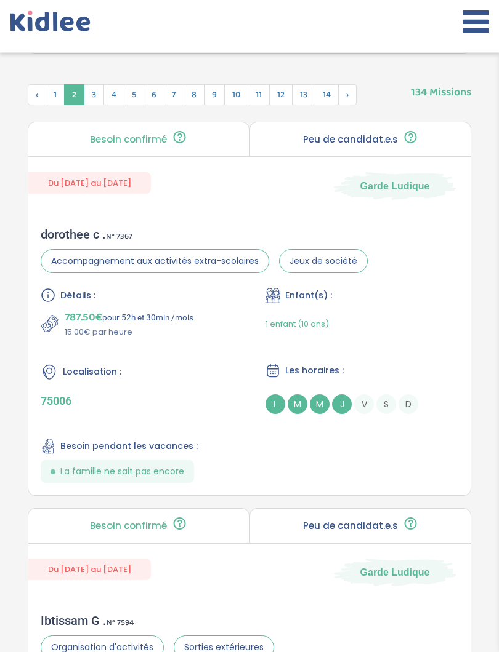
scroll to position [831, 0]
click at [398, 146] on div "Peu de candidat.e.s 🔍 D’autres personnes ont déjà postulé. Tu peux encore faire…" at bounding box center [360, 139] width 222 height 35
click at [384, 145] on p "Peu de candidat.e.s" at bounding box center [350, 140] width 95 height 10
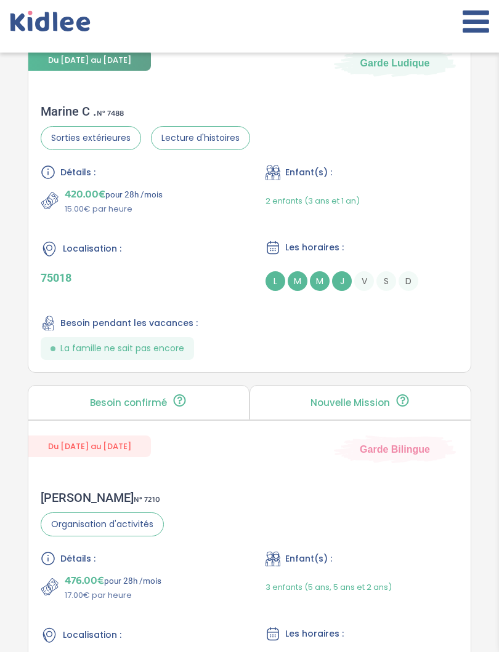
scroll to position [2120, 0]
click at [417, 340] on div "Détails : 420.00€ pour 28h /mois 15.00€ par heure Enfant(s) : 2 enfants (3 ans …" at bounding box center [249, 262] width 417 height 195
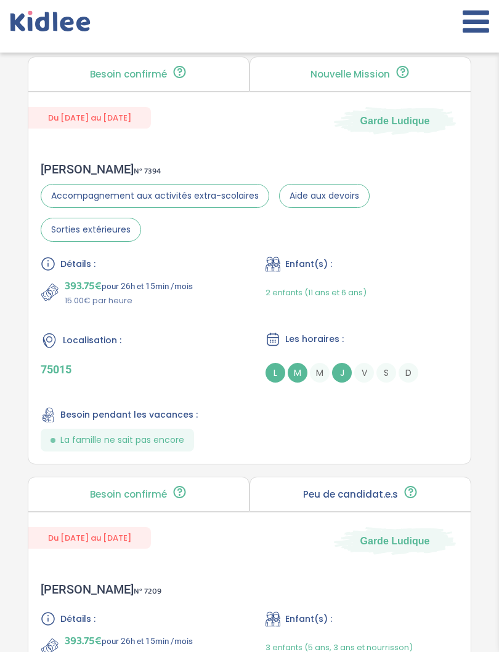
scroll to position [3232, 0]
click at [422, 449] on div "Détails : 393.75€ pour 26h et 15min /mois 15.00€ par heure Enfant(s) : 2 enfant…" at bounding box center [249, 354] width 417 height 195
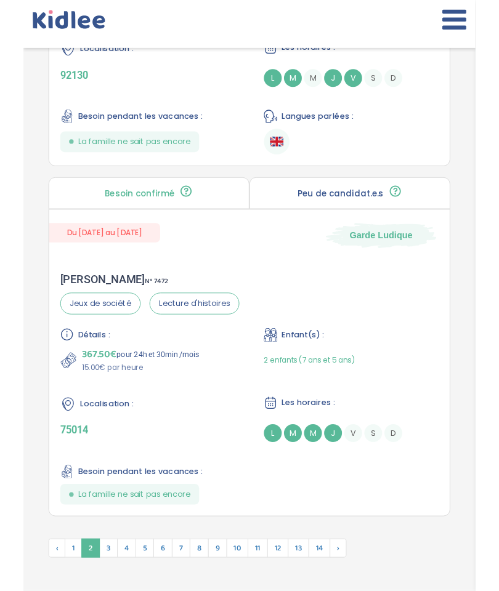
scroll to position [4498, 0]
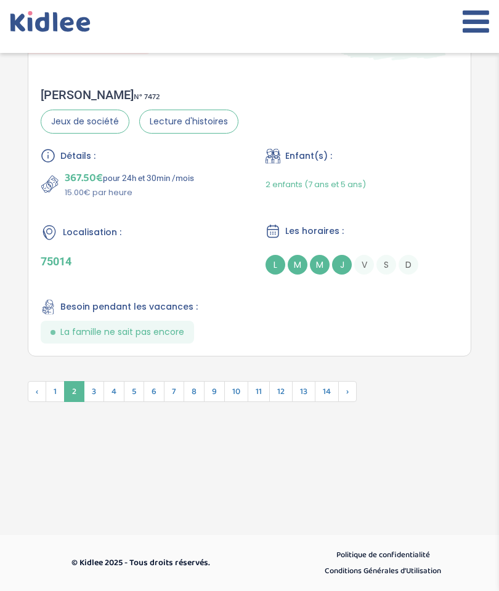
click at [355, 395] on span "›" at bounding box center [347, 391] width 18 height 21
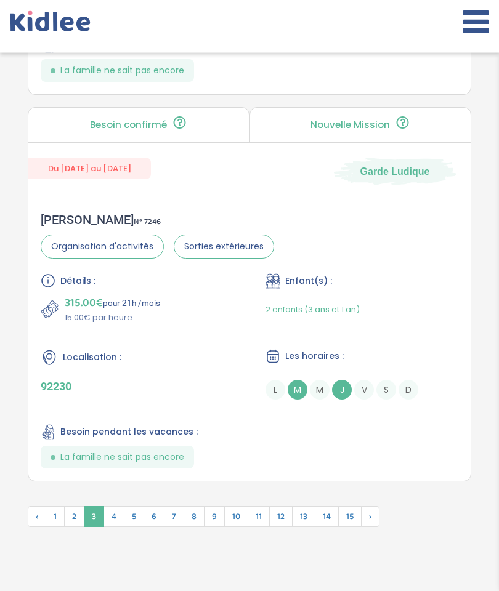
scroll to position [4380, 0]
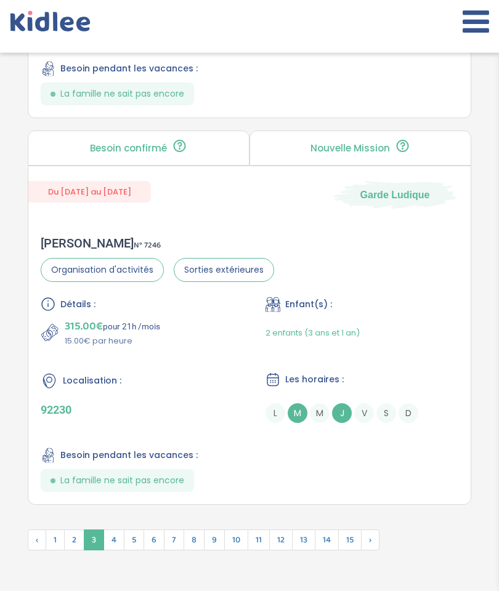
click at [425, 381] on div "Détails : 315.00€ pour 21h /mois 15.00€ par heure Enfant(s) : 2 enfants (3 ans …" at bounding box center [249, 394] width 417 height 195
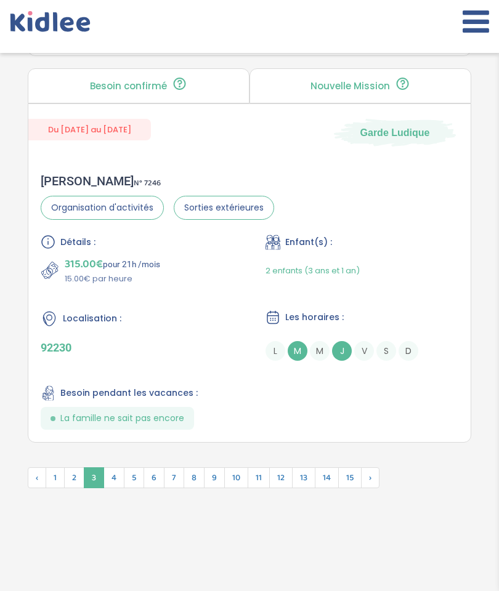
scroll to position [4554, 0]
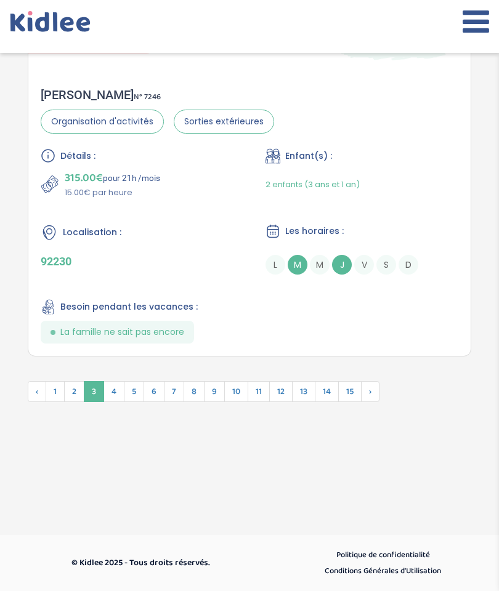
click at [113, 390] on span "4" at bounding box center [113, 391] width 21 height 21
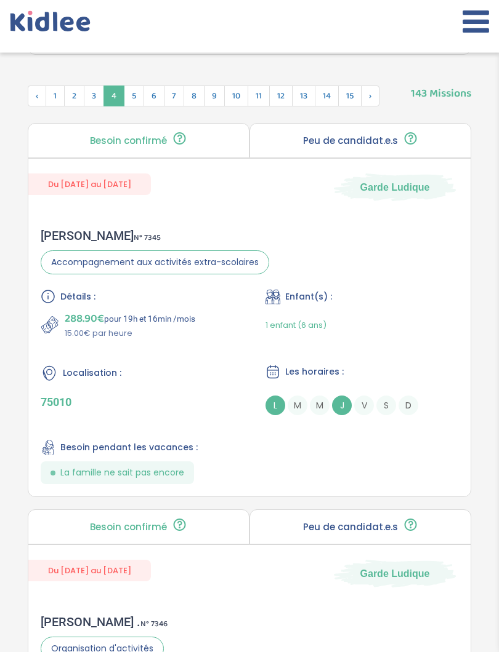
scroll to position [830, 0]
click at [375, 247] on div "Laurène B . N° 7345 Accompagnement aux activités extra-scolaires Détails : 288.…" at bounding box center [249, 356] width 442 height 281
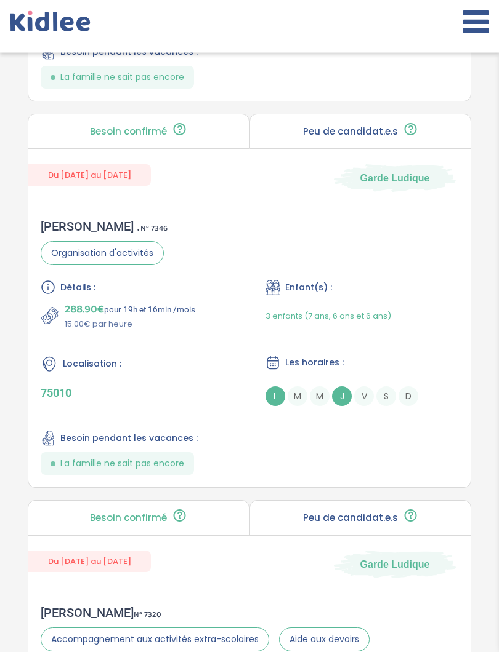
scroll to position [1226, 0]
click at [434, 441] on div "Détails : 288.90€ pour 19h et 16min /mois 15.00€ par heure Enfant(s) : 3 enfant…" at bounding box center [249, 377] width 417 height 195
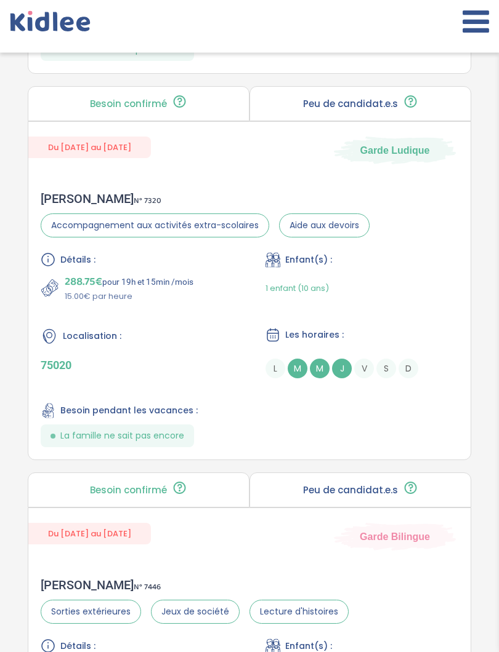
scroll to position [1647, 0]
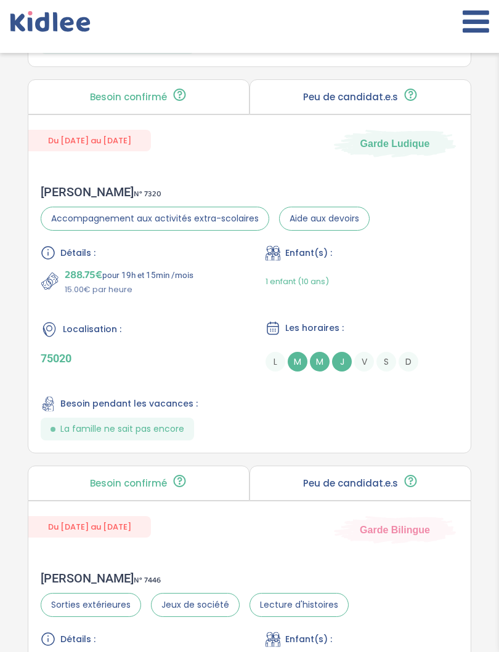
click at [441, 417] on div "Détails : 288.75€ pour 19h et 15min /mois 15.00€ par heure Enfant(s) : 1 enfant…" at bounding box center [249, 343] width 417 height 195
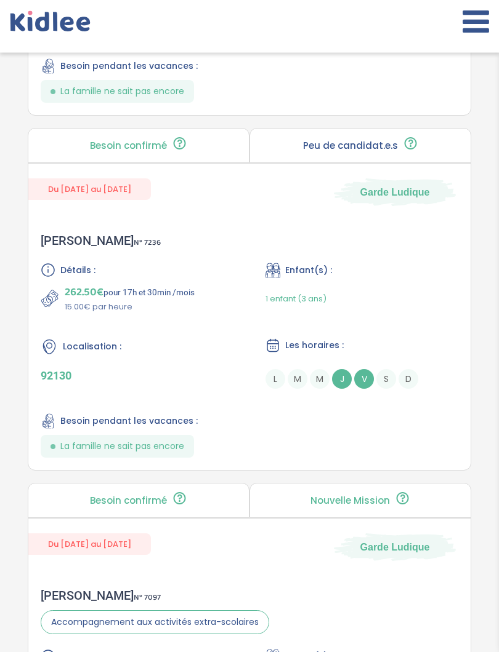
scroll to position [2840, 0]
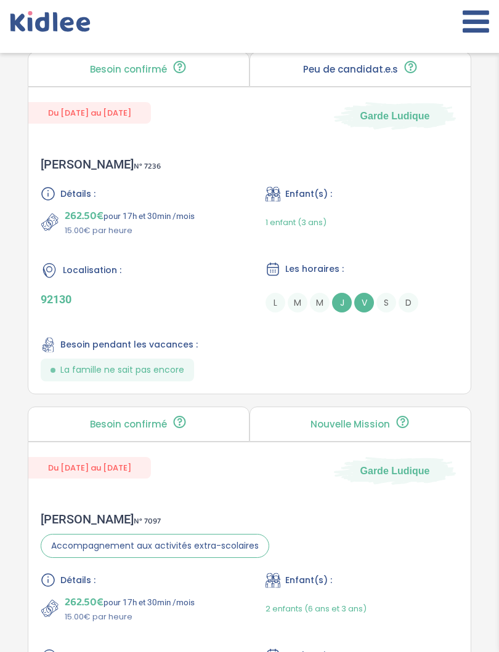
click at [420, 382] on div "Détails : 262.50€ pour 17h et 30min /mois 15.00€ par heure Enfant(s) : 1 enfant…" at bounding box center [249, 283] width 417 height 195
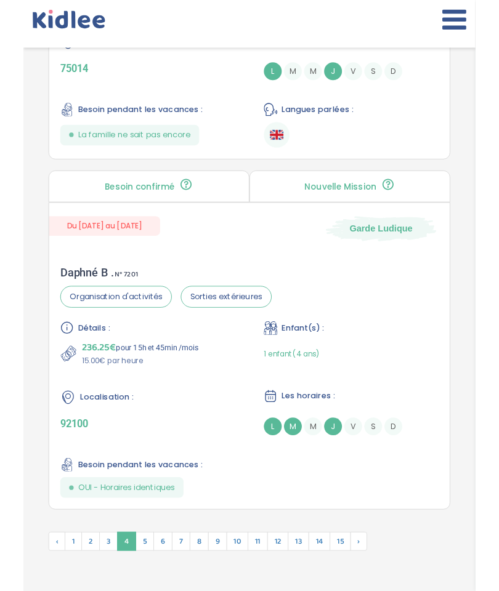
scroll to position [4460, 0]
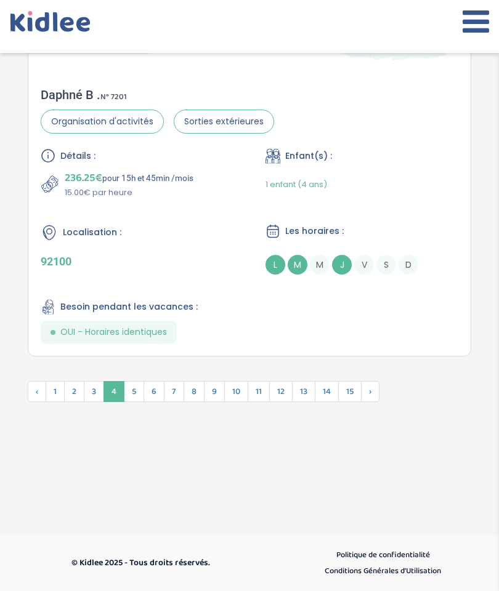
click at [375, 395] on span "›" at bounding box center [370, 391] width 18 height 21
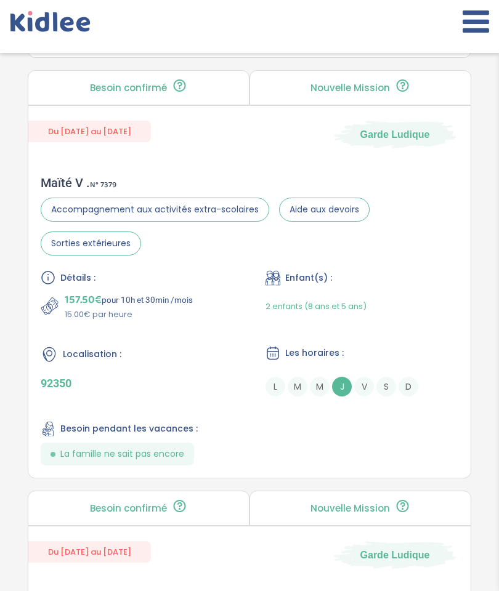
scroll to position [2541, 0]
click at [407, 454] on div "Détails : 157.50€ pour 10h et 30min /mois 15.00€ par heure Enfant(s) : 2 enfant…" at bounding box center [249, 368] width 417 height 195
click at [398, 459] on div "Détails : 157.50€ pour 10h et 30min /mois 15.00€ par heure Enfant(s) : 2 enfant…" at bounding box center [249, 368] width 417 height 195
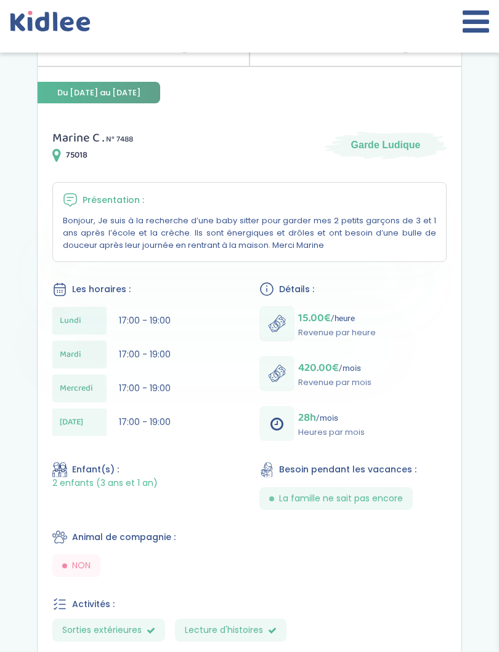
scroll to position [296, 0]
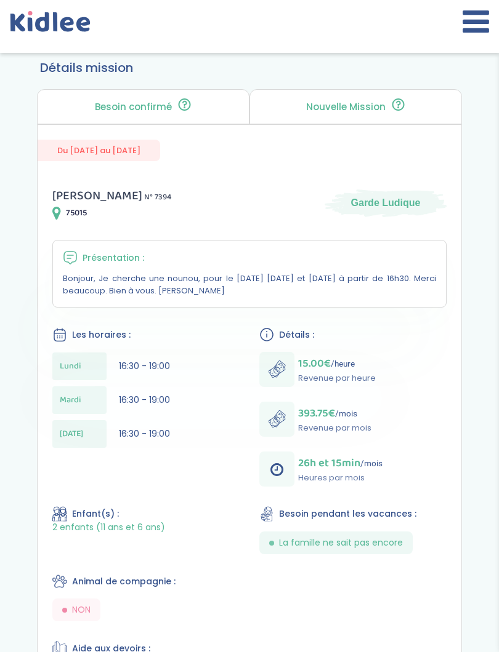
scroll to position [238, 0]
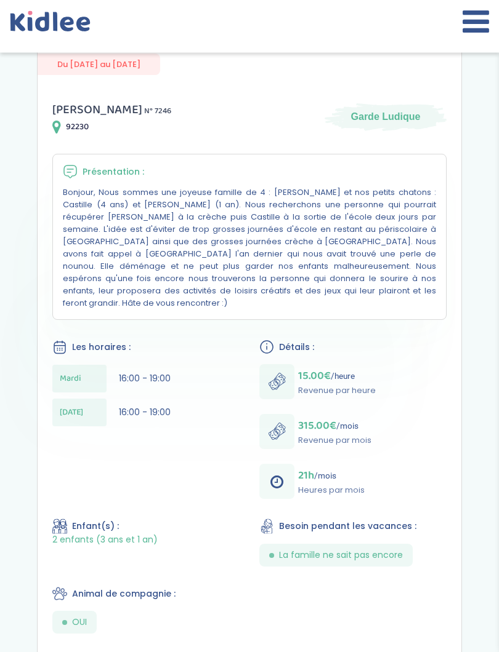
scroll to position [326, 0]
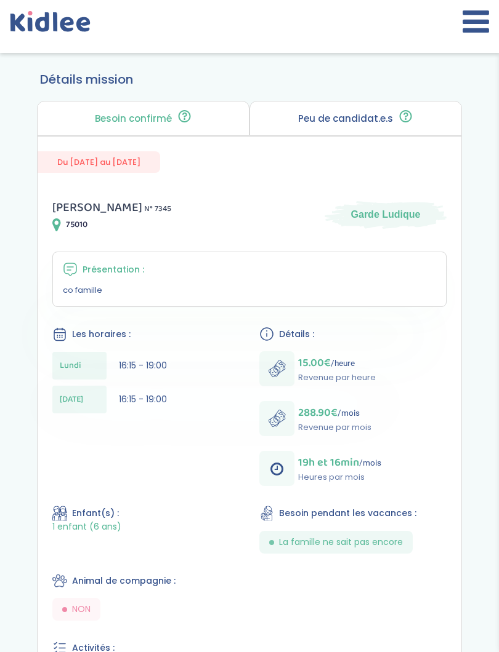
scroll to position [226, 0]
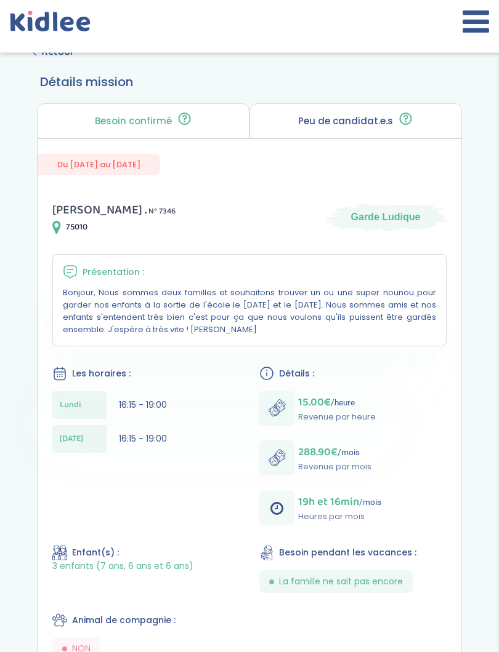
scroll to position [233, 0]
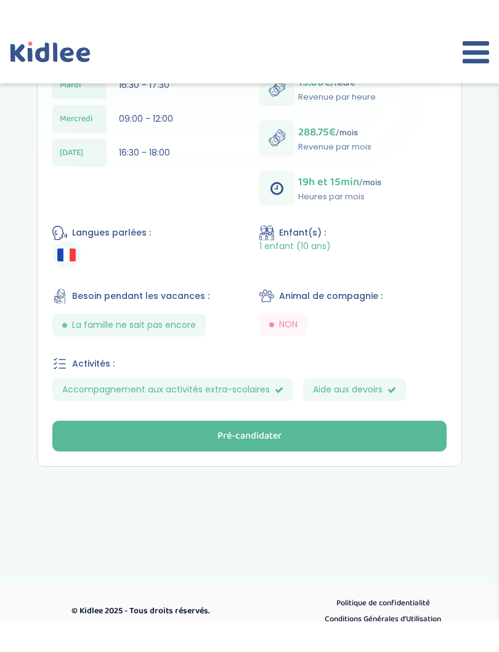
scroll to position [560, 0]
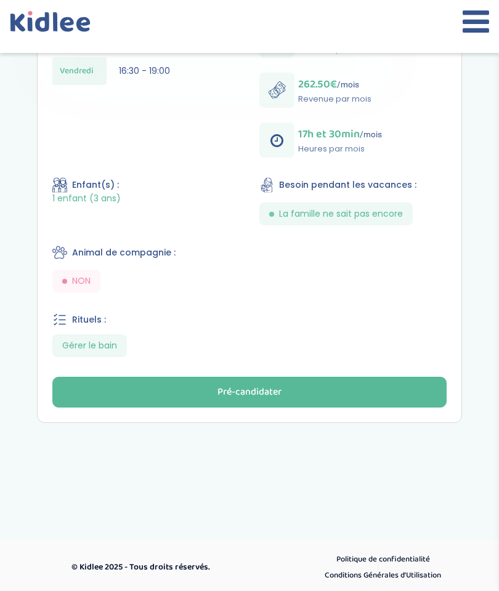
scroll to position [587, 0]
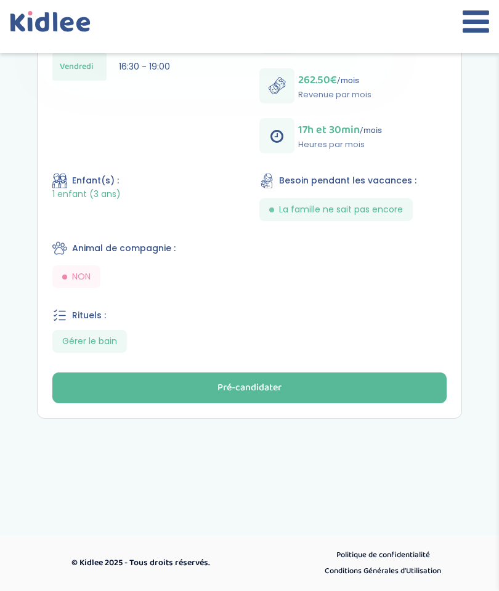
click at [414, 390] on button "Pré-candidater" at bounding box center [249, 387] width 394 height 31
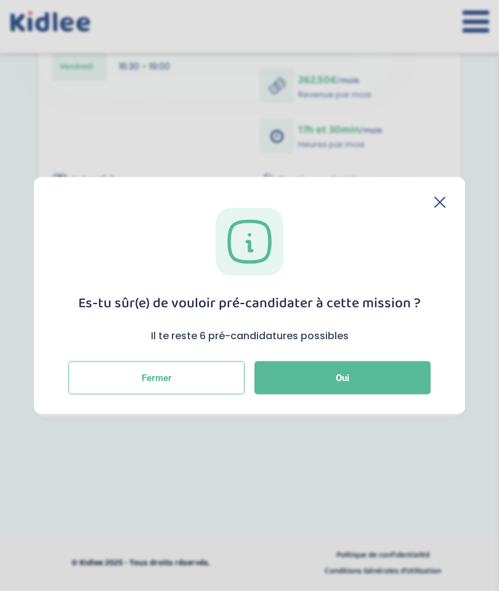
click at [206, 382] on button "Fermer" at bounding box center [156, 377] width 176 height 33
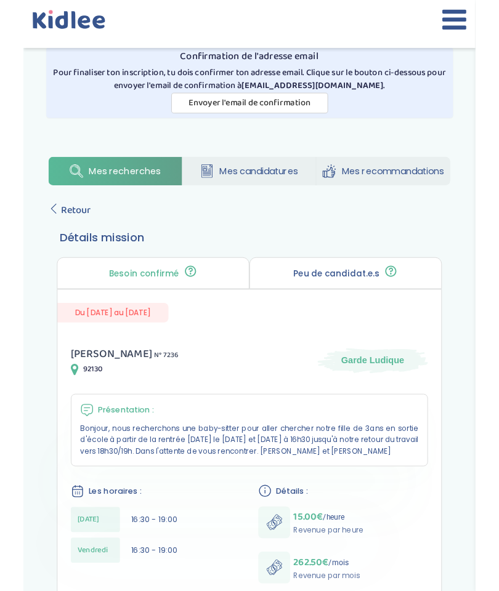
scroll to position [401, 0]
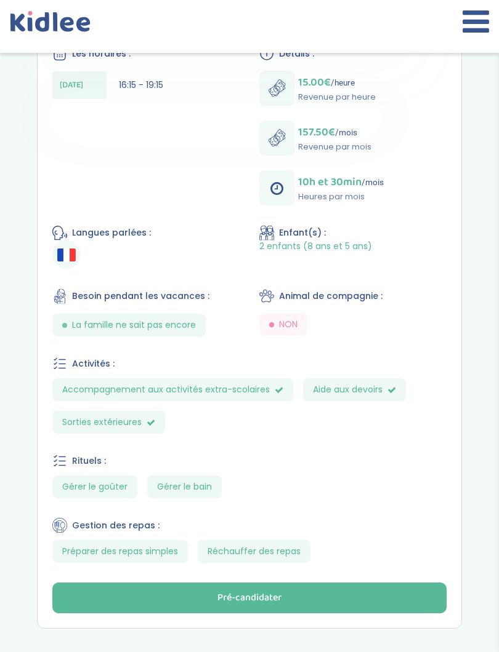
scroll to position [526, 0]
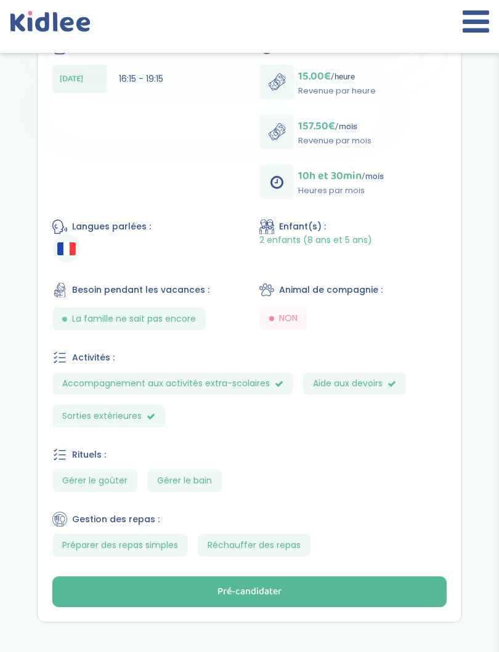
click at [416, 470] on div "Rituels : Gérer le goûter Gérer le bain" at bounding box center [249, 469] width 394 height 45
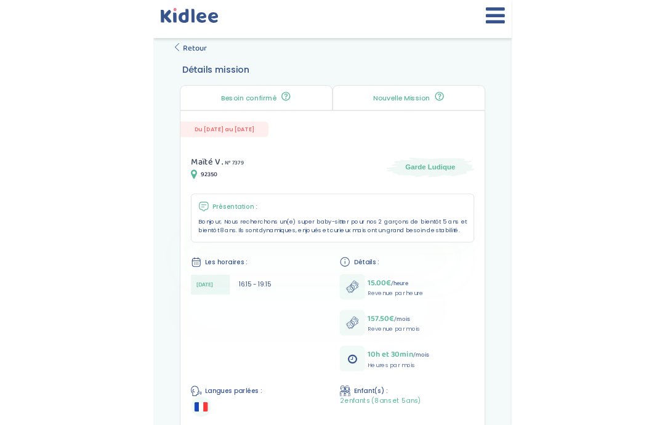
scroll to position [209, 0]
